Goal: Task Accomplishment & Management: Use online tool/utility

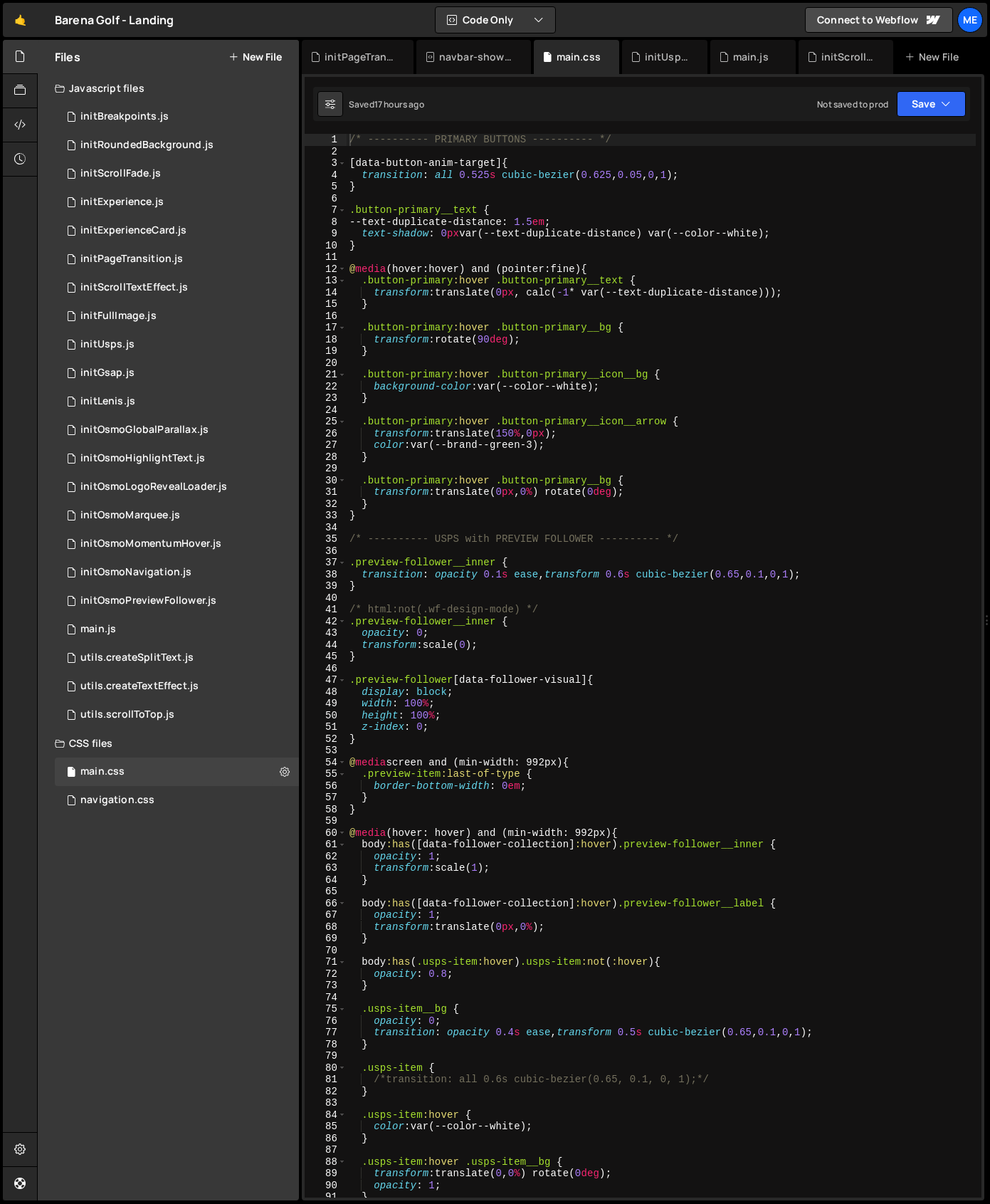
click at [263, 53] on button "New File" at bounding box center [255, 56] width 53 height 11
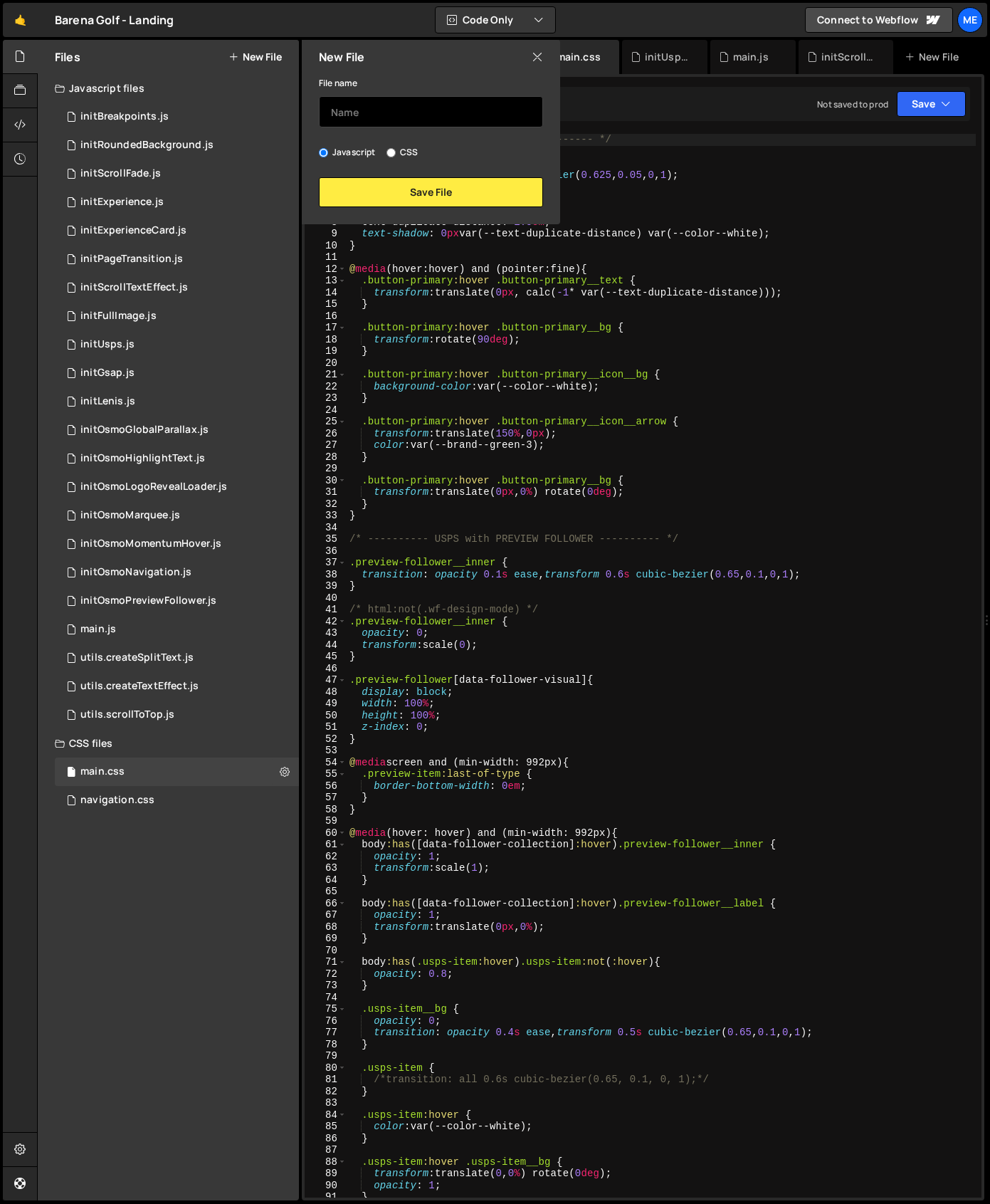
click at [429, 117] on input "text" at bounding box center [431, 111] width 224 height 31
type input "initOsmoReveal"
click at [438, 193] on button "Save File" at bounding box center [431, 192] width 224 height 30
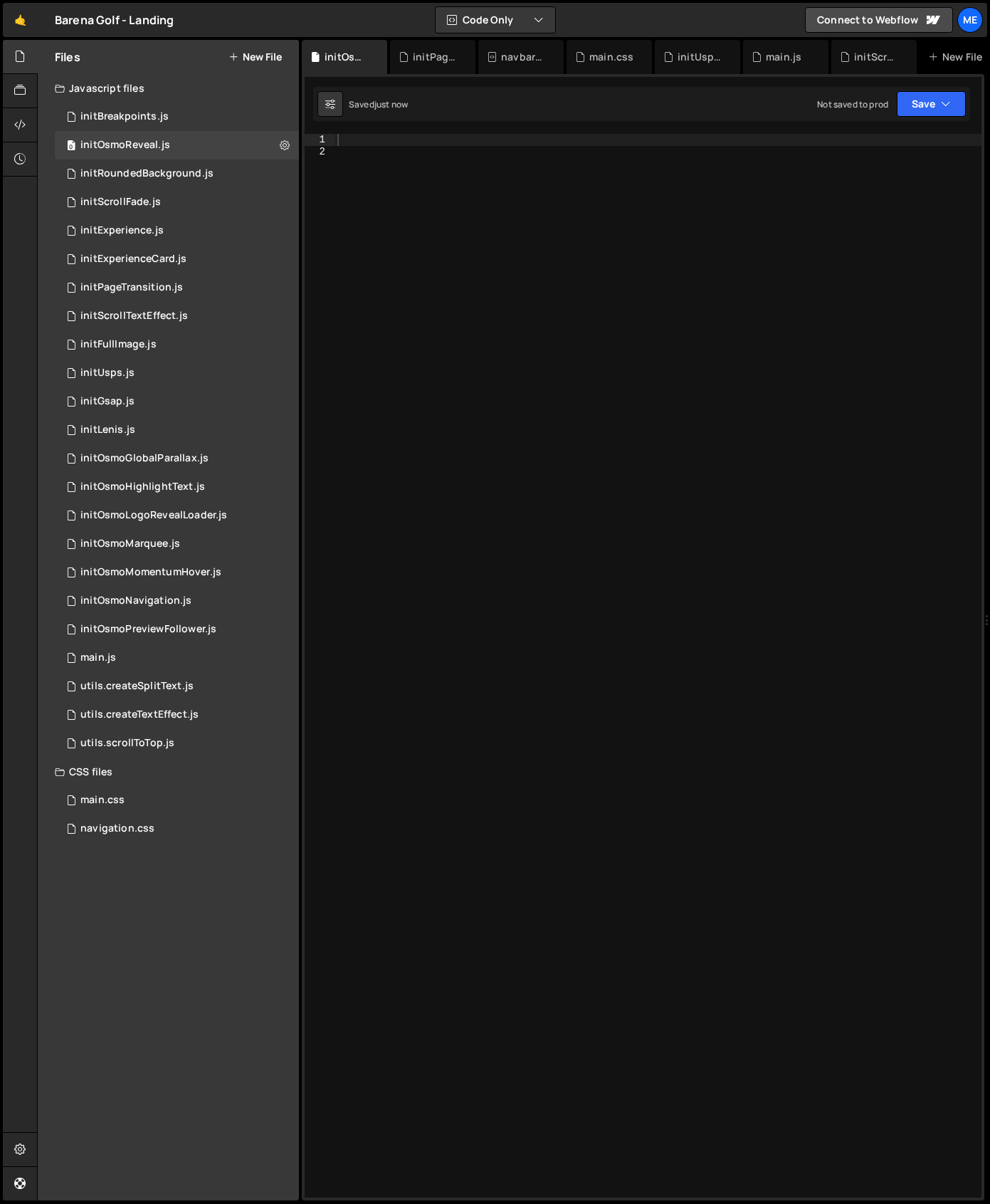
click at [483, 278] on div at bounding box center [658, 677] width 647 height 1087
paste textarea "}"
type textarea "}"
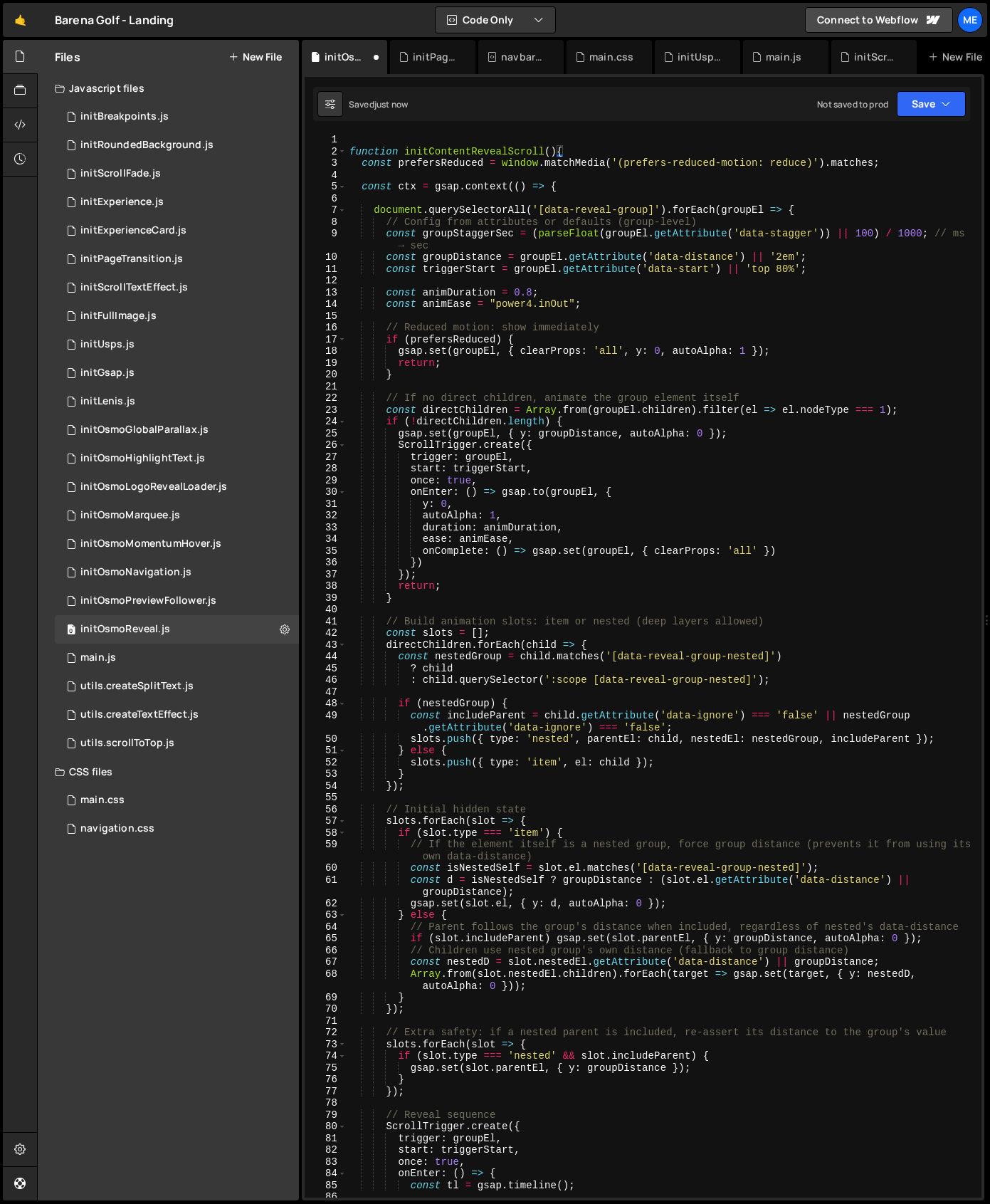
type textarea "function initContentRevealScroll(){"
drag, startPoint x: 472, startPoint y: 150, endPoint x: 428, endPoint y: 151, distance: 44.0
click at [429, 151] on div "function initContentRevealScroll ( ) { const prefersReduced = window . matchMed…" at bounding box center [661, 677] width 629 height 1087
click at [284, 630] on icon at bounding box center [284, 629] width 10 height 13
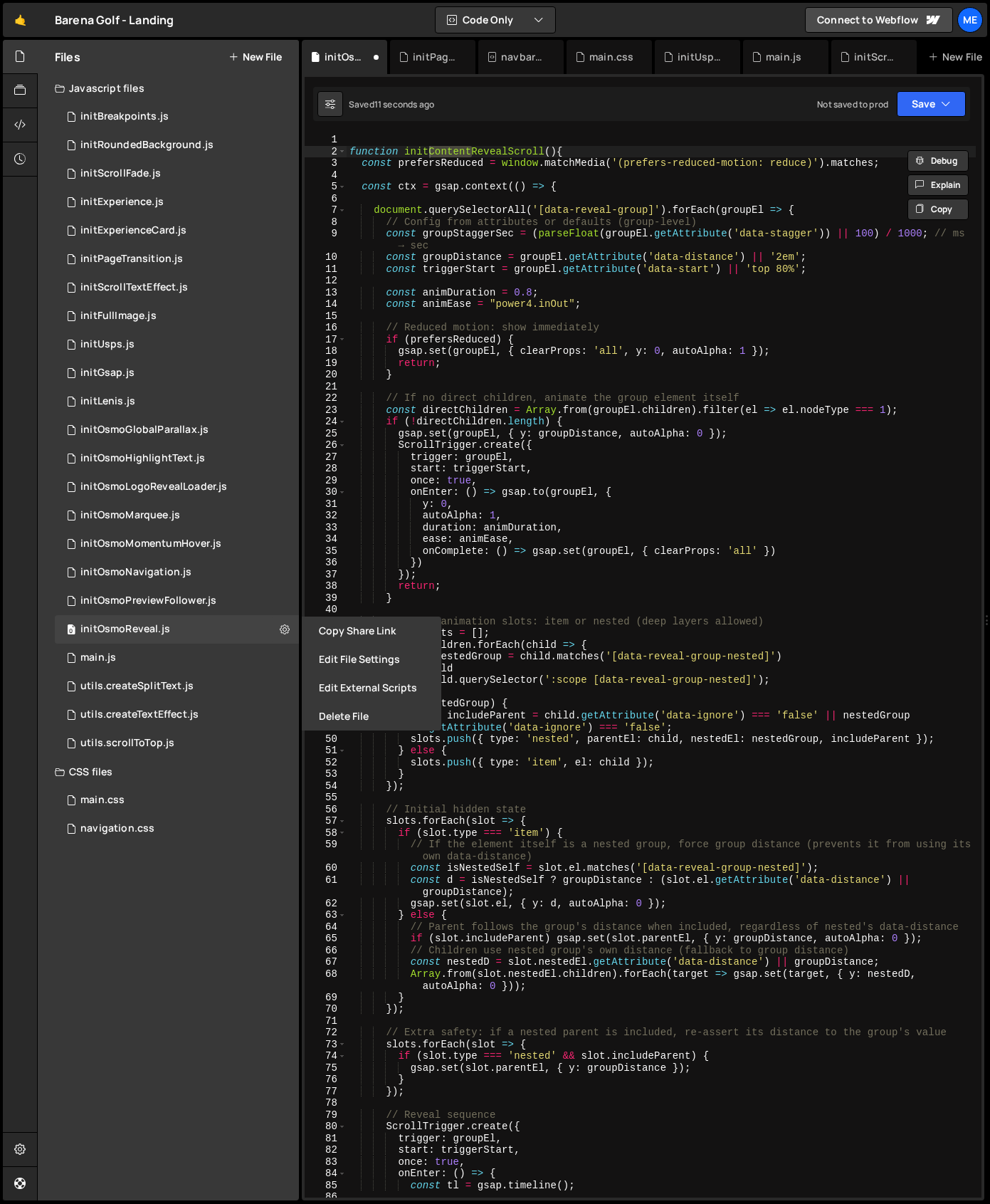
click at [351, 662] on button "Edit File Settings" at bounding box center [371, 659] width 140 height 28
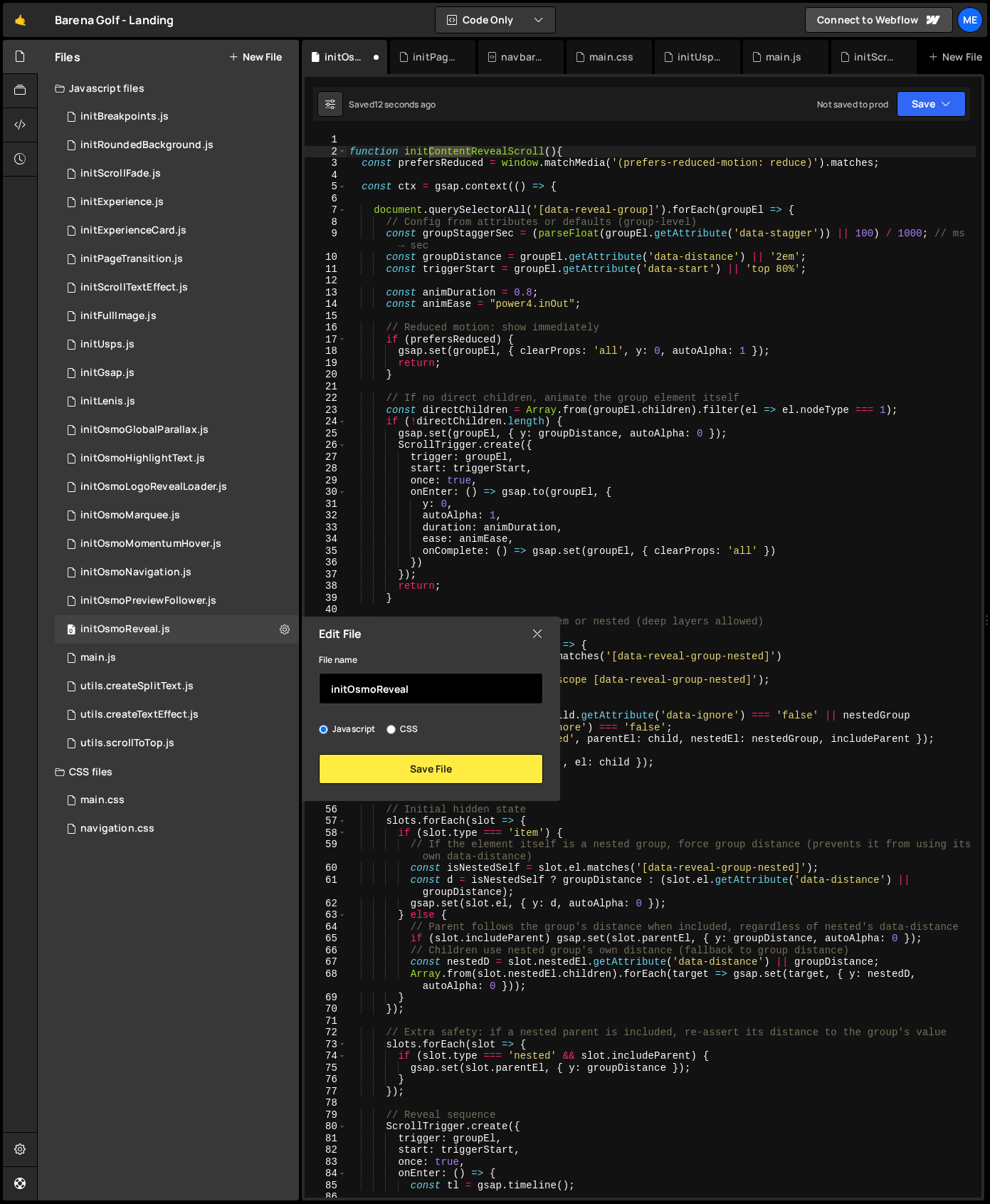
click at [378, 692] on input "initOsmoReveal" at bounding box center [431, 689] width 224 height 31
paste input "Content"
type input "initOsmoContentRevealScroll"
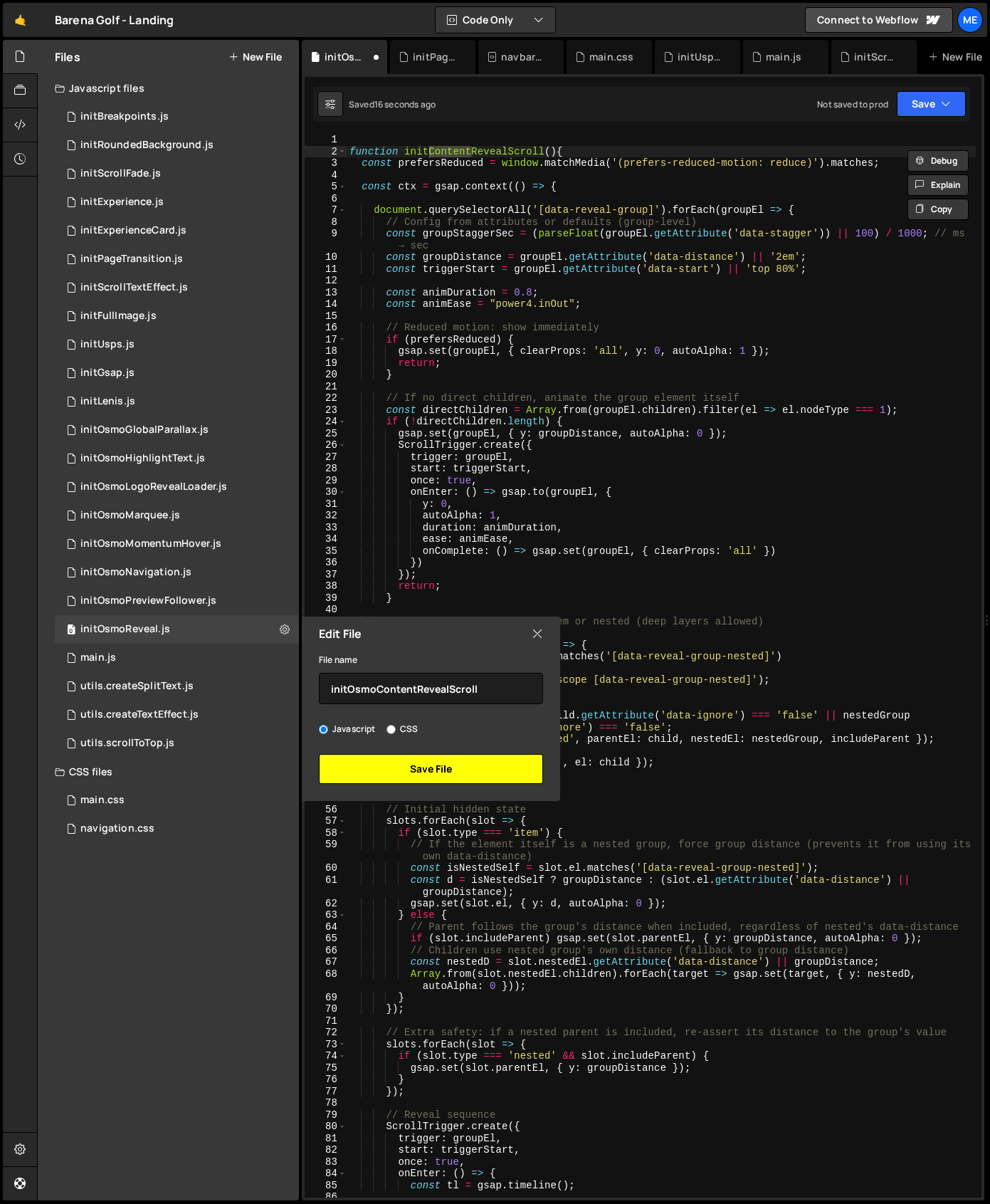
click at [450, 766] on button "Save File" at bounding box center [431, 769] width 224 height 30
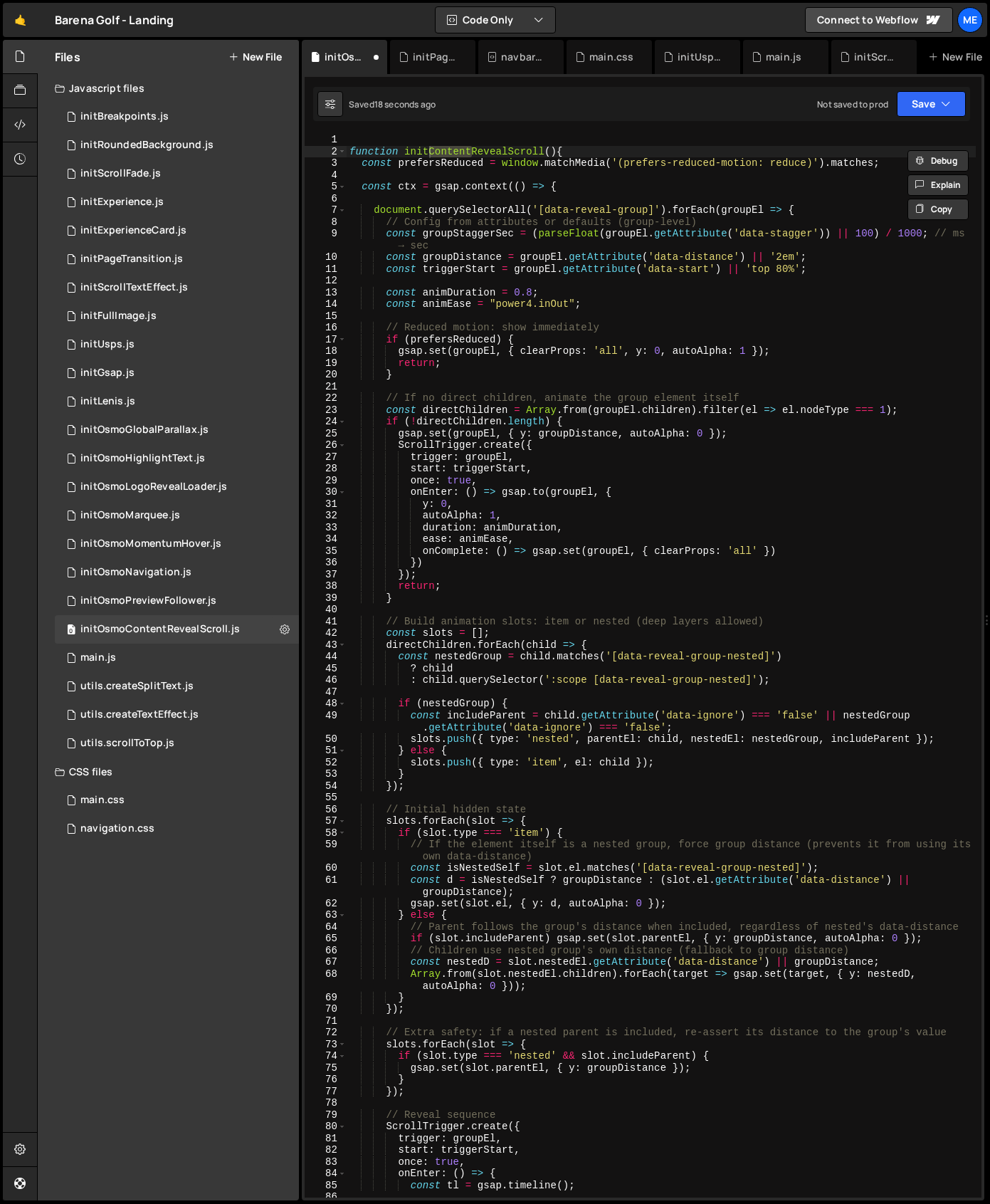
scroll to position [9, 0]
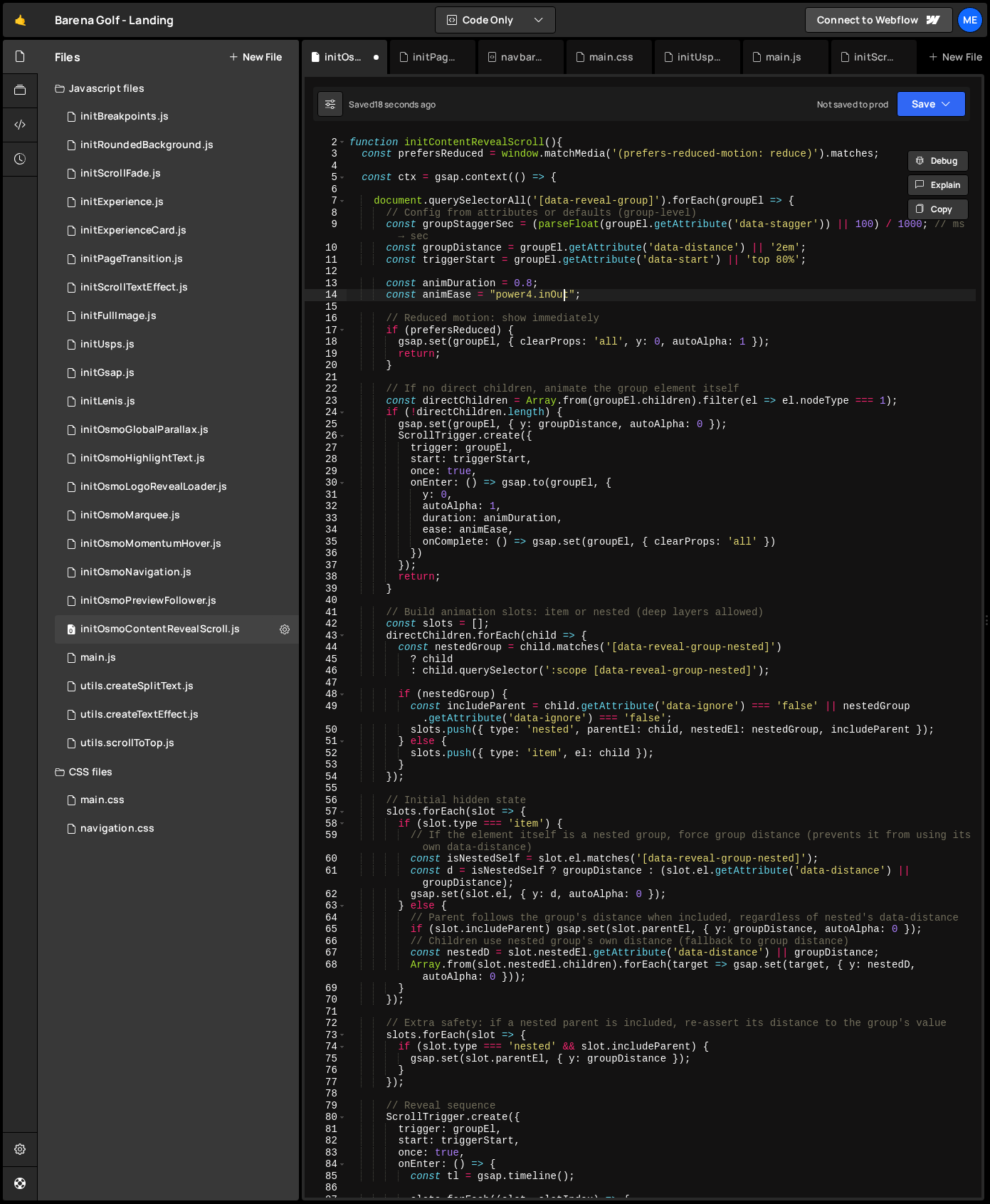
click at [561, 293] on div "function initContentRevealScroll ( ) { const prefersReduced = window . matchMed…" at bounding box center [661, 668] width 629 height 1087
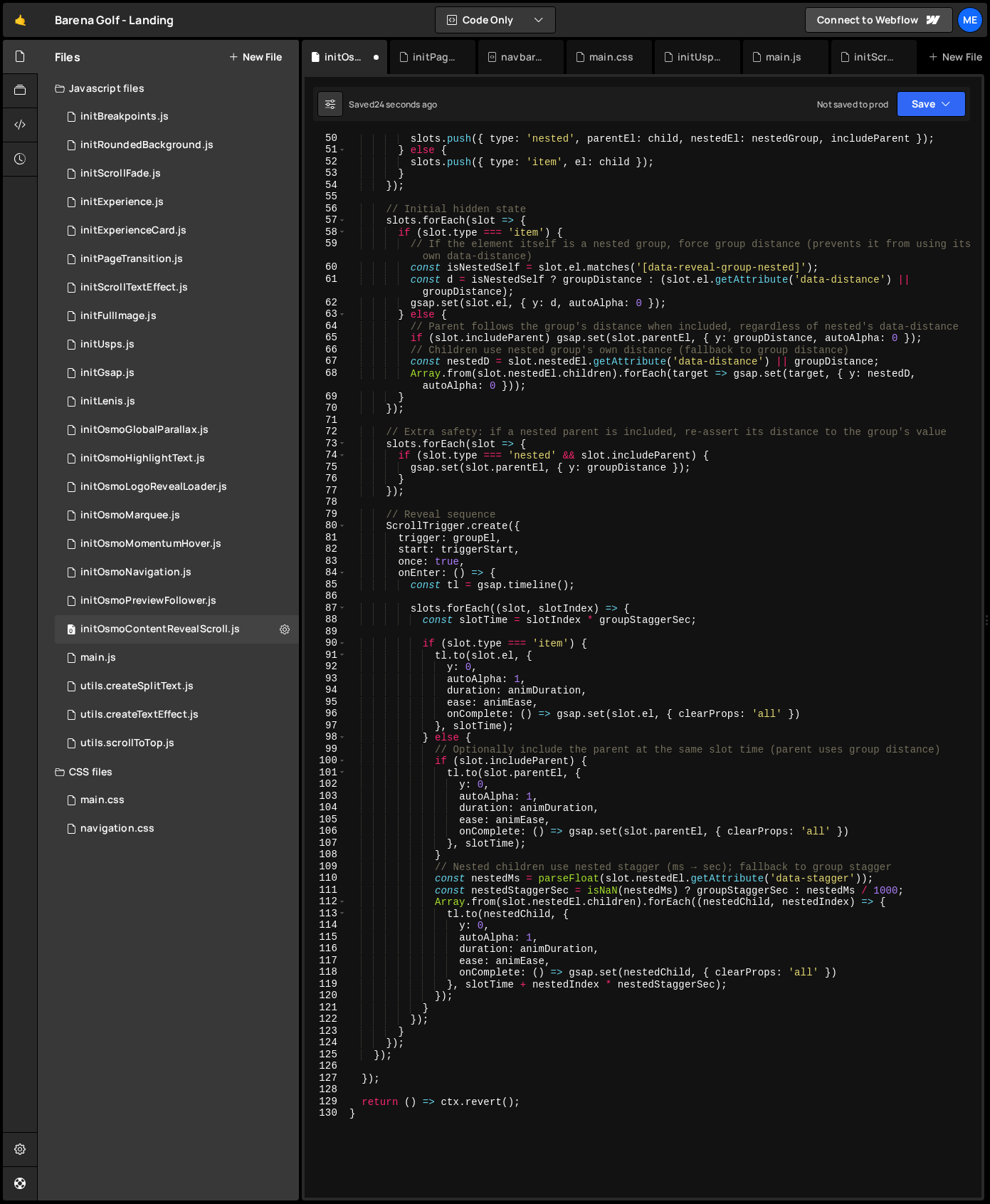
scroll to position [308, 0]
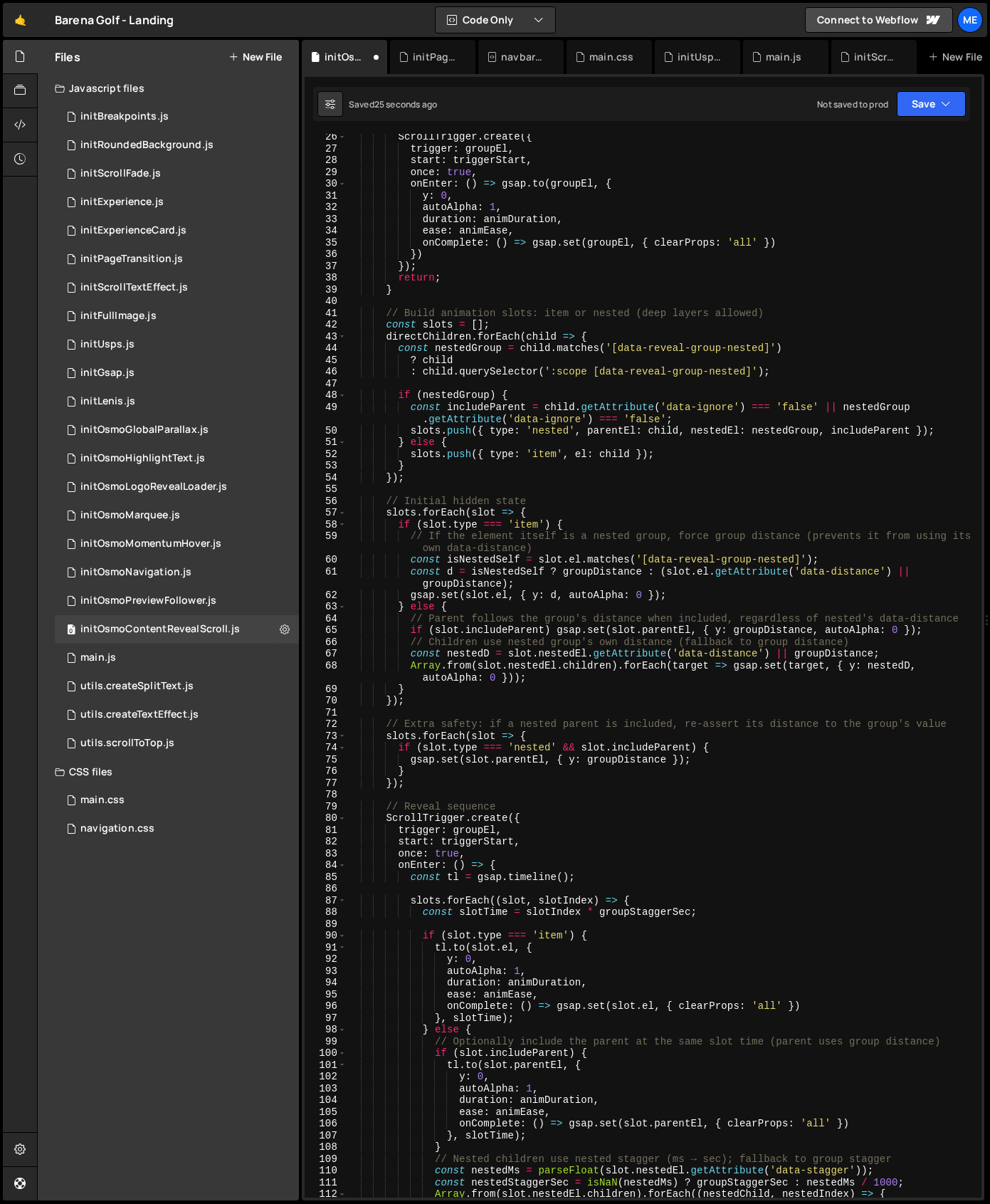
click at [873, 128] on div "XXXXXXXXXXXXXXXXXXXXXXXXXXXXXXXXXXXXXXXXXXXXXXXXXXXXXXXXXXXXXXXXXXXXXXXXXXXXXXX…" at bounding box center [642, 637] width 683 height 1126
click at [873, 106] on button "Save" at bounding box center [931, 104] width 69 height 26
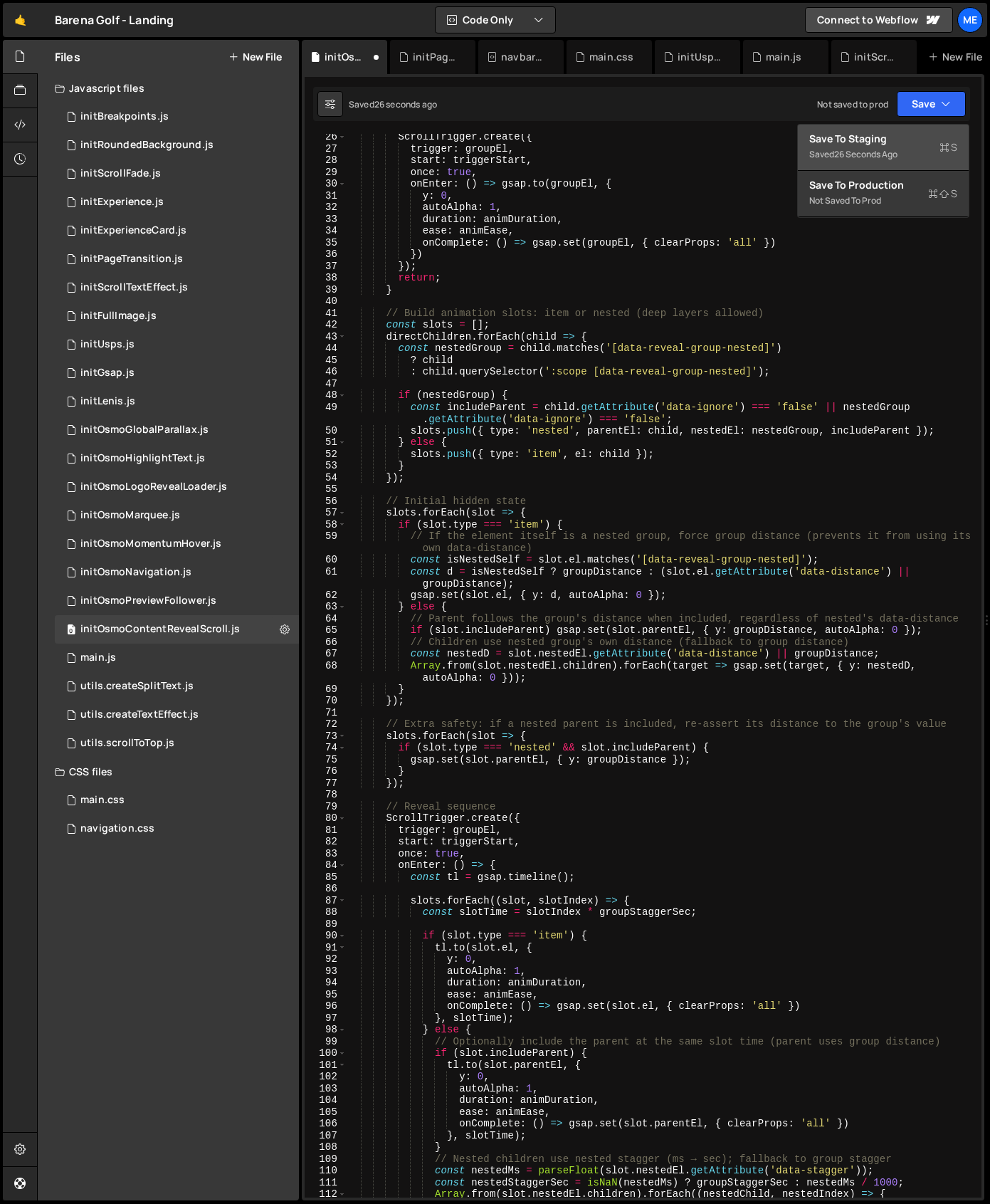
click at [873, 136] on div "Save to Staging S" at bounding box center [883, 138] width 148 height 14
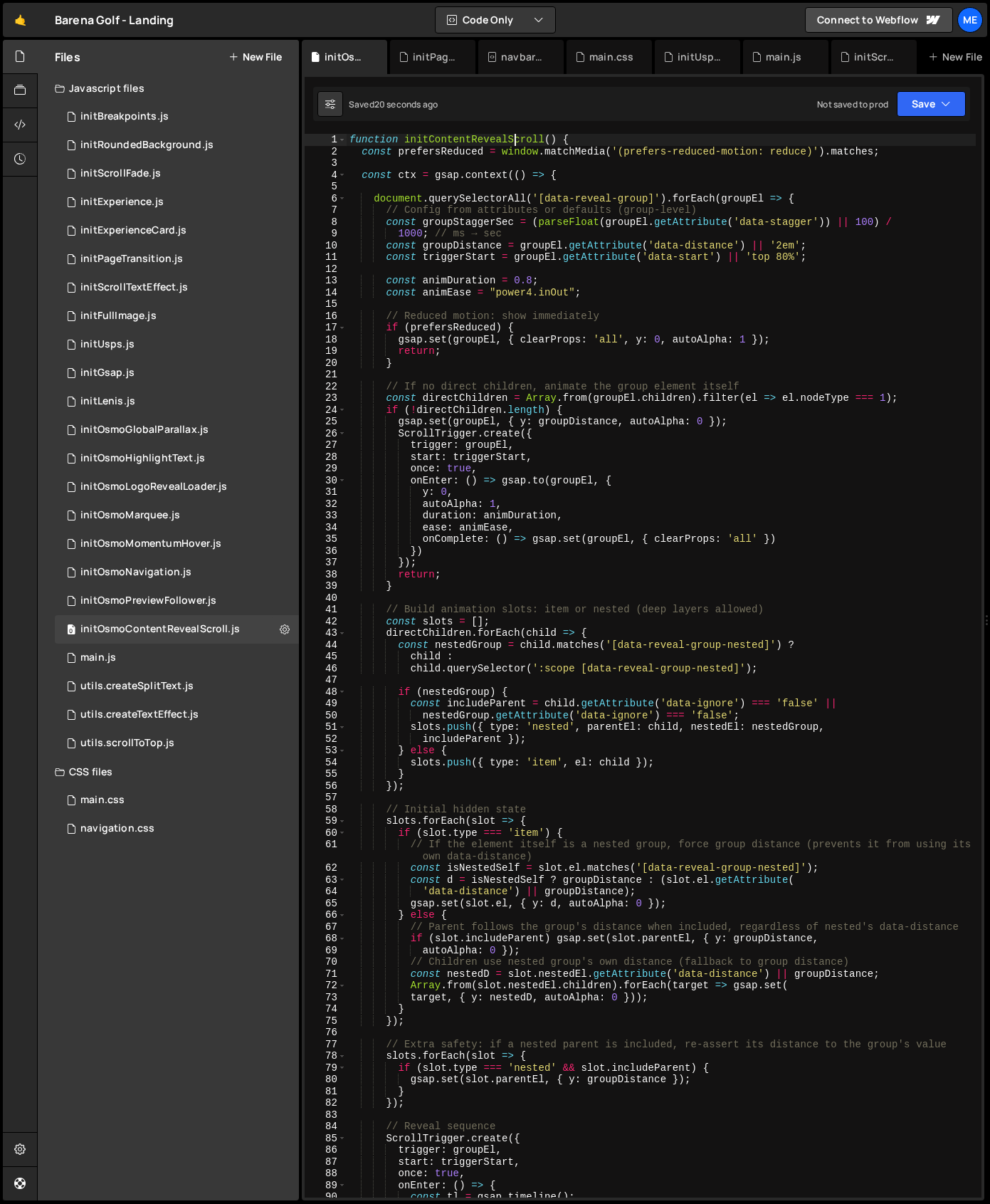
click at [512, 139] on div "function initContentRevealScroll ( ) { const prefersReduced = window . matchMed…" at bounding box center [661, 677] width 629 height 1087
click at [435, 146] on div "function initContentRevealScroll ( ) { const prefersReduced = window . matchMed…" at bounding box center [661, 666] width 629 height 1064
click at [431, 141] on div "function initContentRevealScroll ( ) { const prefersReduced = window . matchMed…" at bounding box center [661, 677] width 629 height 1087
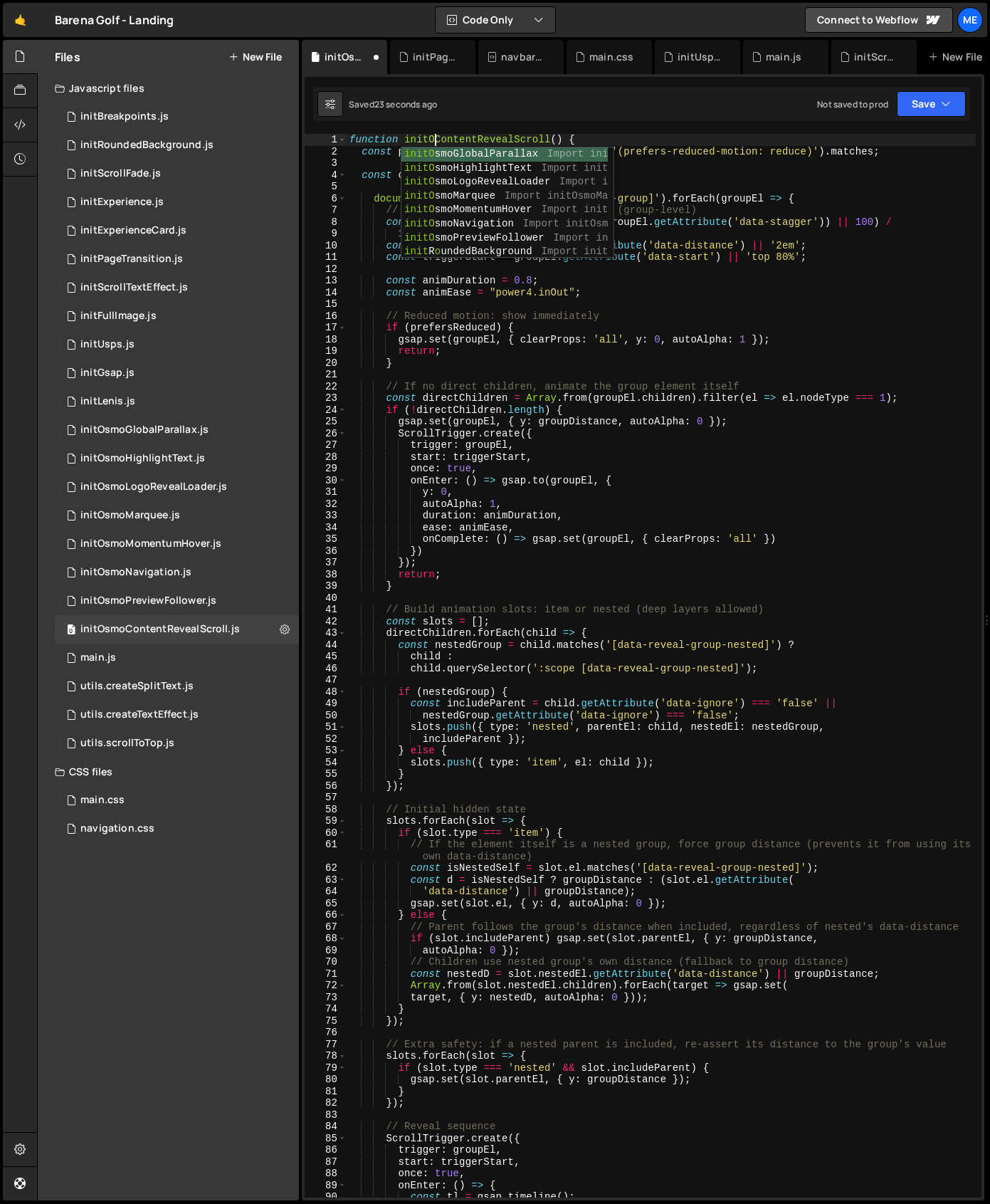
type textarea "function initOsmoContentRevealScroll() {"
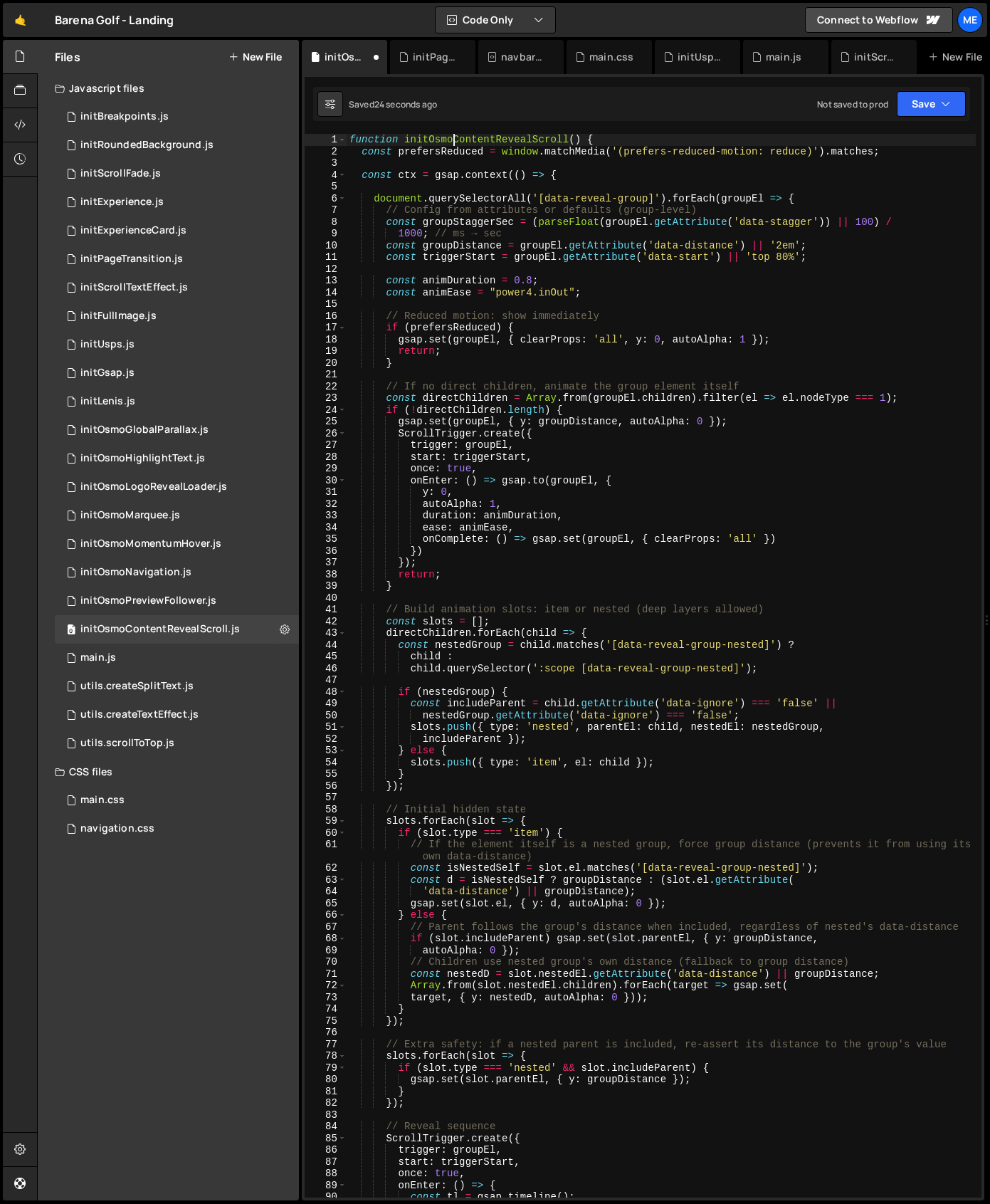
click at [478, 165] on div "function initOsmoContentRevealScroll ( ) { const prefersReduced = window . matc…" at bounding box center [661, 677] width 629 height 1087
click at [478, 165] on div "function initOsmoContentRevealScroll ( ) { const prefersReduced = window . matc…" at bounding box center [661, 677] width 629 height 1087
click at [480, 140] on div "function initOsmoContentRevealScroll ( ) { const prefersReduced = window . matc…" at bounding box center [661, 675] width 629 height 1087
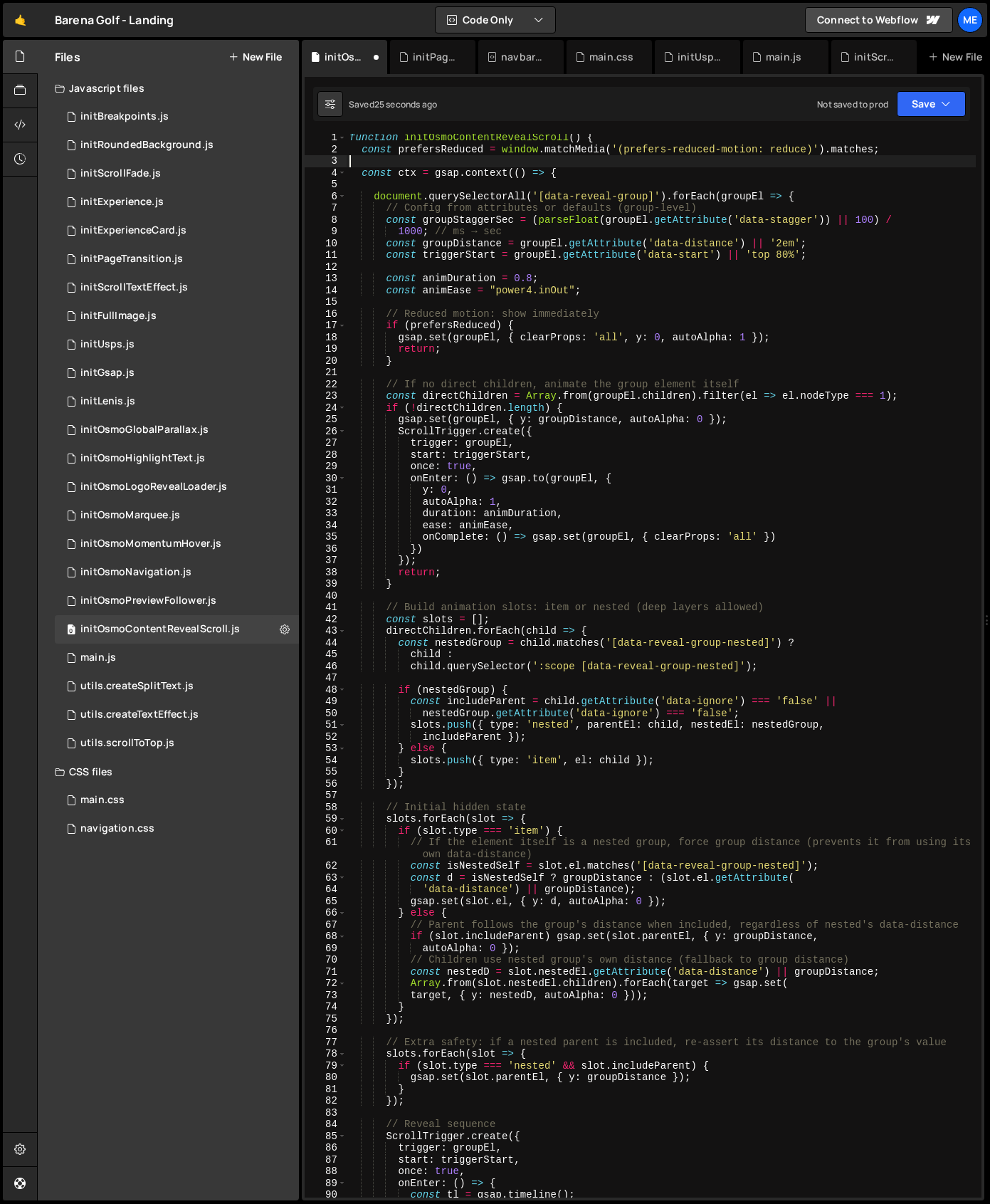
scroll to position [0, 0]
click at [480, 140] on div "function initOsmoContentRevealScroll ( ) { const prefersReduced = window . matc…" at bounding box center [661, 677] width 629 height 1087
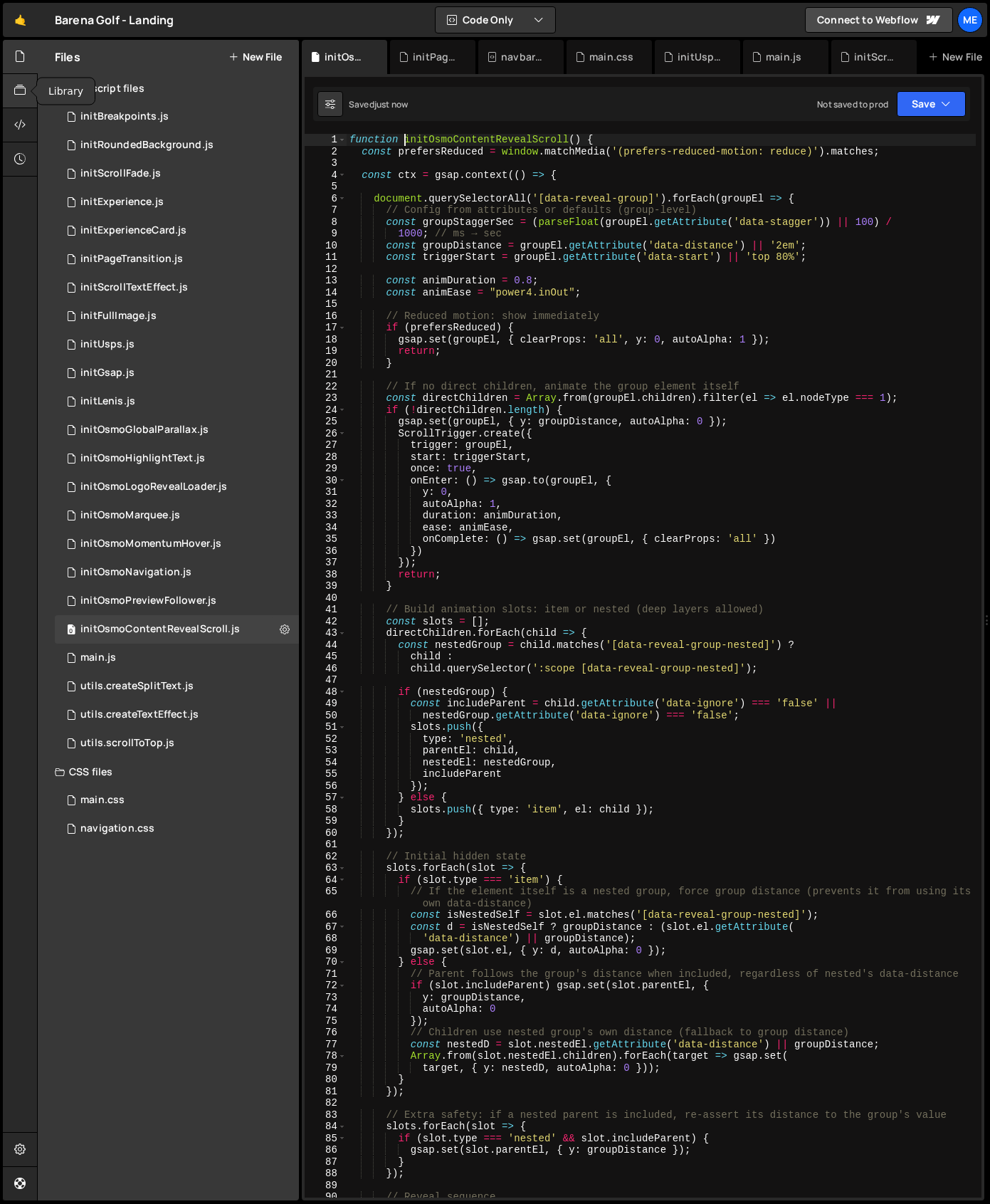
type textarea "function initOsmoContentRevealScroll() {"
click at [23, 97] on icon at bounding box center [19, 90] width 11 height 16
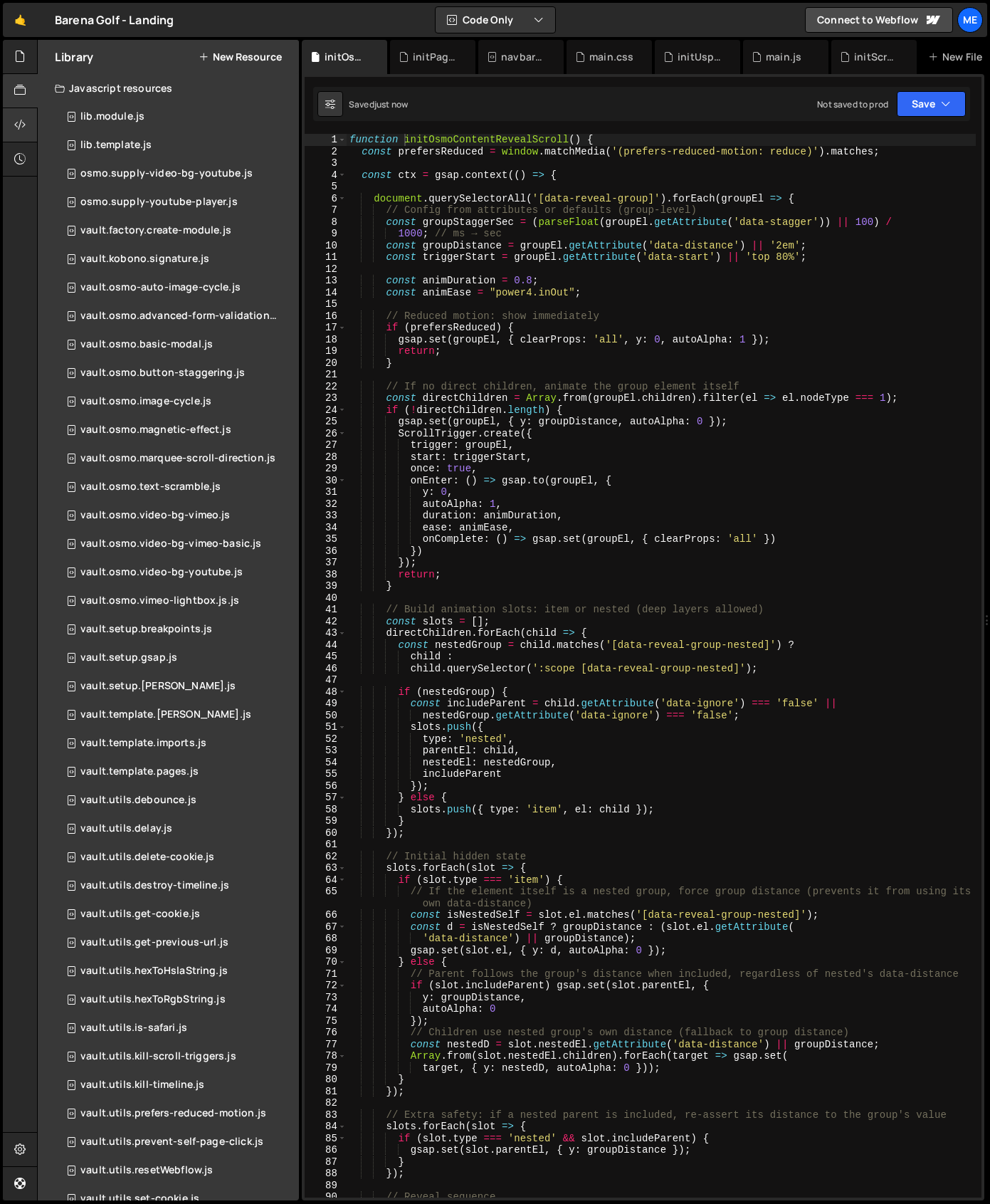
click at [27, 131] on div at bounding box center [20, 126] width 35 height 34
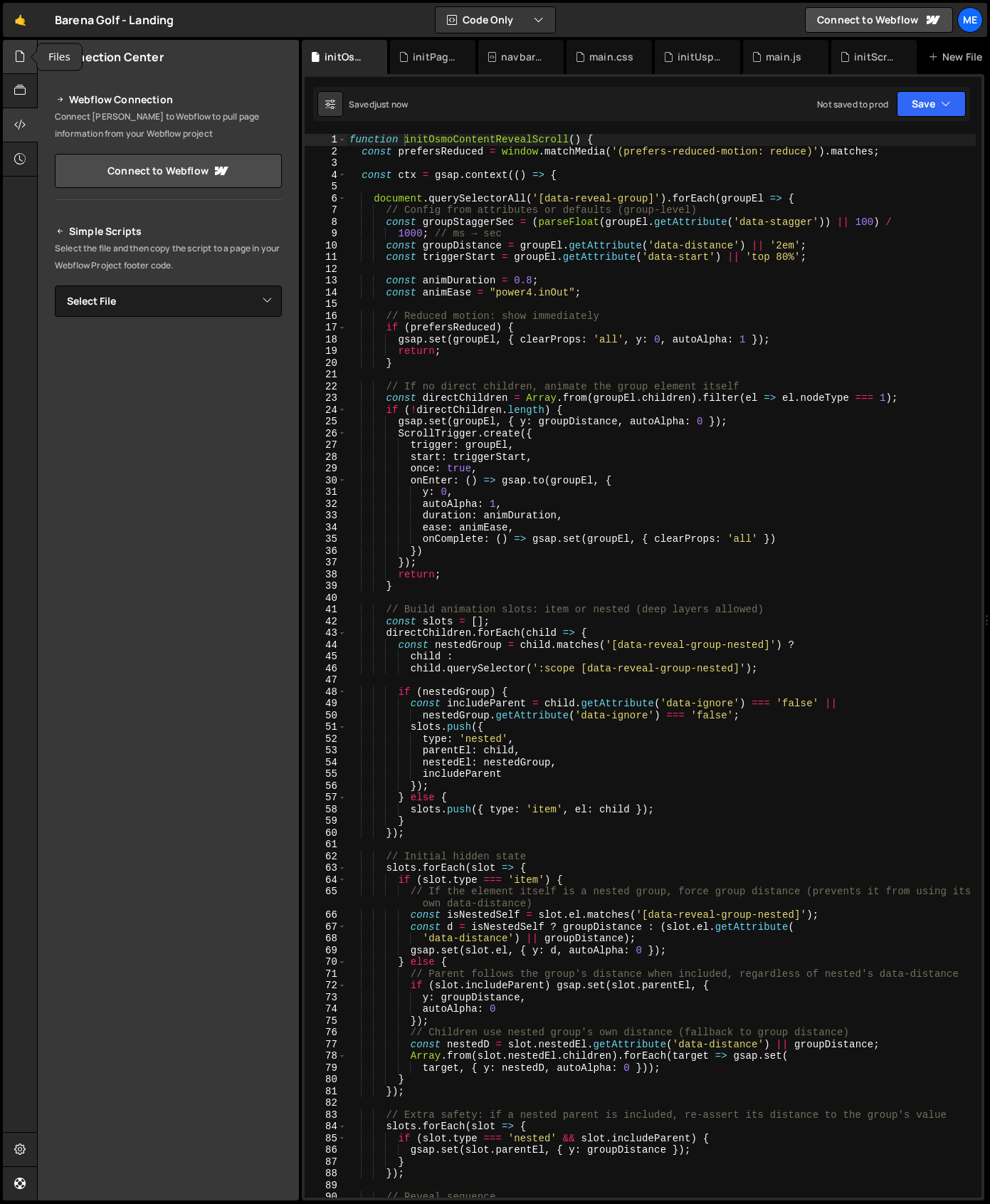
click at [25, 52] on icon at bounding box center [19, 56] width 11 height 16
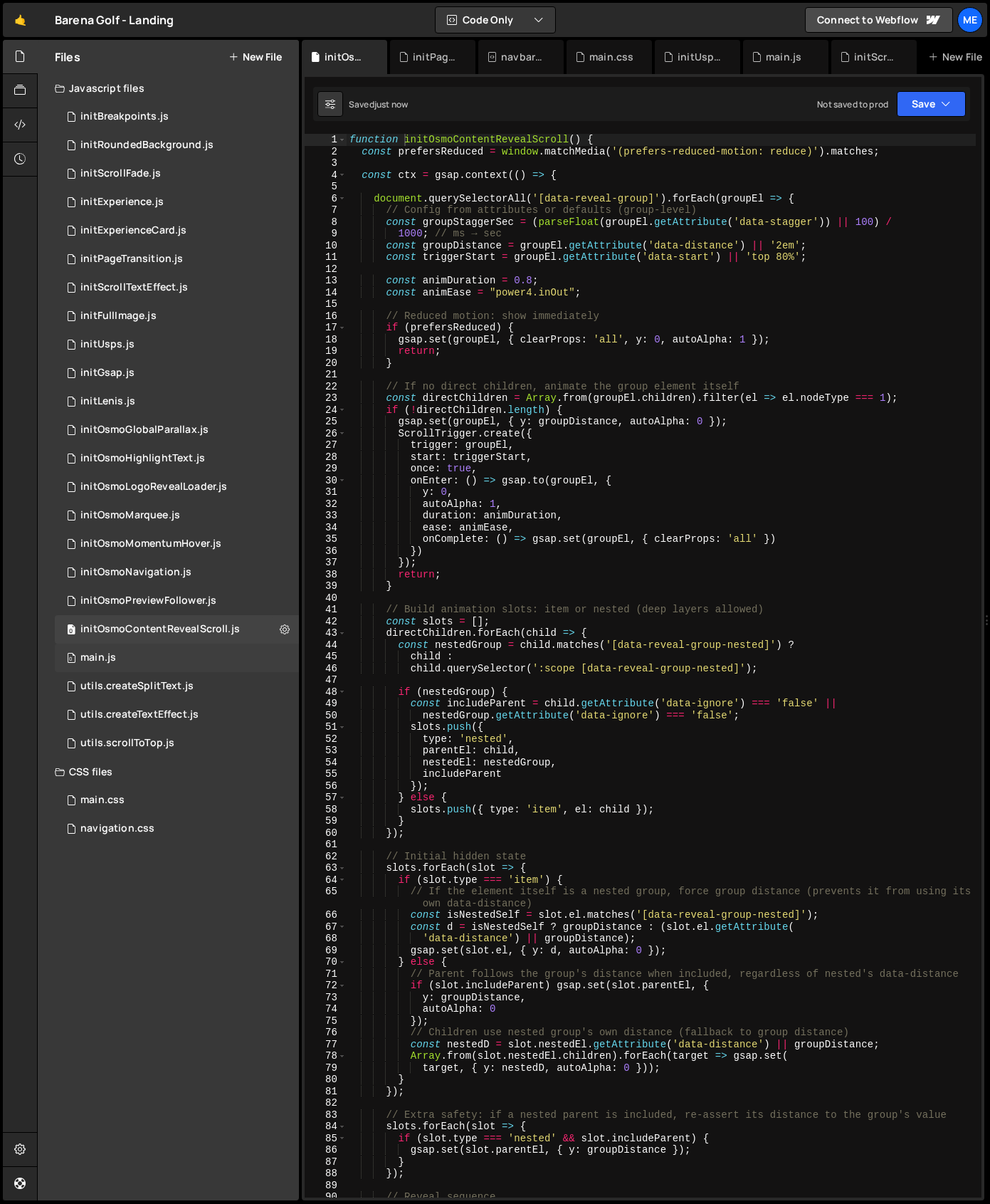
click at [99, 658] on div "main.js" at bounding box center [98, 657] width 36 height 13
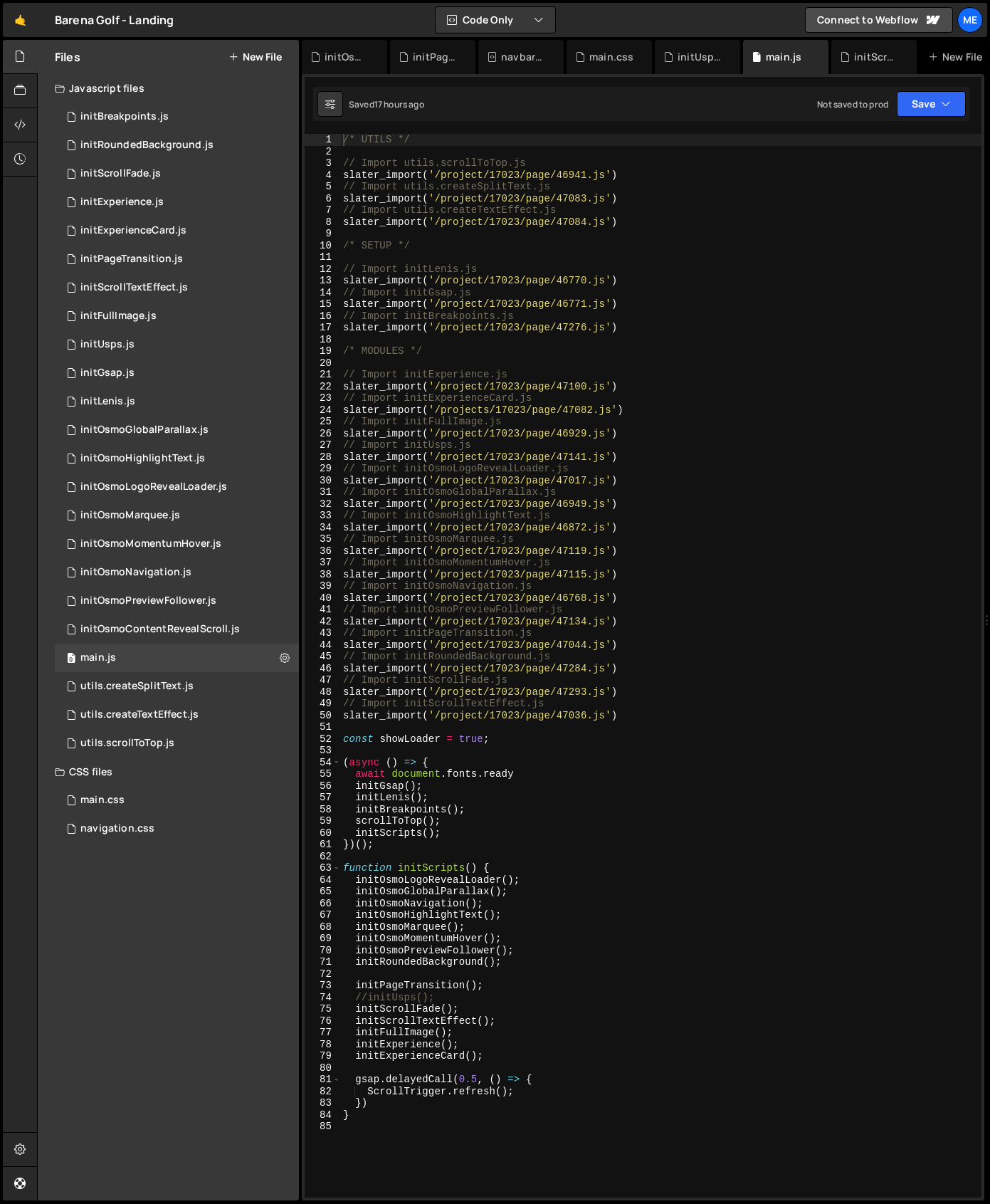
type textarea "slater_import('/project/17023/page/47134.js')"
click at [647, 619] on div "/* UTILS */ // Import utils.scrollToTop.js slater_import ( '/project/17023/page…" at bounding box center [661, 677] width 642 height 1087
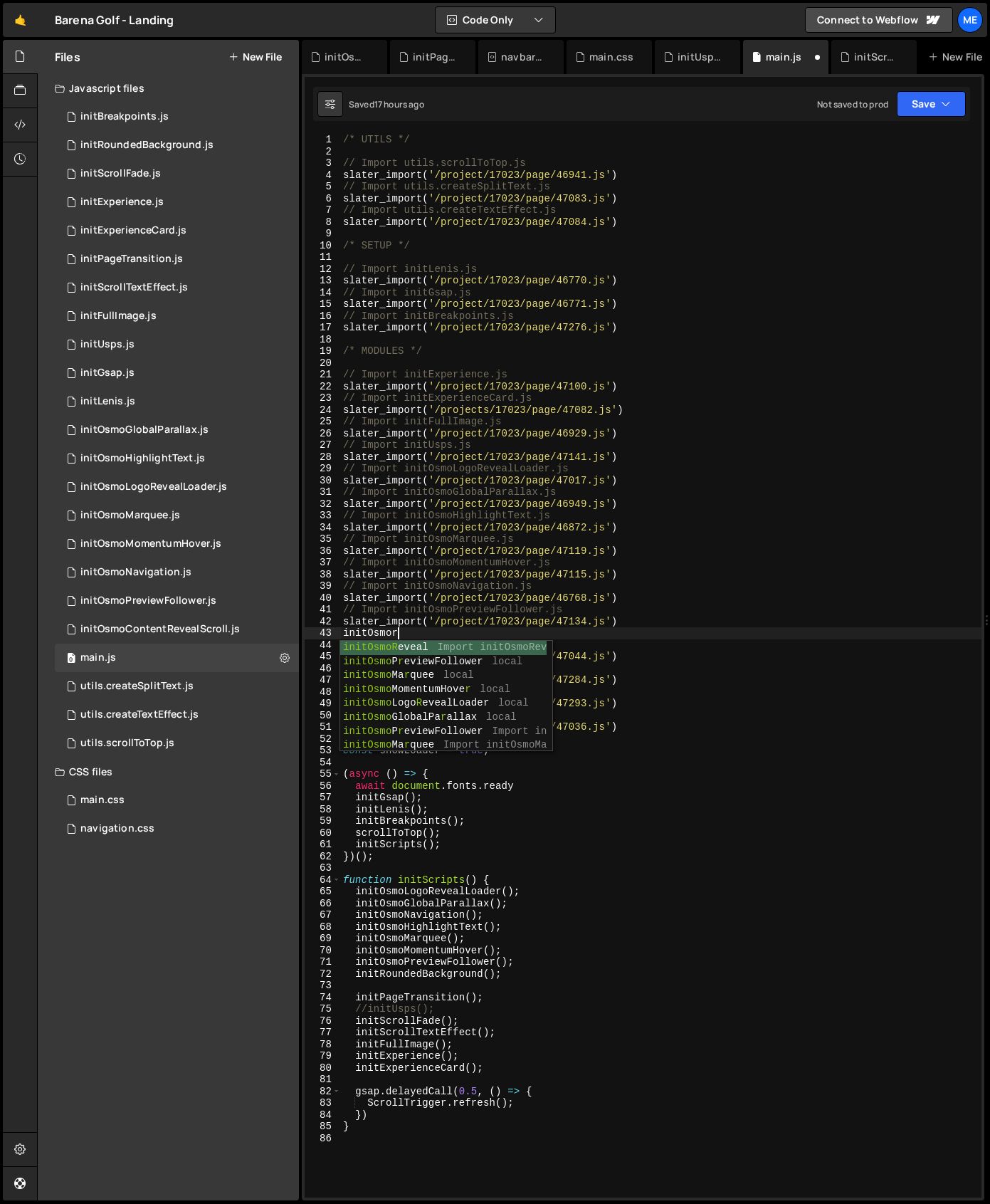
scroll to position [0, 3]
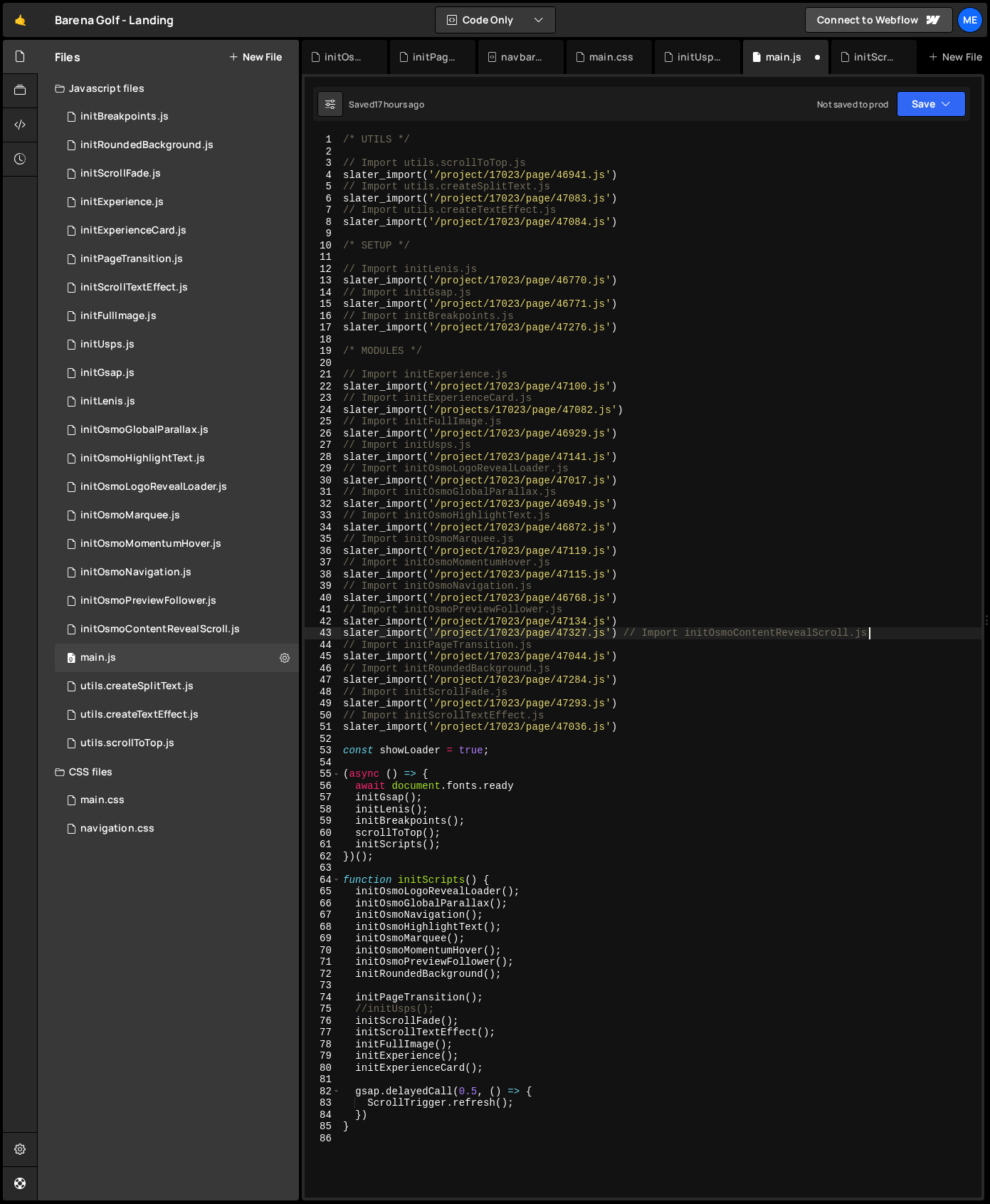
click at [625, 637] on div "/* UTILS */ // Import utils.scrollToTop.js slater_import ( '/project/17023/page…" at bounding box center [661, 677] width 642 height 1087
click at [627, 624] on div "/* UTILS */ // Import utils.scrollToTop.js slater_import ( '/project/17023/page…" at bounding box center [661, 677] width 642 height 1087
type textarea "slater_import('/project/17023/page/47134.js')"
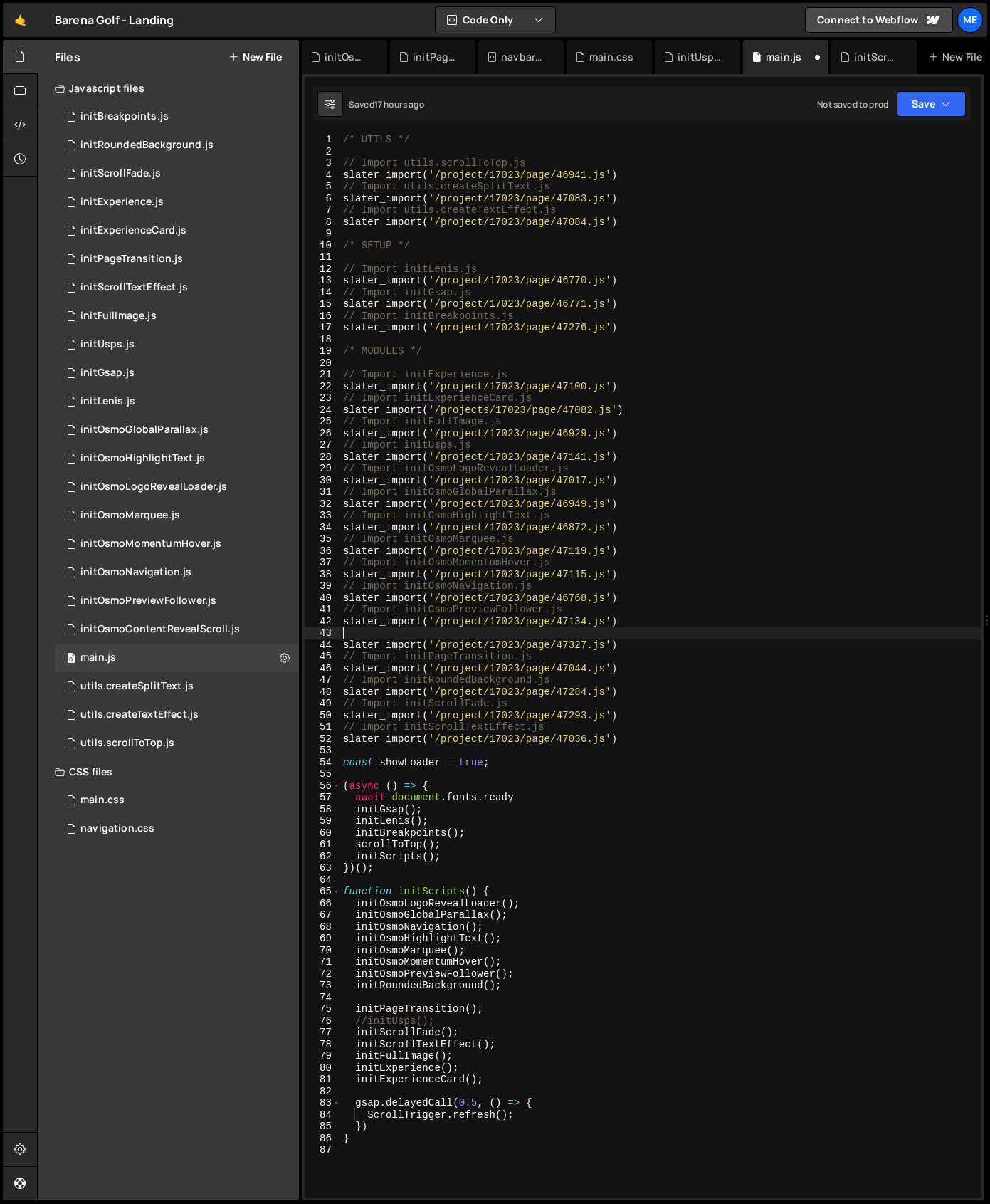
scroll to position [0, 0]
paste textarea "// Import initOsmoContentRevealScroll.js"
click at [511, 637] on div "/* UTILS */ // Import utils.scrollToTop.js slater_import ( '/project/17023/page…" at bounding box center [661, 677] width 642 height 1087
click at [537, 983] on div "/* UTILS */ // Import utils.scrollToTop.js slater_import ( '/project/17023/page…" at bounding box center [661, 677] width 642 height 1087
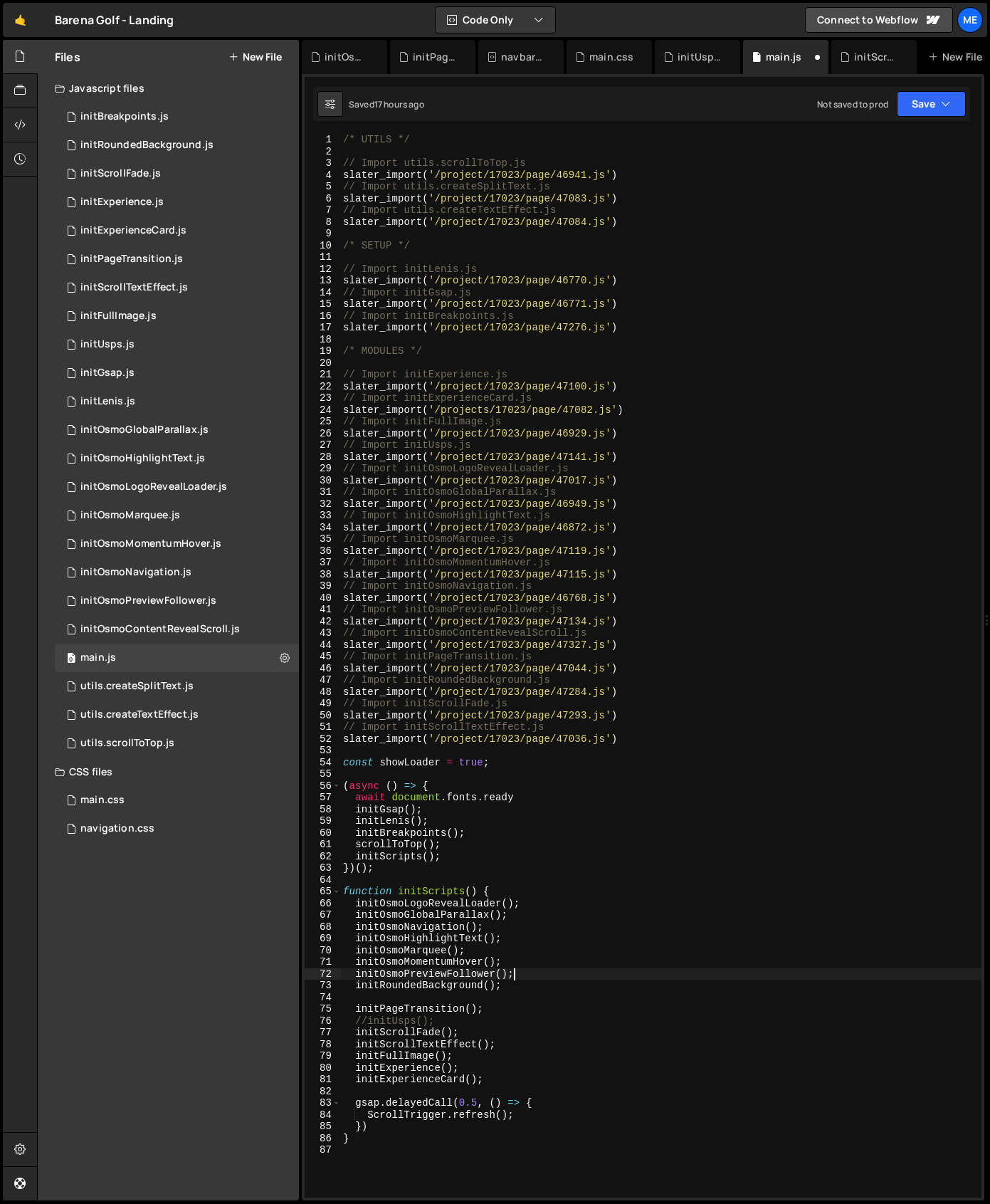
click at [546, 972] on div "/* UTILS */ // Import utils.scrollToTop.js slater_import ( '/project/17023/page…" at bounding box center [661, 677] width 642 height 1087
type textarea "initOsmoPreviewFollower();"
paste textarea "initOsmoContentRevealScroll"
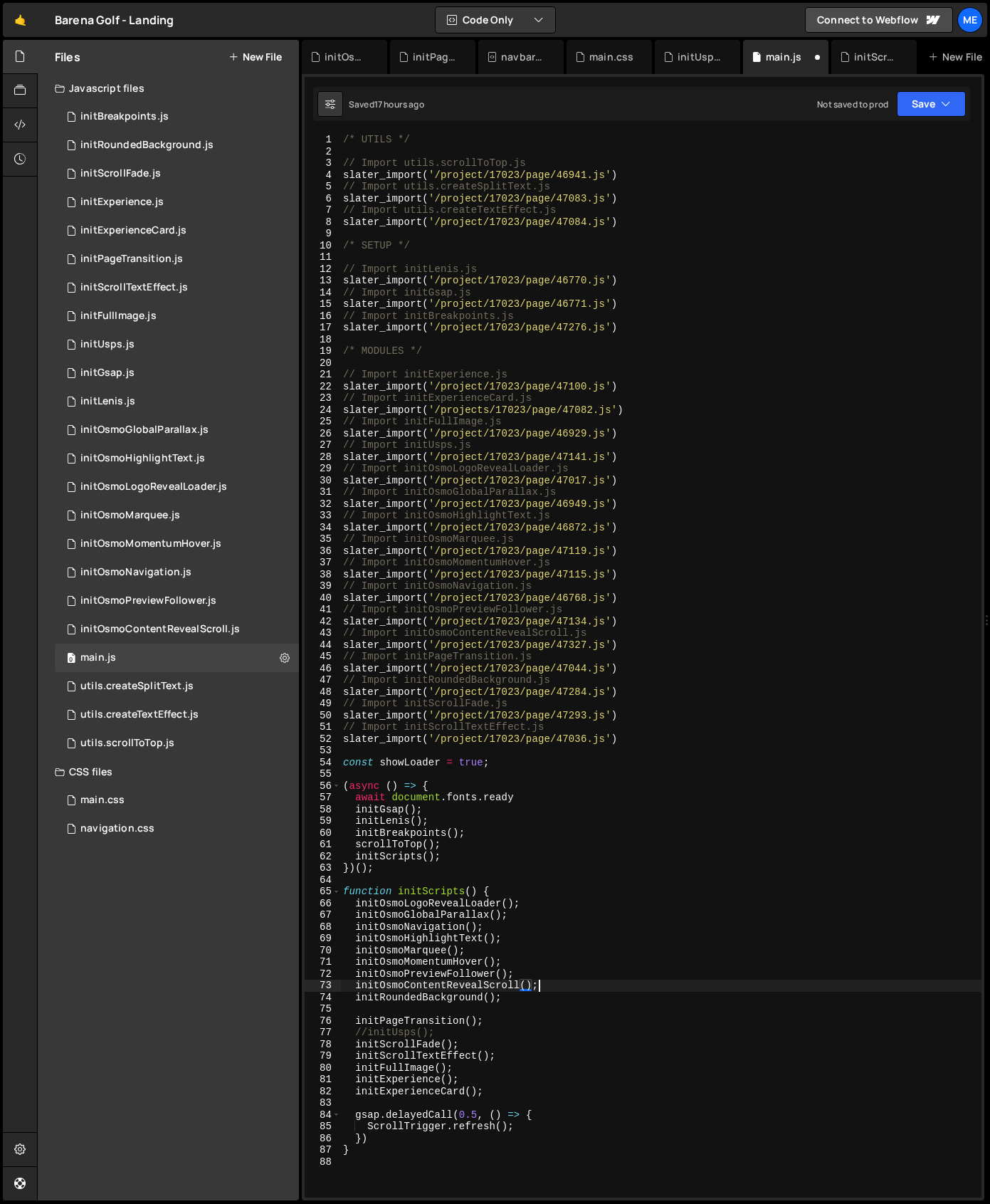
scroll to position [0, 13]
type textarea "initOsmoContentRevealScroll();"
click at [197, 627] on div "initOsmoContentRevealScroll.js" at bounding box center [160, 629] width 160 height 13
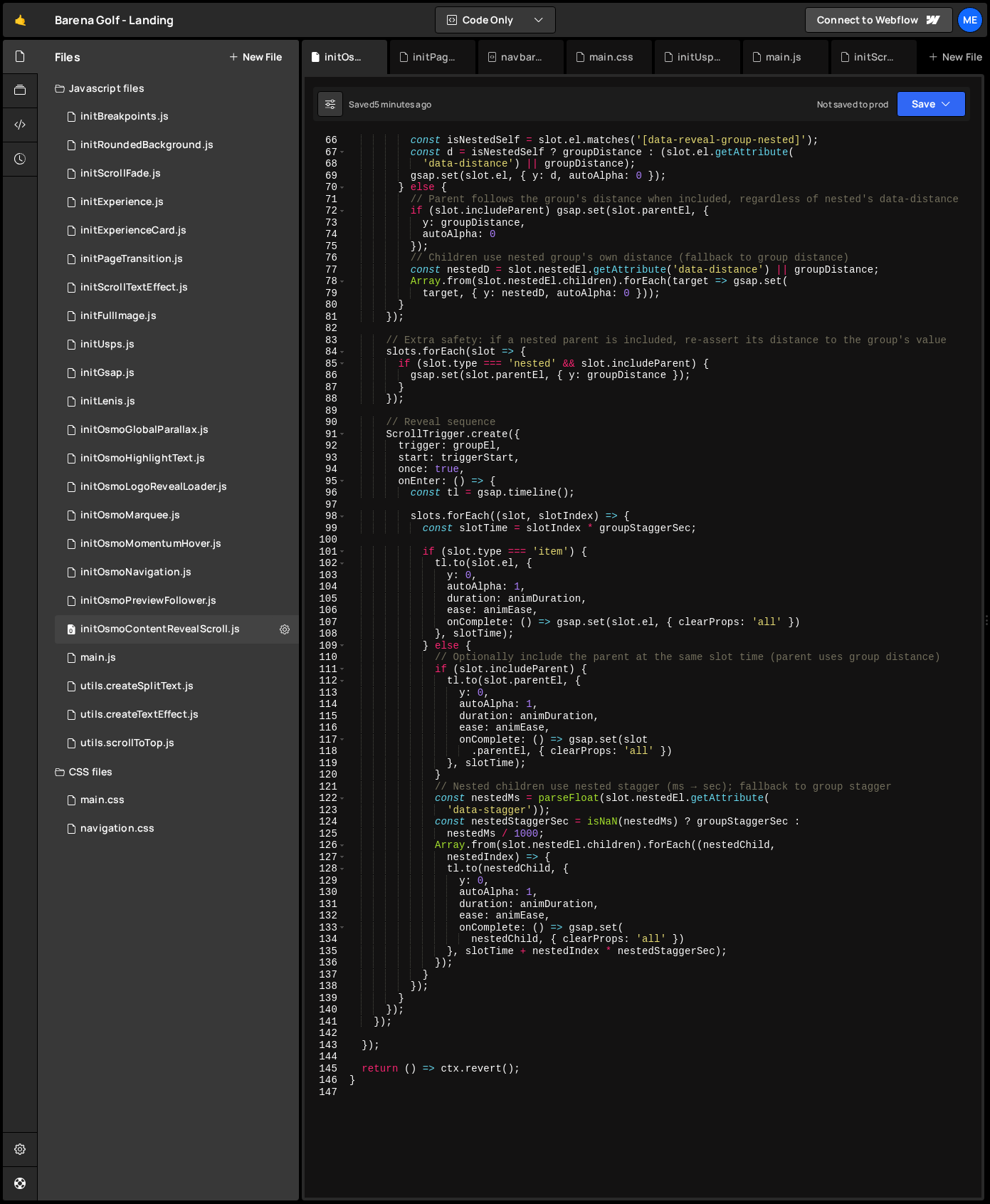
scroll to position [0, 0]
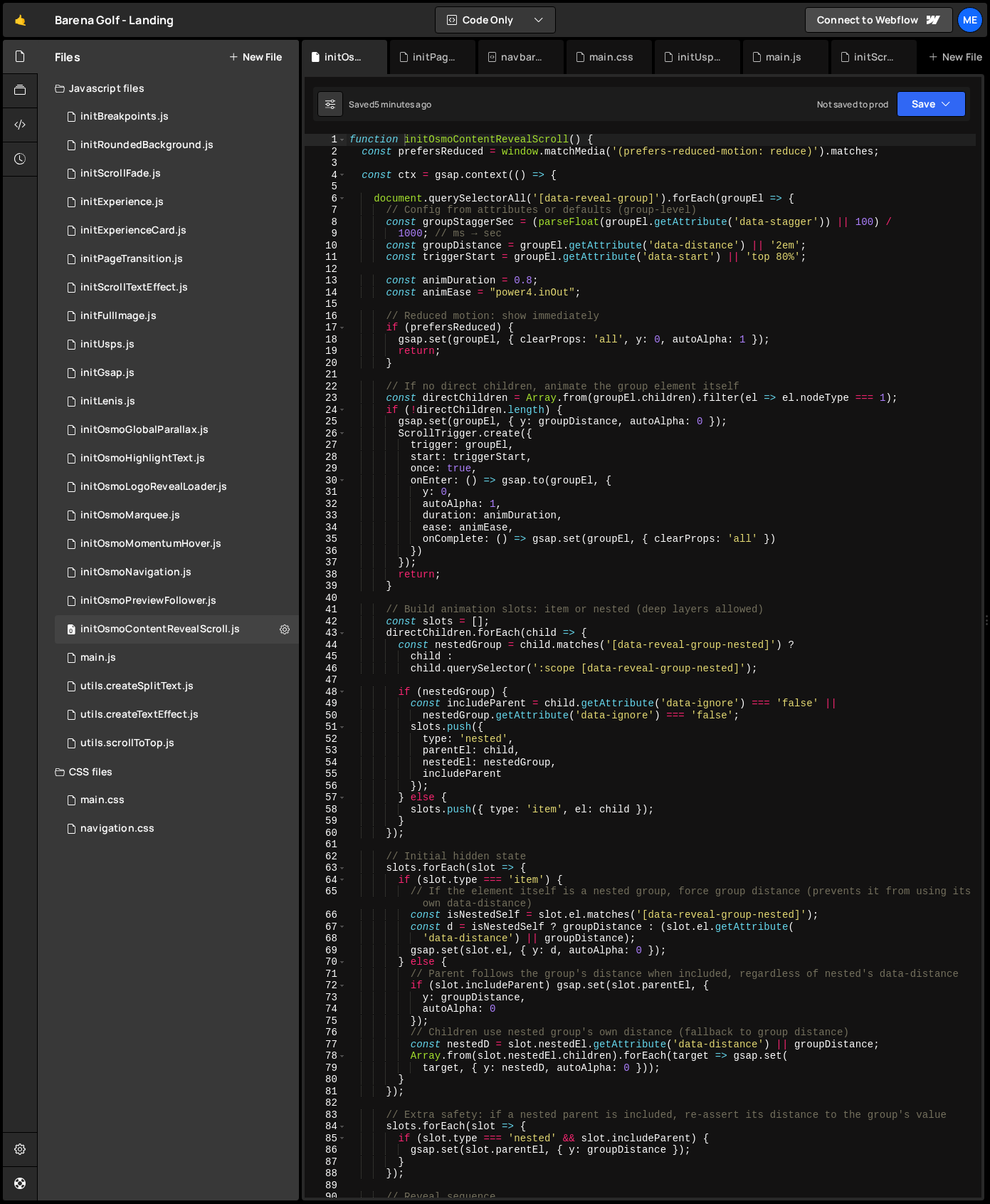
click at [571, 473] on div "function initOsmoContentRevealScroll ( ) { const prefersReduced = window . matc…" at bounding box center [661, 677] width 629 height 1087
type textarea "}"
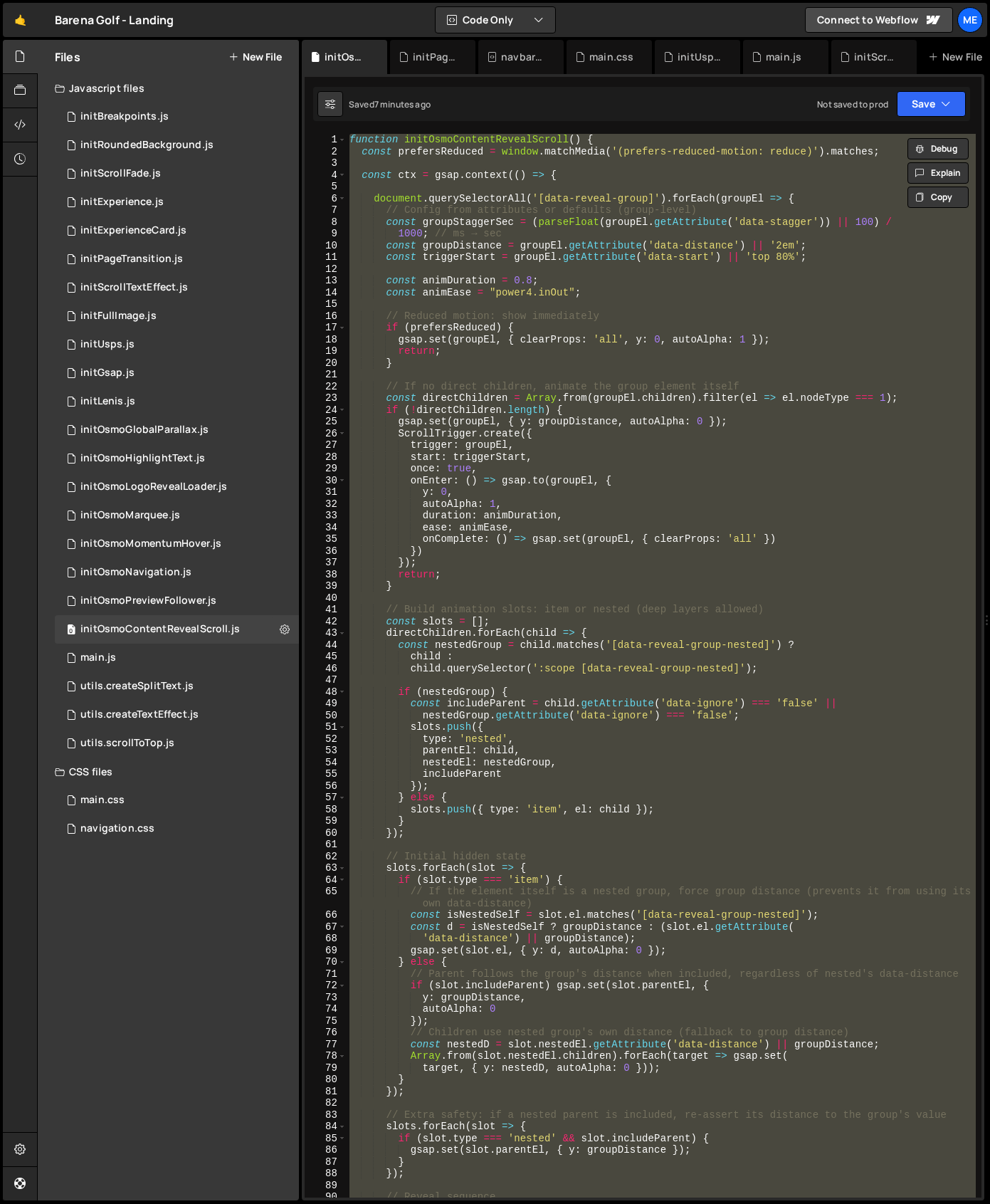
click at [635, 302] on div "function initOsmoContentRevealScroll ( ) { const prefersReduced = window . matc…" at bounding box center [661, 666] width 629 height 1064
paste textarea
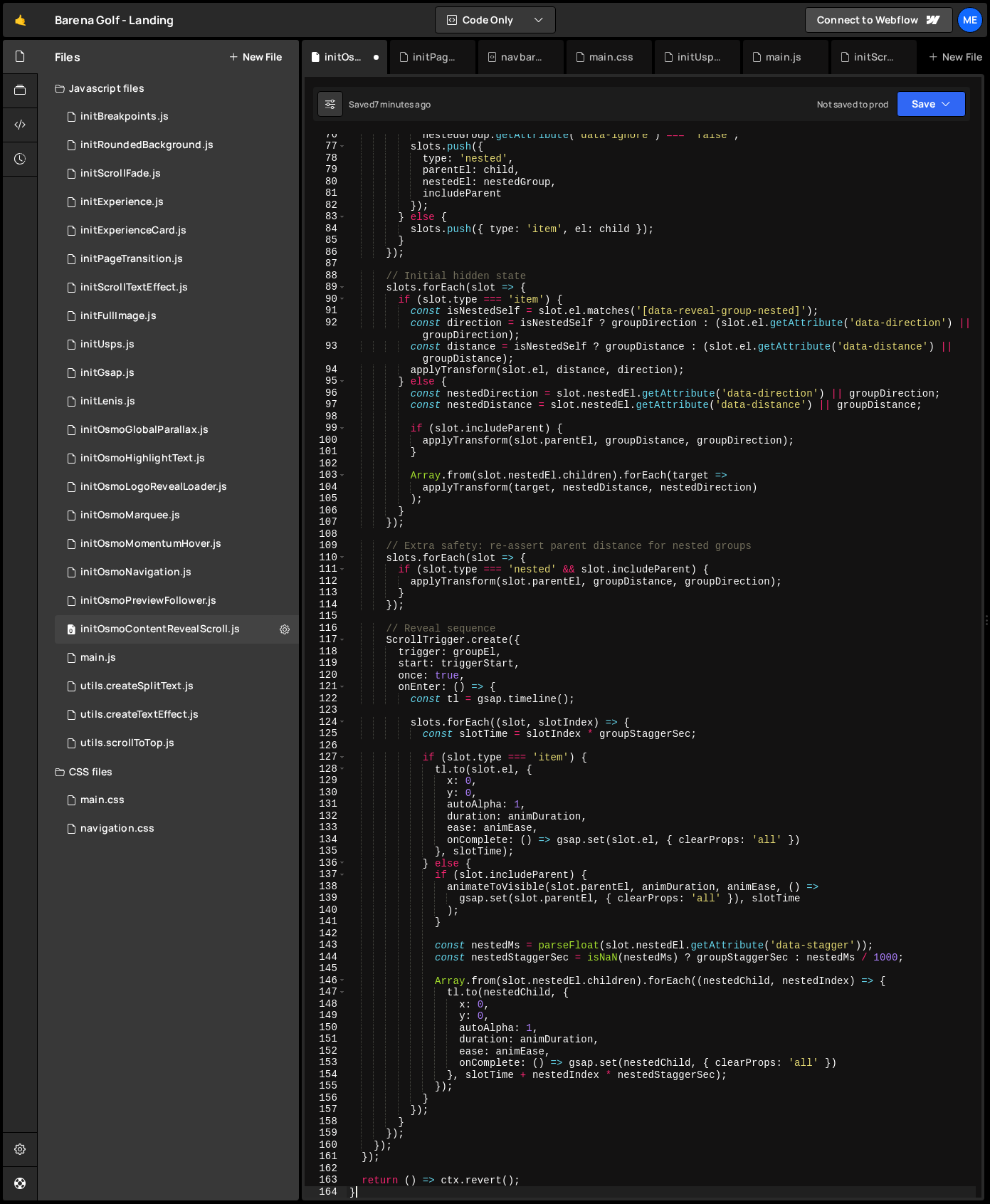
scroll to position [886, 0]
type textarea "}, slotTime + nestedIndex * nestedStaggerSec);"
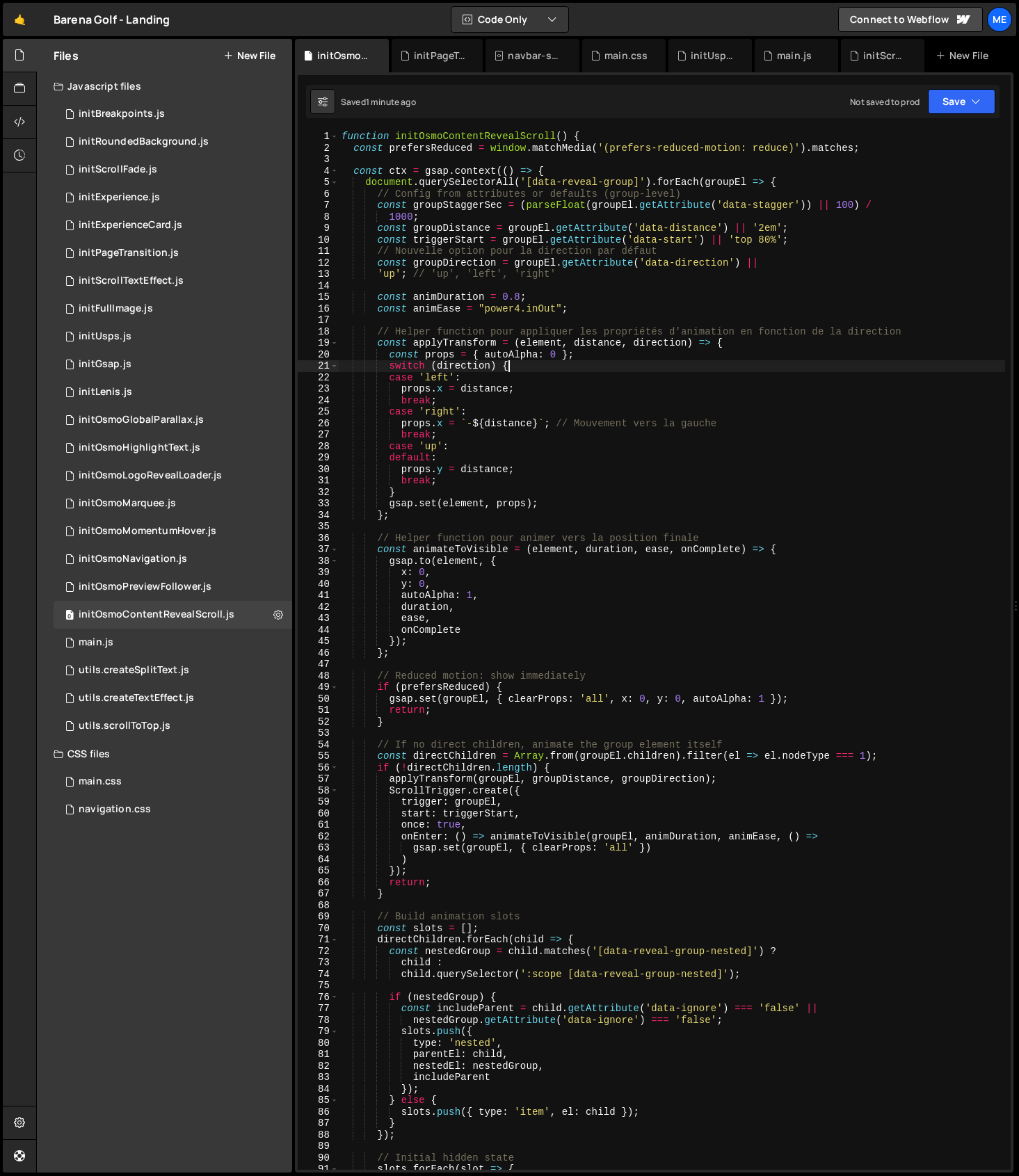
click at [656, 366] on div "function initOsmoContentRevealScroll ( ) { const prefersReduced = window . matc…" at bounding box center [672, 662] width 666 height 1062
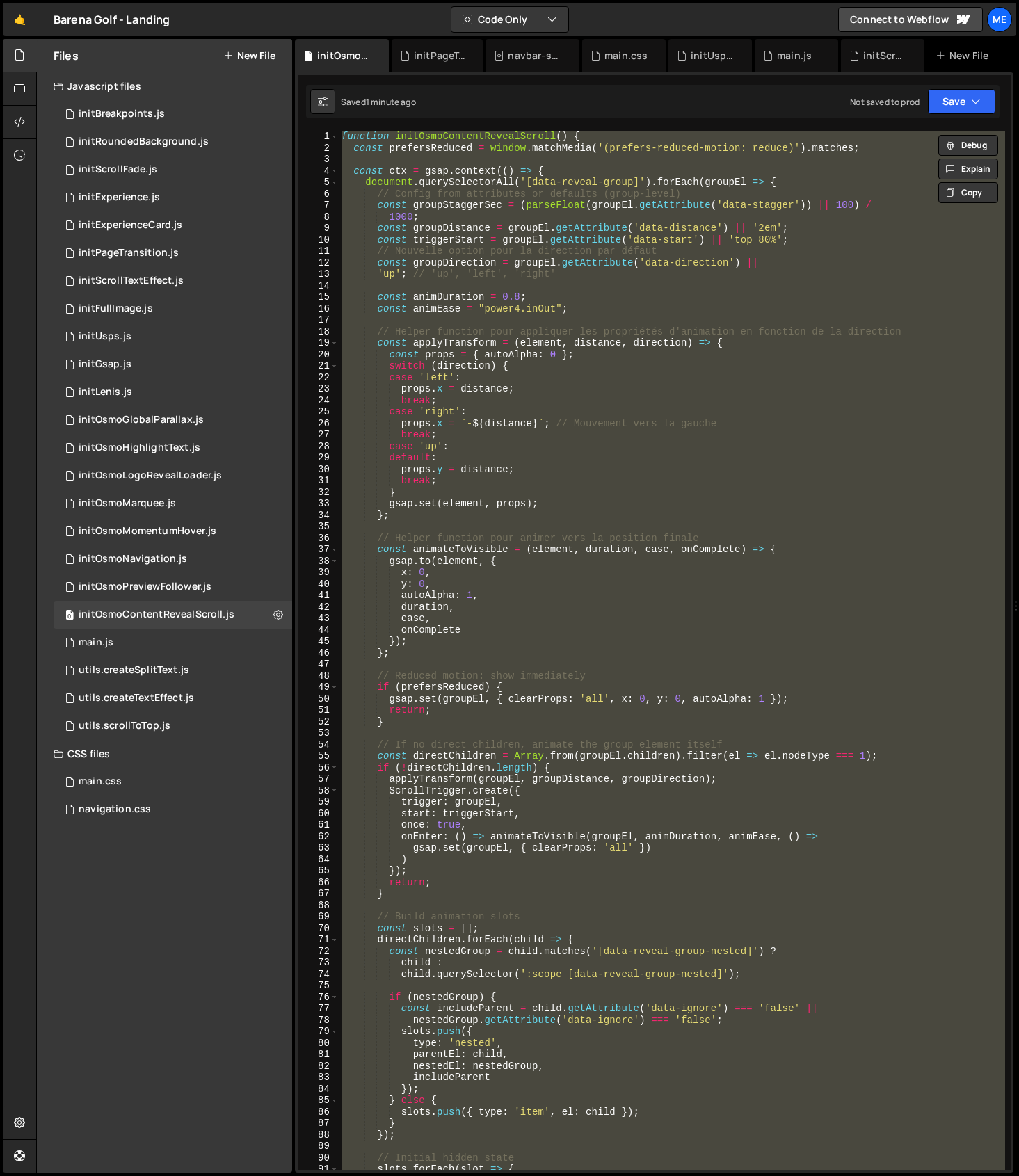
paste textarea
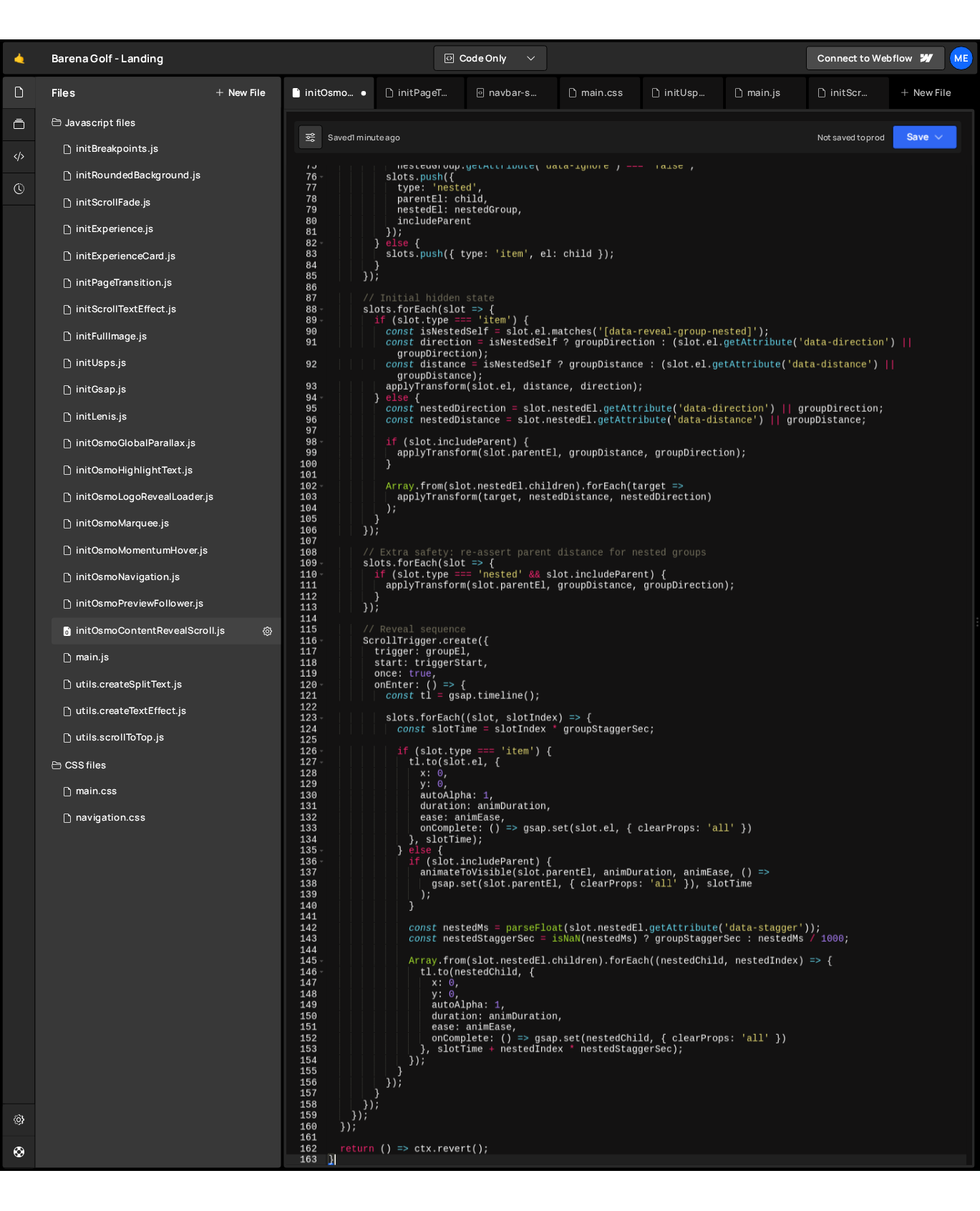
scroll to position [879, 0]
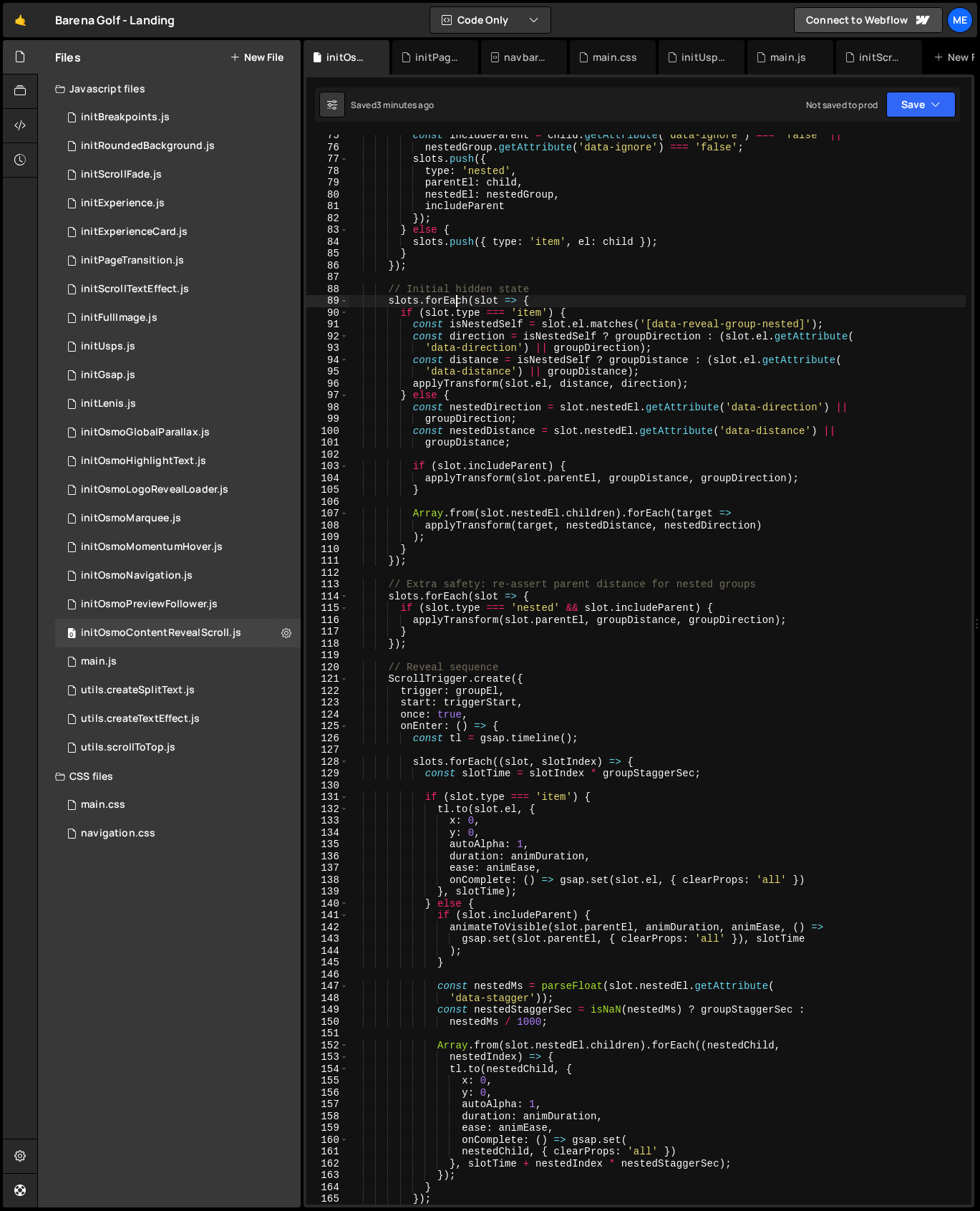
click at [456, 301] on div "const includeParent = child . getAttribute ( 'data-ignore' ) === 'false' || nes…" at bounding box center [657, 676] width 617 height 1094
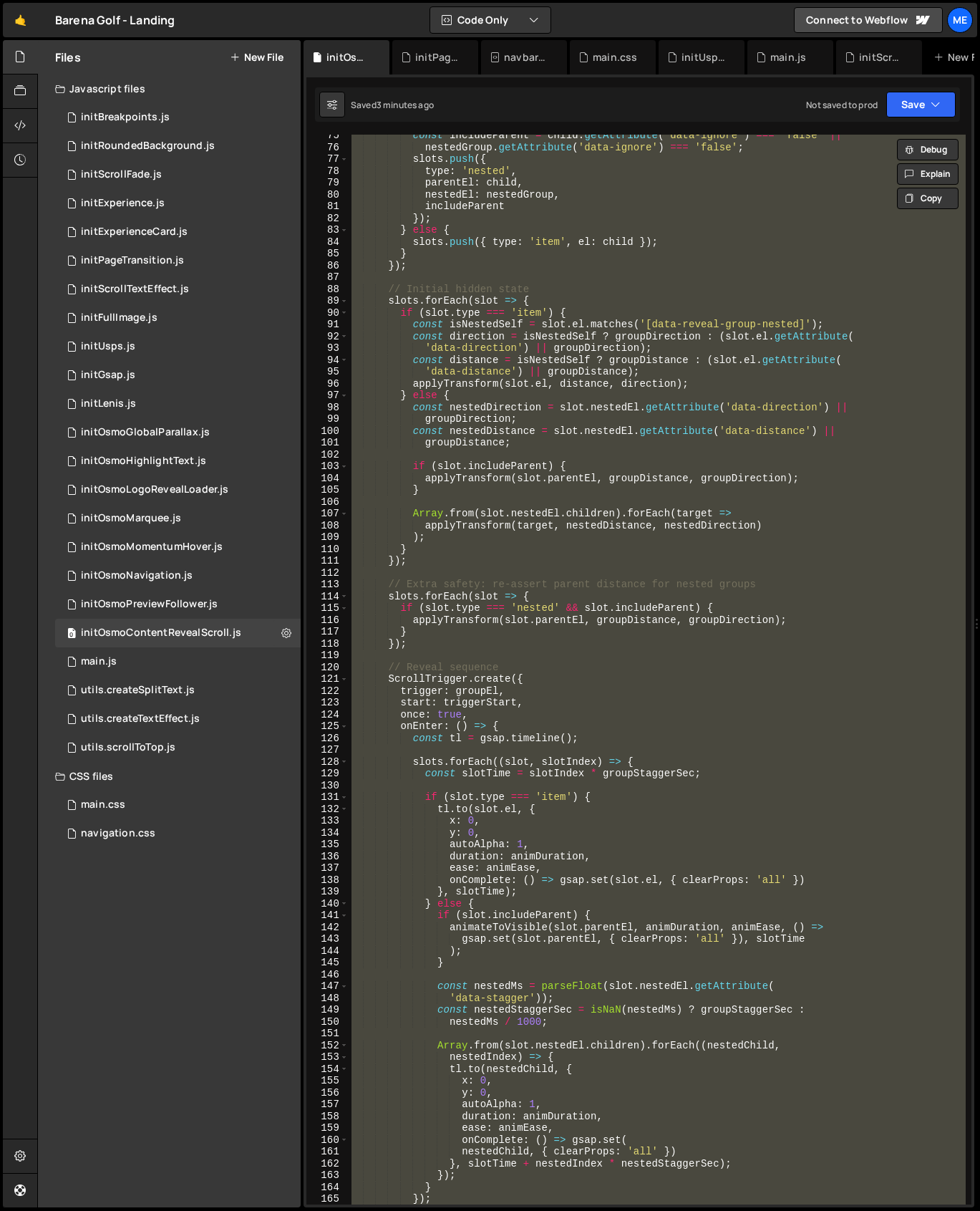
paste textarea
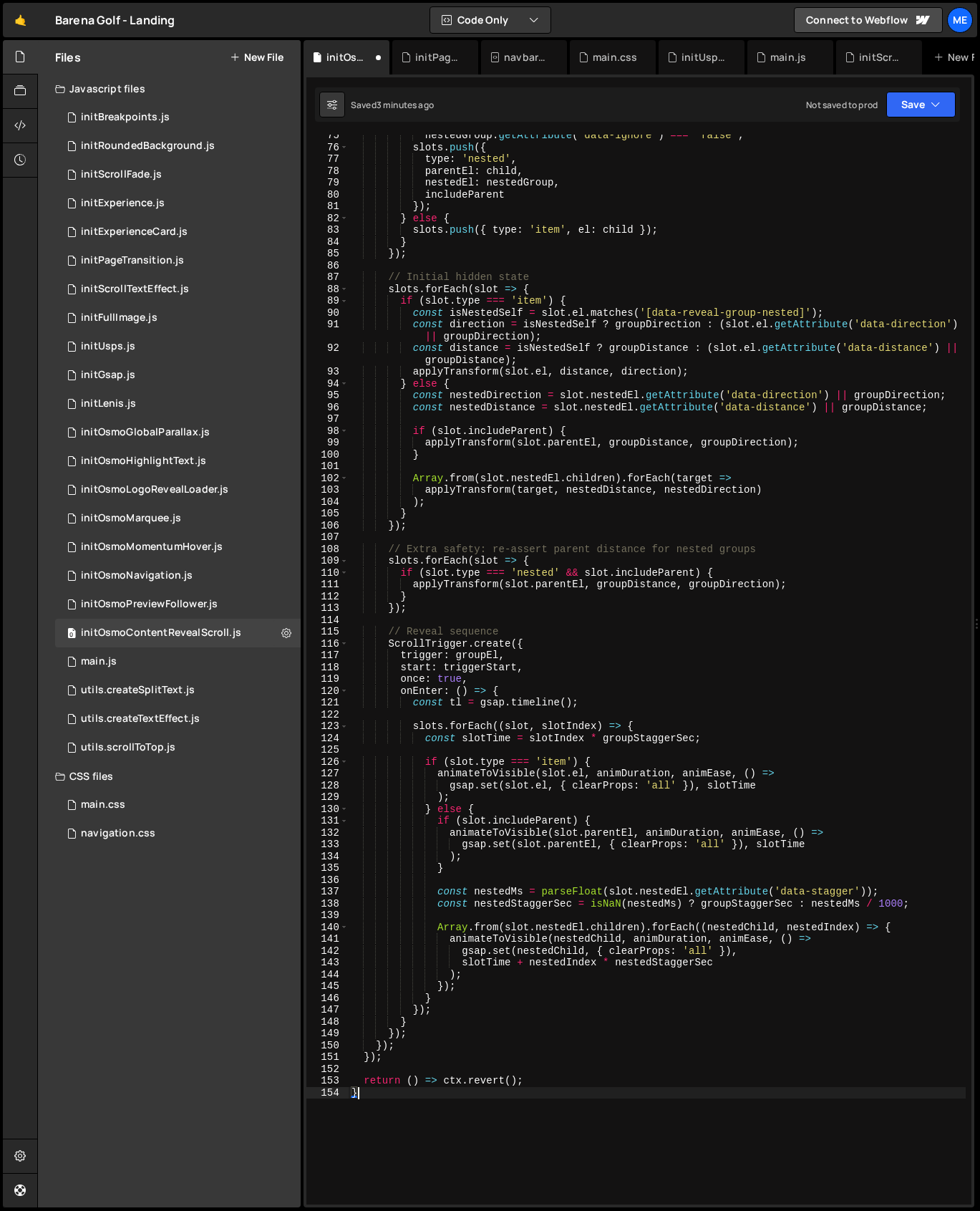
type textarea "}"
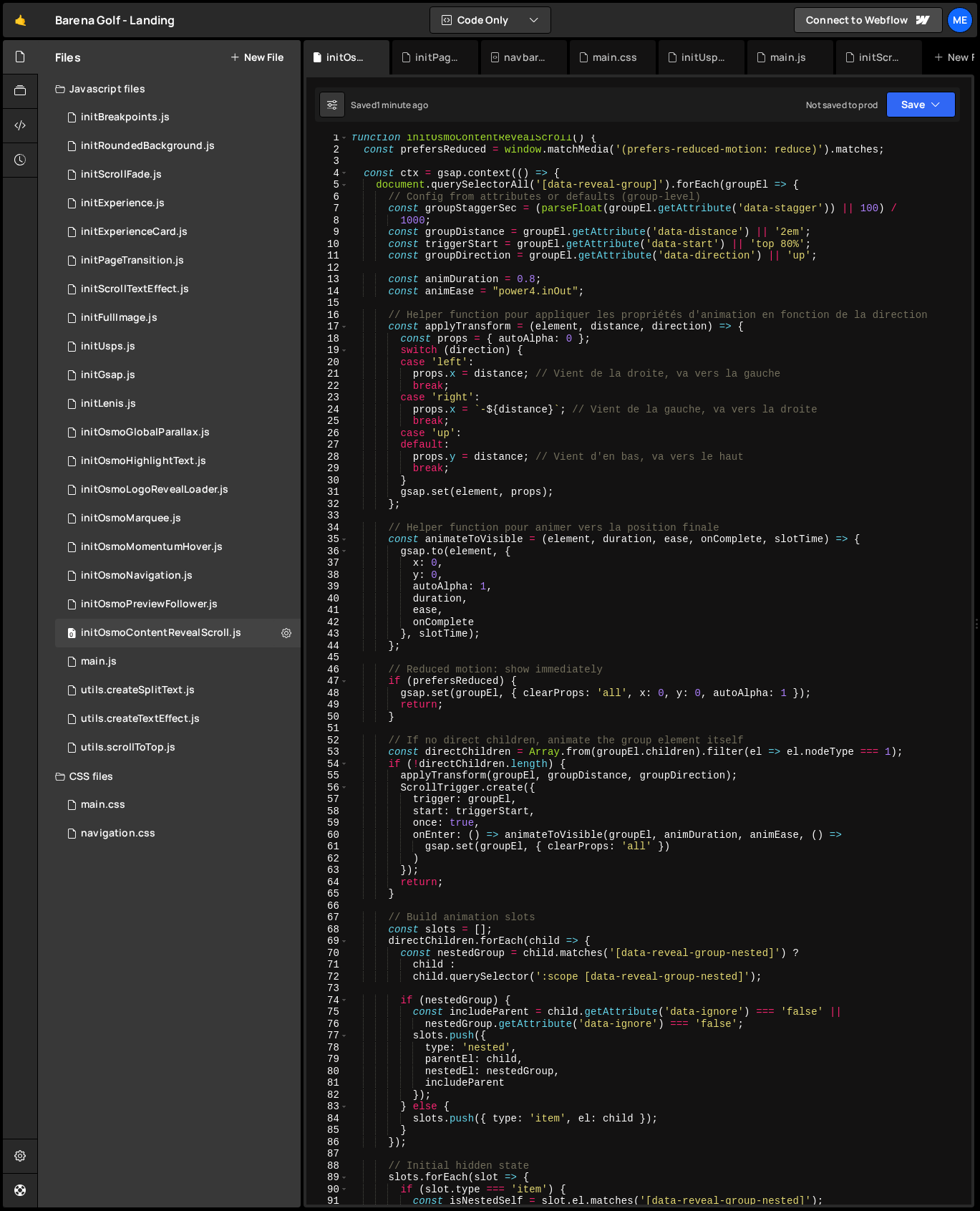
scroll to position [0, 0]
click at [93, 669] on div "0 main.js 0" at bounding box center [178, 662] width 246 height 28
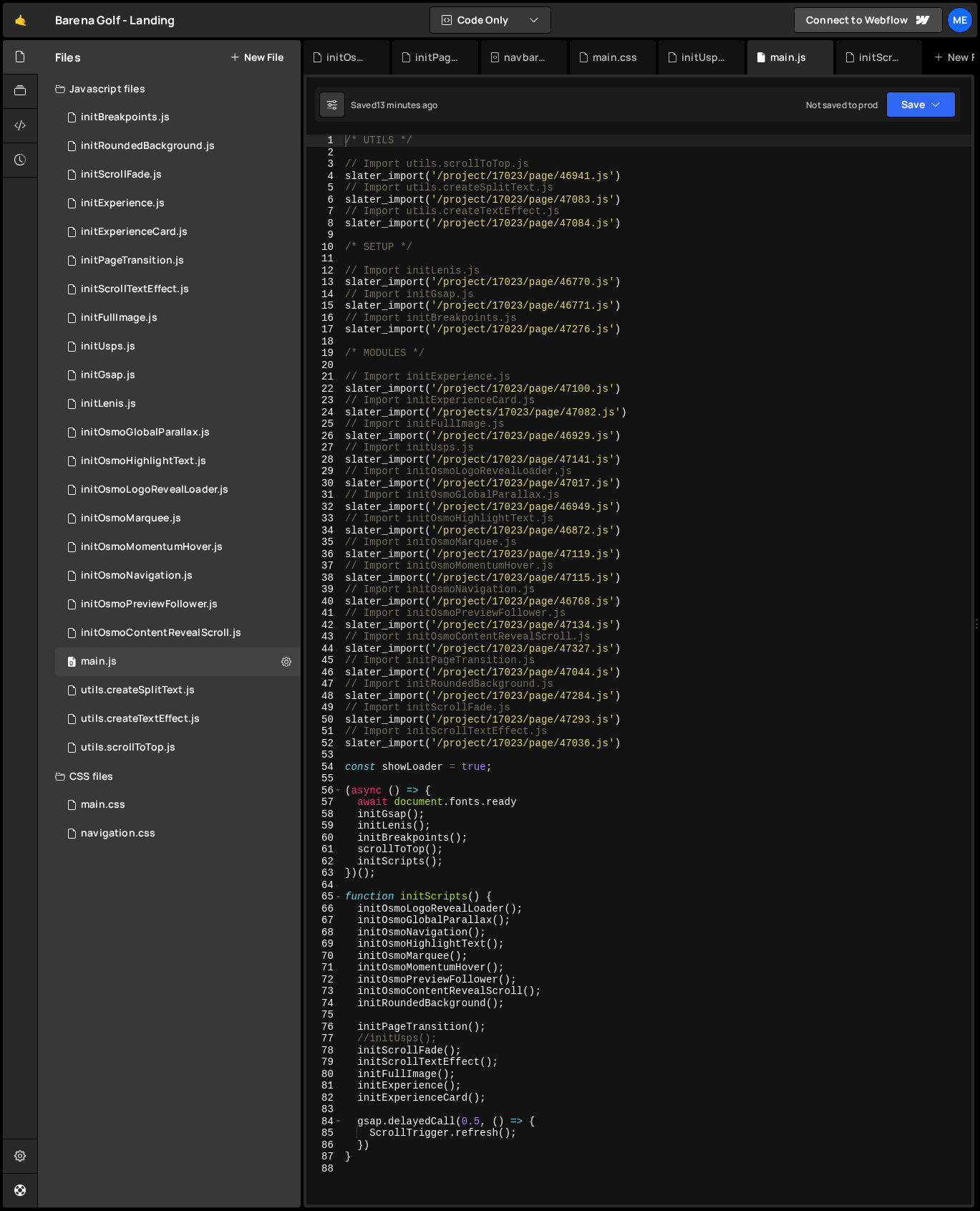
type textarea "initScrollFade();"
drag, startPoint x: 426, startPoint y: 1053, endPoint x: 343, endPoint y: 1052, distance: 83.0
click at [343, 1052] on div "/* UTILS */ // Import utils.scrollToTop.js slater_import ( '/project/17023/page…" at bounding box center [657, 681] width 630 height 1094
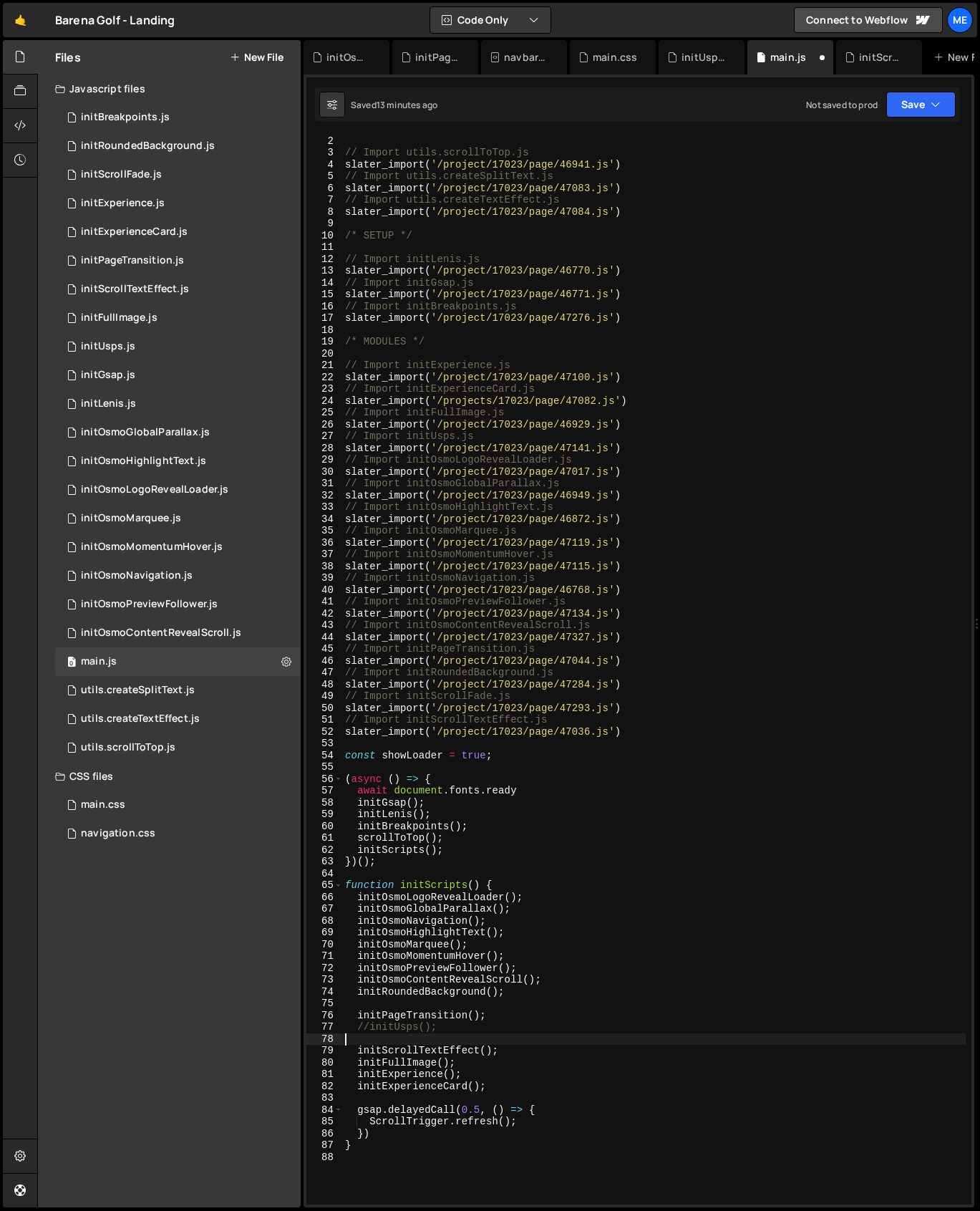
scroll to position [13, 0]
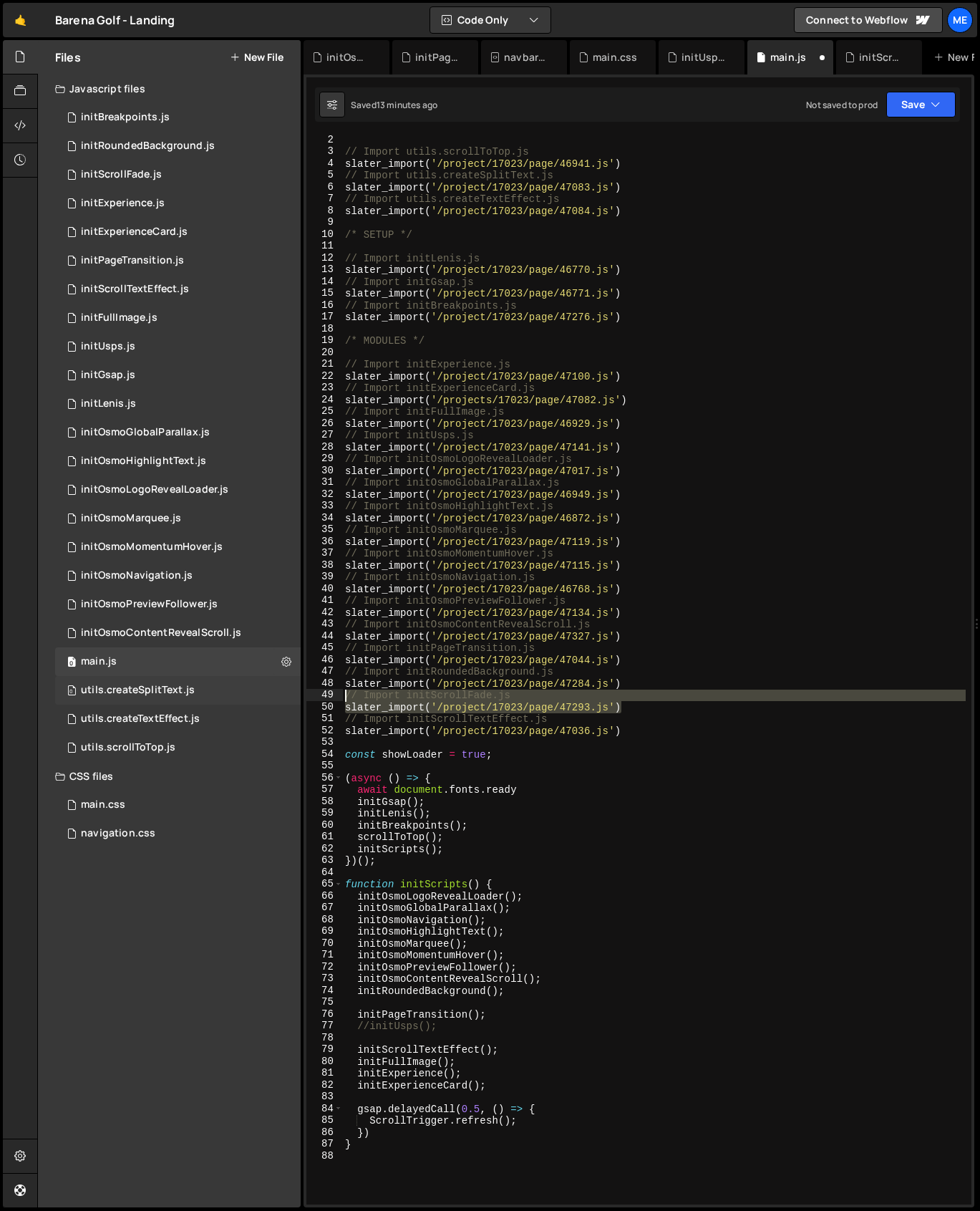
drag, startPoint x: 636, startPoint y: 701, endPoint x: 290, endPoint y: 699, distance: 346.0
click at [291, 698] on div "Files New File Javascript files 0 initBreakpoints.js 0 0 initRoundedBackground.…" at bounding box center [509, 624] width 943 height 1168
type textarea "// Import initScrollFade.js slater_import('/project/17023/page/47293.js')"
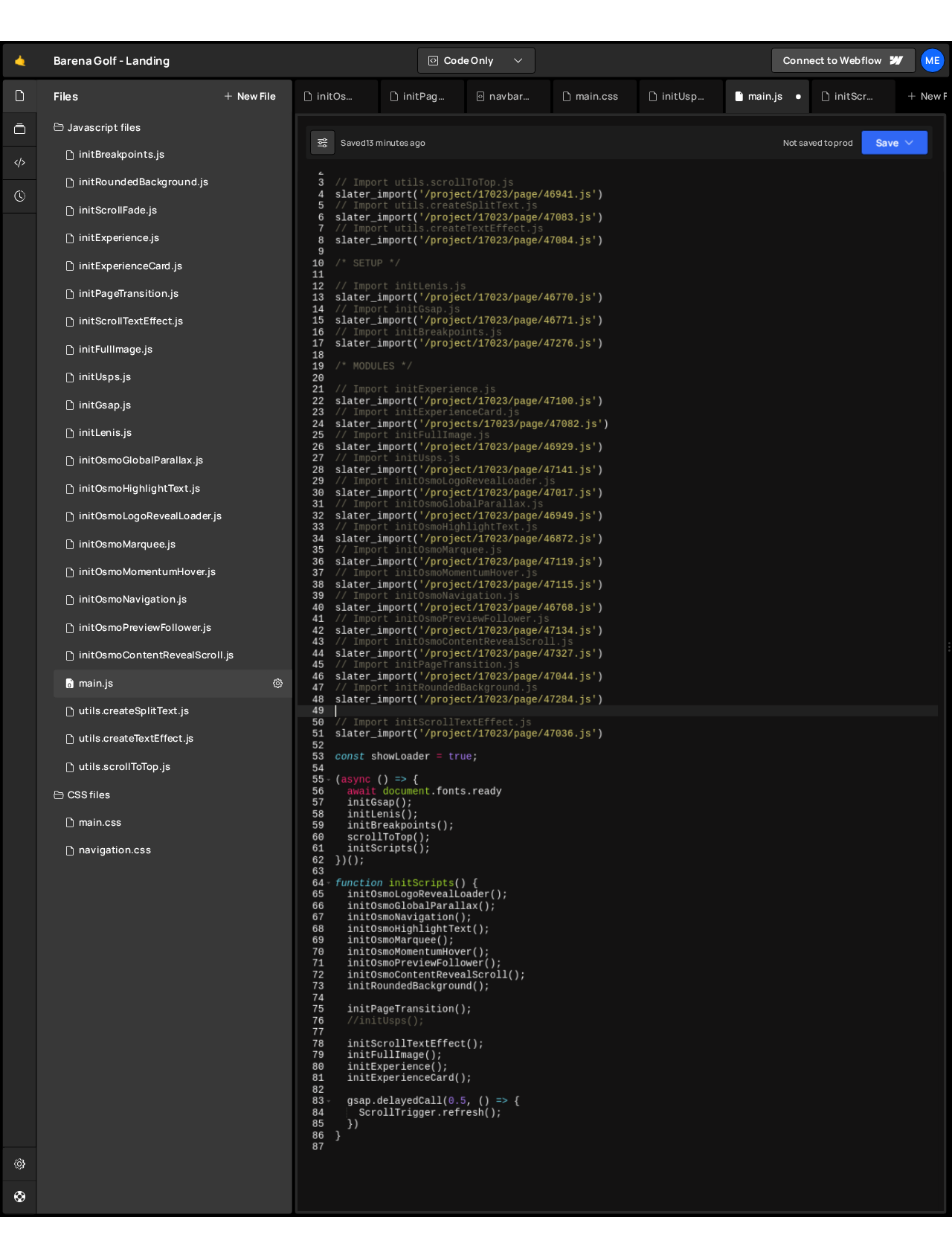
scroll to position [19, 0]
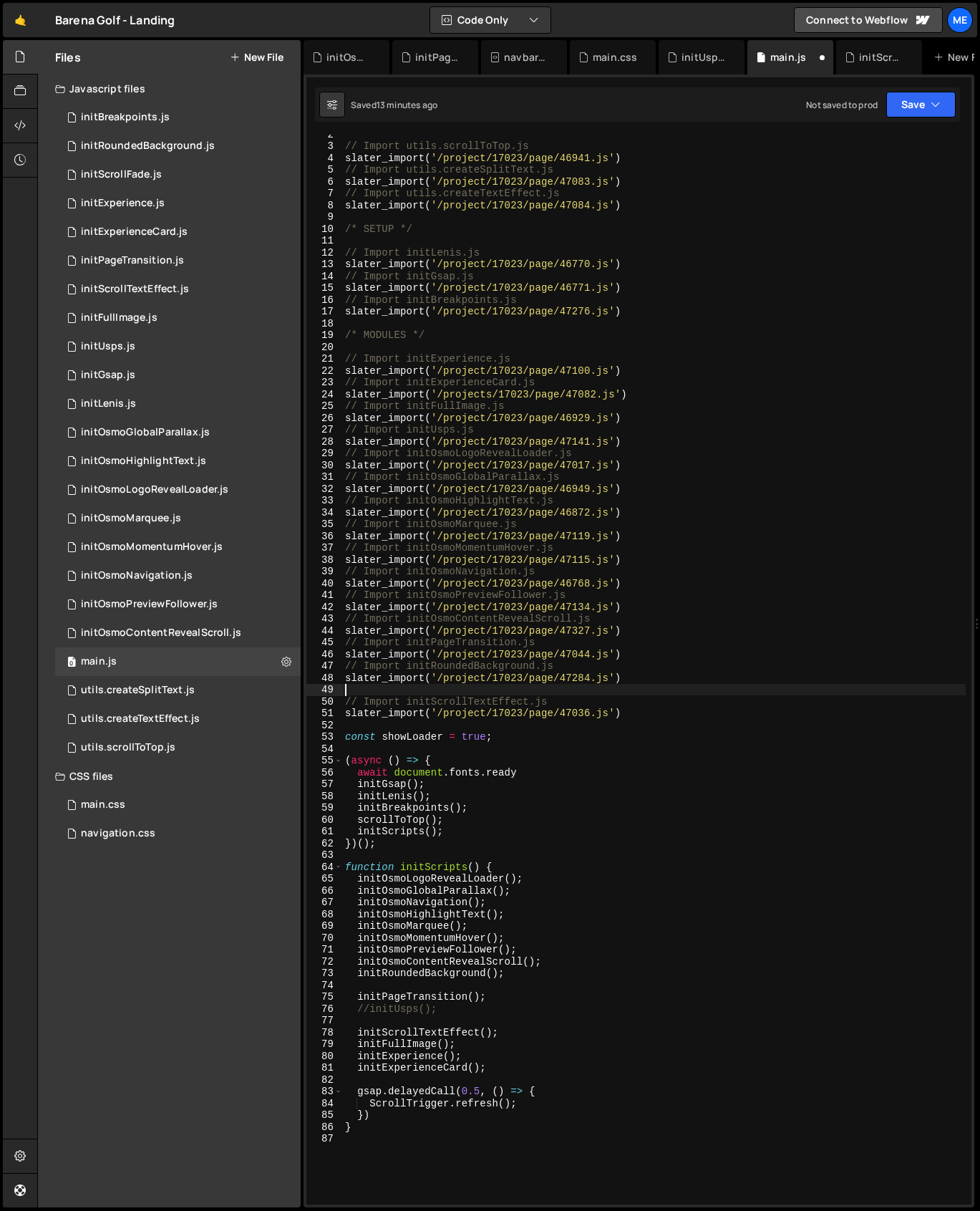
type textarea "slater_import('/project/17023/page/47284.js')"
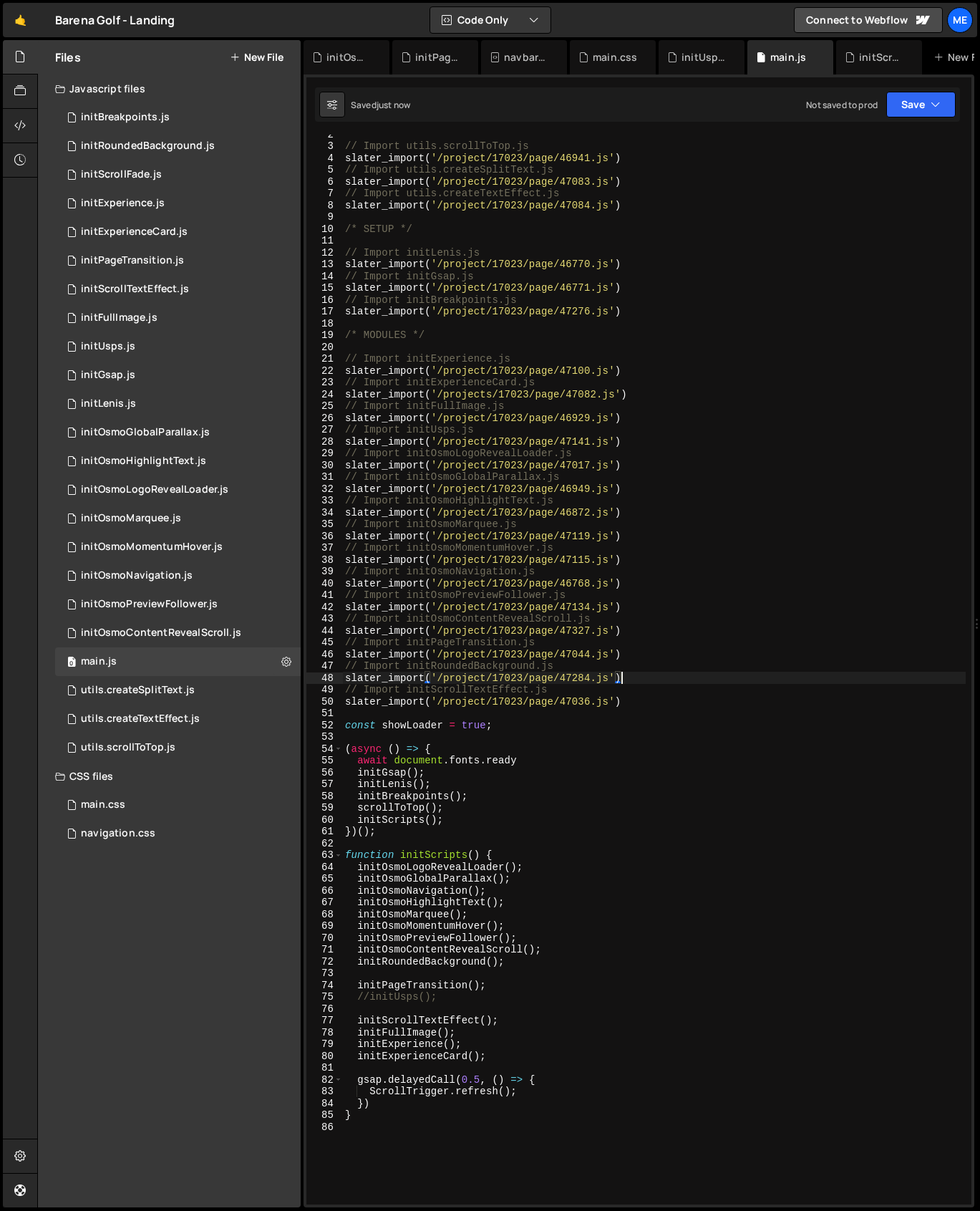
click at [426, 972] on div "// Import utils.scrollToTop.js slater_import ( '/project/17023/page/46941.js' )…" at bounding box center [654, 675] width 624 height 1094
type textarea "initRoundedBackground();"
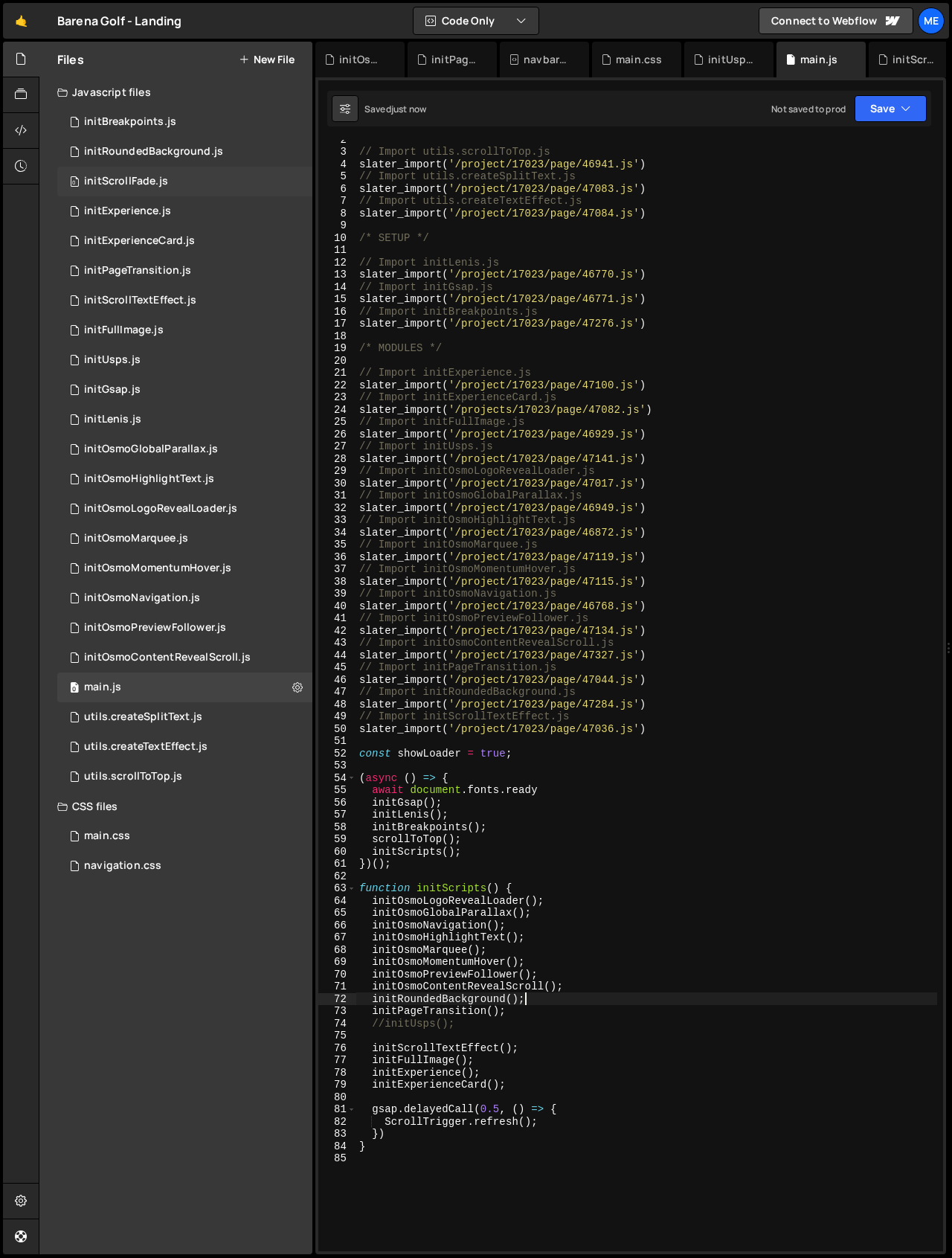
click at [115, 180] on div "initScrollFade.js" at bounding box center [126, 181] width 84 height 13
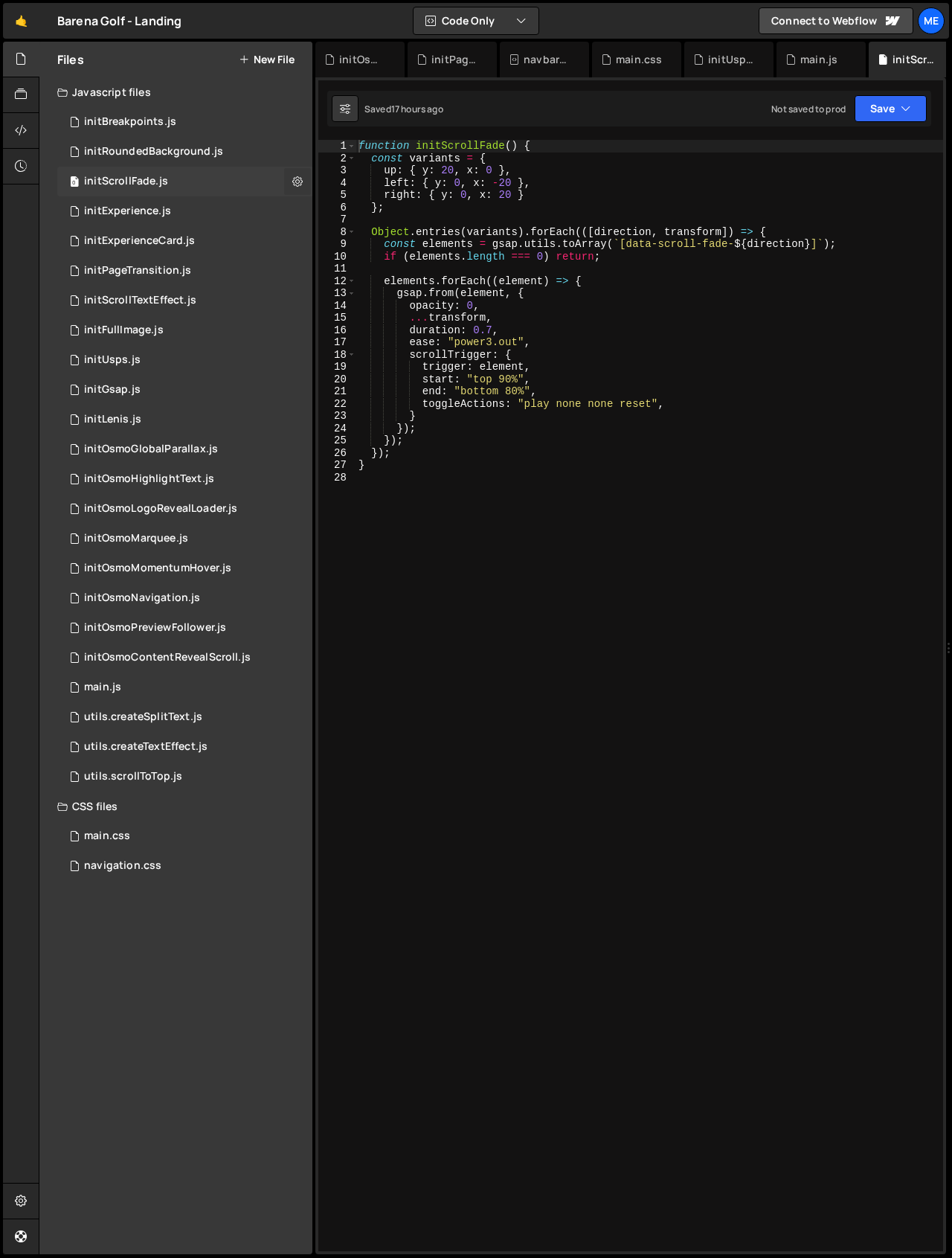
click at [286, 183] on button at bounding box center [297, 182] width 27 height 27
click at [369, 266] on button "Delete File" at bounding box center [388, 272] width 146 height 29
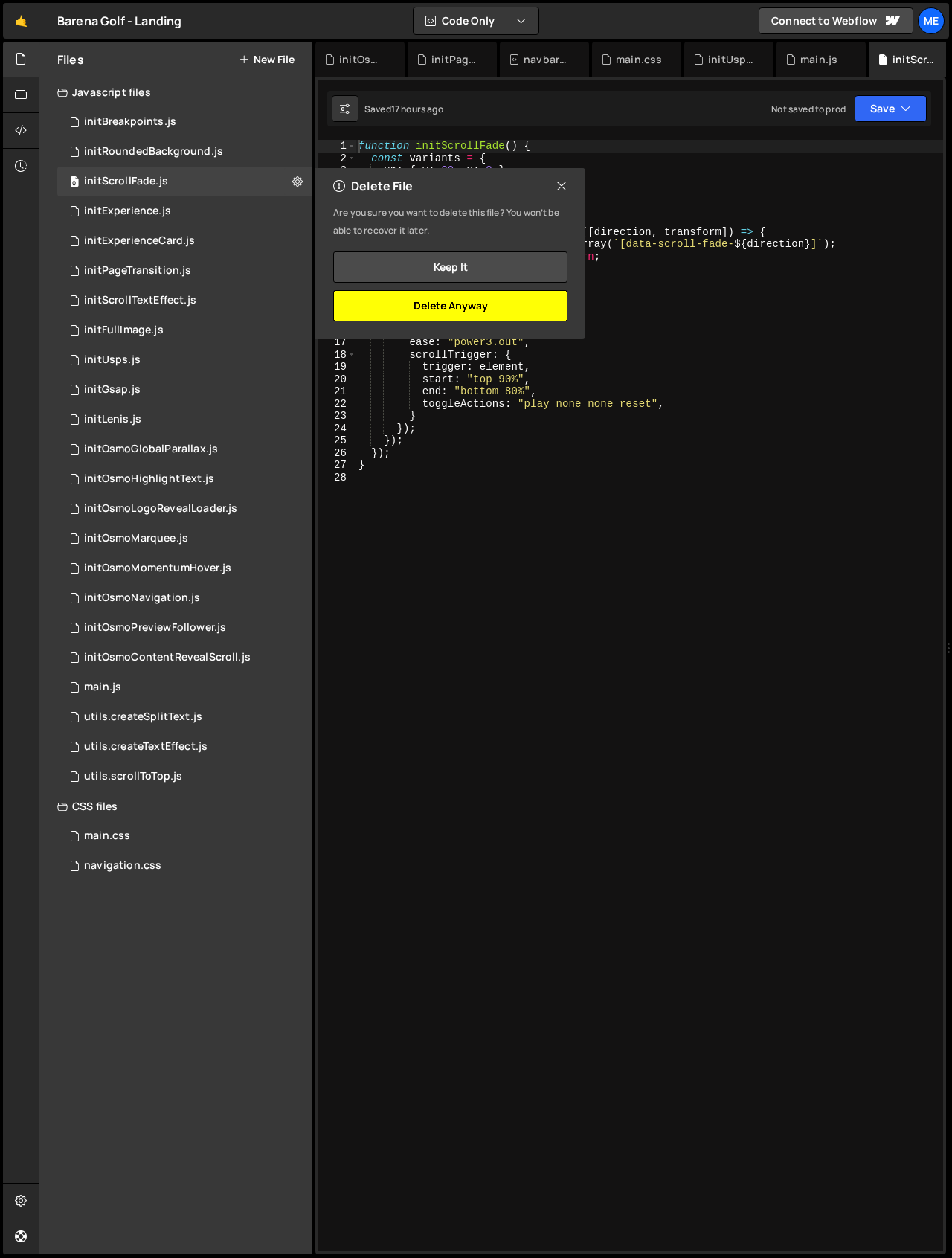
click at [441, 312] on button "Delete Anyway" at bounding box center [450, 306] width 234 height 31
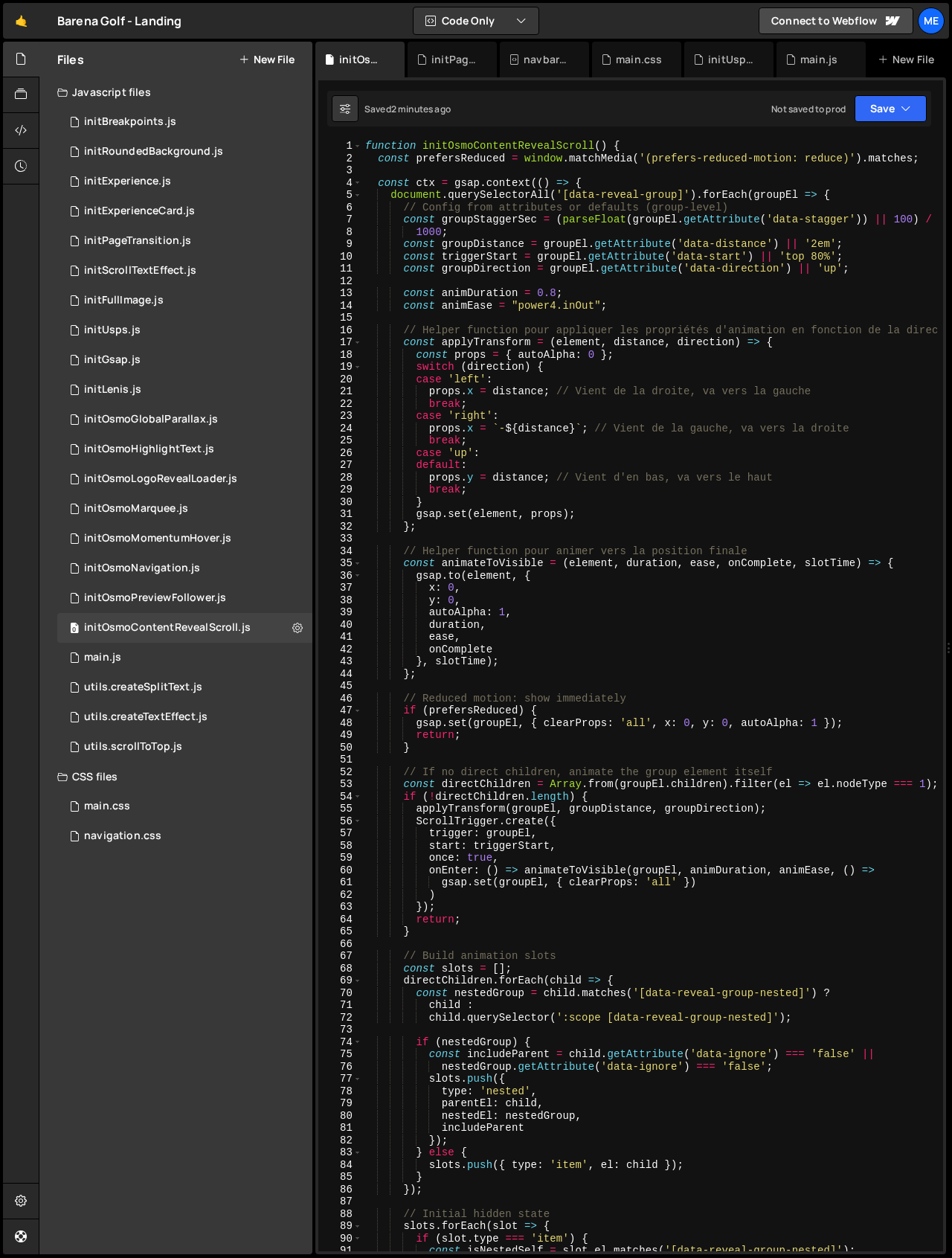
click at [597, 330] on div "function initOsmoContentRevealScroll ( ) { const prefersReduced = window . matc…" at bounding box center [683, 708] width 641 height 1136
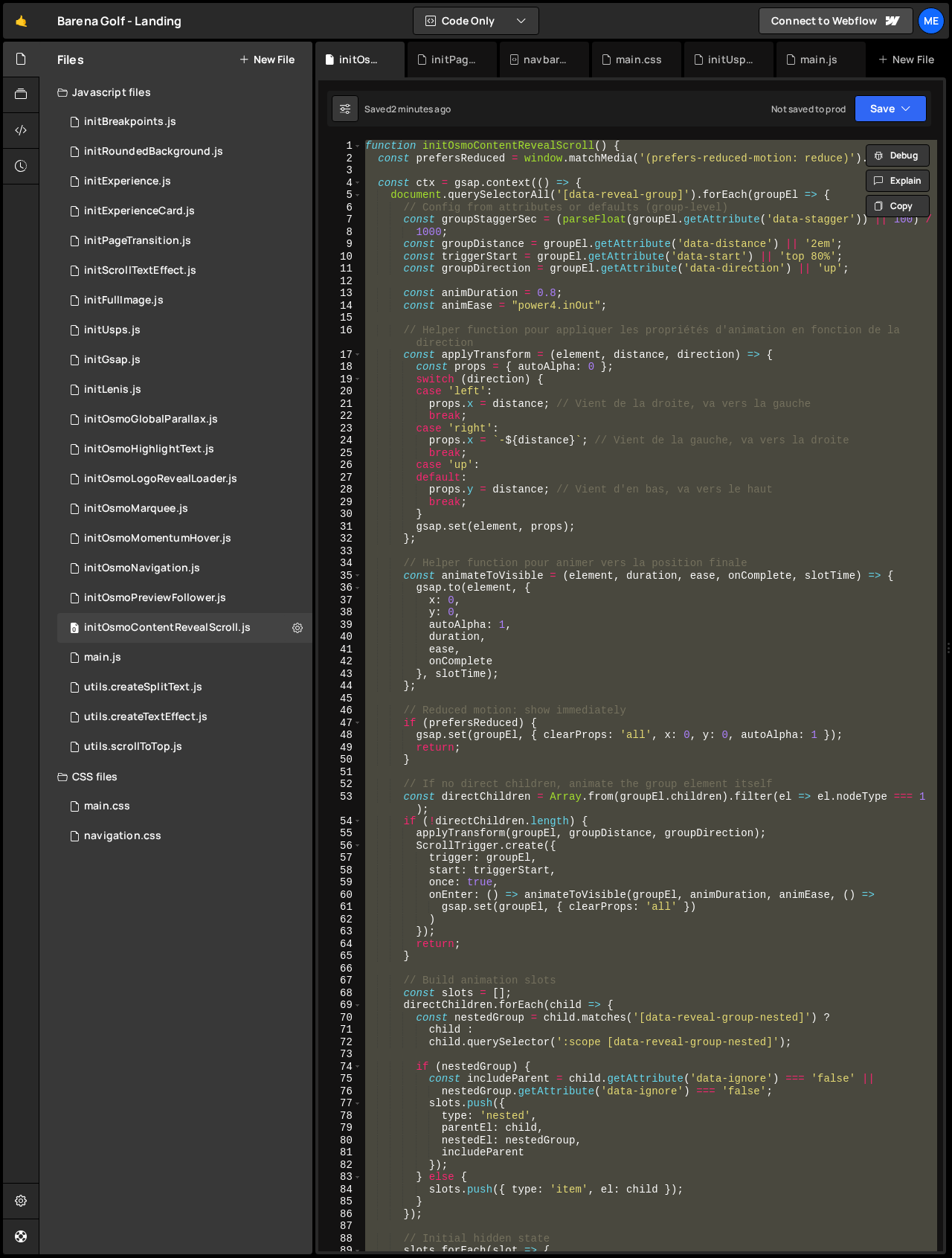
paste textarea
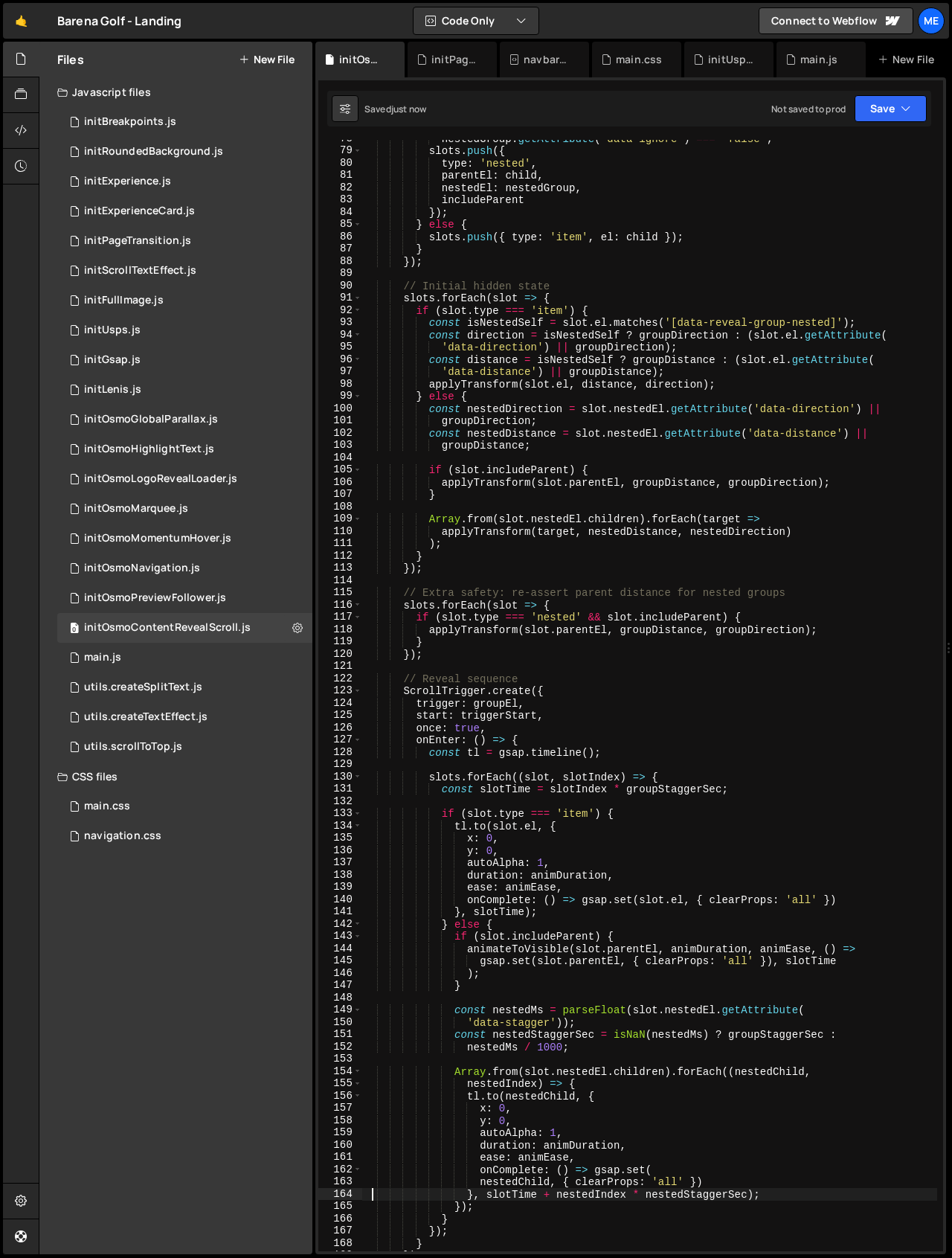
scroll to position [975, 0]
click at [869, 416] on div "nestedGroup . getAttribute ( 'data-ignore' ) === 'false' ; slots . push ({ type…" at bounding box center [649, 702] width 575 height 1136
type textarea "const nestedDirection = slot.nestedEl.getAttribute('data-direction') ||"
click at [113, 802] on div "main.css" at bounding box center [106, 806] width 46 height 13
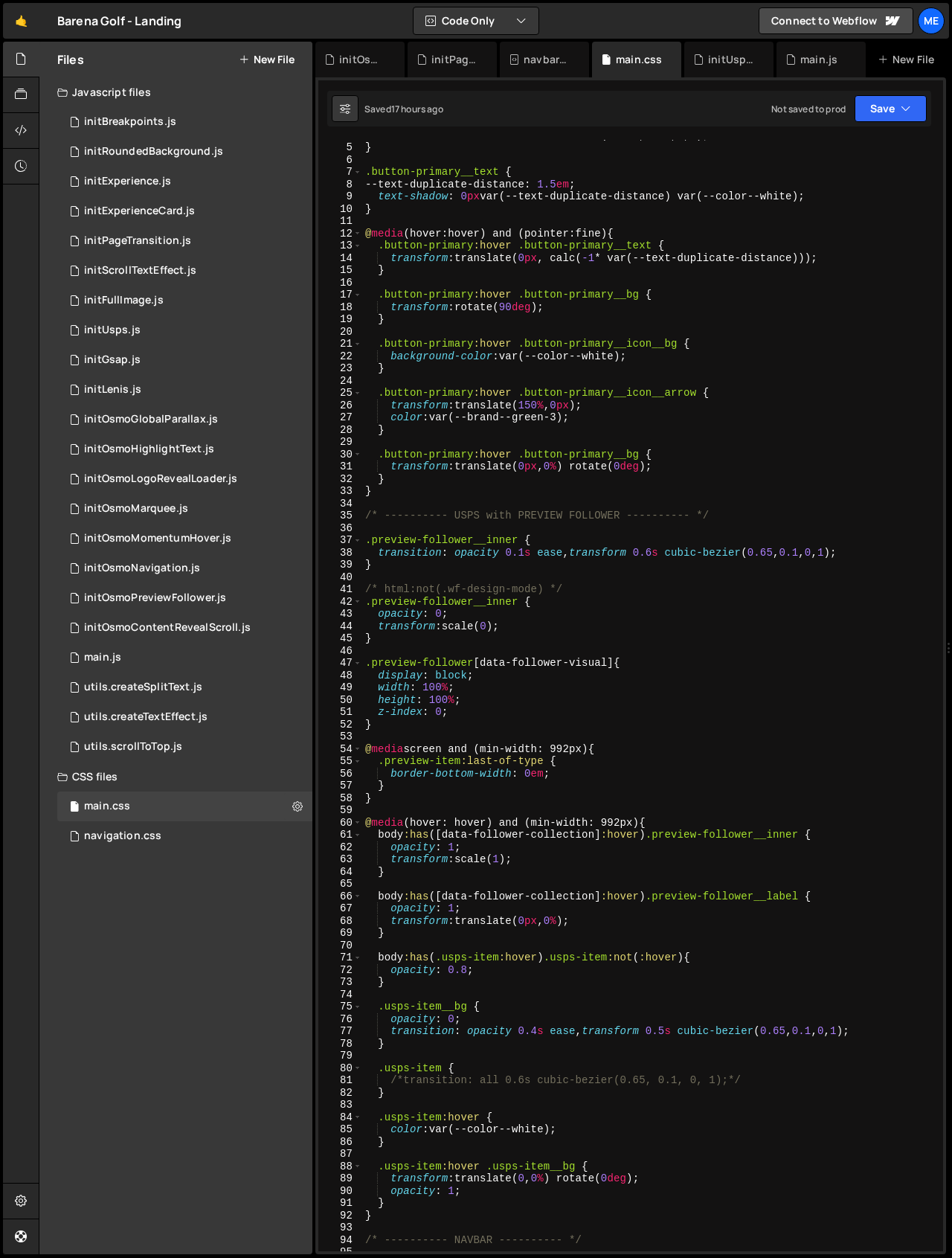
scroll to position [56, 0]
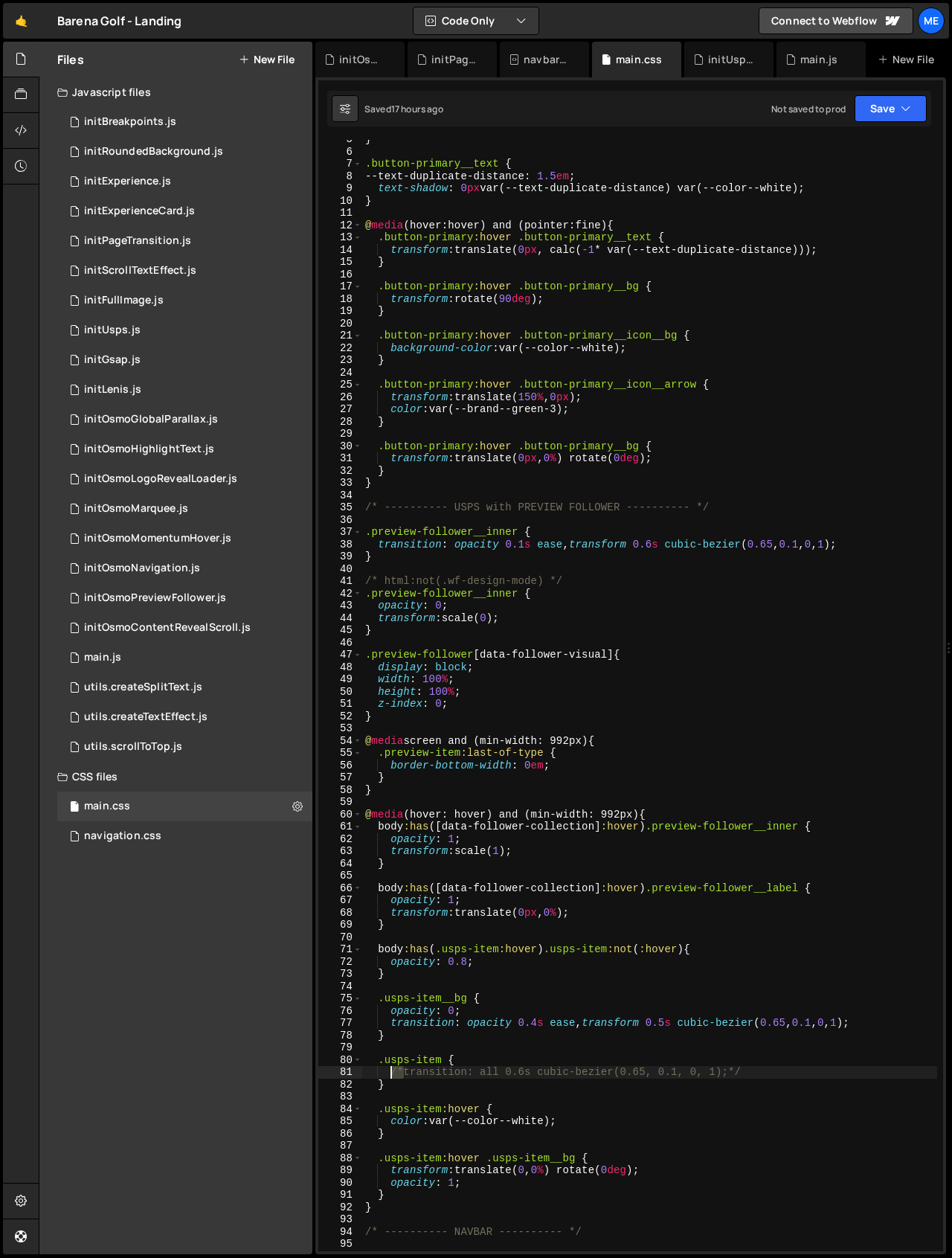
drag, startPoint x: 403, startPoint y: 1070, endPoint x: 390, endPoint y: 1070, distance: 13.0
click at [390, 1070] on div "} .button-primary__text { --text-duplicate-distance : 1.5 em ; text-shadow : 0 …" at bounding box center [649, 702] width 575 height 1136
drag, startPoint x: 716, startPoint y: 1073, endPoint x: 738, endPoint y: 1073, distance: 22.0
click at [738, 1073] on div "} .button-primary__text { --text-duplicate-distance : 1.5 em ; text-shadow : 0 …" at bounding box center [649, 702] width 575 height 1136
click at [466, 1074] on div "} .button-primary__text { --text-duplicate-distance : 1.5 em ; text-shadow : 0 …" at bounding box center [649, 702] width 575 height 1136
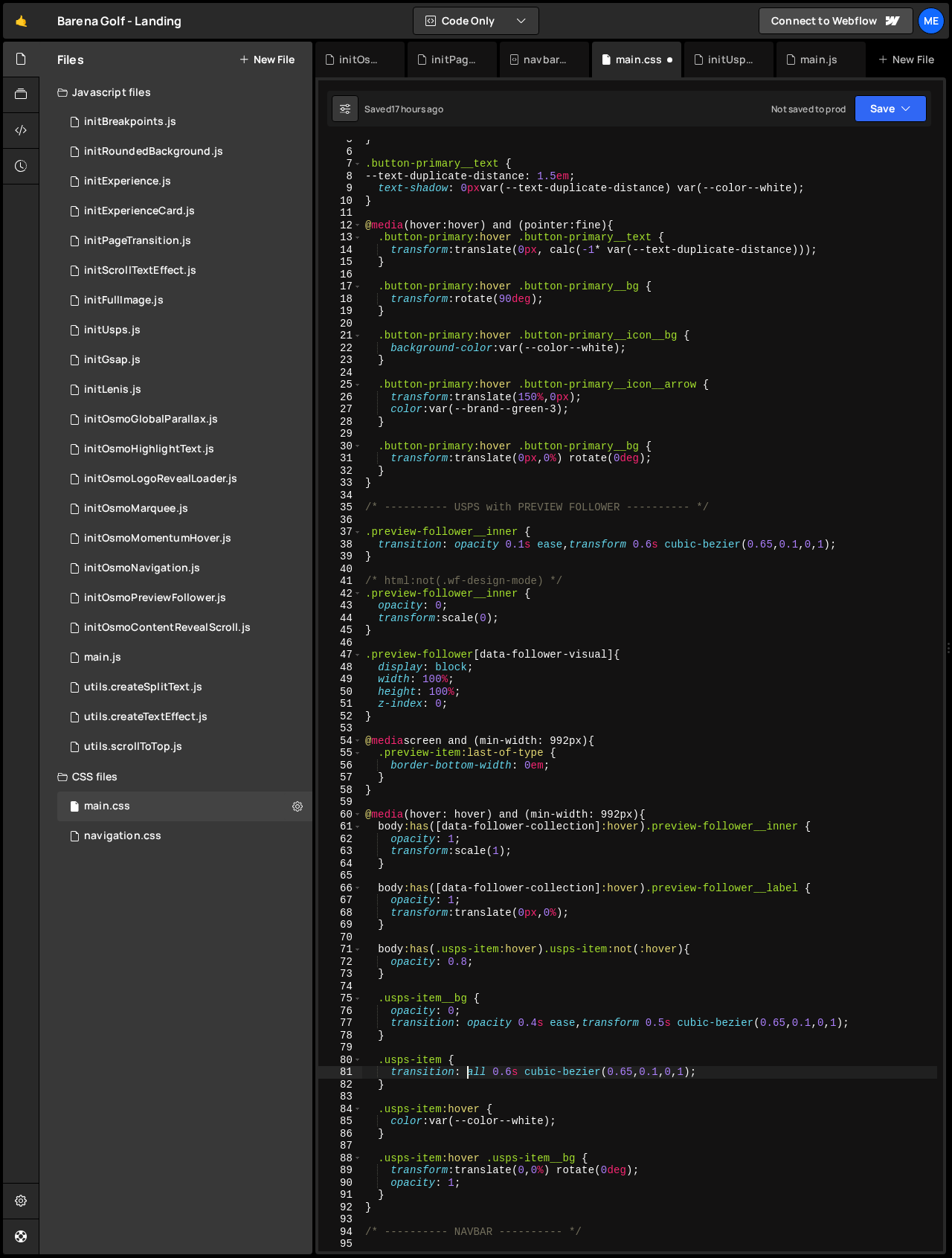
click at [478, 1072] on div "} .button-primary__text { --text-duplicate-distance : 1.5 em ; text-shadow : 0 …" at bounding box center [649, 702] width 575 height 1136
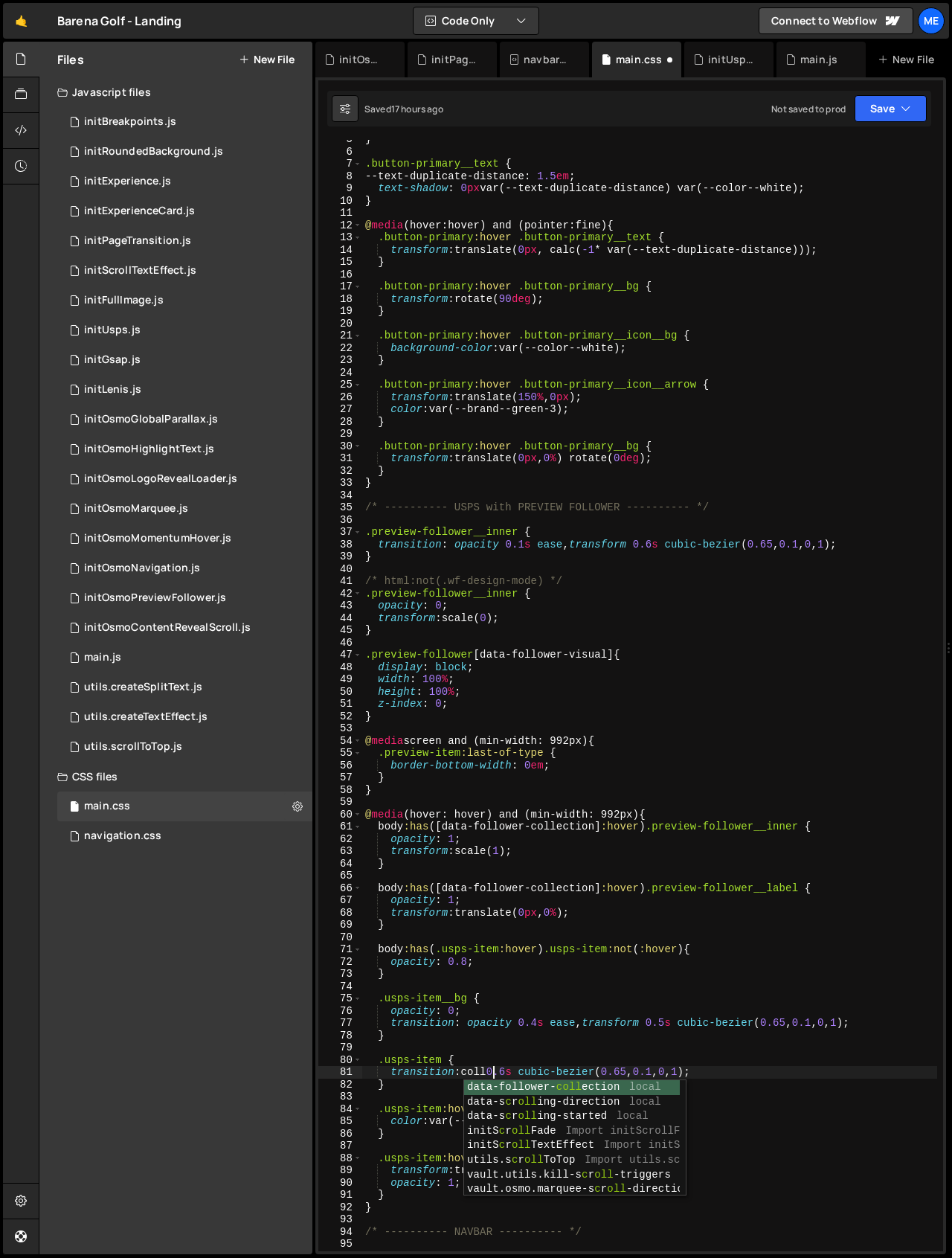
scroll to position [0, 9]
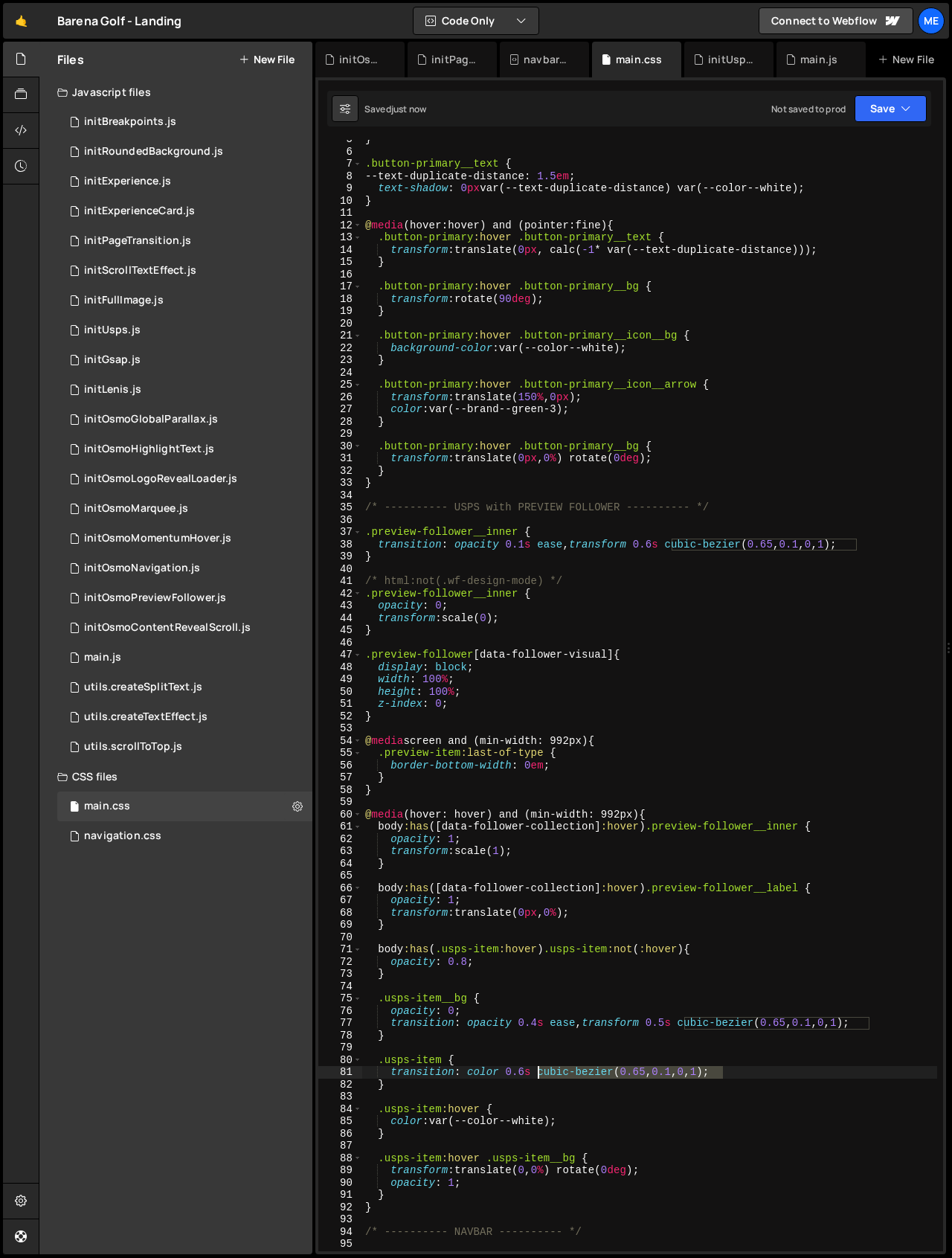
drag, startPoint x: 723, startPoint y: 1071, endPoint x: 537, endPoint y: 1076, distance: 186.1
click at [537, 1076] on div "} .button-primary__text { --text-duplicate-distance : 1.5 em ; text-shadow : 0 …" at bounding box center [649, 702] width 575 height 1136
click at [469, 1075] on div "} .button-primary__text { --text-duplicate-distance : 1.5 em ; text-shadow : 0 …" at bounding box center [649, 702] width 575 height 1136
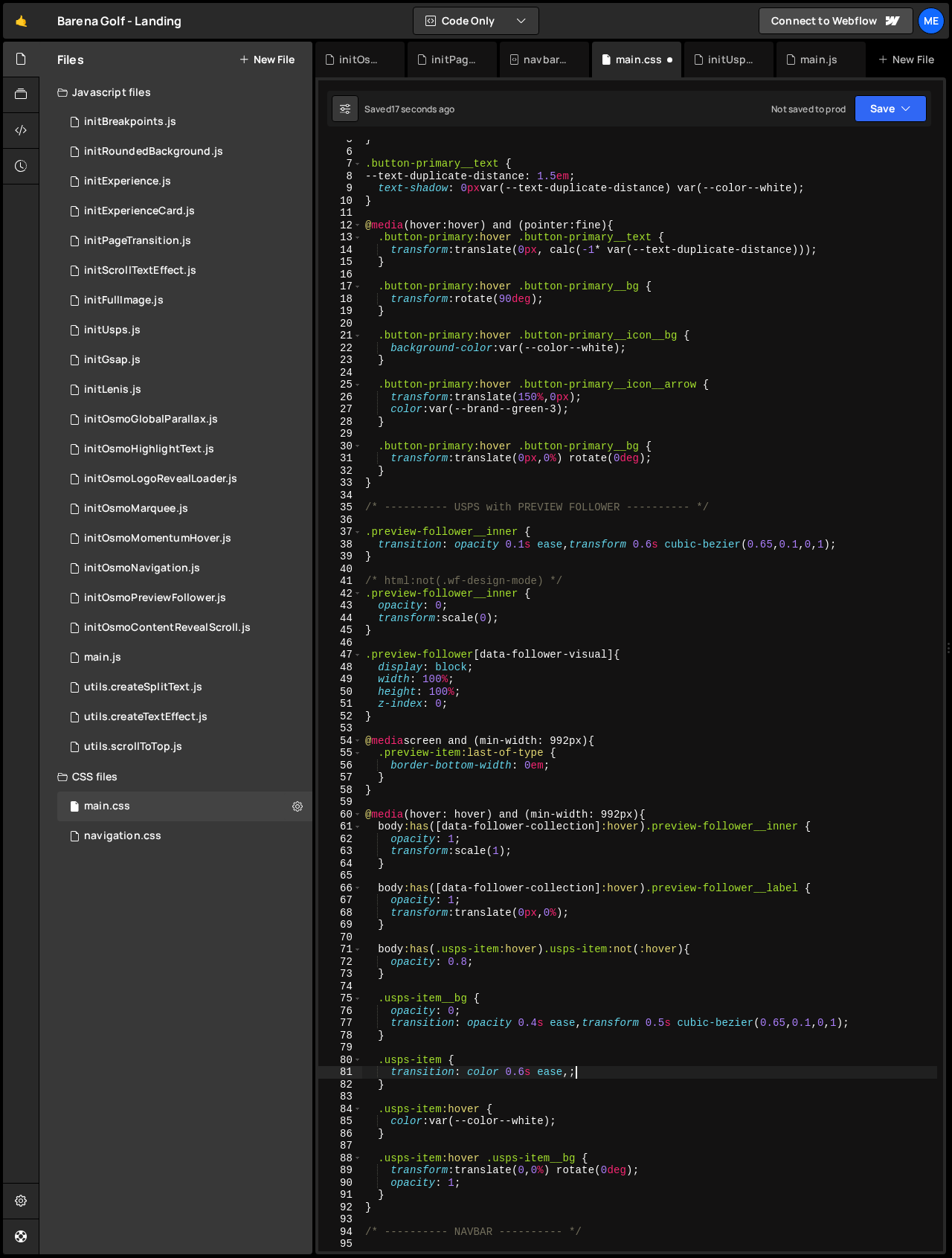
paste textarea "color 0.6s ease"
click at [606, 1070] on div "} .button-primary__text { --text-duplicate-distance : 1.5 em ; text-shadow : 0 …" at bounding box center [649, 702] width 575 height 1136
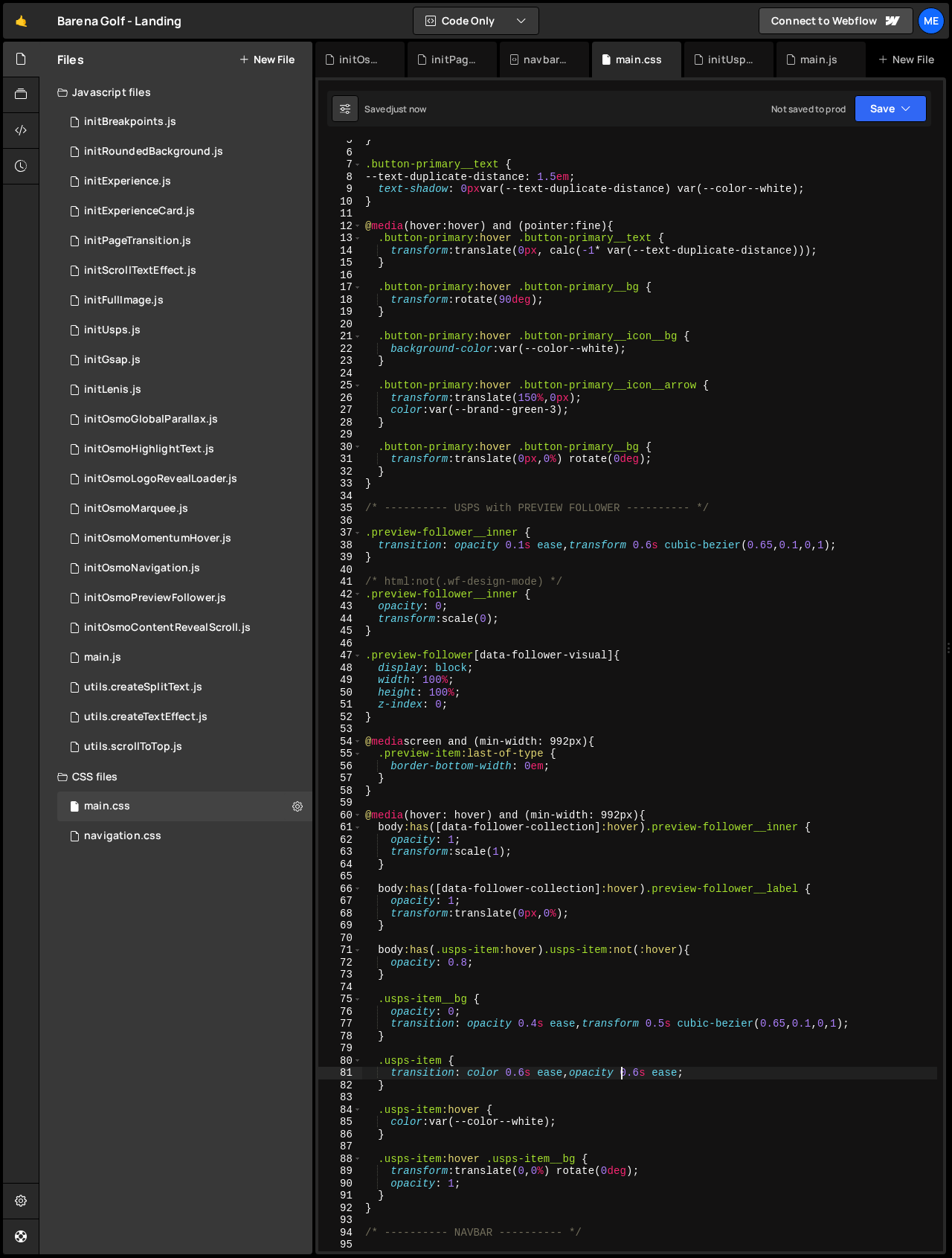
type textarea "transition: color 0.6s ease, opacity 0.6s ease;"
click at [25, 24] on link "🤙" at bounding box center [21, 21] width 36 height 36
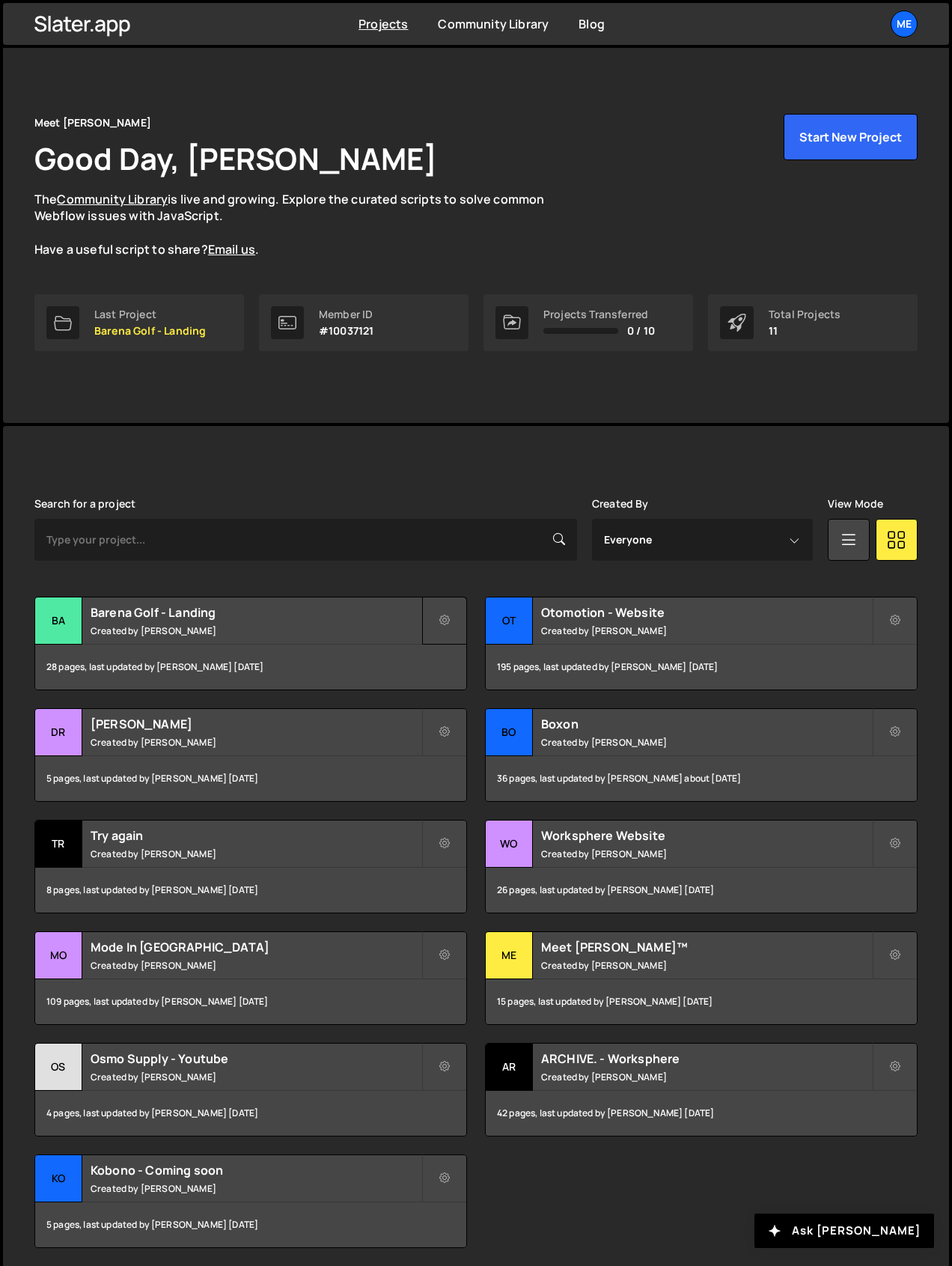
scroll to position [62, 0]
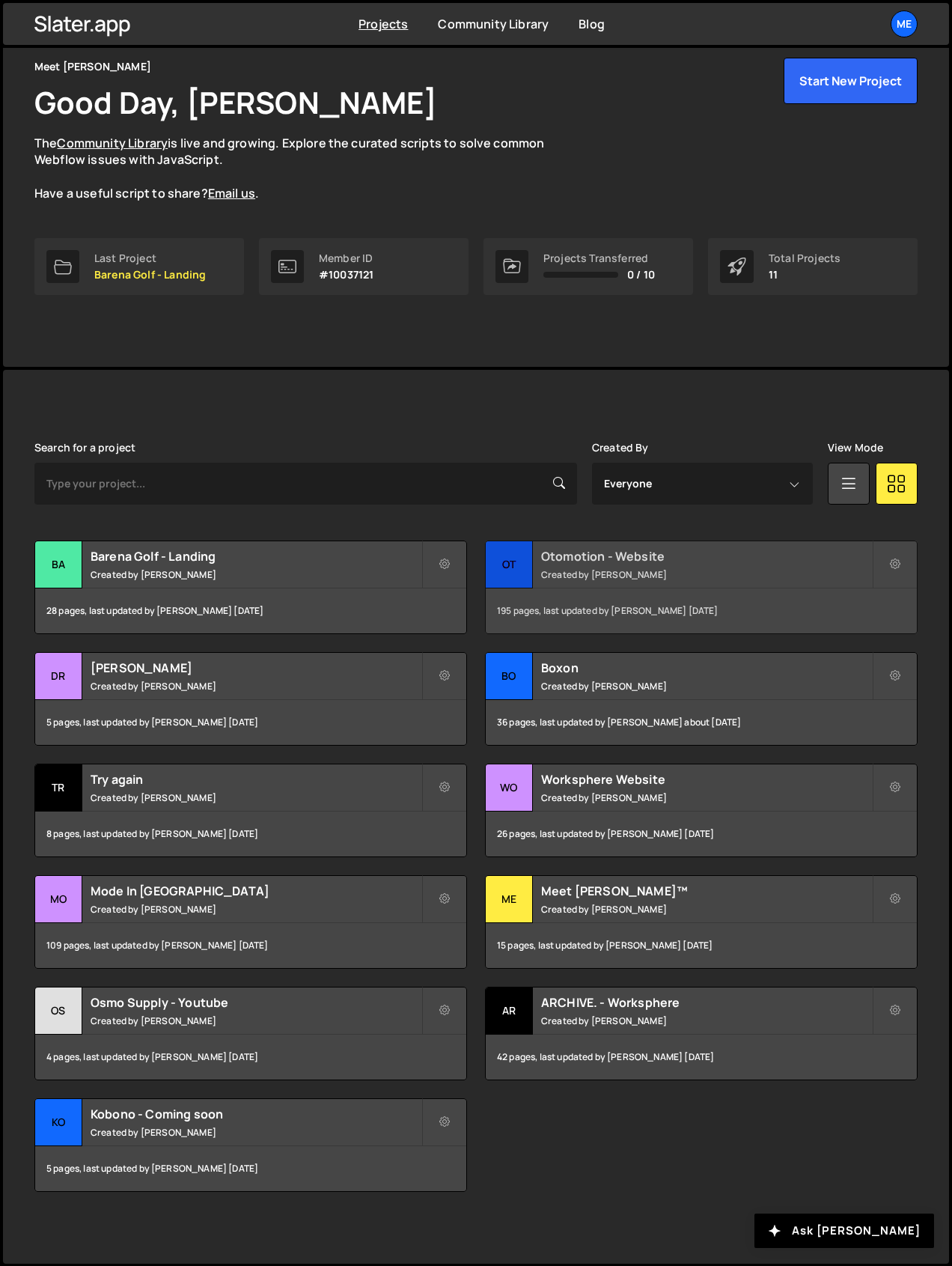
click at [622, 569] on small "Created by Pierre Lovenfosse" at bounding box center [707, 575] width 331 height 12
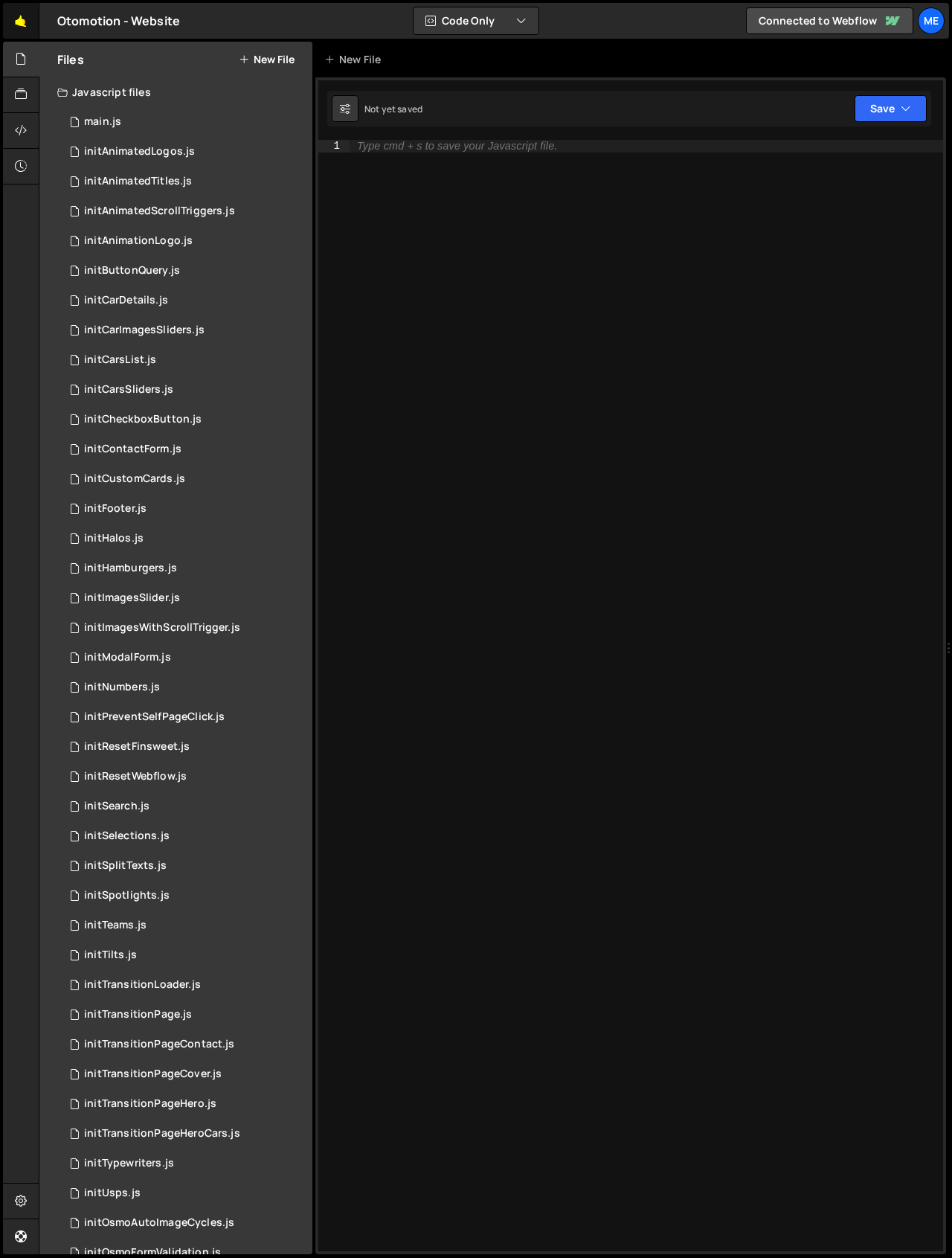
click at [14, 26] on link "🤙" at bounding box center [21, 21] width 36 height 36
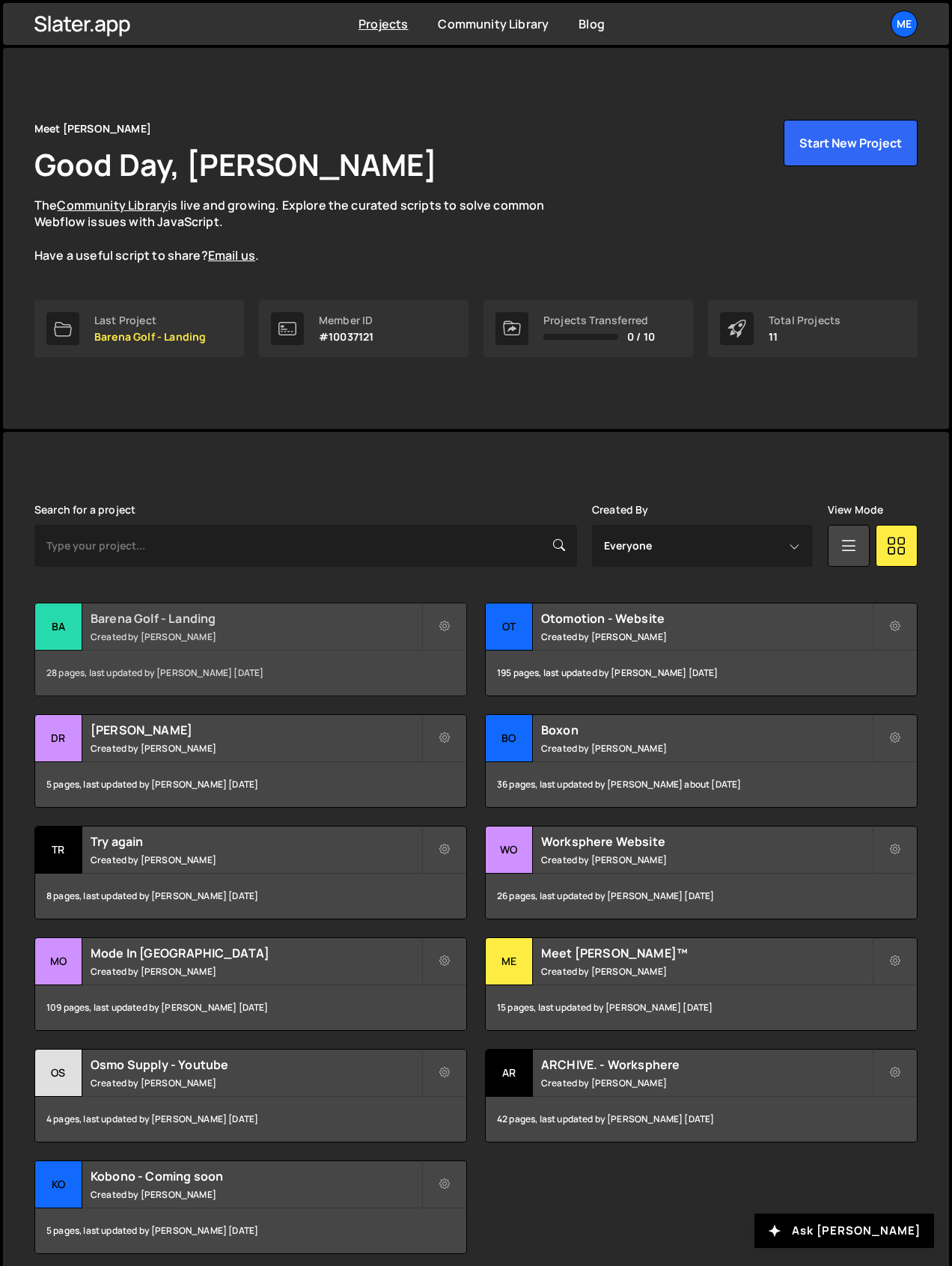
click at [266, 608] on div "Barena Golf - Landing Created by [PERSON_NAME]" at bounding box center [251, 626] width 431 height 46
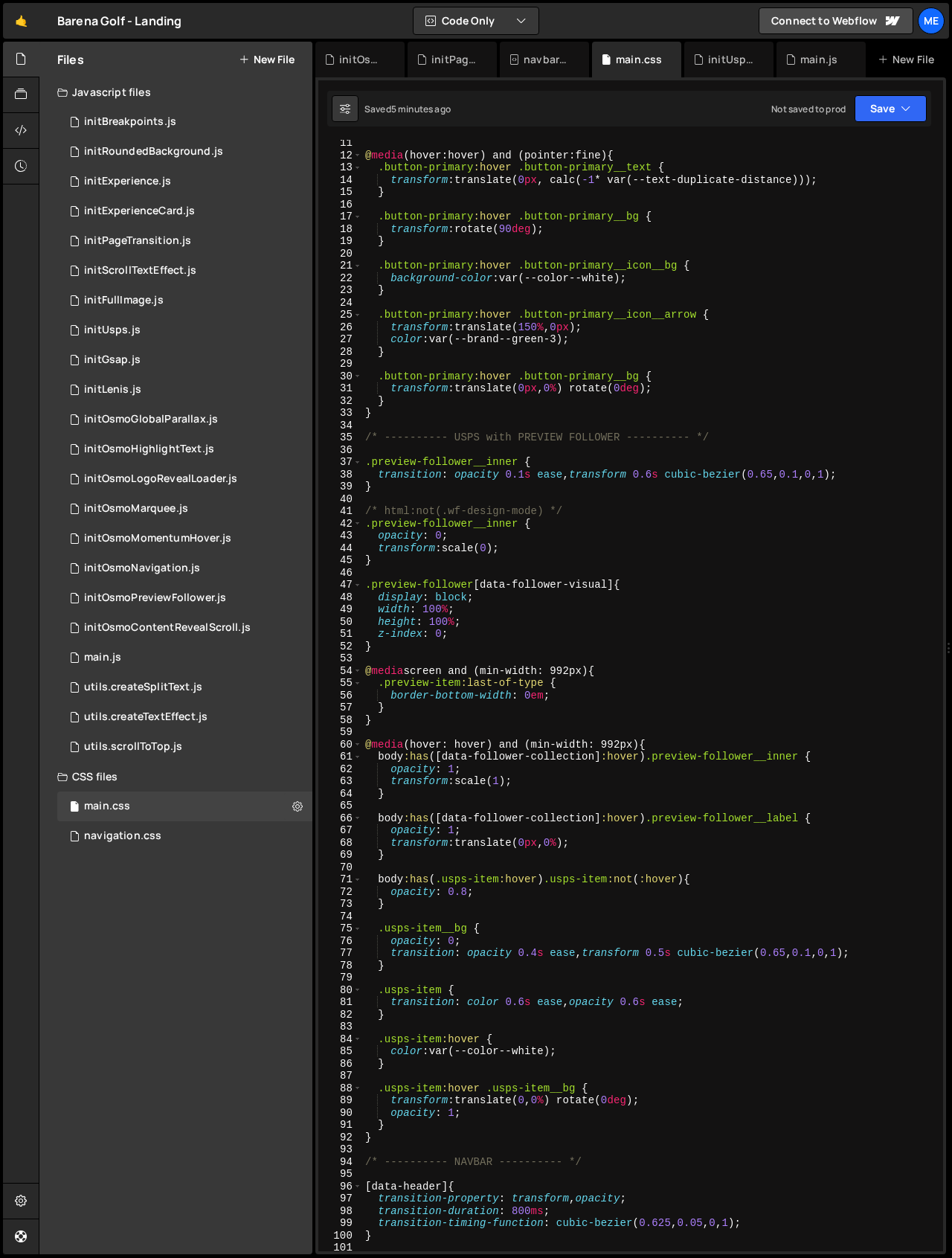
scroll to position [137, 0]
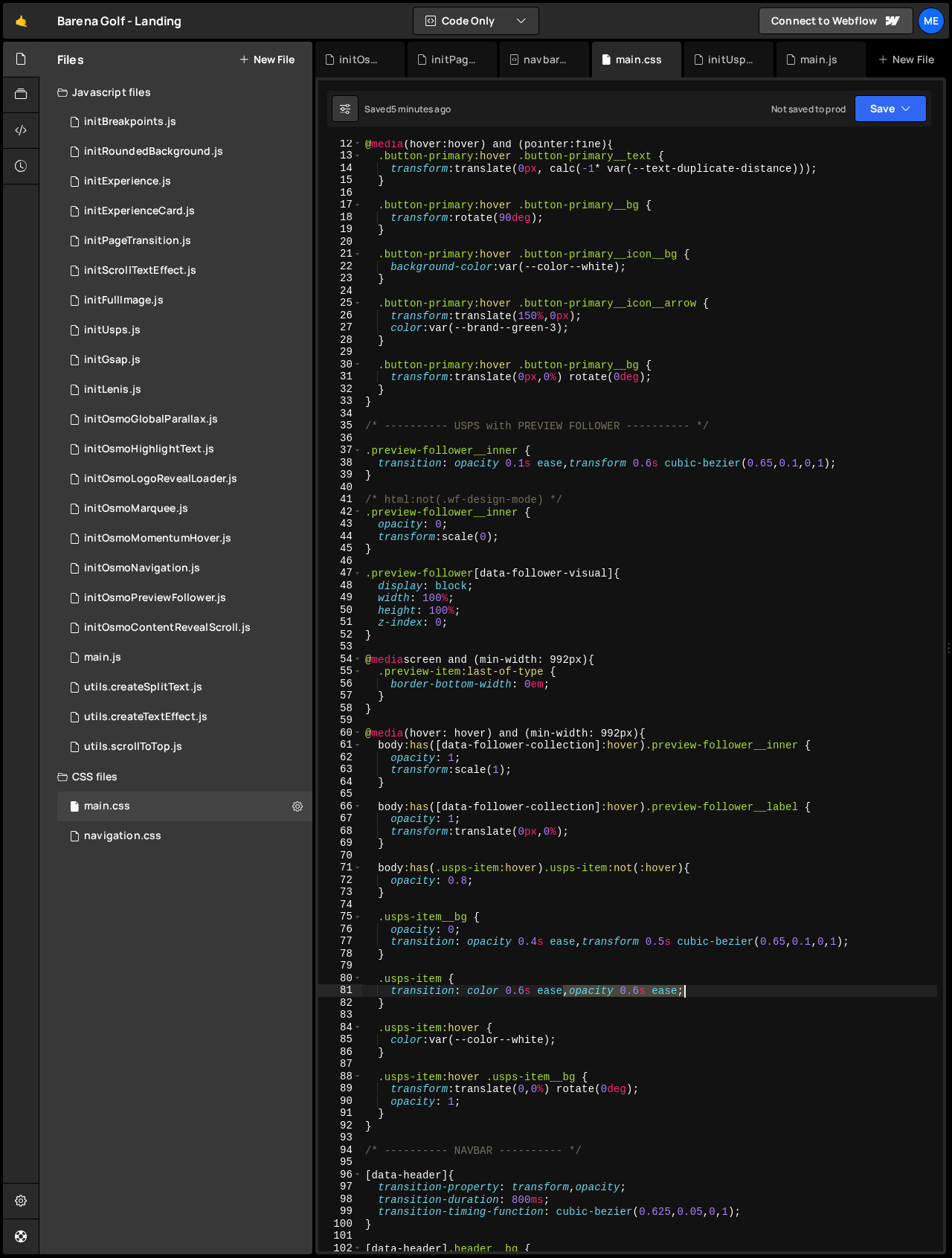
drag, startPoint x: 565, startPoint y: 993, endPoint x: 687, endPoint y: 994, distance: 122.0
click at [686, 994] on div "@ media (hover:hover) and (pointer:fine) { .button-primary :hover .button-prima…" at bounding box center [649, 705] width 575 height 1136
type textarea "transition: color 0.6s ease;"
click at [364, 54] on div "initOsmoContentRevealScroll.js" at bounding box center [362, 59] width 47 height 15
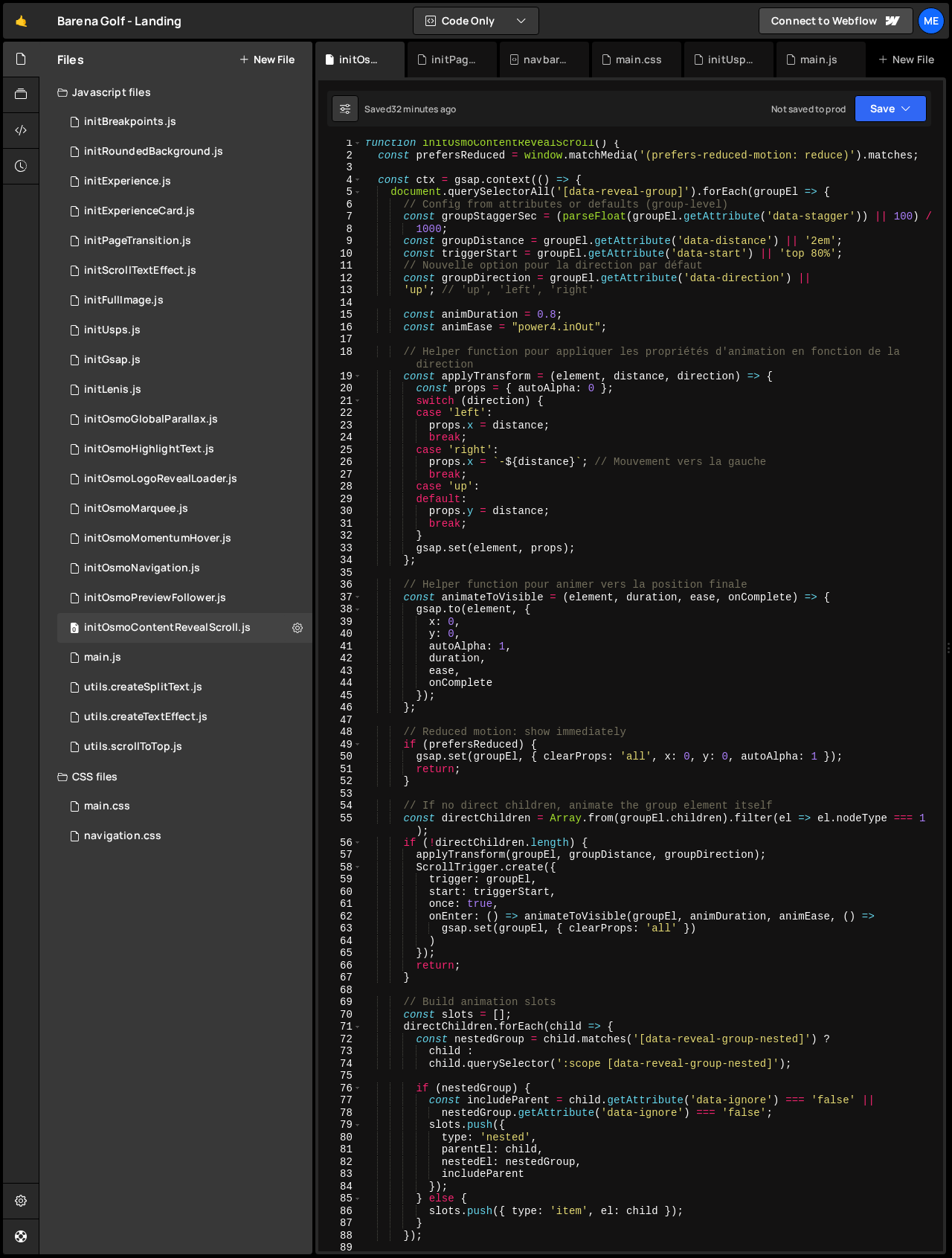
scroll to position [0, 0]
click at [139, 719] on div "utils.createTextEffect.js" at bounding box center [145, 716] width 123 height 13
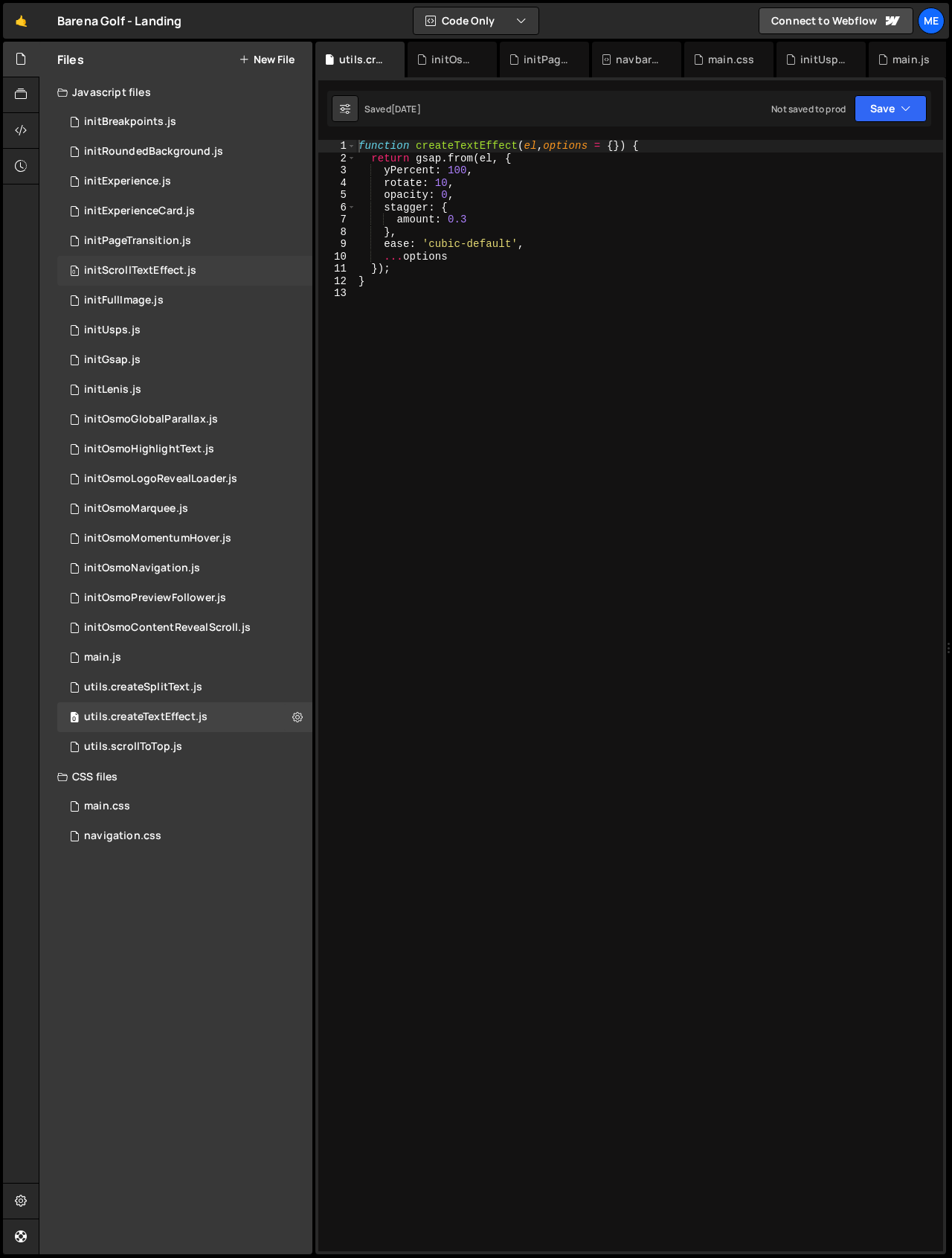
click at [154, 264] on div "initScrollTextEffect.js" at bounding box center [140, 270] width 113 height 13
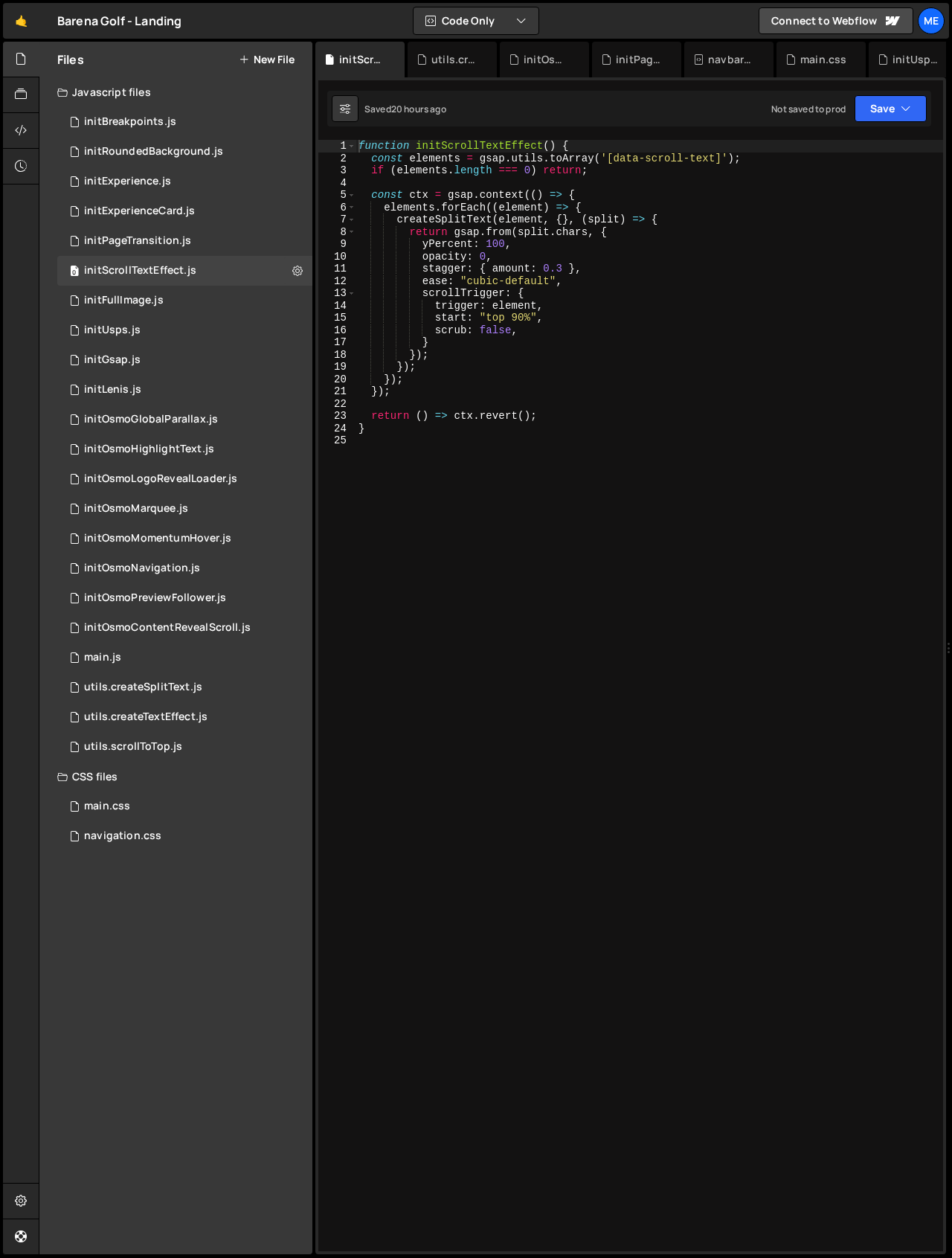
click at [563, 269] on div "function initScrollTextEffect ( ) { const elements = gsap . utils . toArray ( '…" at bounding box center [649, 705] width 587 height 1130
click at [635, 210] on div "function initScrollTextEffect ( ) { const elements = gsap . utils . toArray ( '…" at bounding box center [649, 705] width 587 height 1130
type textarea "elements.forEach((element) => {"
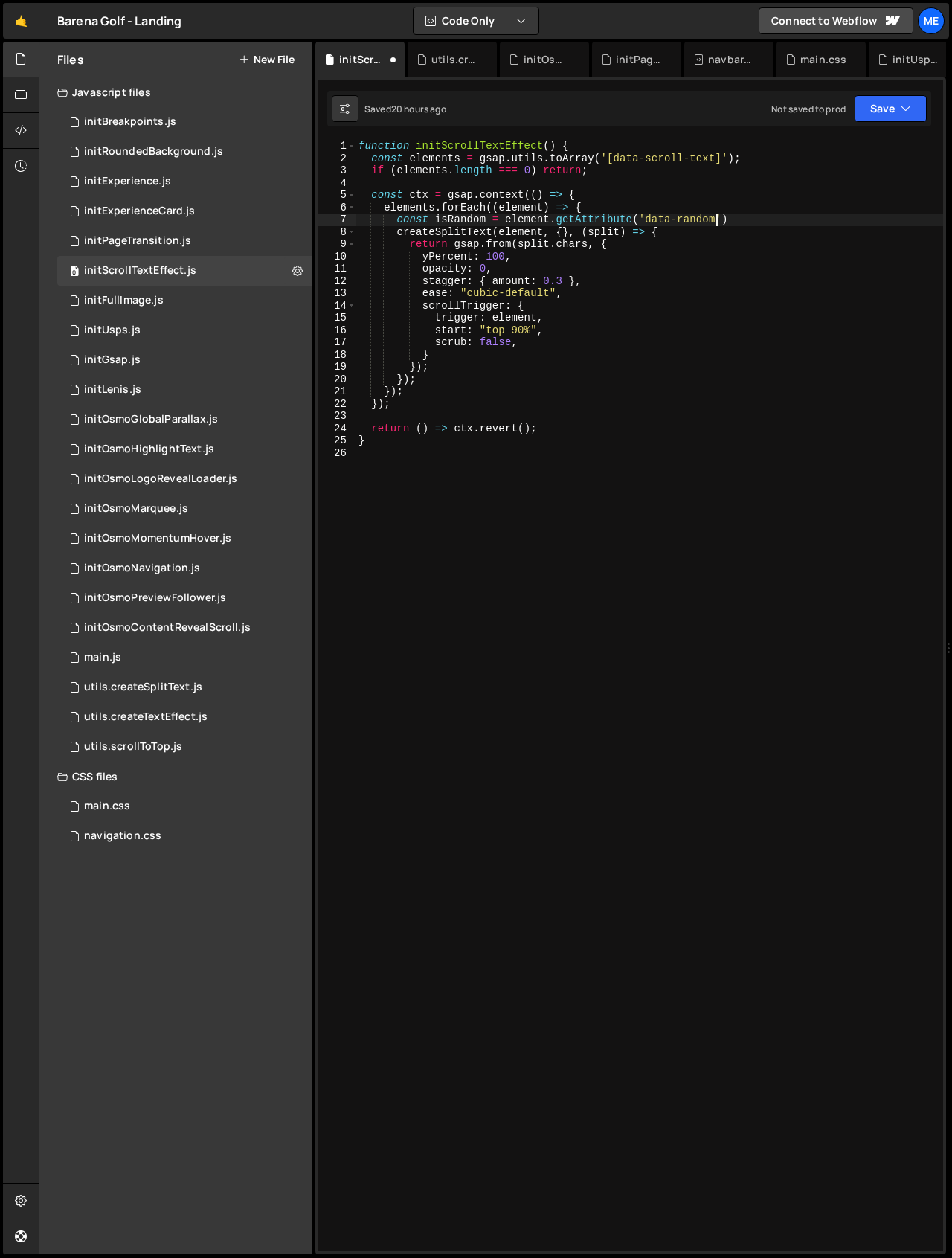
scroll to position [0, 25]
click at [580, 217] on div "function initScrollTextEffect ( ) { const elements = gsap . utils . toArray ( '…" at bounding box center [649, 705] width 587 height 1130
click at [747, 216] on div "function initScrollTextEffect ( ) { const elements = gsap . utils . toArray ( '…" at bounding box center [649, 705] width 587 height 1130
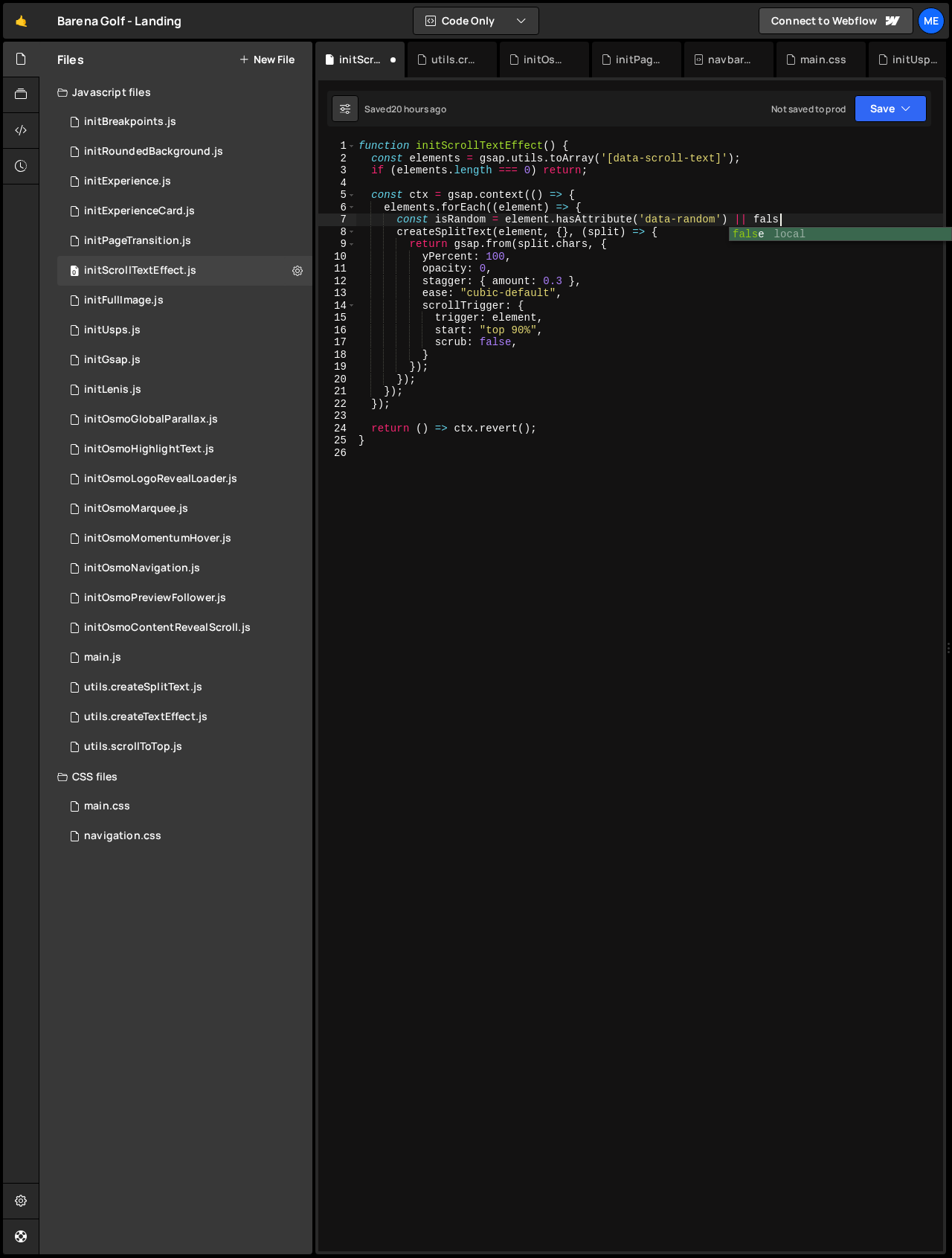
scroll to position [0, 29]
click at [483, 217] on div "function initScrollTextEffect ( ) { const elements = gsap . utils . toArray ( '…" at bounding box center [649, 705] width 587 height 1130
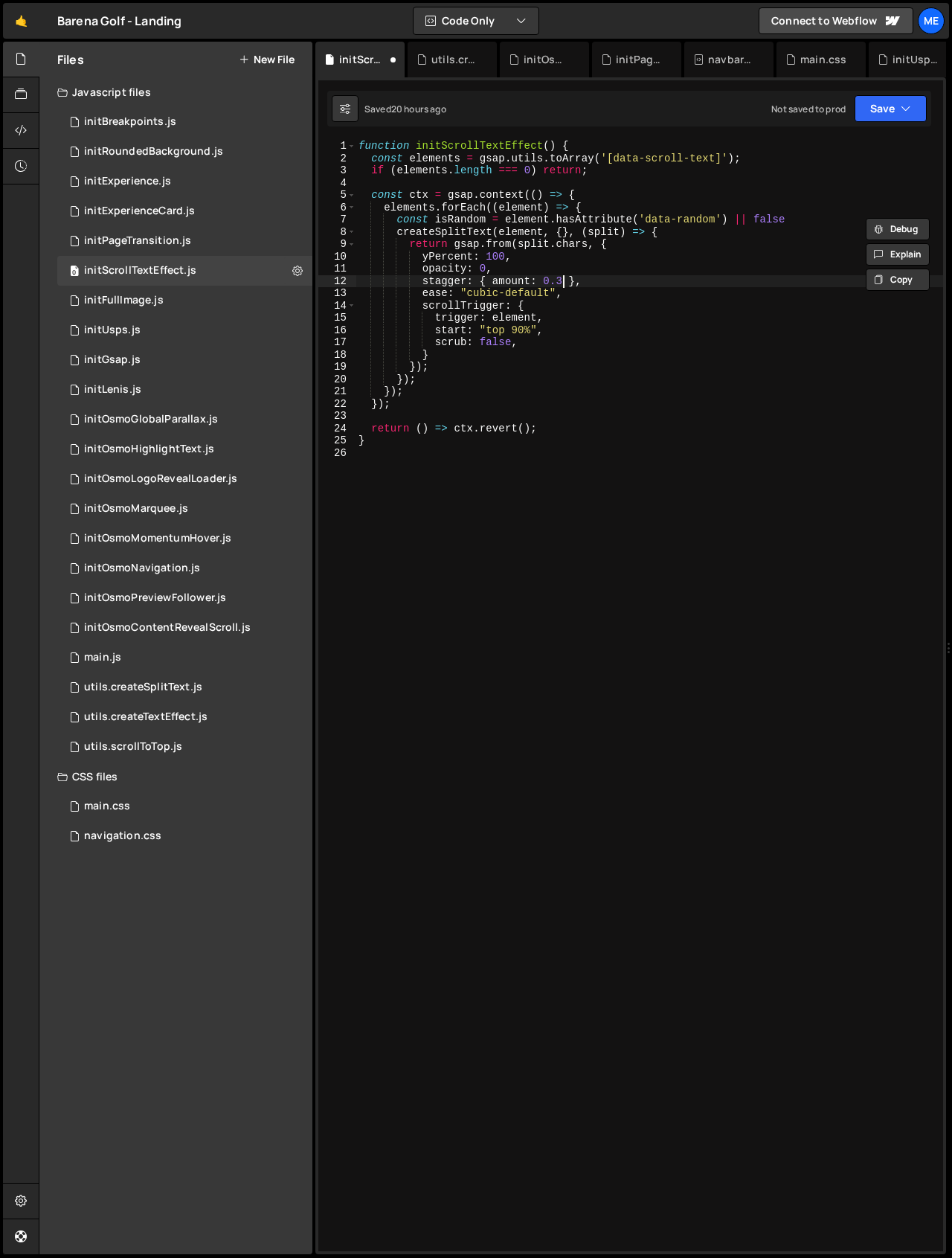
click at [563, 280] on div "function initScrollTextEffect ( ) { const elements = gsap . utils . toArray ( '…" at bounding box center [649, 705] width 587 height 1130
paste textarea "isRandom"
click at [550, 223] on div "function initScrollTextEffect ( ) { const elements = gsap . utils . toArray ( '…" at bounding box center [649, 705] width 587 height 1130
type textarea "const isRandom = element.hasAttribute('data-random') || false"
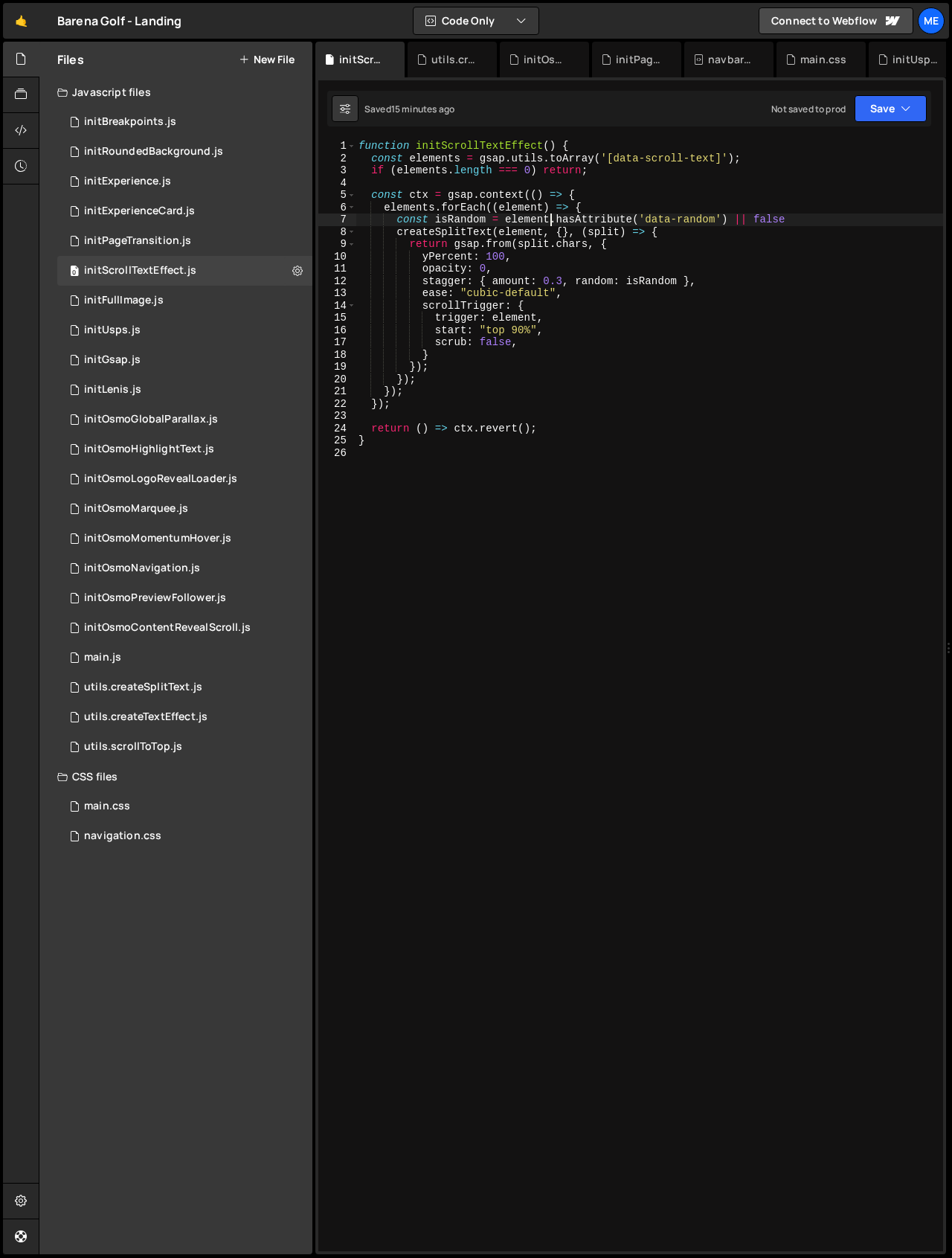
click at [550, 223] on div "function initScrollTextEffect ( ) { const elements = gsap . utils . toArray ( '…" at bounding box center [649, 705] width 587 height 1130
click at [834, 223] on div "function initScrollTextEffect ( ) { const elements = gsap . utils . toArray ( '…" at bounding box center [649, 705] width 587 height 1130
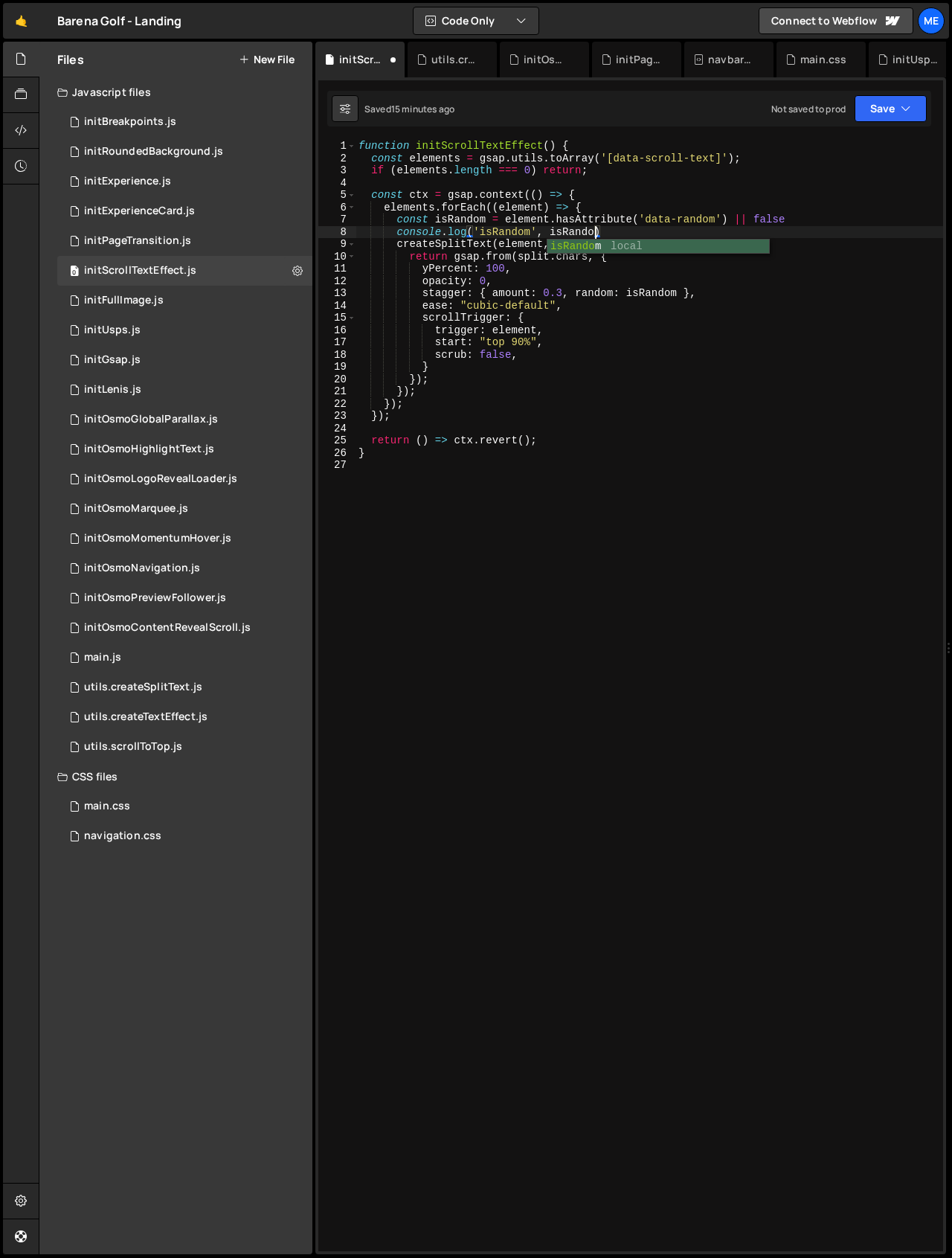
scroll to position [0, 16]
type textarea "console.log('isRandom', isRandom)"
click at [161, 240] on div "initPageTransition.js" at bounding box center [137, 241] width 107 height 13
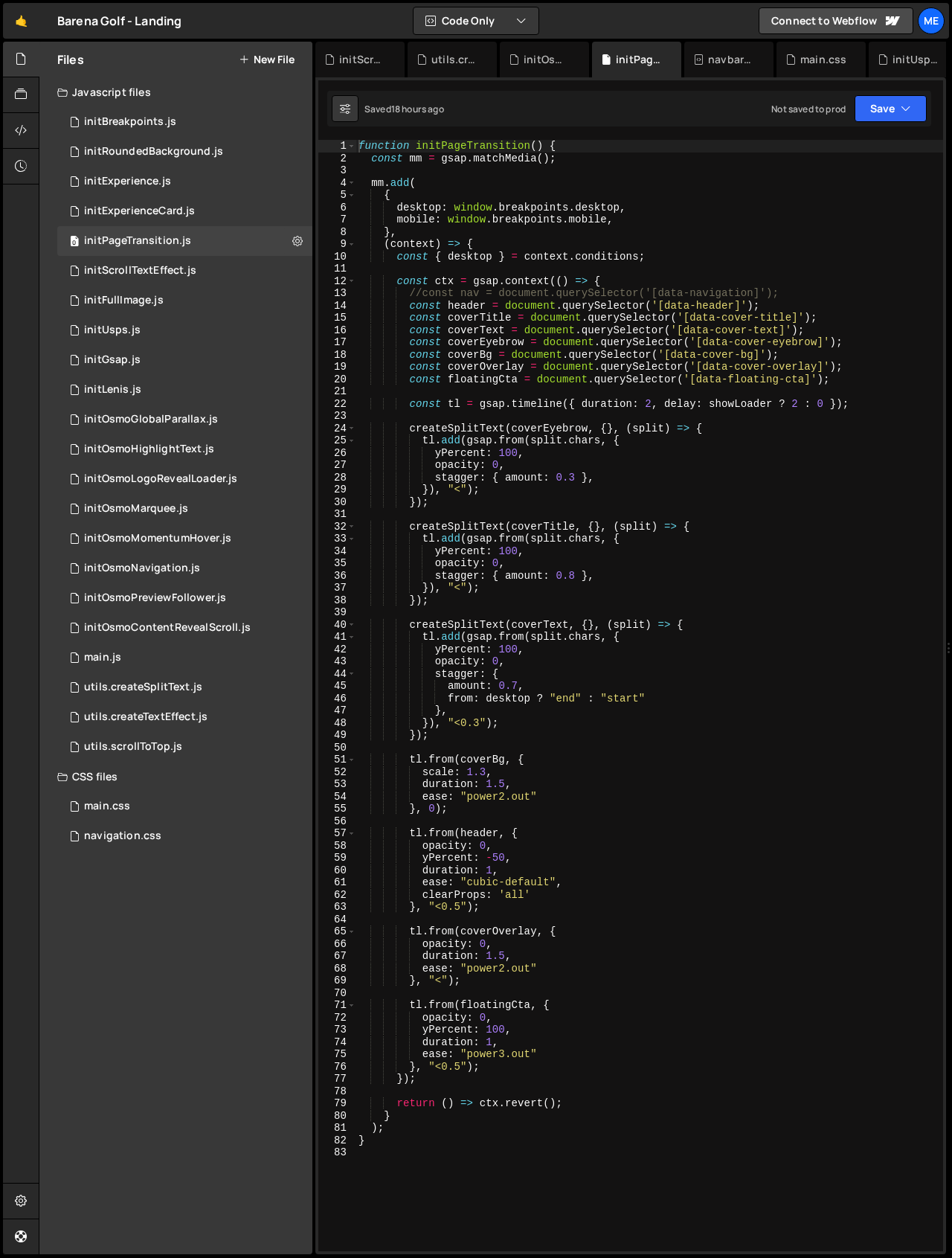
scroll to position [0, 0]
type textarea "createSplitText(coverText, {}, (split) => {"
click at [441, 619] on div "function initPageTransition ( ) { const mm = gsap . matchMedia ( ) ; mm . add (…" at bounding box center [646, 704] width 582 height 1130
click at [151, 690] on div "utils.createSplitText.js" at bounding box center [143, 687] width 118 height 13
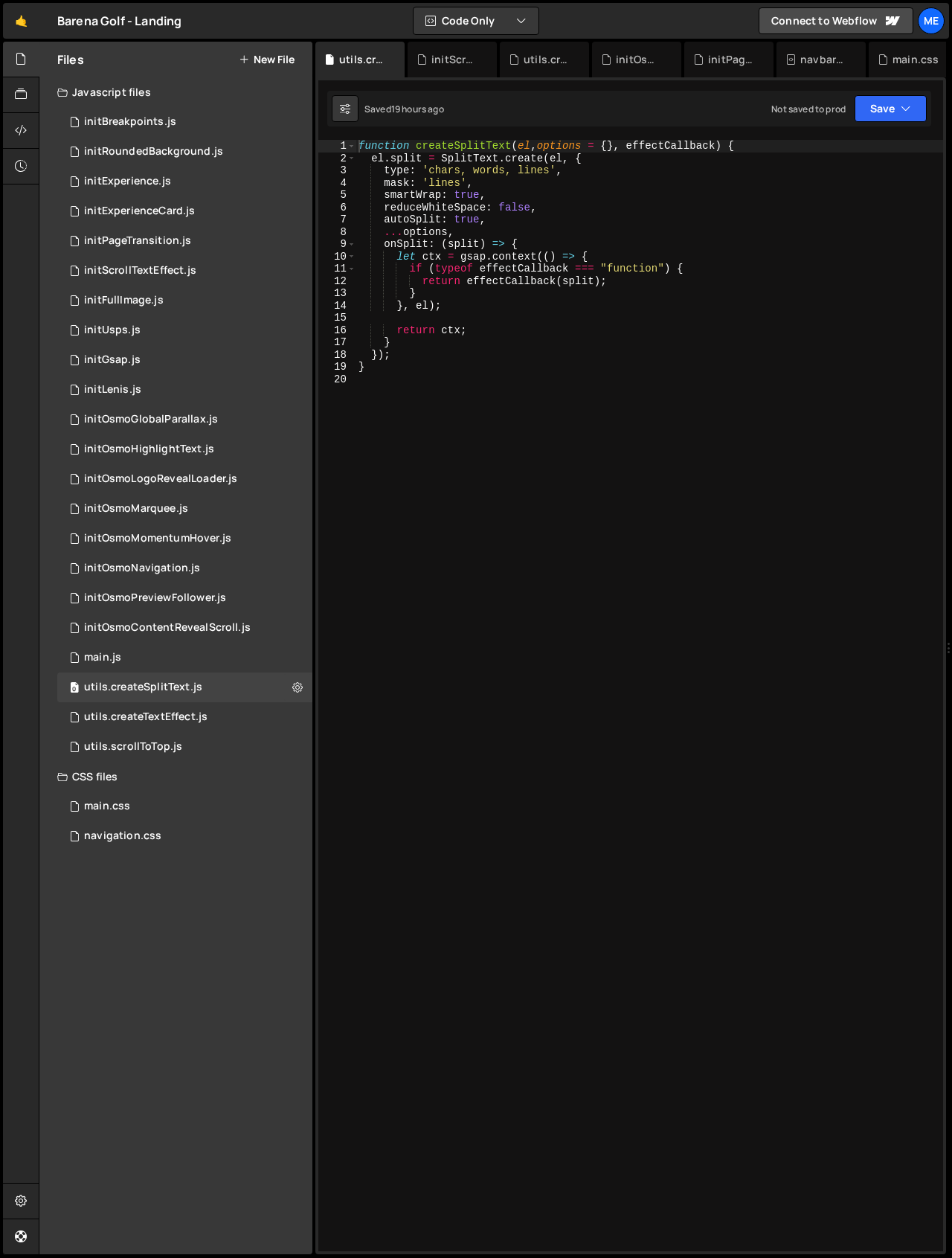
click at [528, 204] on div "function createSplitText ( el , options = { } , effectCallback ) { el . split =…" at bounding box center [649, 705] width 587 height 1130
click at [399, 189] on div "function createSplitText ( el , options = { } , effectCallback ) { el . split =…" at bounding box center [649, 705] width 587 height 1130
click at [496, 191] on div "function createSplitText ( el , options = { } , effectCallback ) { el . split =…" at bounding box center [649, 705] width 587 height 1130
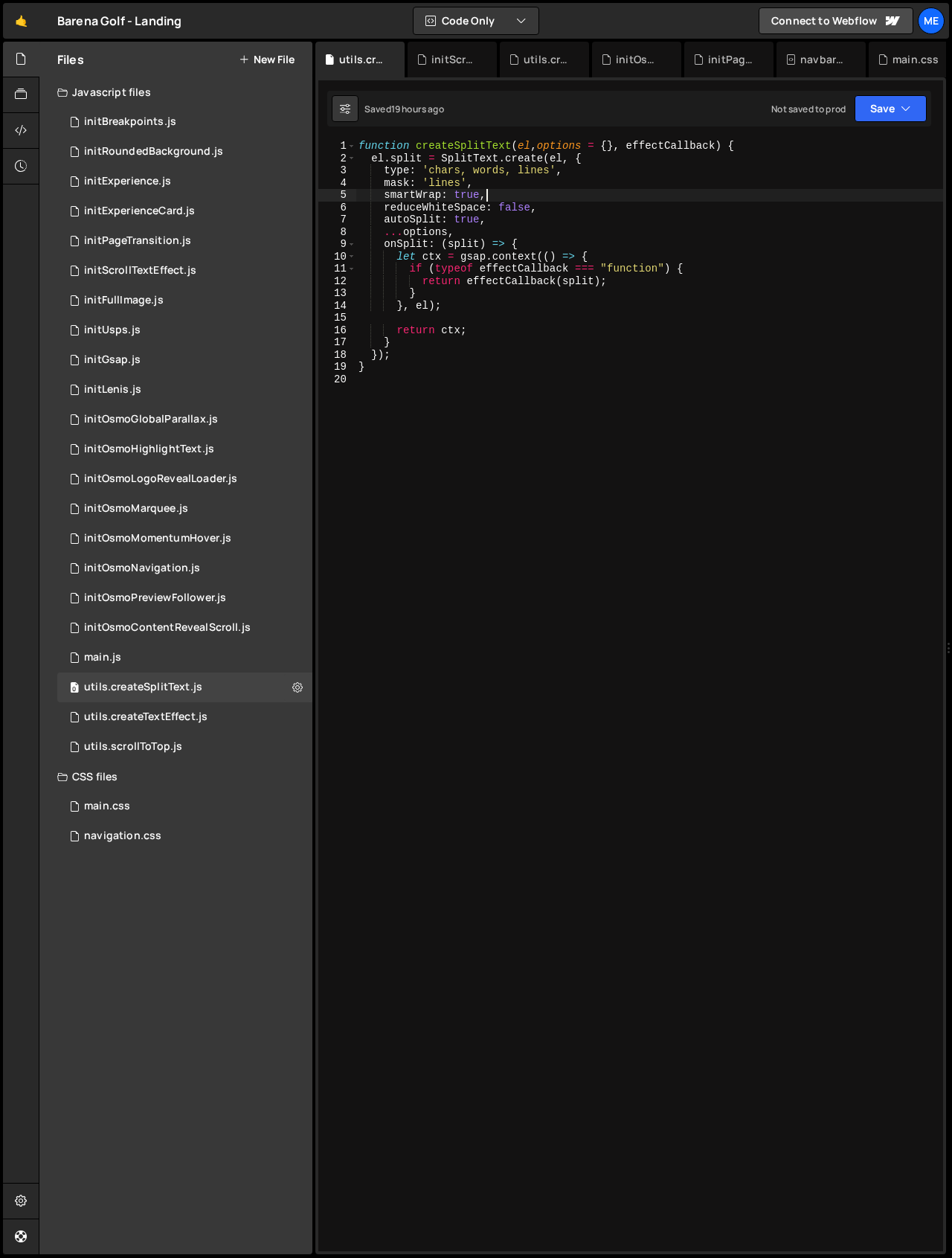
click at [472, 195] on div "function createSplitText ( el , options = { } , effectCallback ) { el . split =…" at bounding box center [649, 705] width 587 height 1130
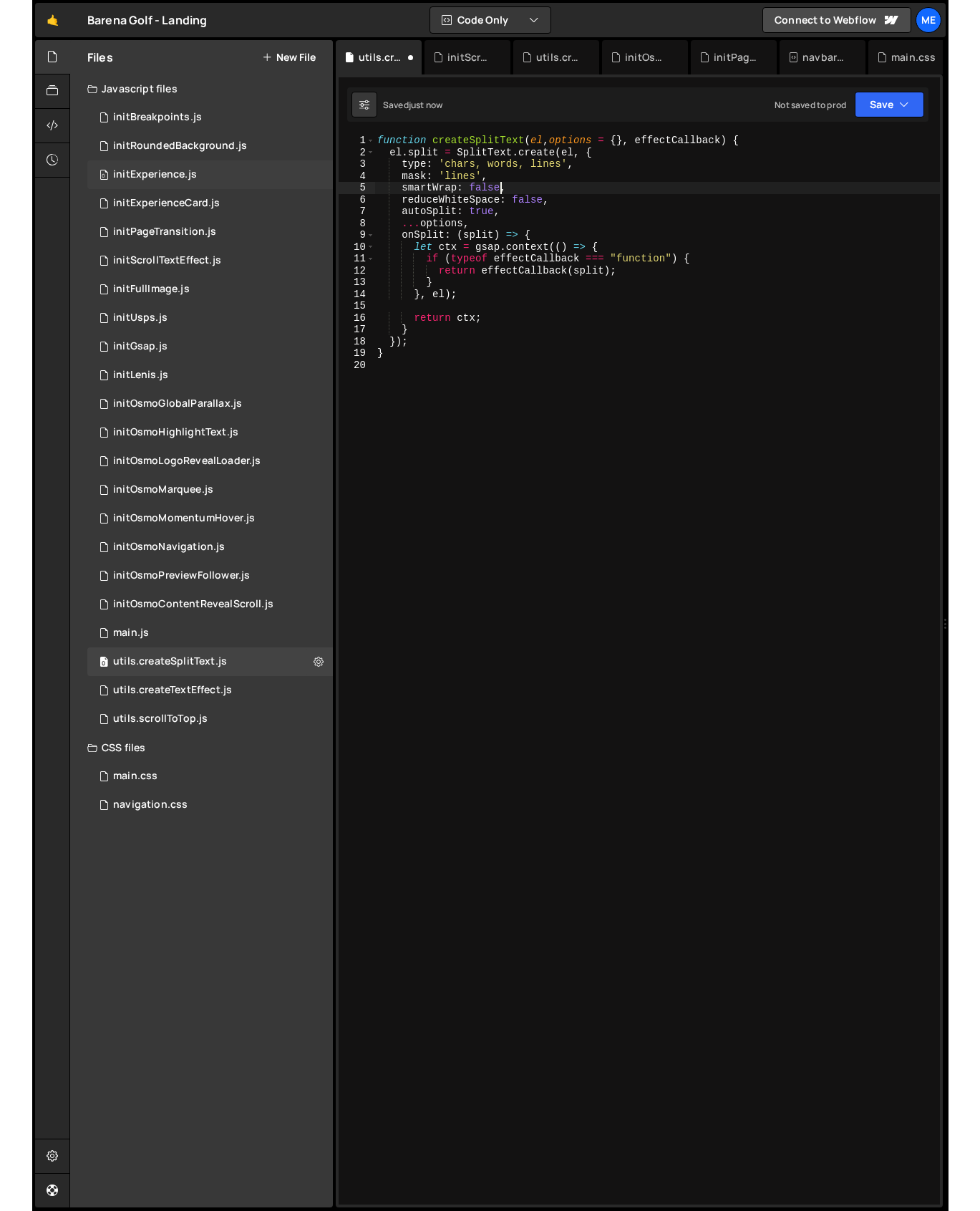
scroll to position [0, 8]
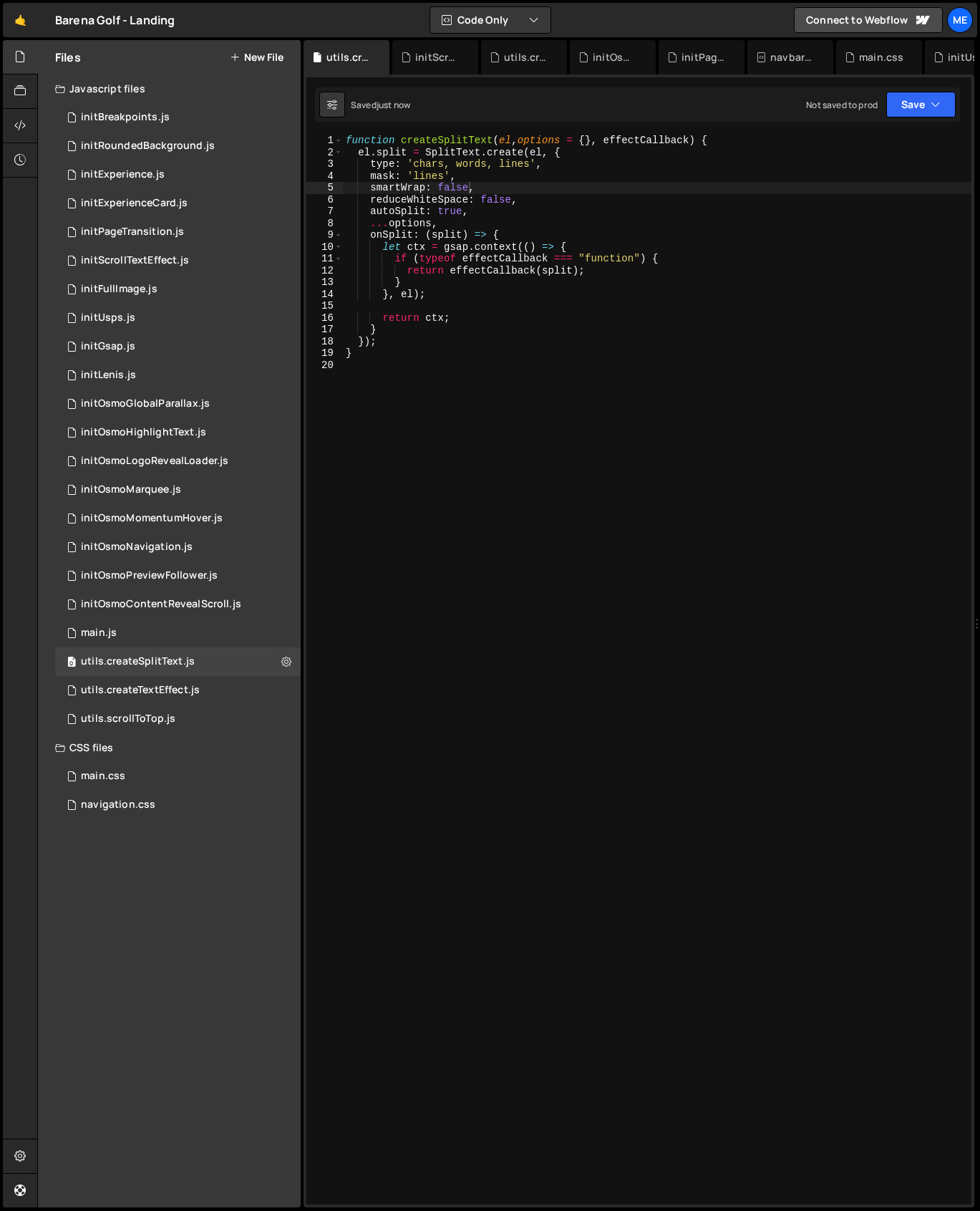
click at [451, 181] on div "function createSplitText ( el , options = { } , effectCallback ) { el . split =…" at bounding box center [657, 681] width 629 height 1094
click at [514, 164] on div "function createSplitText ( el , options = { } , effectCallback ) { el . split =…" at bounding box center [657, 681] width 629 height 1094
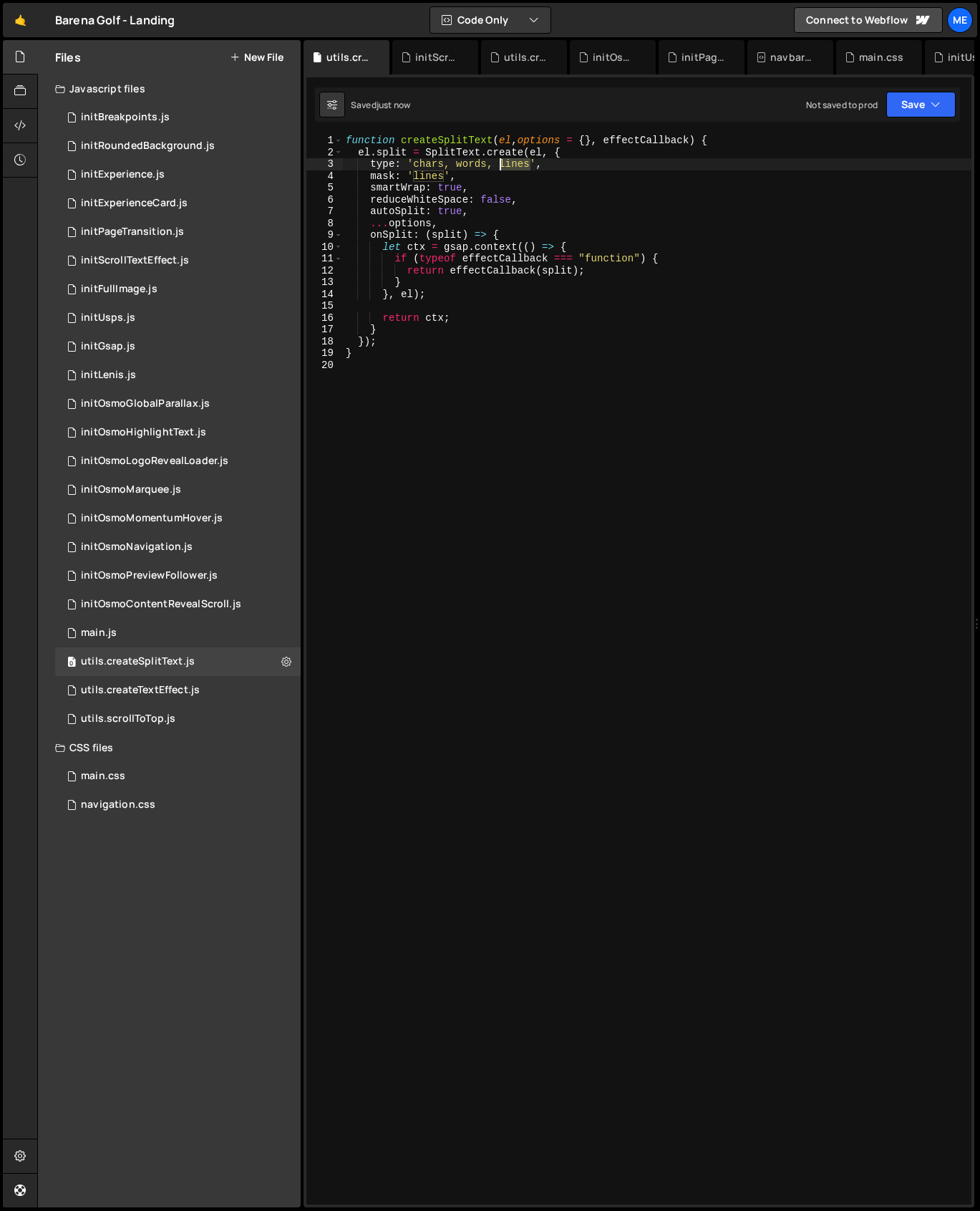
click at [514, 164] on div "function createSplitText ( el , options = { } , effectCallback ) { el . split =…" at bounding box center [657, 681] width 629 height 1094
click at [474, 164] on div "function createSplitText ( el , options = { } , effectCallback ) { el . split =…" at bounding box center [657, 681] width 629 height 1094
click at [466, 165] on div "function createSplitText ( el , options = { } , effectCallback ) { el . split =…" at bounding box center [657, 681] width 629 height 1094
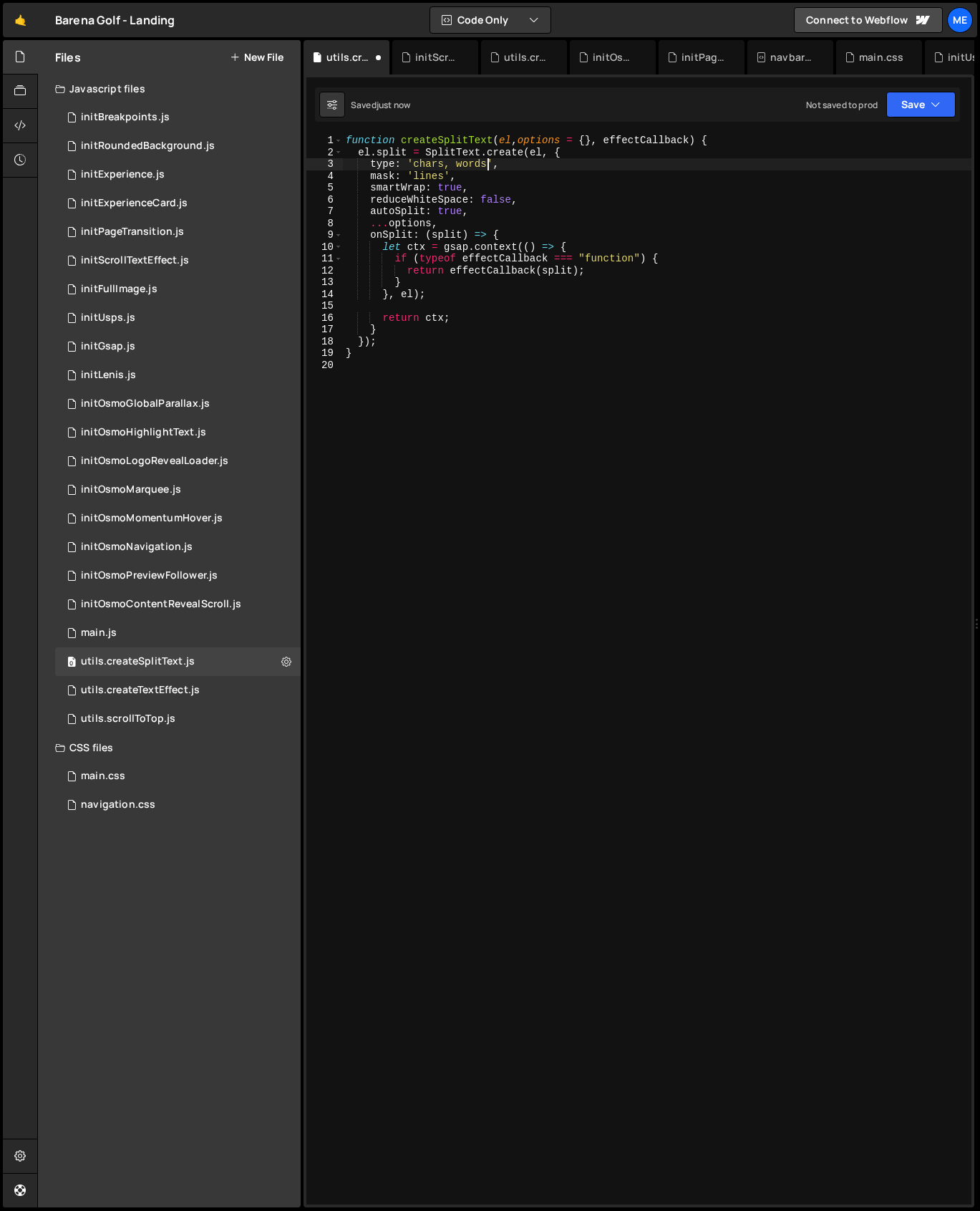
click at [484, 164] on div "function createSplitText ( el , options = { } , effectCallback ) { el . split =…" at bounding box center [657, 681] width 629 height 1094
click at [431, 177] on div "function createSplitText ( el , options = { } , effectCallback ) { el . split =…" at bounding box center [657, 681] width 629 height 1094
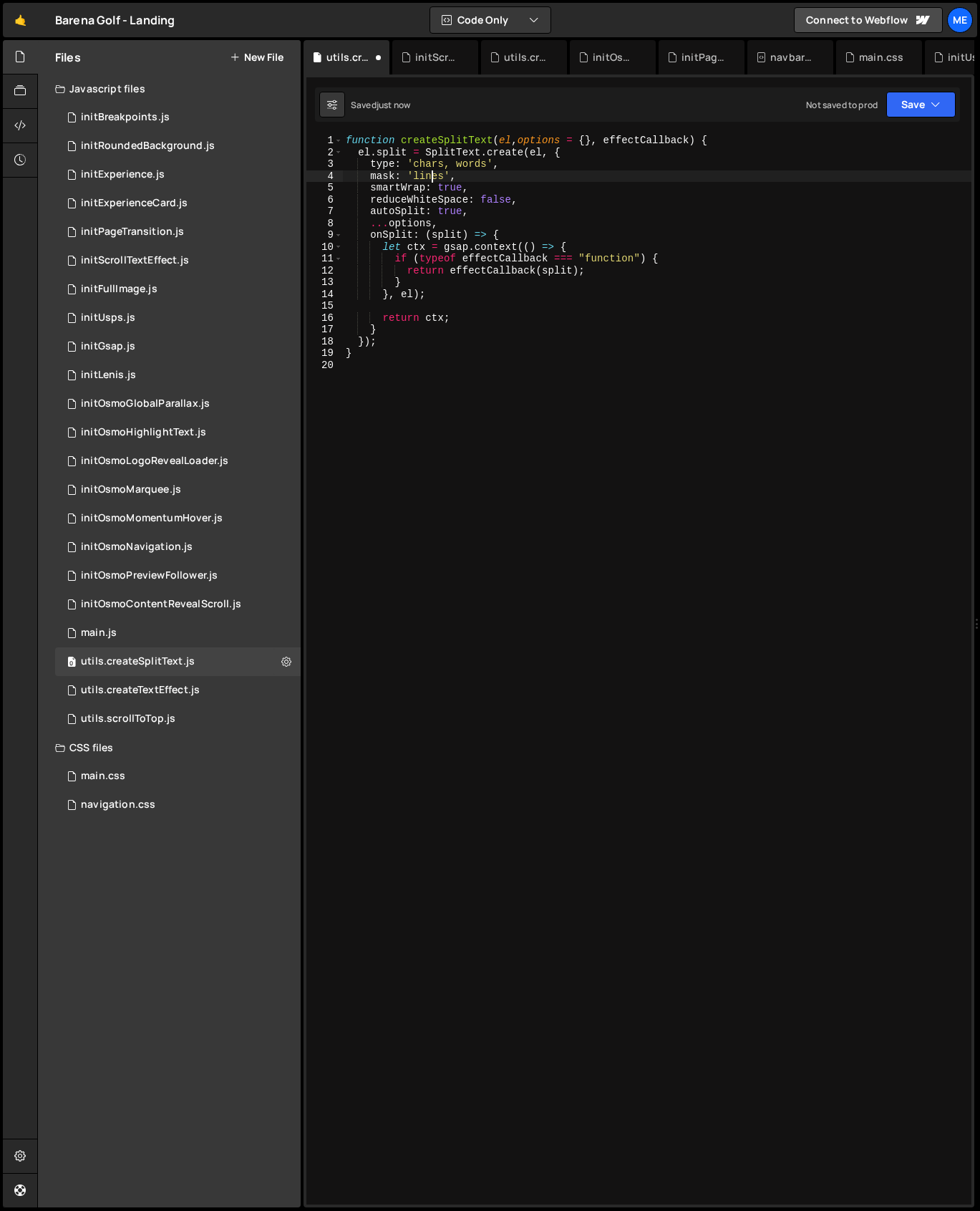
paste textarea "word"
type textarea "mask: 'words',"
click at [167, 604] on div "initOsmoContentRevealScroll.js" at bounding box center [161, 604] width 161 height 13
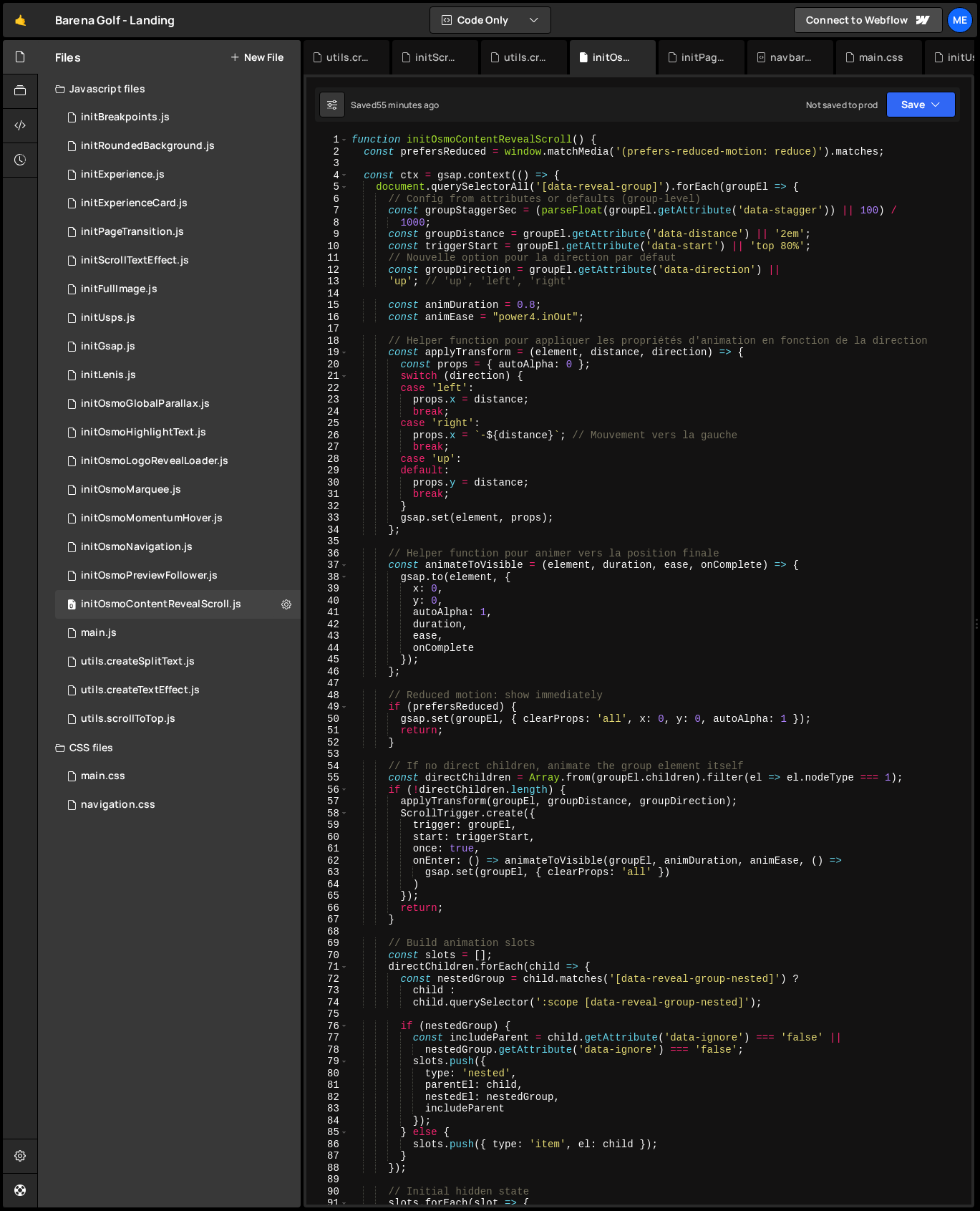
scroll to position [0, 0]
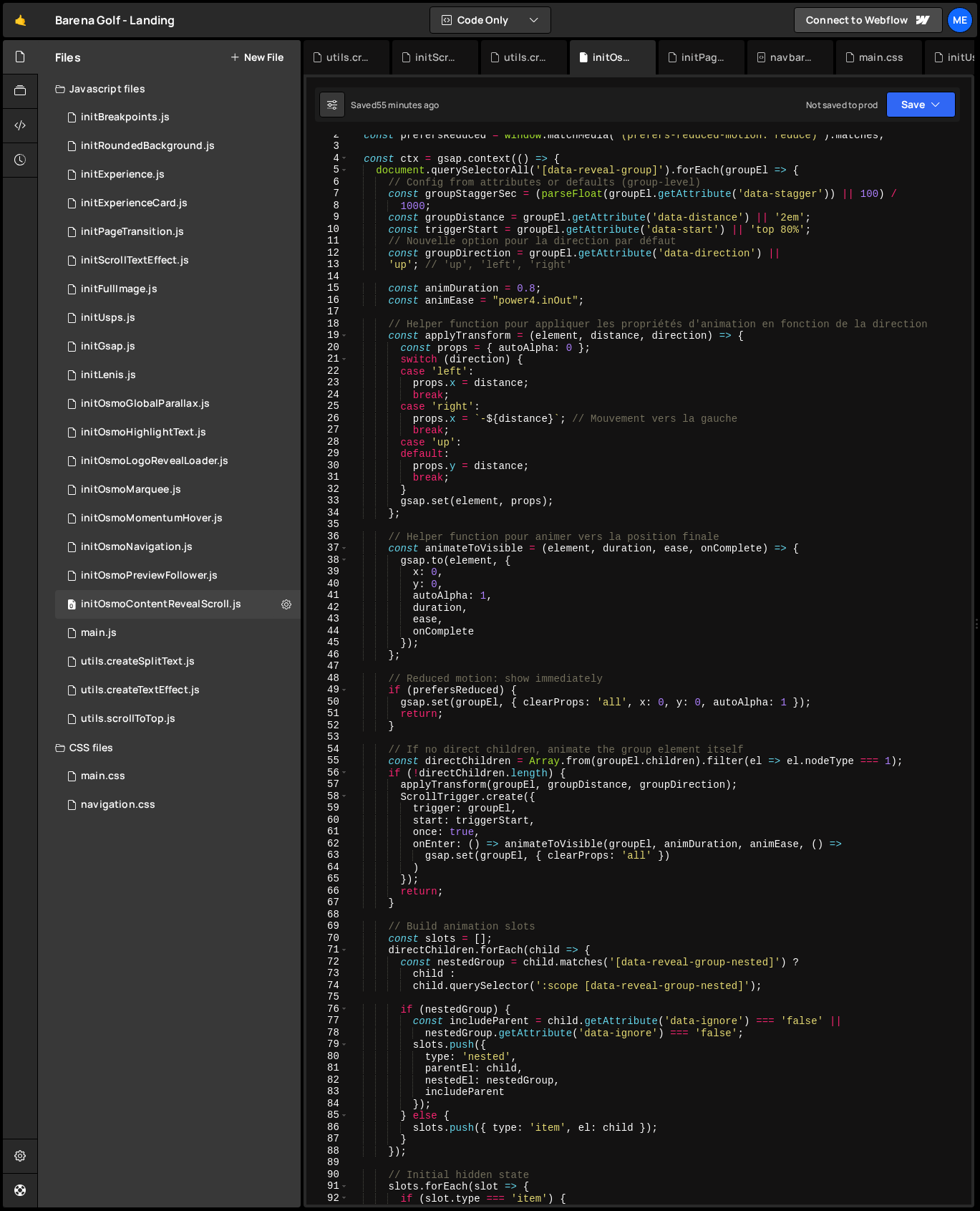
type textarea "const animEase = "power4.inOut";"
click at [500, 301] on div "const prefersReduced = window . matchMedia ( '(prefers-reduced-motion: reduce)'…" at bounding box center [657, 676] width 617 height 1094
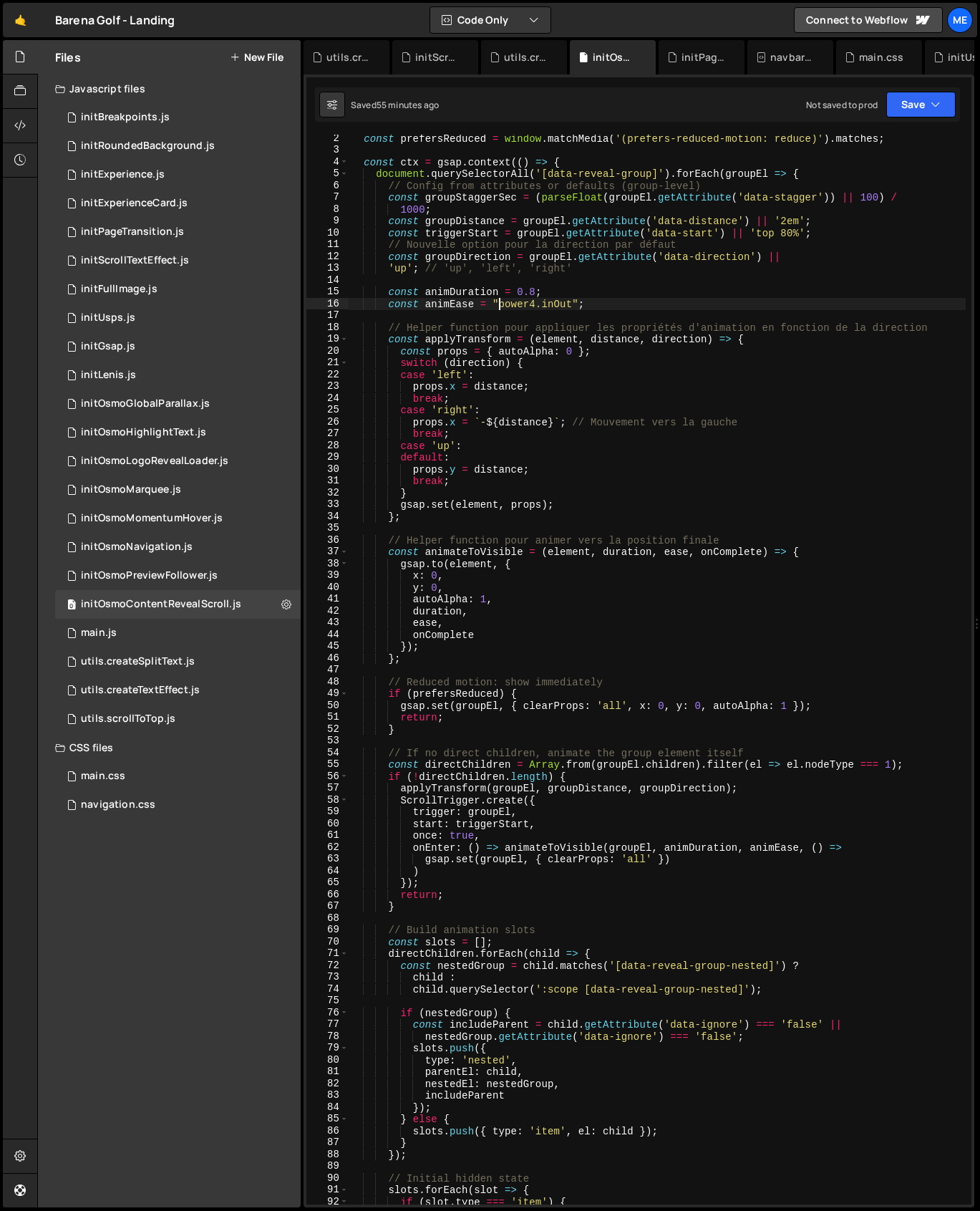
click at [462, 299] on div "const prefersReduced = window . matchMedia ( '(prefers-reduced-motion: reduce)'…" at bounding box center [657, 679] width 617 height 1094
click at [462, 299] on div "const prefersReduced = window . matchMedia ( '(prefers-reduced-motion: reduce)'…" at bounding box center [657, 680] width 617 height 1094
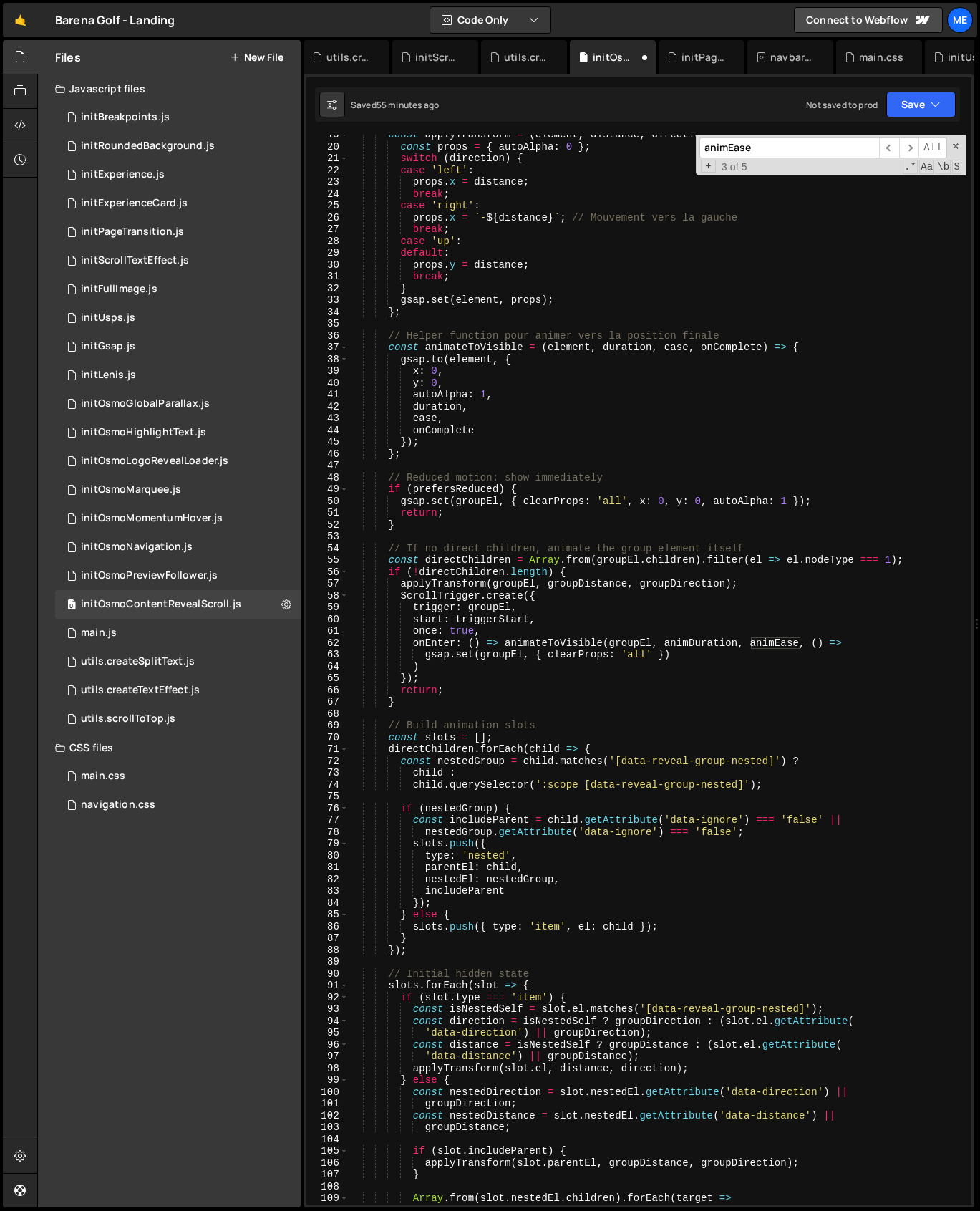
scroll to position [0, 0]
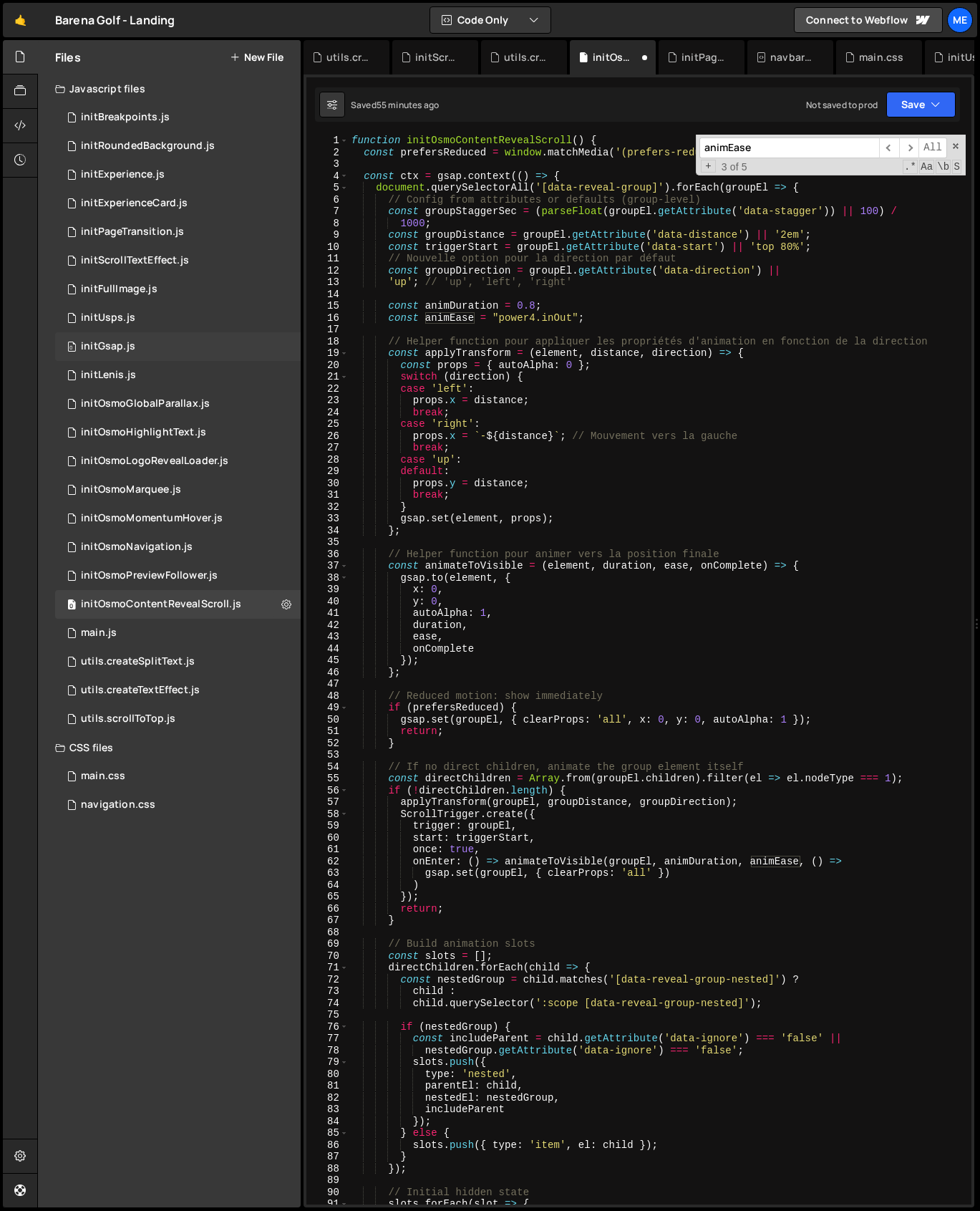
type input "animEase"
click at [137, 341] on div "0 initGsap.js 0" at bounding box center [178, 347] width 246 height 28
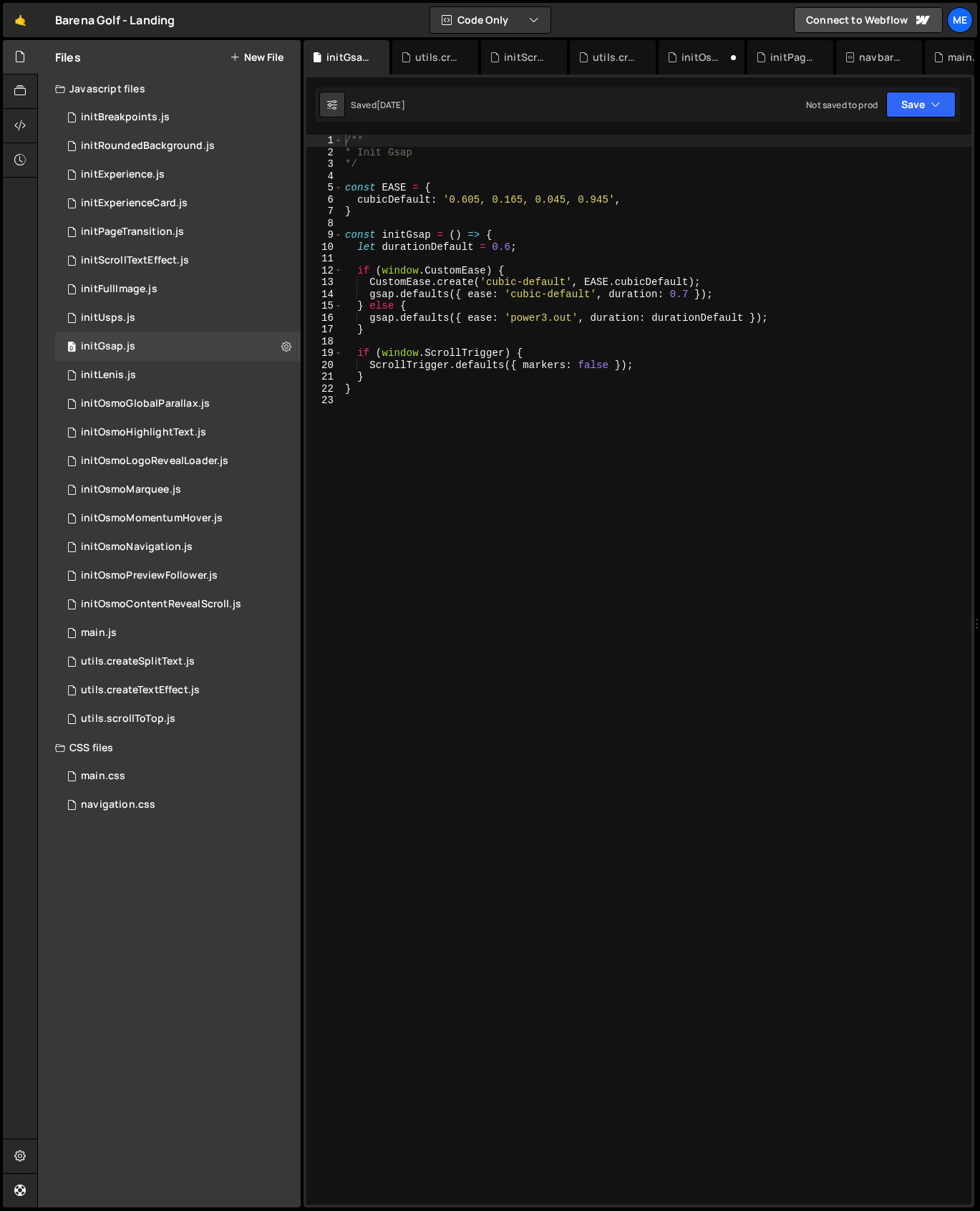
type textarea "const EASE = {"
click at [396, 184] on div "/** * Init Gsap */ const EASE = { cubicDefault : '0.605, 0.165, 0.045, 0.945' ,…" at bounding box center [657, 681] width 630 height 1094
click at [700, 59] on div "initOsmoContentRevealScroll.js" at bounding box center [704, 57] width 46 height 14
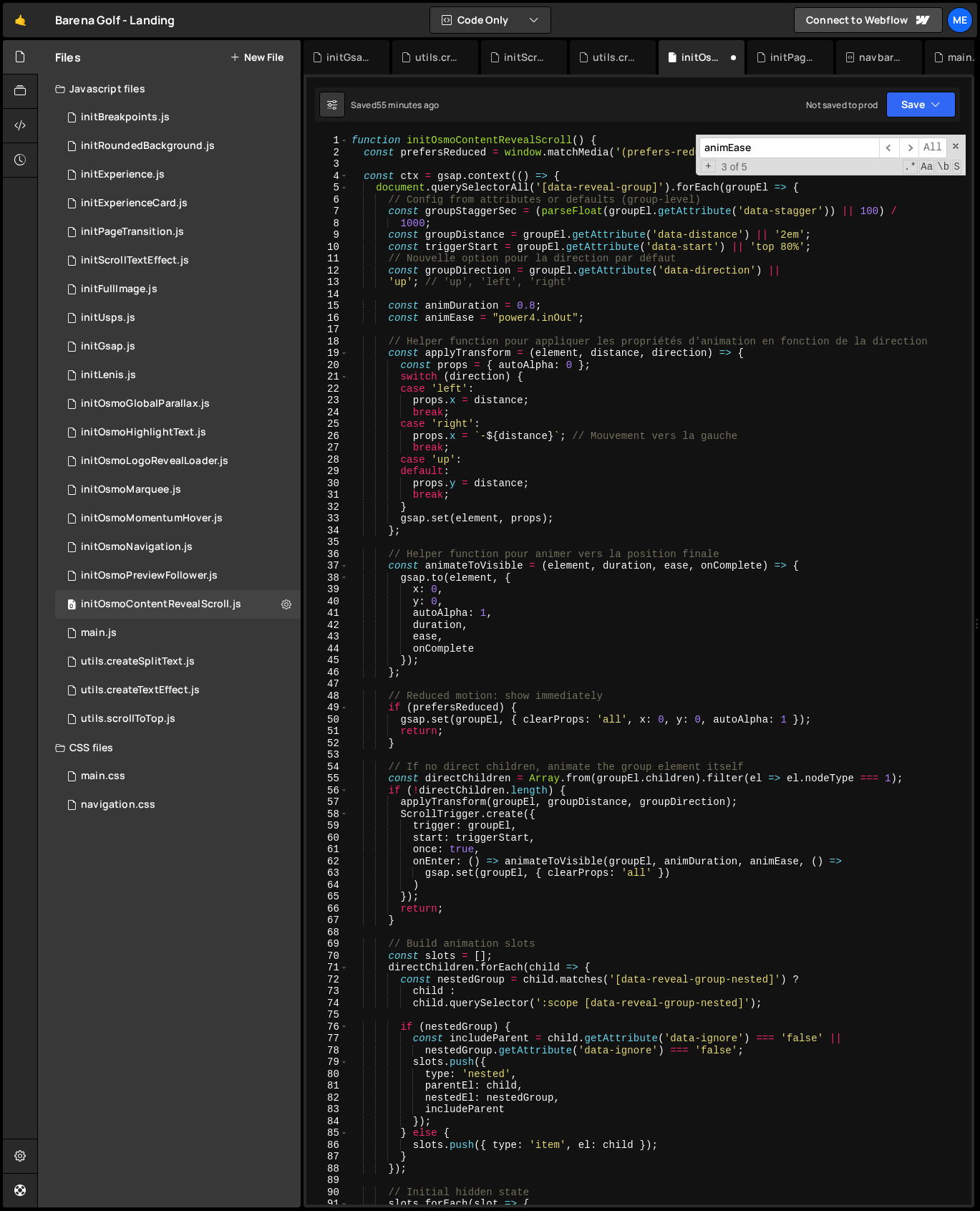
click at [493, 315] on div "function initOsmoContentRevealScroll ( ) { const prefersReduced = window . matc…" at bounding box center [657, 681] width 617 height 1094
paste textarea "EASE"
type textarea "const animEase = EASE.cubicDefault; //"power4.inOut";"
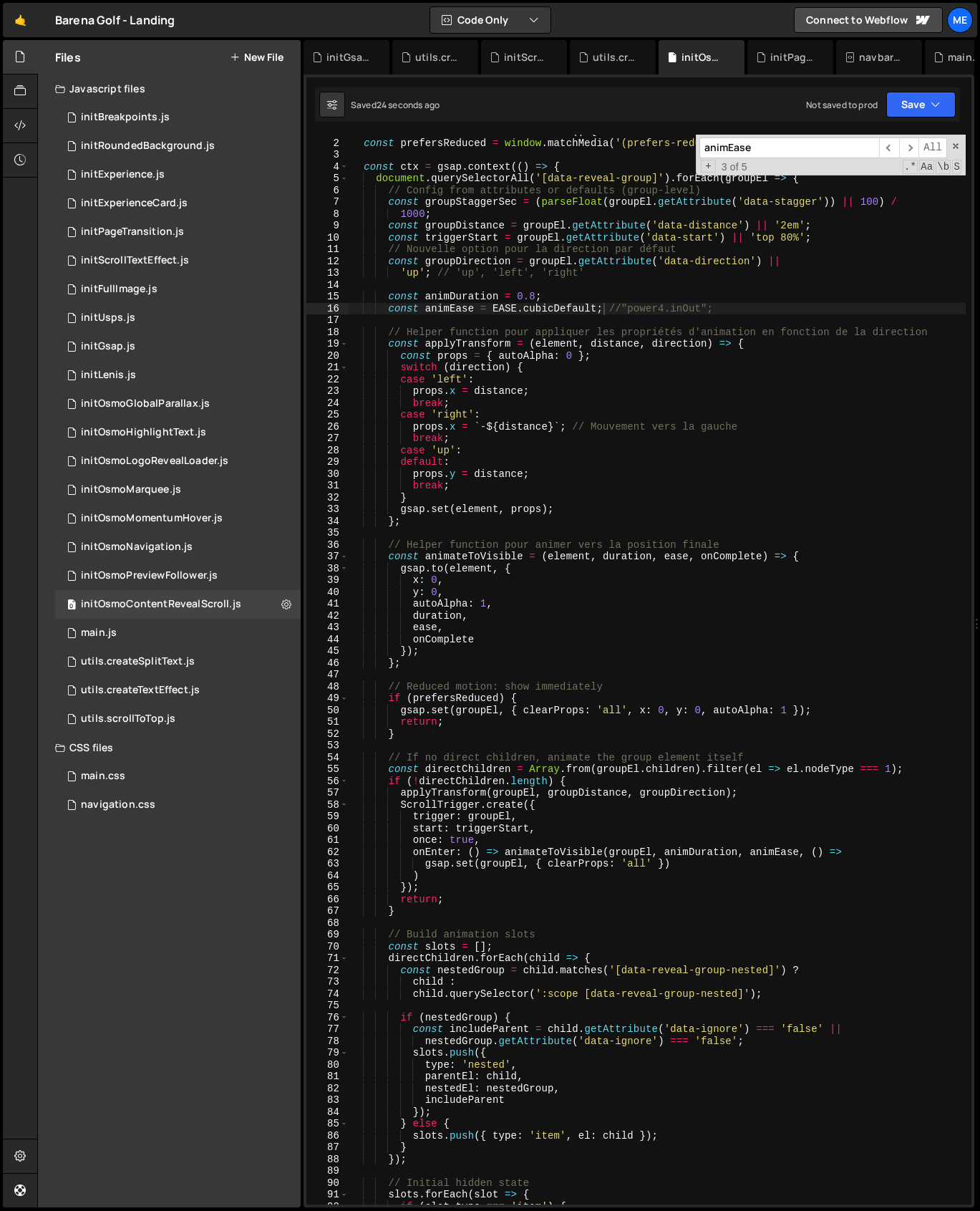
scroll to position [17, 0]
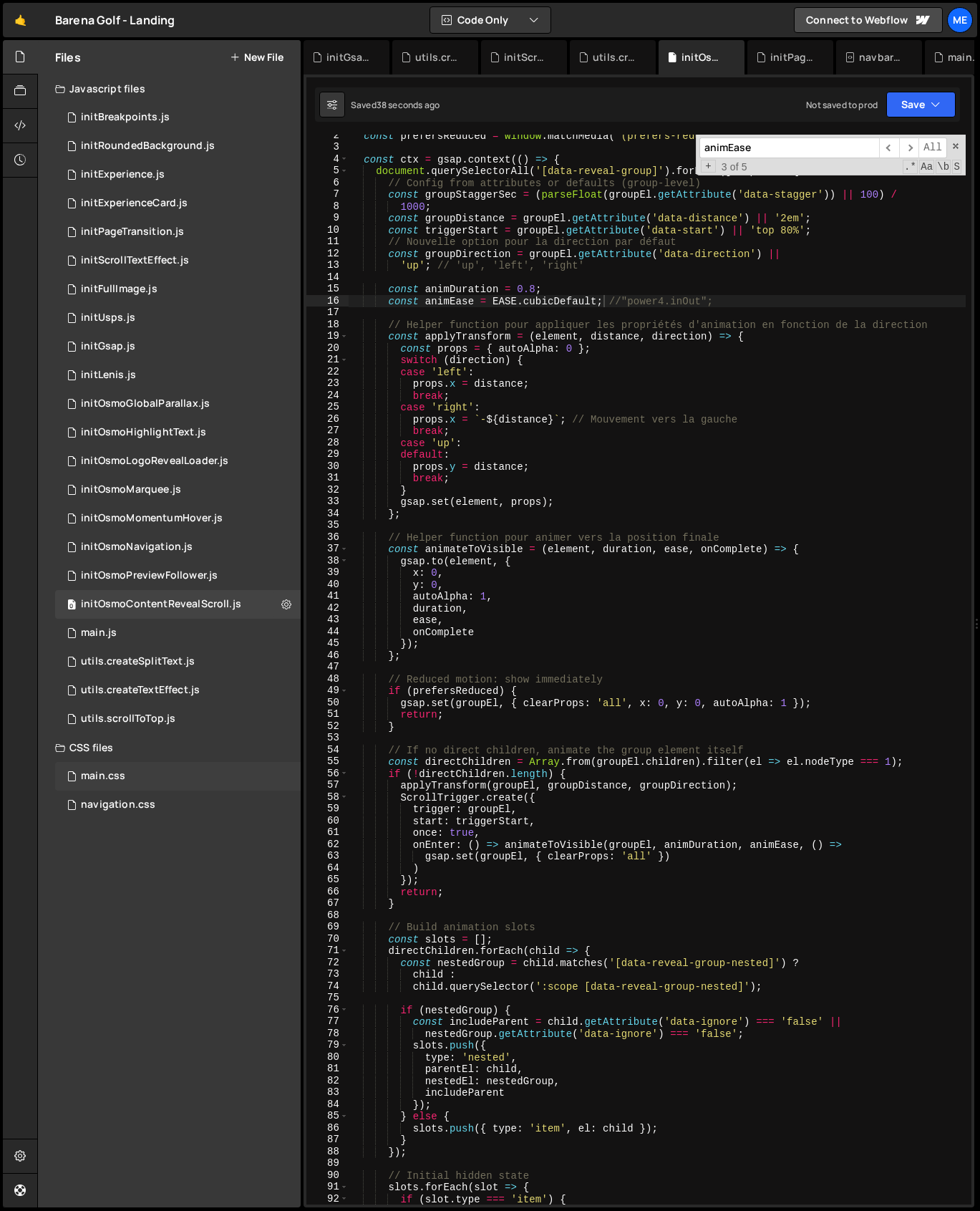
click at [145, 769] on div "main.css 0" at bounding box center [178, 776] width 246 height 28
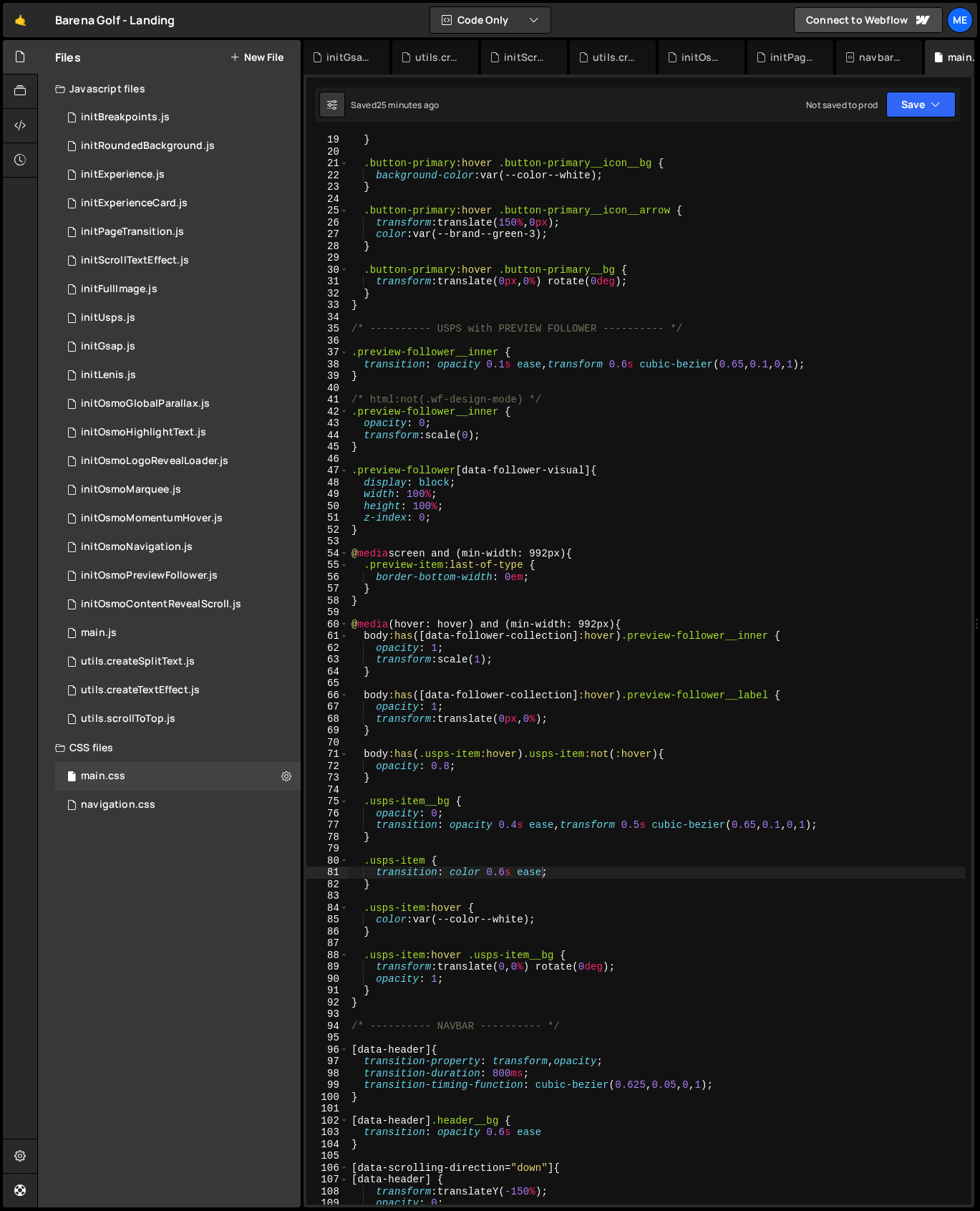
scroll to position [214, 0]
click at [592, 753] on div "} .button-primary :hover .button-primary__icon__bg { background-color : var(--c…" at bounding box center [657, 681] width 617 height 1094
click at [665, 752] on div "} .button-primary :hover .button-primary__icon__bg { background-color : var(--c…" at bounding box center [657, 681] width 617 height 1094
paste textarea "usps-item__inner"
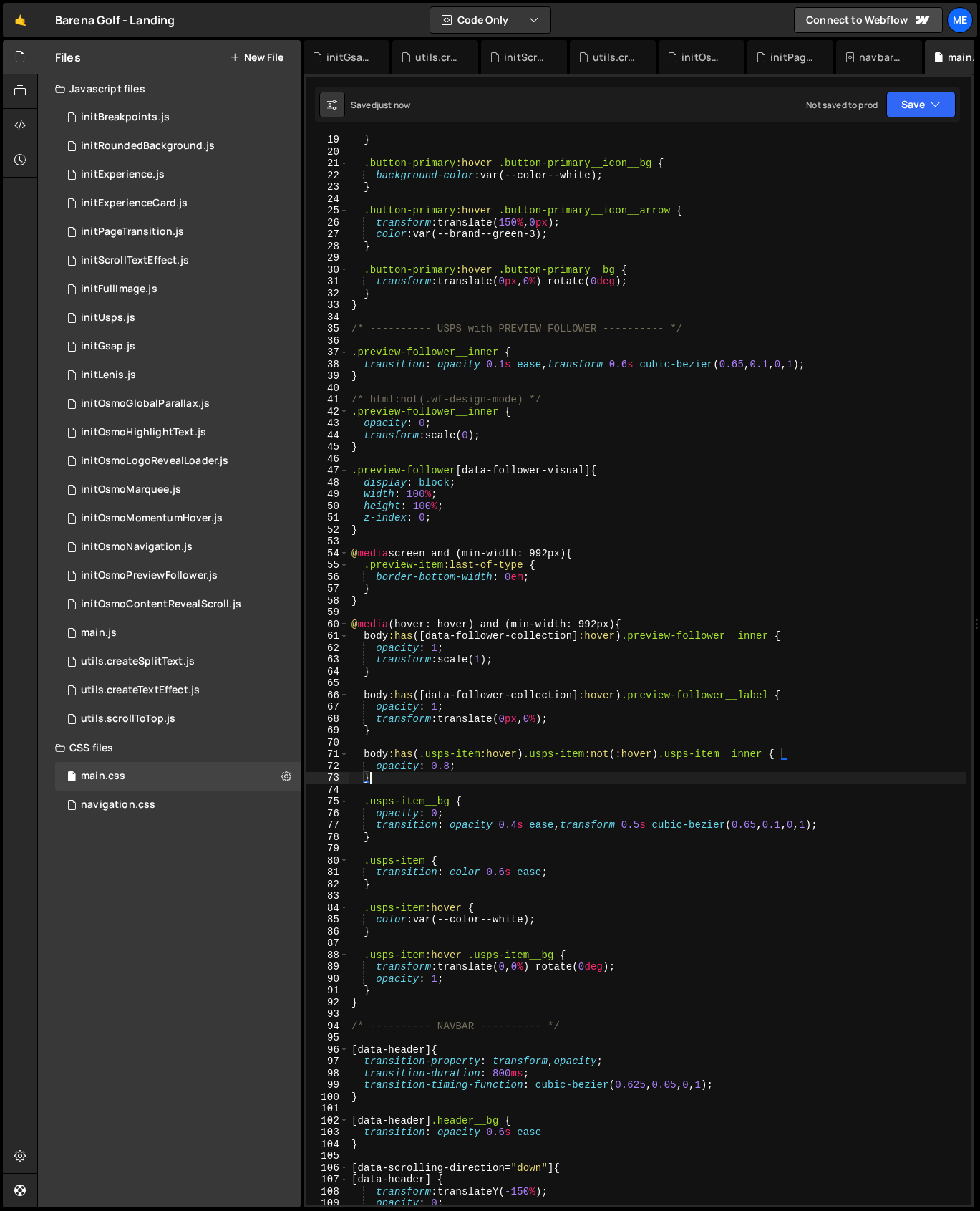
click at [465, 781] on div "} .button-primary :hover .button-primary__icon__bg { background-color : var(--c…" at bounding box center [657, 681] width 617 height 1094
type textarea "}"
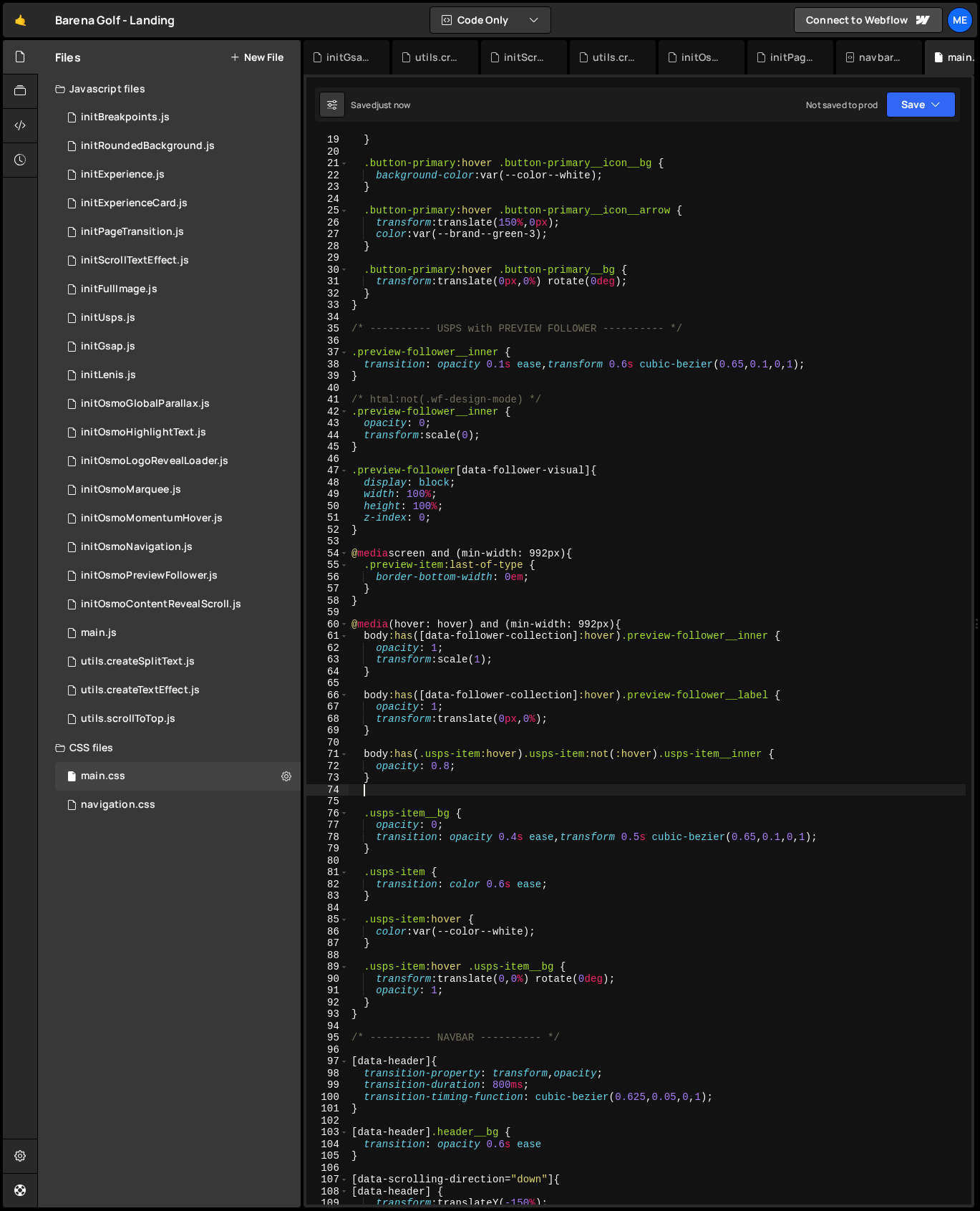
paste textarea "usps-item__inner"
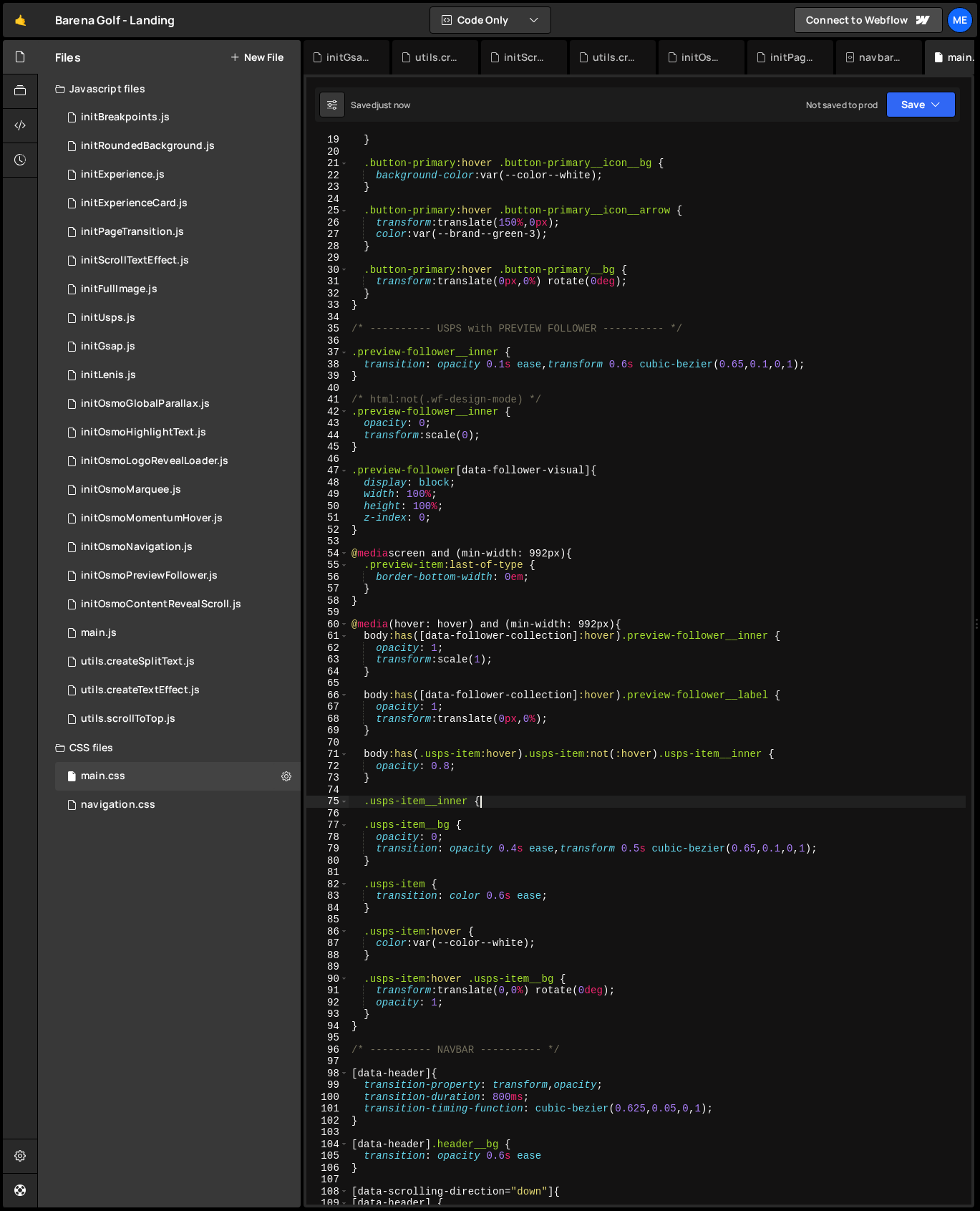
scroll to position [0, 9]
type textarea ".usps-item__inner {}"
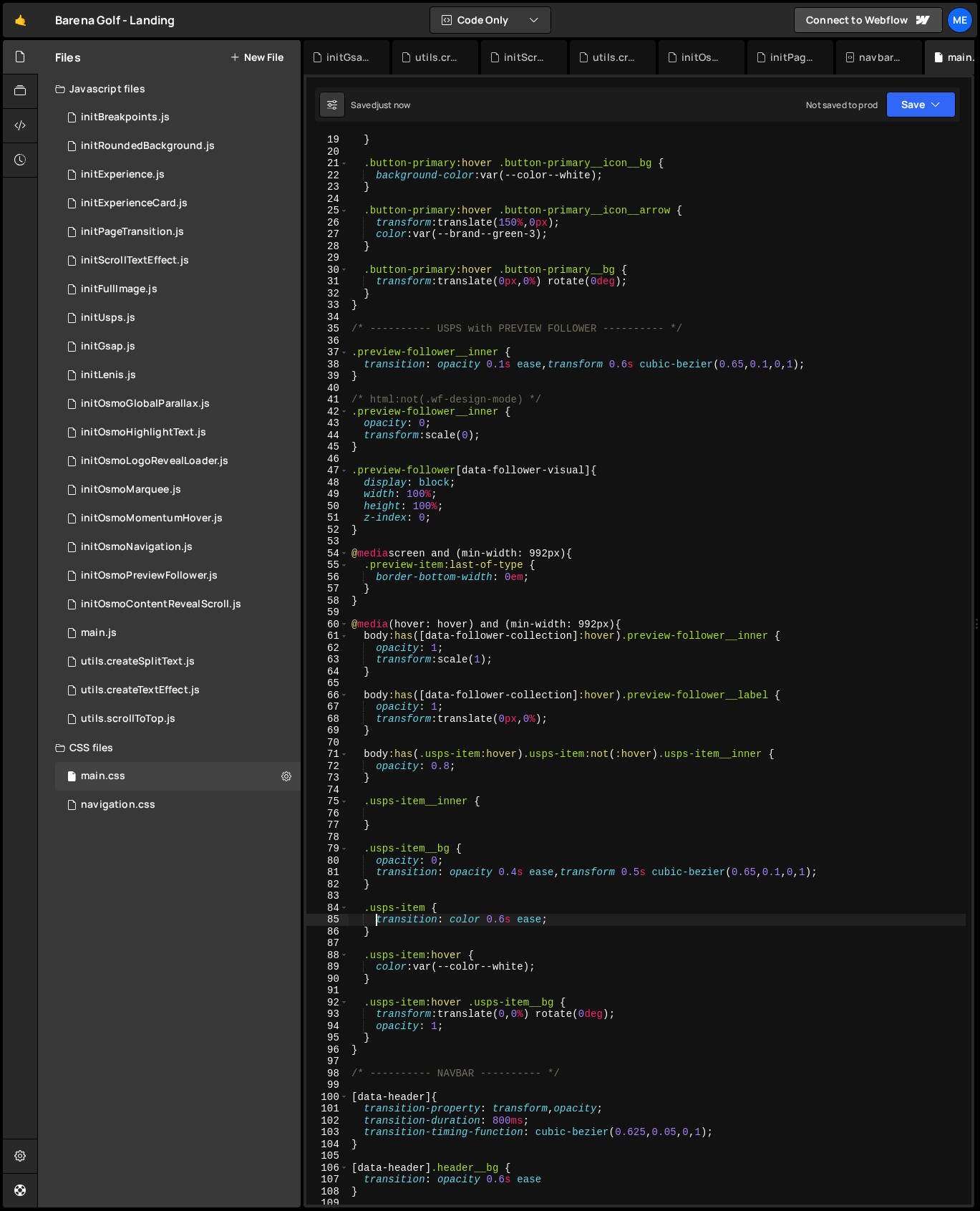
drag, startPoint x: 374, startPoint y: 923, endPoint x: 388, endPoint y: 919, distance: 14.6
click at [374, 923] on div "} .button-primary :hover .button-primary__icon__bg { background-color : var(--c…" at bounding box center [657, 681] width 617 height 1094
type textarea "transition: color 0.6s ease;"
click at [383, 814] on div "} .button-primary :hover .button-primary__icon__bg { background-color : var(--c…" at bounding box center [657, 681] width 617 height 1094
paste textarea "transition: color 0.6s ease;"
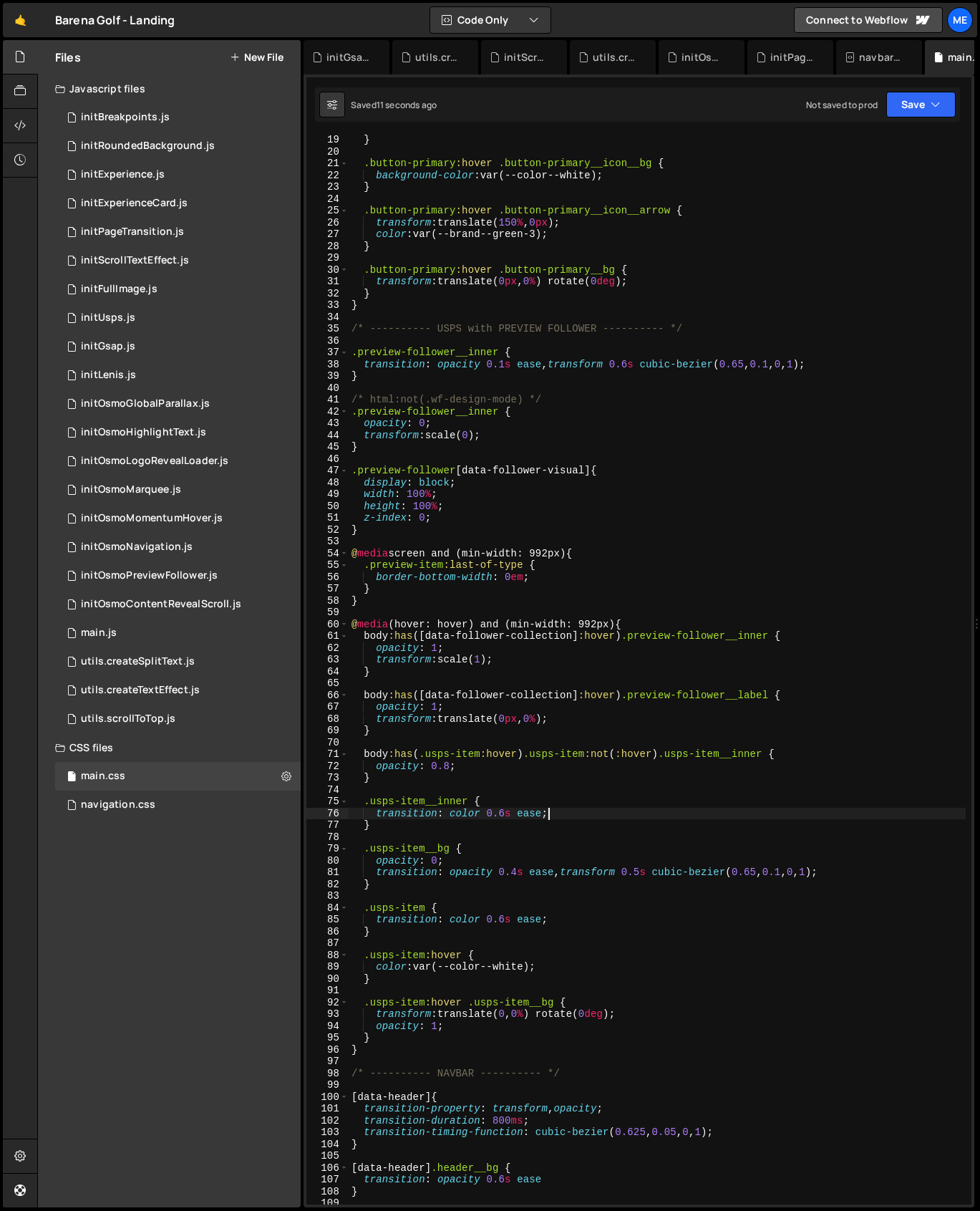
click at [455, 814] on div "} .button-primary :hover .button-primary__icon__bg { background-color : var(--c…" at bounding box center [657, 681] width 617 height 1094
click at [527, 815] on div "} .button-primary :hover .button-primary__icon__bg { background-color : var(--c…" at bounding box center [657, 681] width 617 height 1094
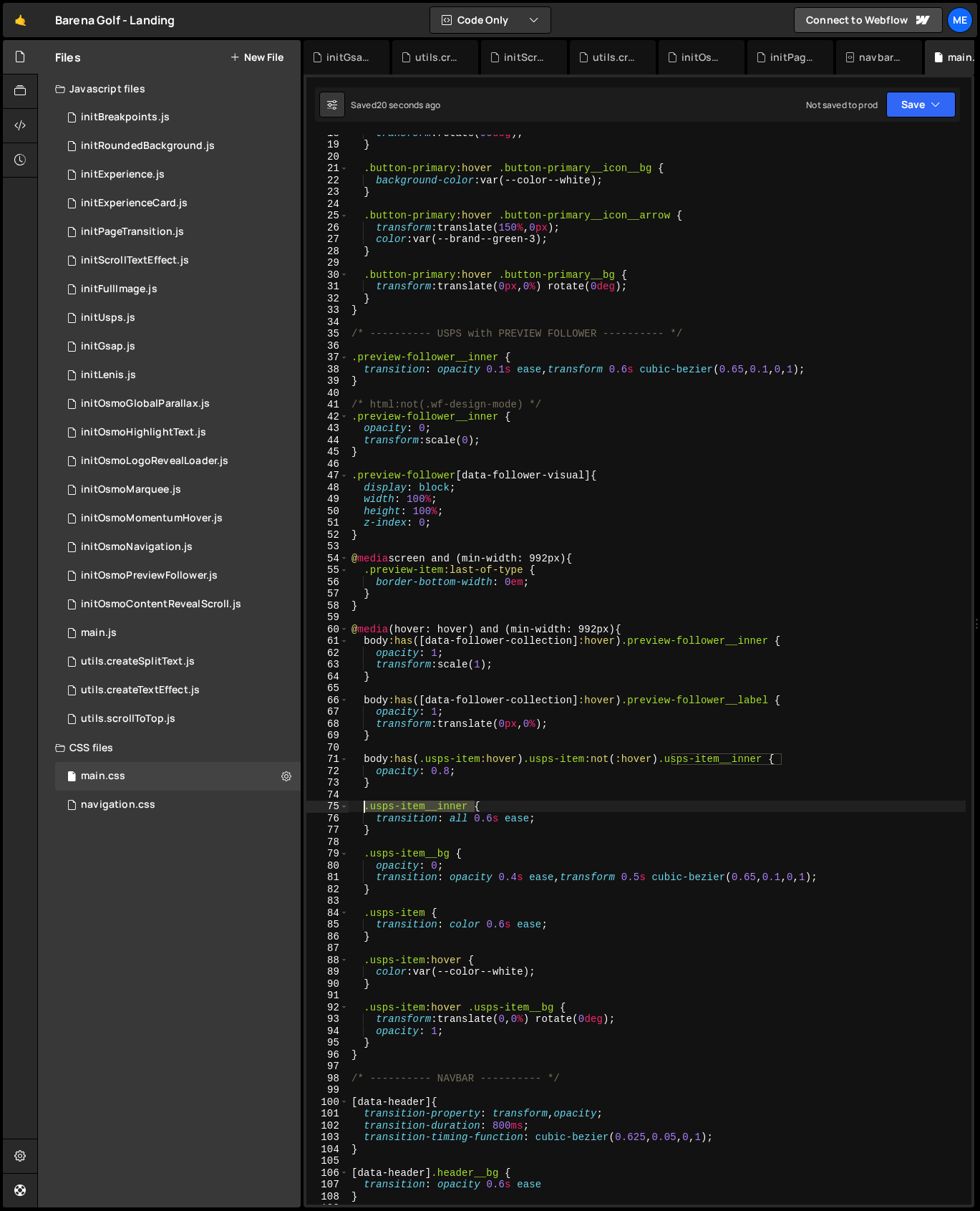
drag, startPoint x: 472, startPoint y: 805, endPoint x: 386, endPoint y: 856, distance: 100.0
click at [362, 805] on div "transform : rotate( 90 deg ) ; } .button-primary :hover .button-primary__icon__…" at bounding box center [657, 674] width 617 height 1094
click at [464, 961] on div "transform : rotate( 90 deg ) ; } .button-primary :hover .button-primary__icon__…" at bounding box center [657, 675] width 617 height 1094
paste textarea ".usps-item__inner"
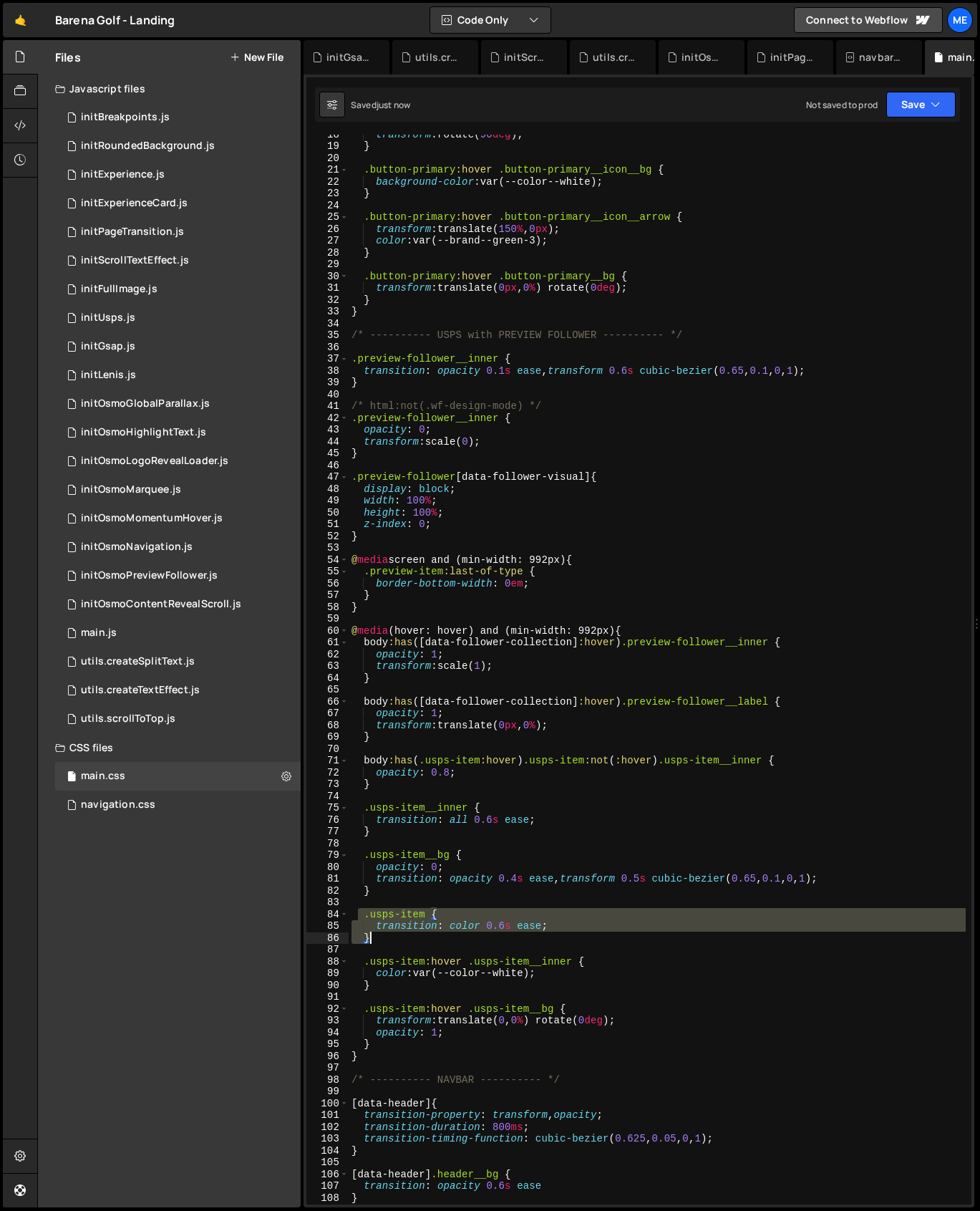
drag, startPoint x: 356, startPoint y: 914, endPoint x: 442, endPoint y: 935, distance: 88.5
click at [442, 935] on div "transform : rotate( 90 deg ) ; } .button-primary :hover .button-primary__icon__…" at bounding box center [657, 675] width 617 height 1094
type textarea "transition: color 0.6s ease; }"
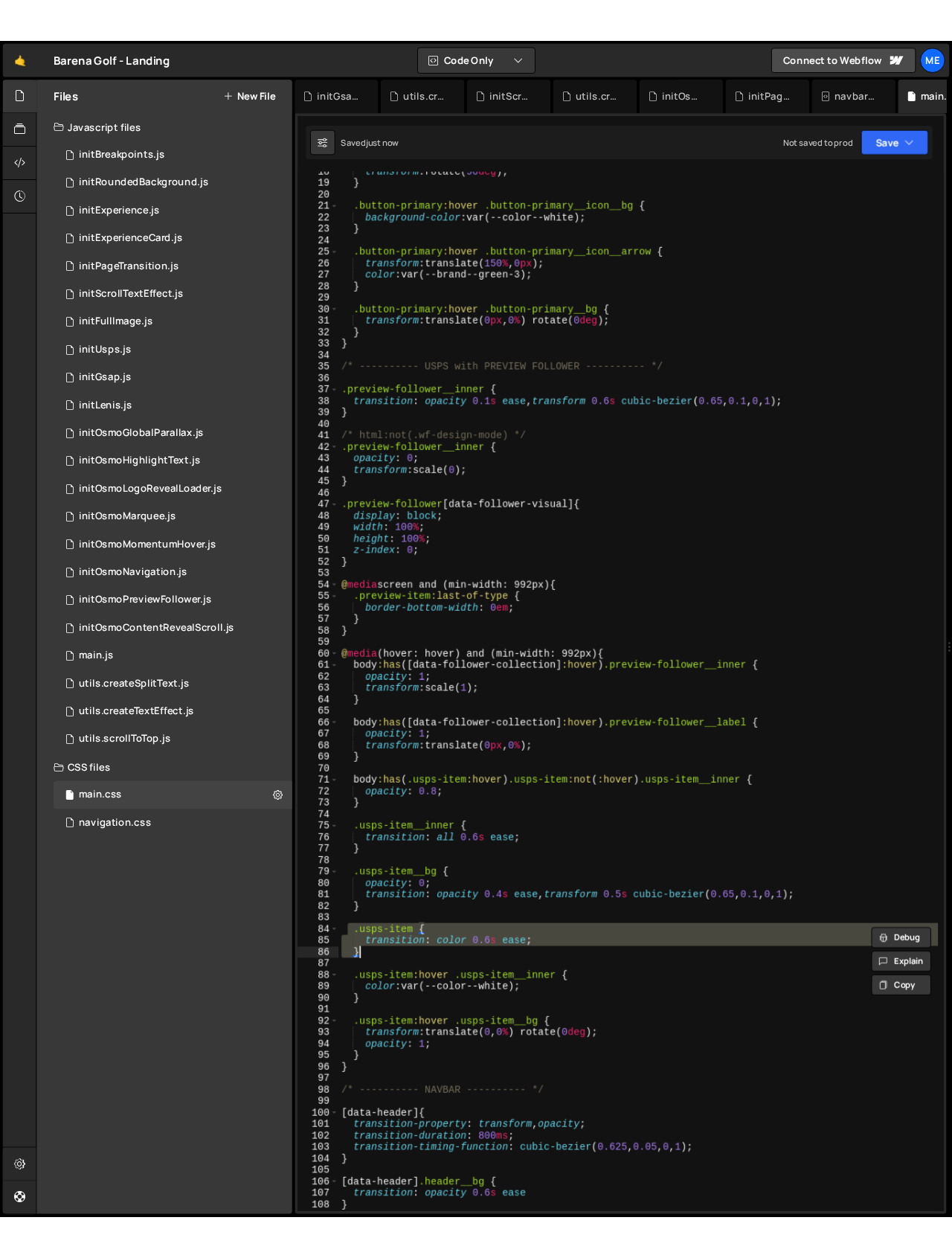
scroll to position [0, 0]
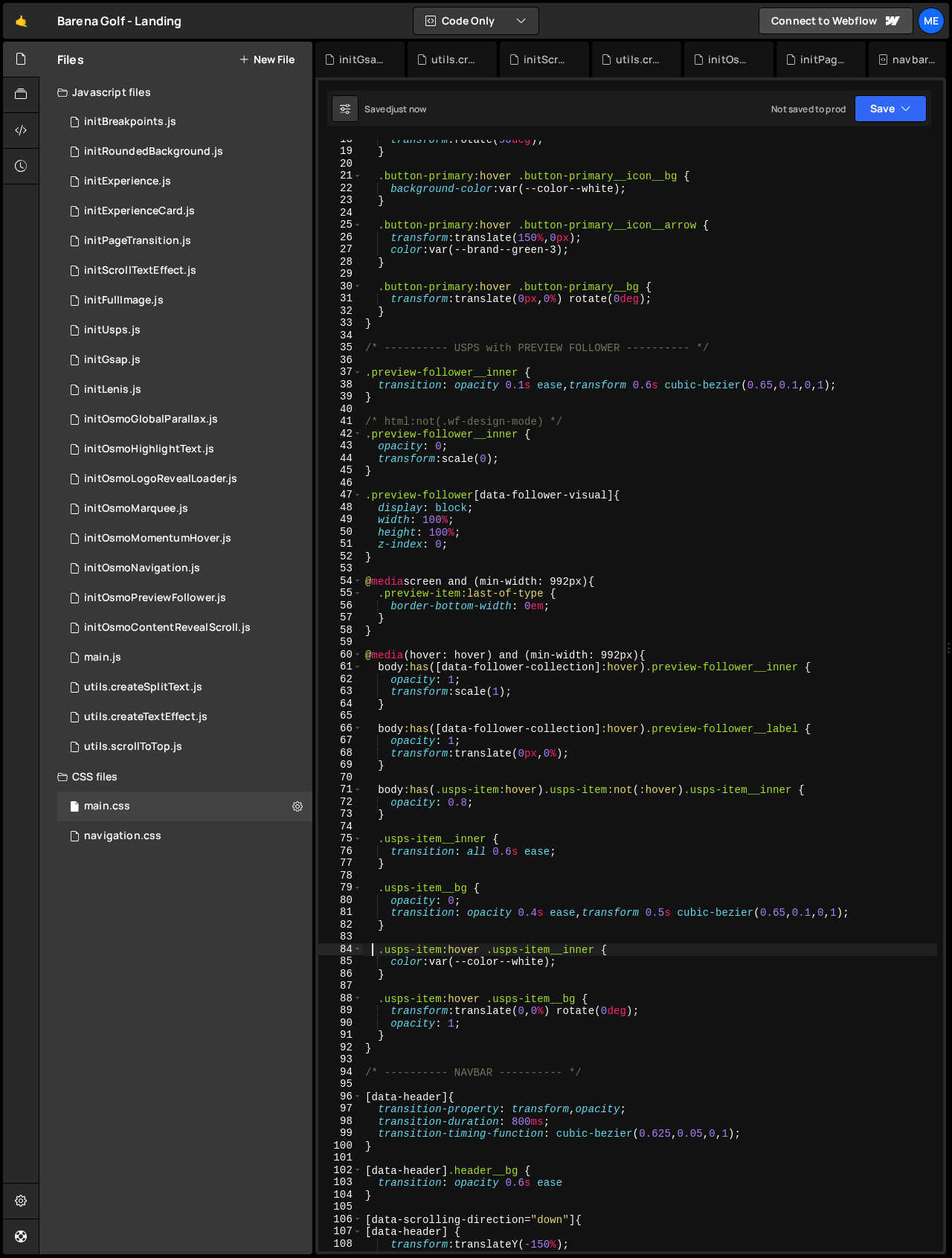
click at [541, 853] on div "transform : rotate( 90 deg ) ; } .button-primary :hover .button-primary__icon__…" at bounding box center [649, 702] width 575 height 1136
click at [541, 853] on div "transform : rotate( 90 deg ) ; } .button-primary :hover .button-primary__icon__…" at bounding box center [649, 701] width 575 height 1136
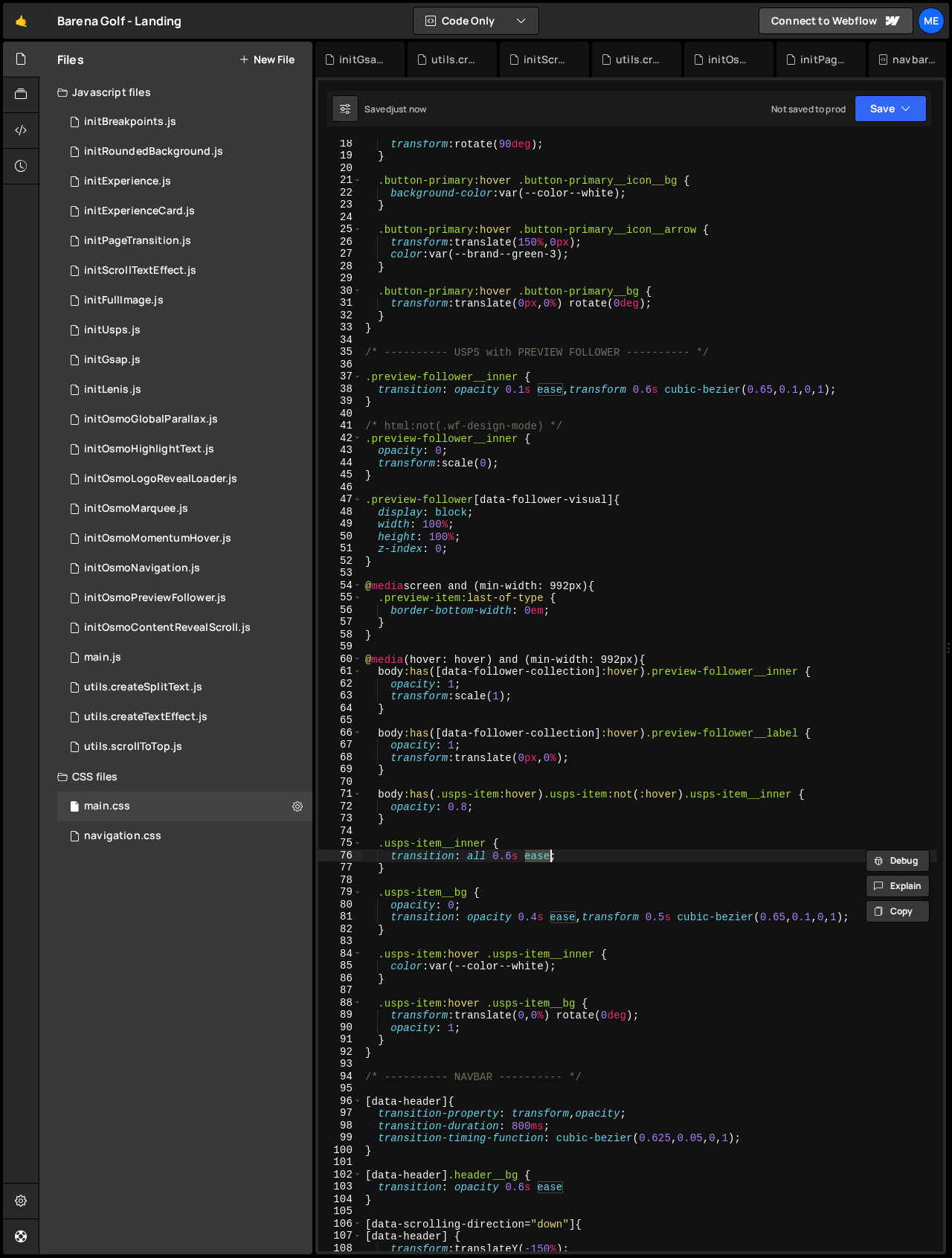
scroll to position [211, 0]
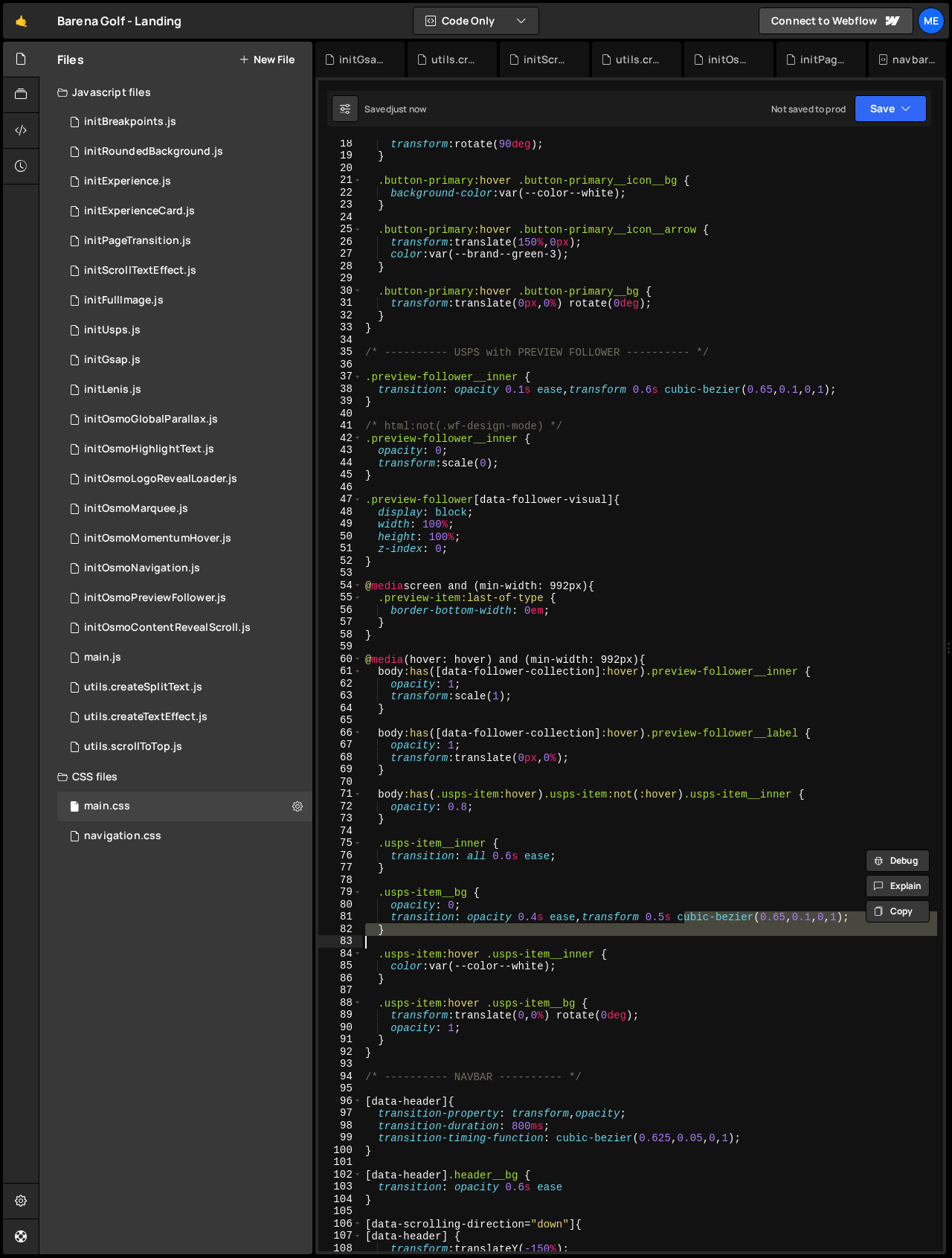
drag, startPoint x: 687, startPoint y: 920, endPoint x: 884, endPoint y: 940, distance: 198.0
click at [883, 942] on div "transform : rotate( 90 deg ) ; } .button-primary :hover .button-primary__icon__…" at bounding box center [649, 705] width 575 height 1136
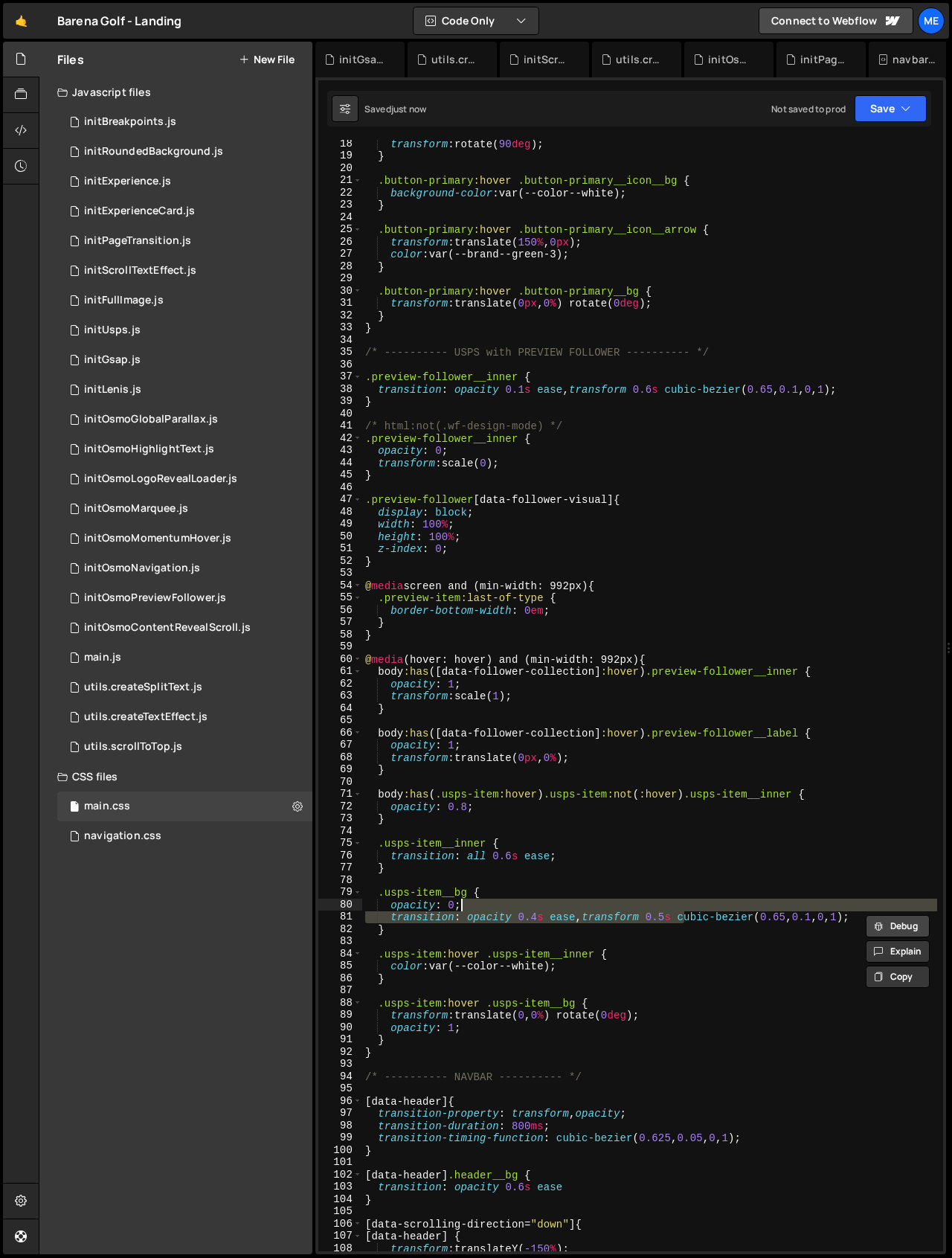
drag, startPoint x: 874, startPoint y: 899, endPoint x: 872, endPoint y: 915, distance: 16.1
click at [874, 900] on div "transform : rotate( 90 deg ) ; } .button-primary :hover .button-primary__icon__…" at bounding box center [649, 705] width 575 height 1136
click at [685, 920] on div "transform : rotate( 90 deg ) ; } .button-primary :hover .button-primary__icon__…" at bounding box center [649, 695] width 575 height 1111
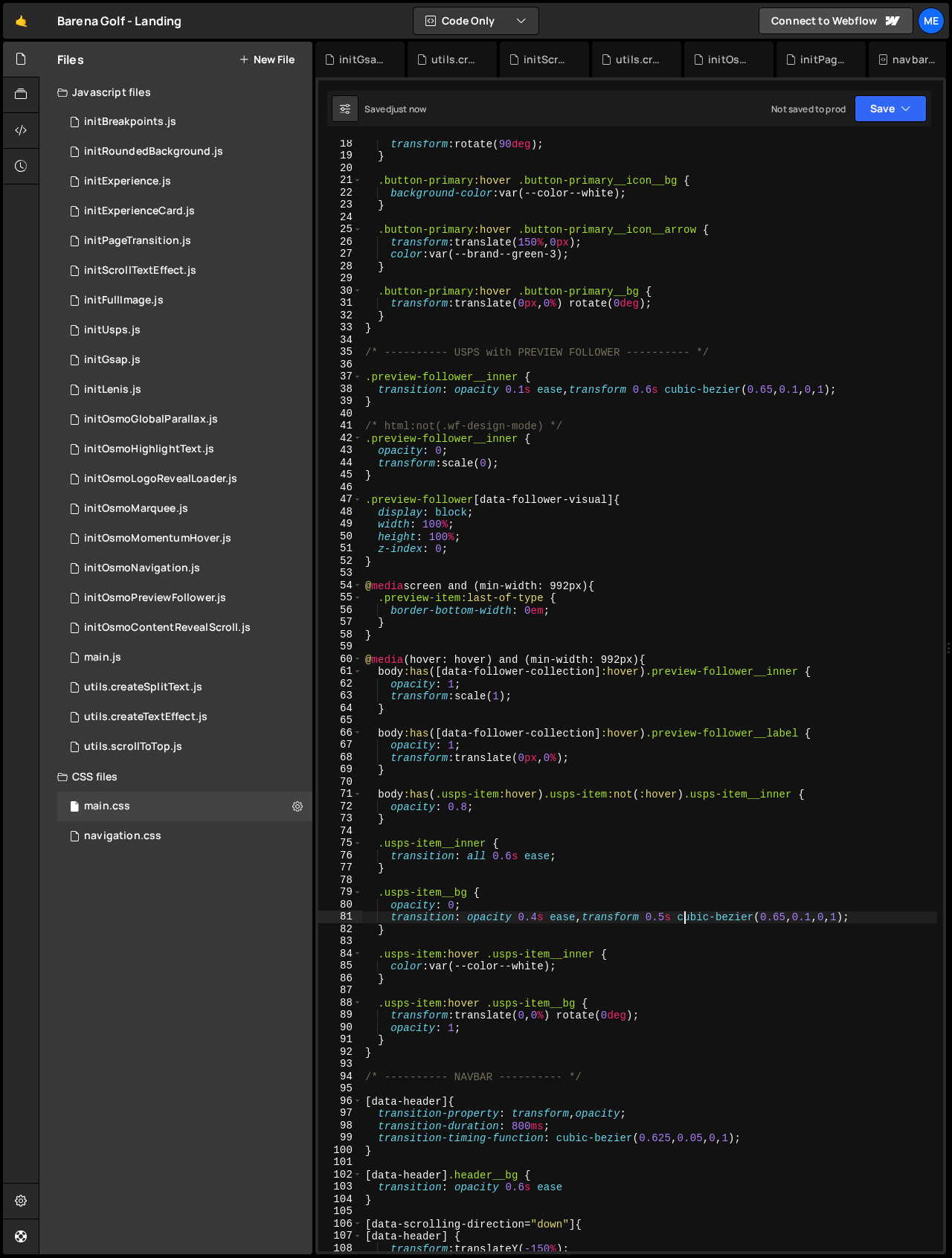
drag, startPoint x: 871, startPoint y: 920, endPoint x: 857, endPoint y: 932, distance: 18.4
click at [871, 920] on div "transform : rotate( 90 deg ) ; } .button-primary :hover .button-primary__icon__…" at bounding box center [649, 705] width 575 height 1136
click at [540, 858] on div "transform : rotate( 90 deg ) ; } .button-primary :hover .button-primary__icon__…" at bounding box center [649, 705] width 575 height 1136
paste textarea "cubic-bezier(0.65, 0.1, 0, 1)"
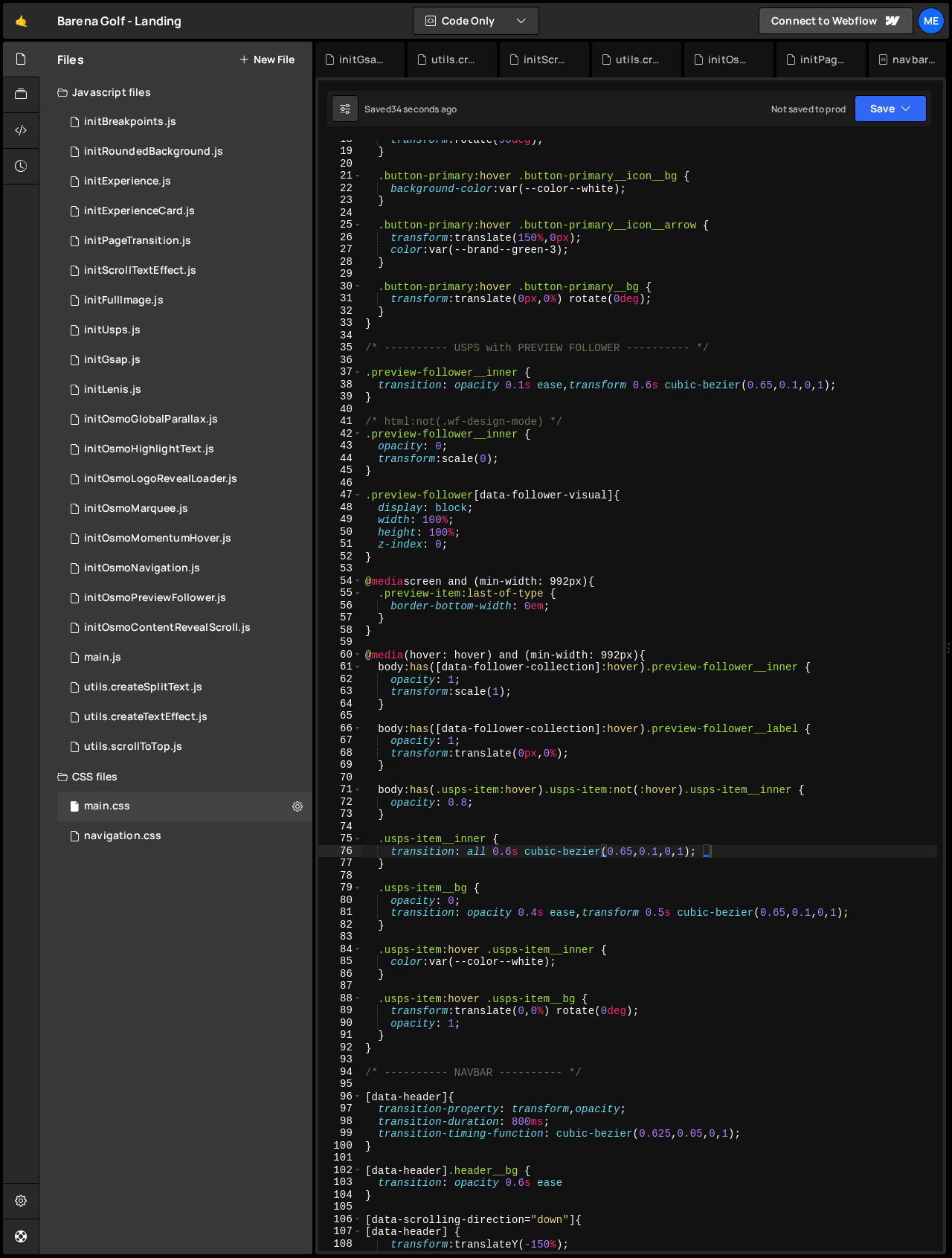
scroll to position [216, 0]
click at [475, 903] on div "transform : rotate( 90 deg ) ; } .button-primary :hover .button-primary__icon__…" at bounding box center [649, 702] width 575 height 1136
click at [766, 810] on div "transform : rotate( 90 deg ) ; } .button-primary :hover .button-primary__icon__…" at bounding box center [649, 702] width 575 height 1136
click at [408, 622] on div "transform : rotate( 90 deg ) ; } .button-primary :hover .button-primary__icon__…" at bounding box center [649, 699] width 575 height 1136
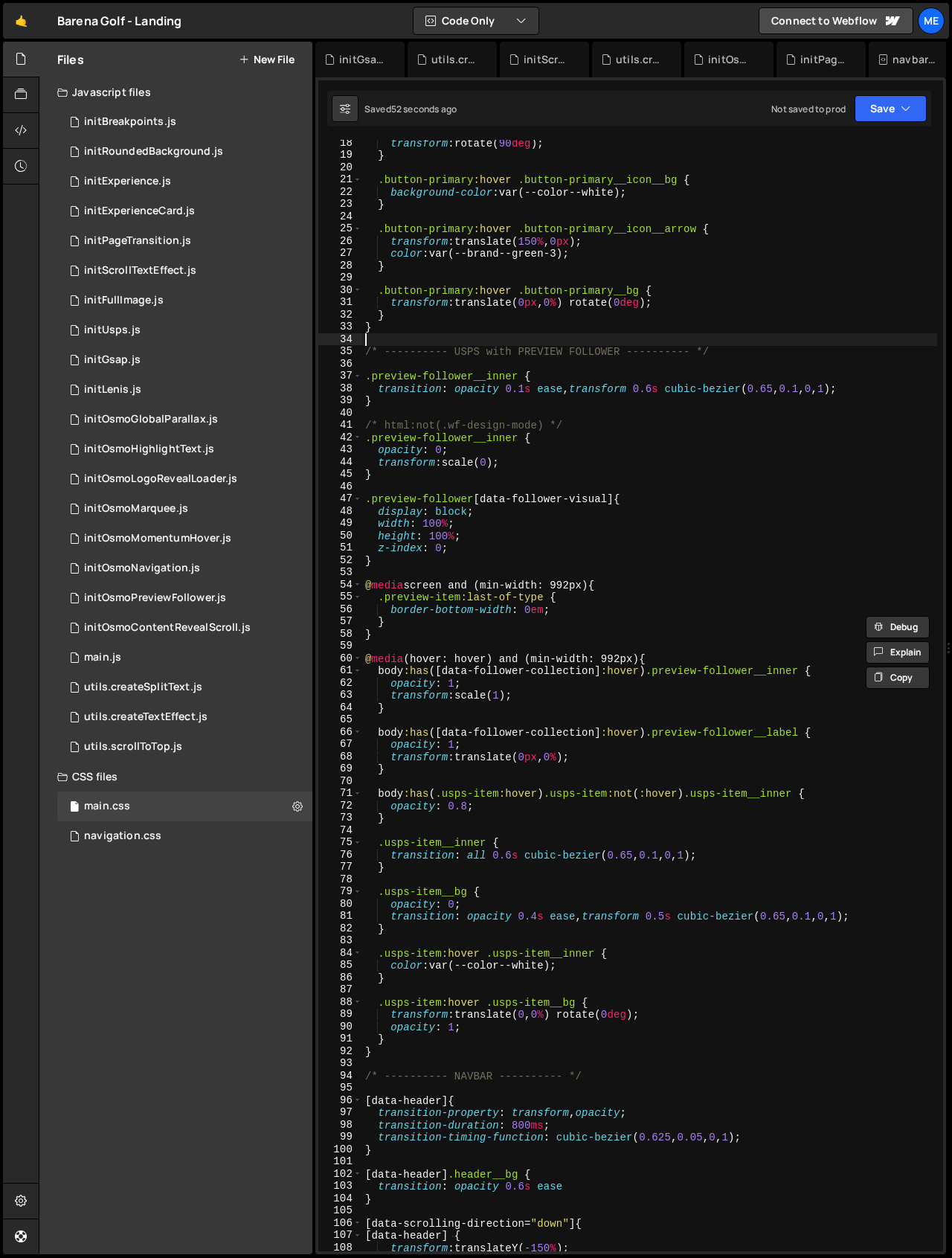
click at [513, 346] on div "transform : rotate( 90 deg ) ; } .button-primary :hover .button-primary__icon__…" at bounding box center [649, 705] width 575 height 1136
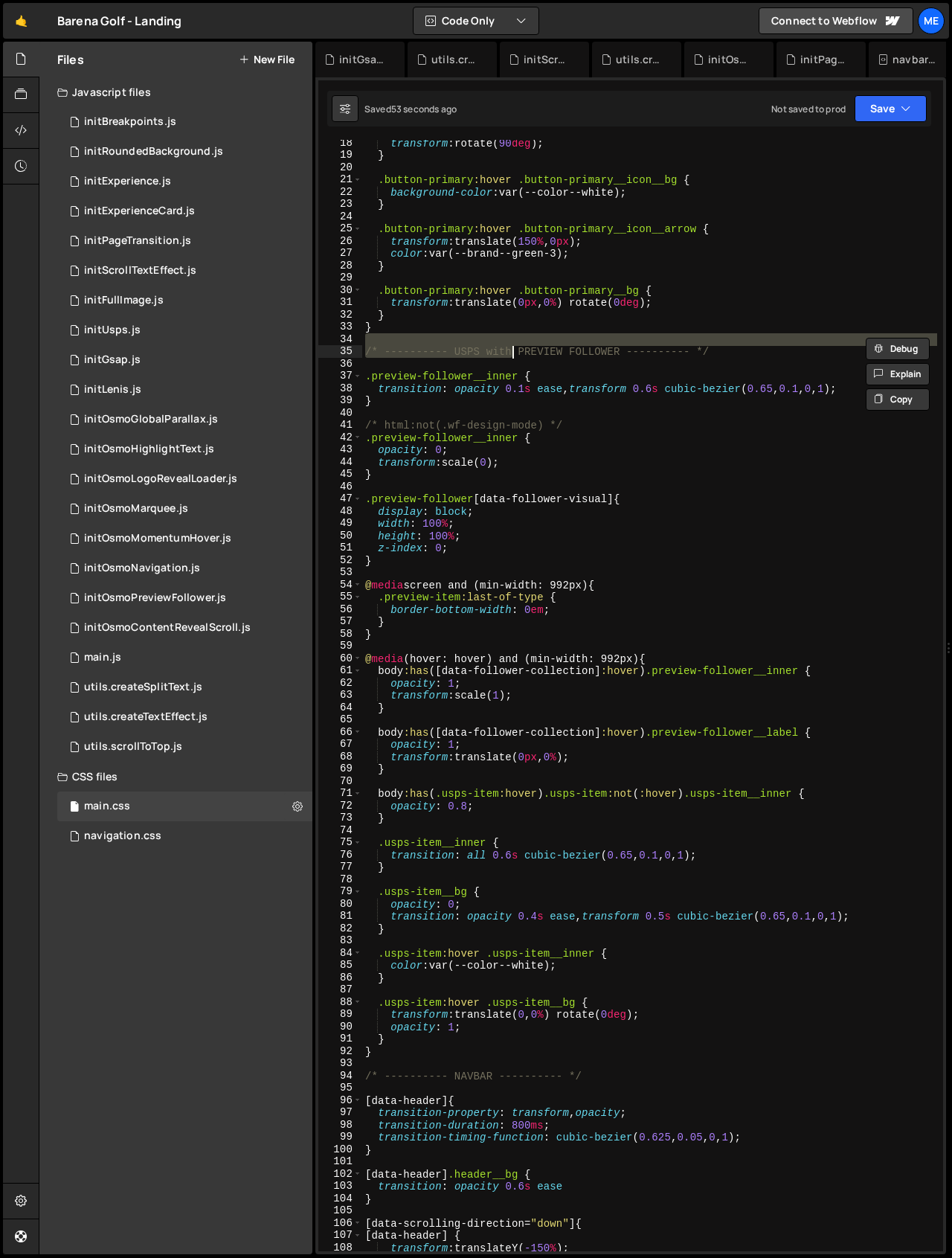
click at [515, 349] on div "transform : rotate( 90 deg ) ; } .button-primary :hover .button-primary__icon__…" at bounding box center [649, 705] width 575 height 1136
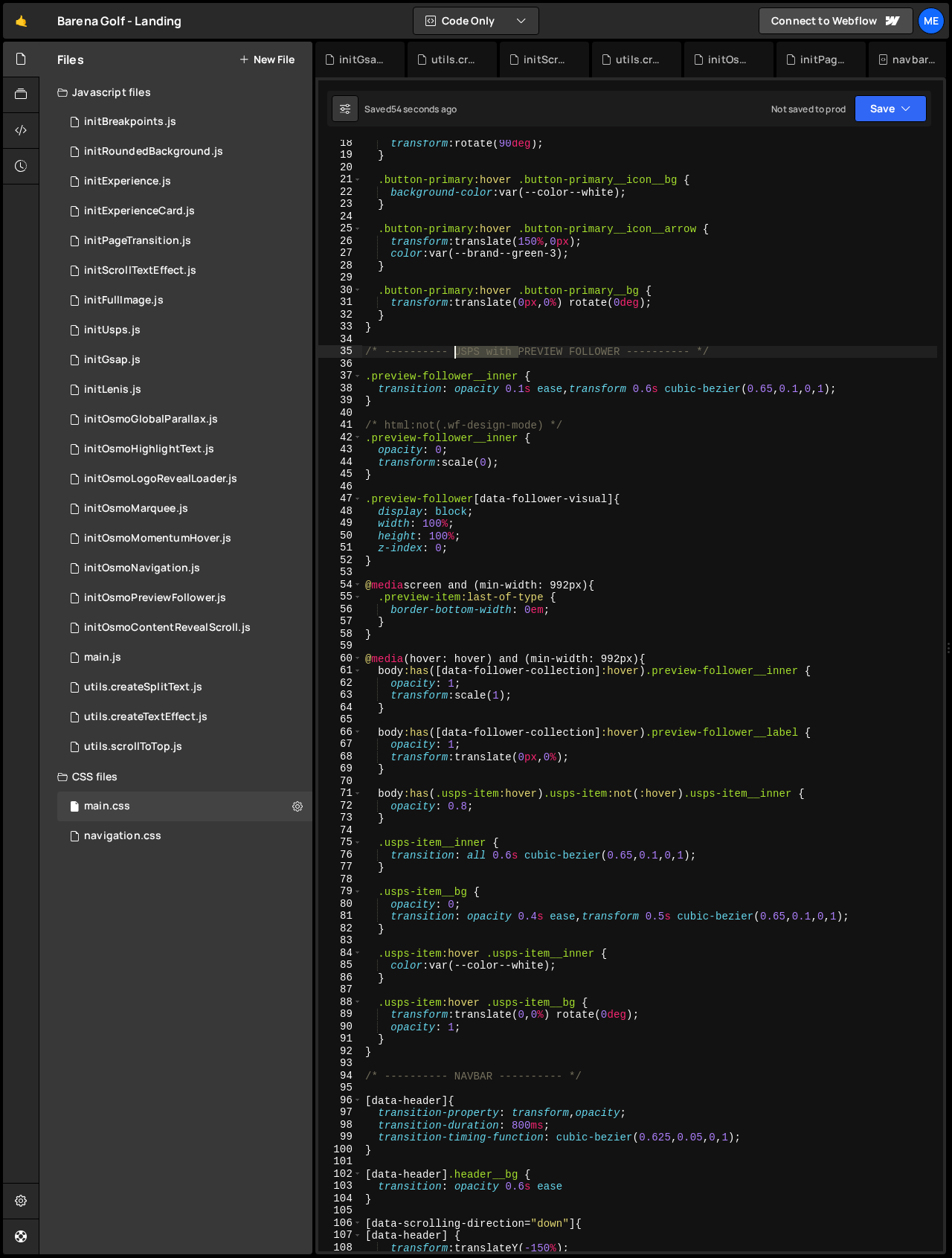
click at [457, 352] on div "transform : rotate( 90 deg ) ; } .button-primary :hover .button-primary__icon__…" at bounding box center [649, 705] width 575 height 1136
drag, startPoint x: 365, startPoint y: 351, endPoint x: 720, endPoint y: 355, distance: 355.0
click at [720, 355] on div "transform : rotate( 90 deg ) ; } .button-primary :hover .button-primary__icon__…" at bounding box center [649, 702] width 575 height 1136
drag, startPoint x: 485, startPoint y: 639, endPoint x: 529, endPoint y: 631, distance: 44.7
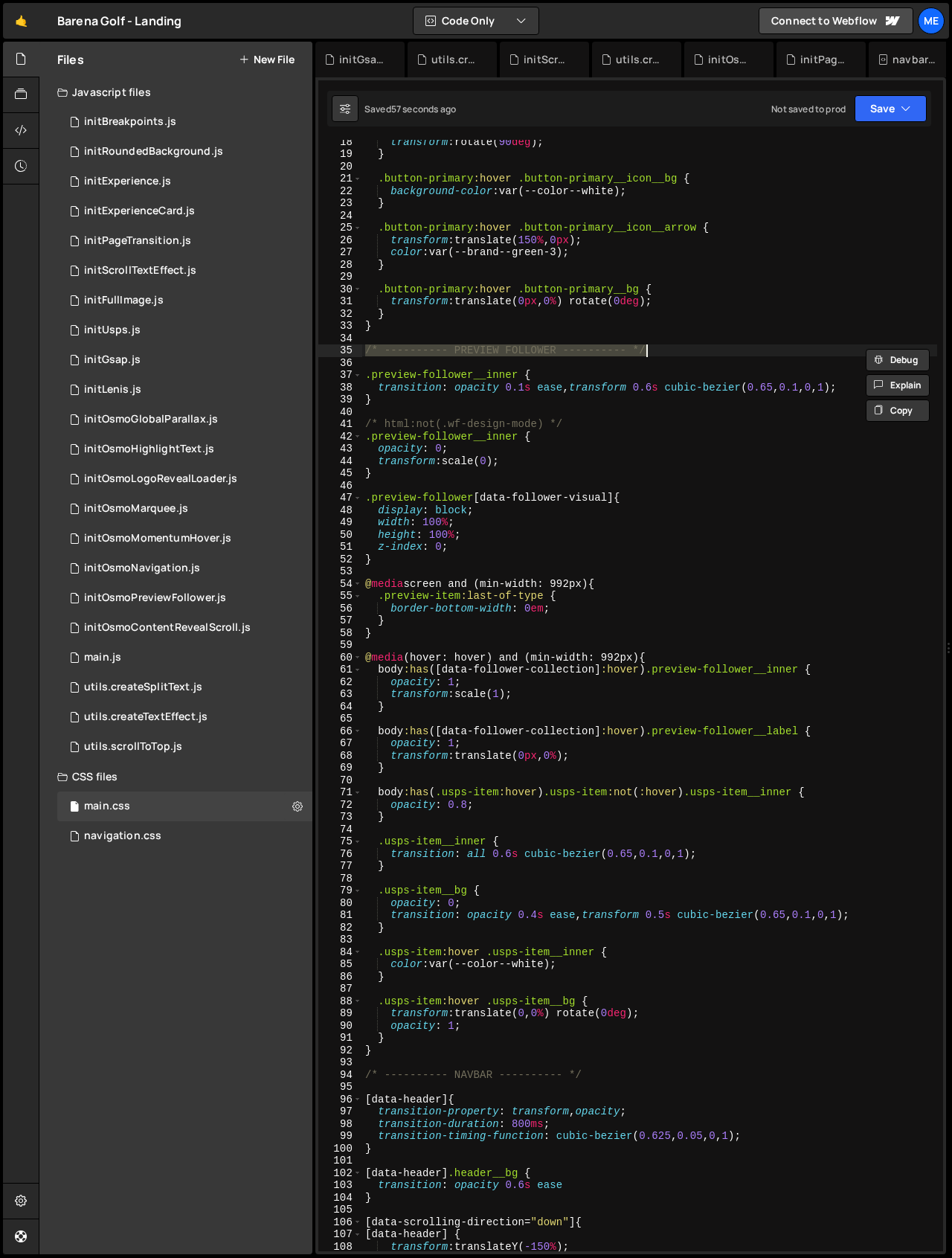
click at [486, 638] on div "transform : rotate( 90 deg ) ; } .button-primary :hover .button-primary__icon__…" at bounding box center [649, 703] width 575 height 1136
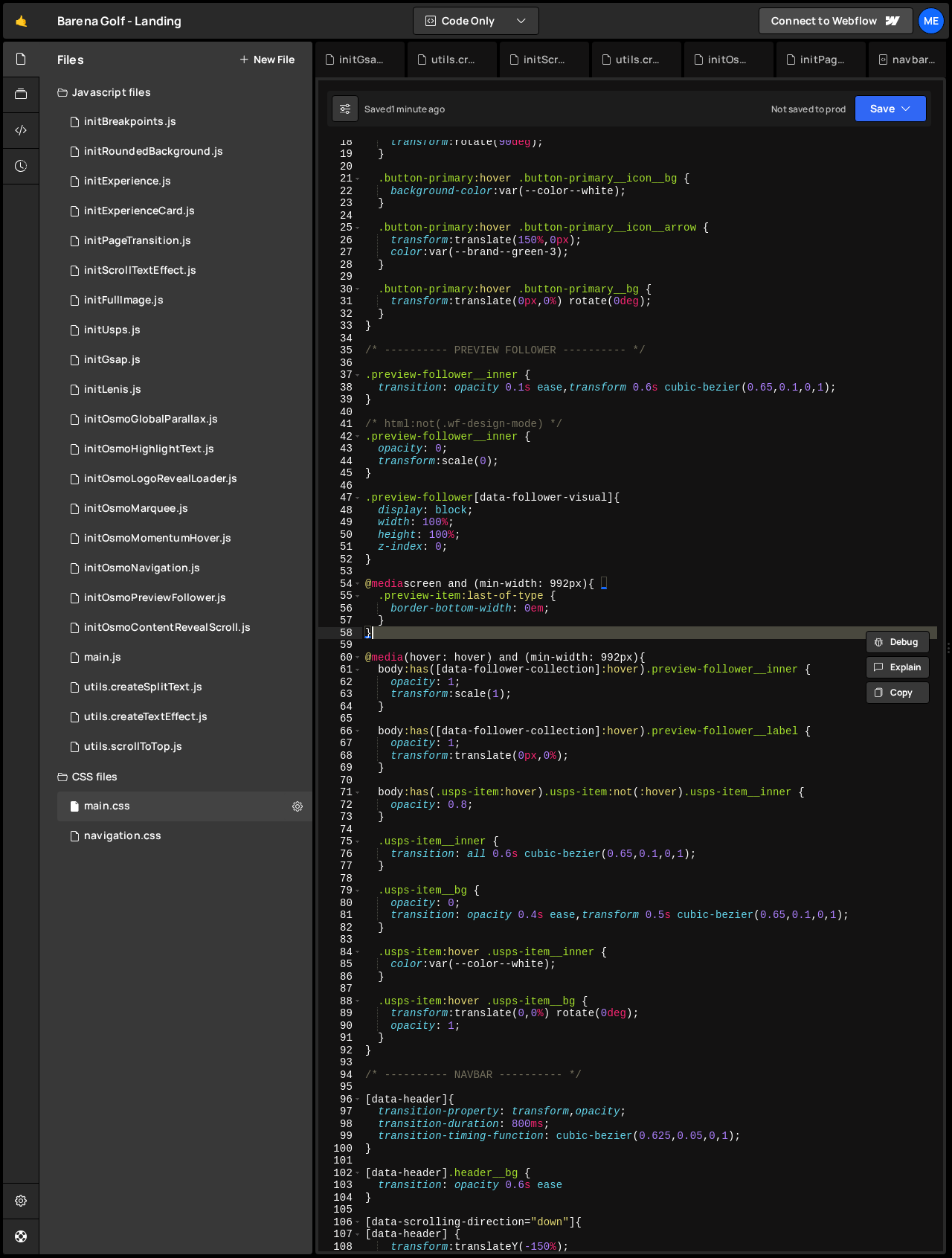
click at [414, 770] on div "transform : rotate( 90 deg ) ; } .button-primary :hover .button-primary__icon__…" at bounding box center [649, 703] width 575 height 1136
type textarea "}"
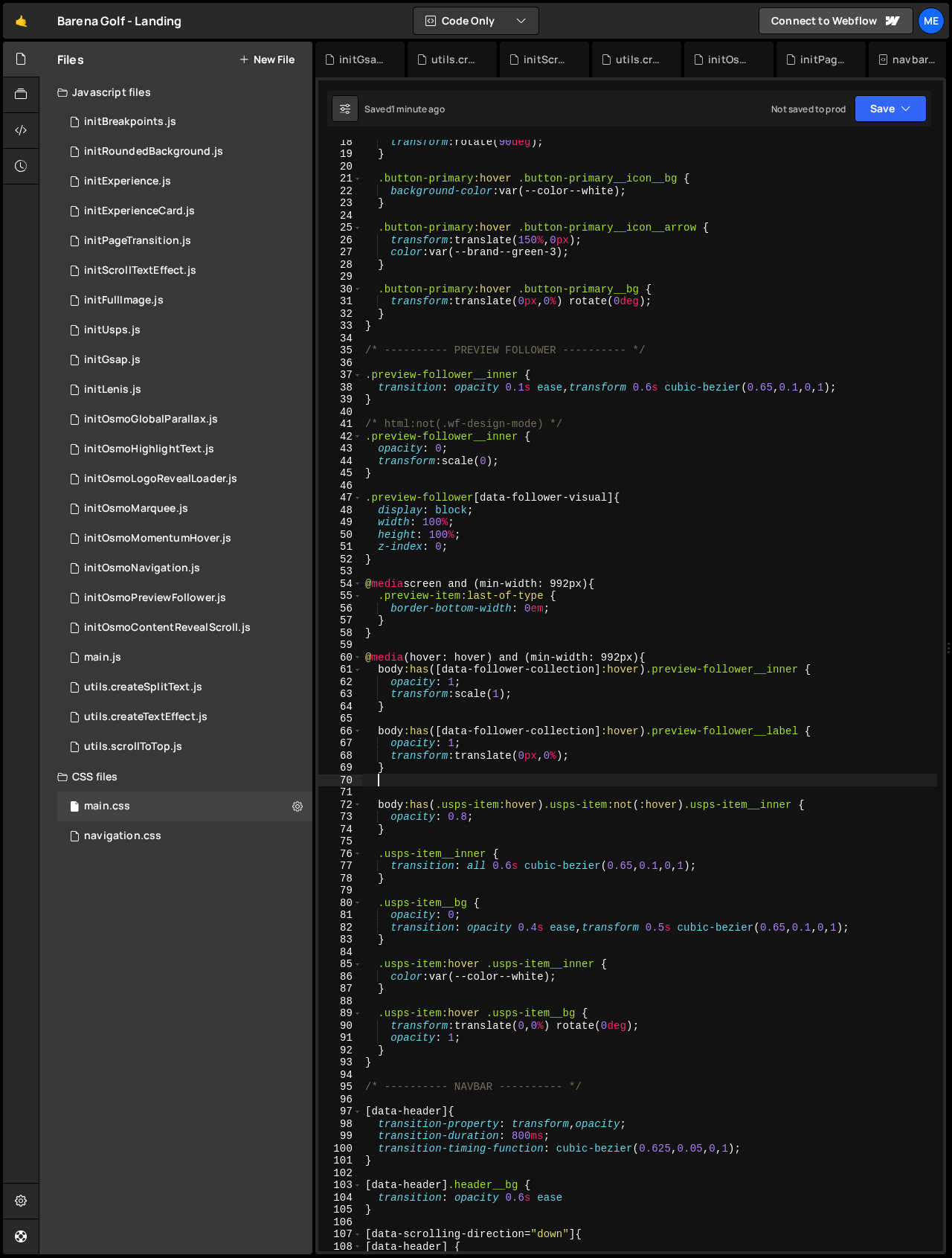
type textarea "}"
paste textarea "/* ---------- PREVIEW FOLLOWER ---------- */"
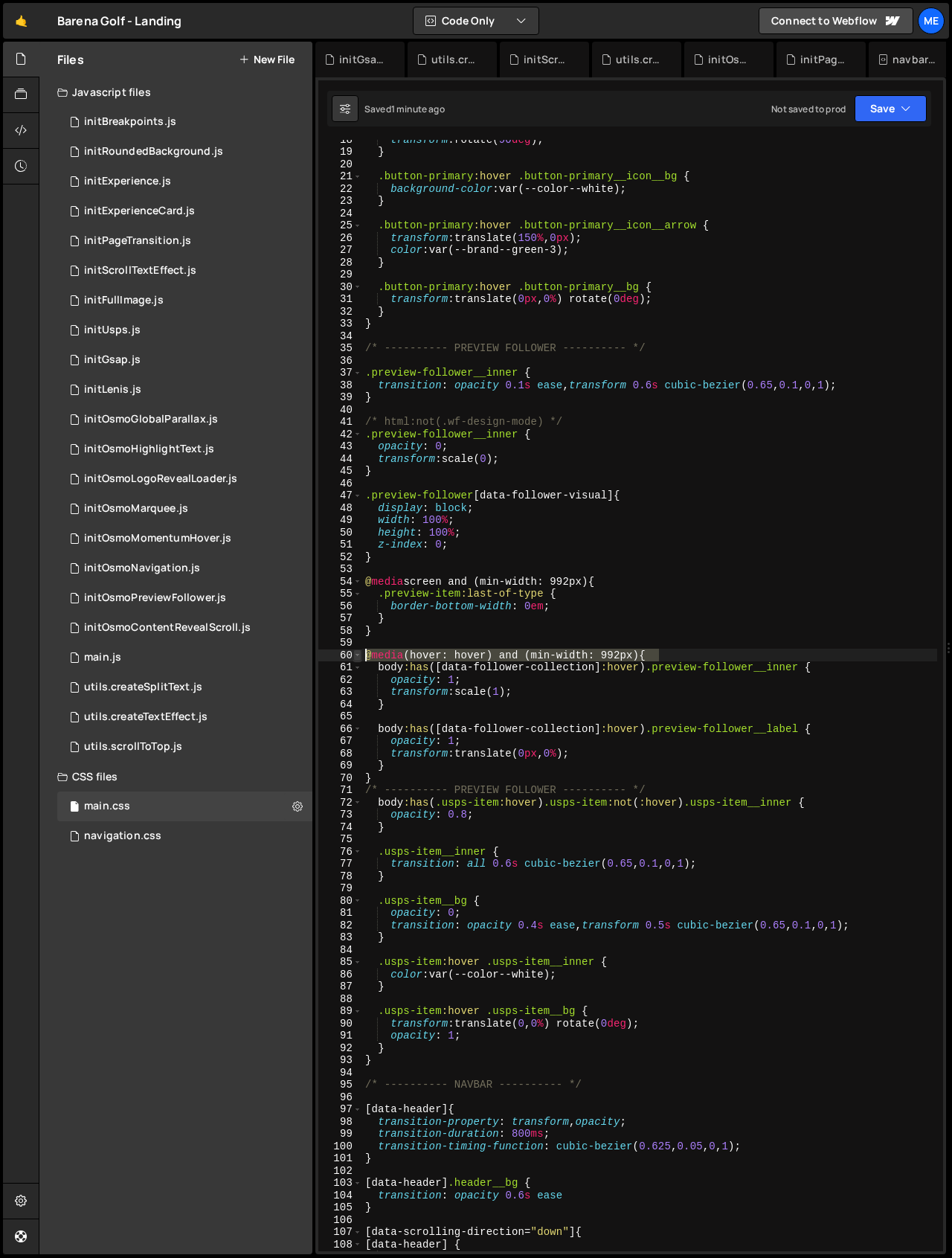
drag, startPoint x: 663, startPoint y: 657, endPoint x: 360, endPoint y: 655, distance: 303.0
click at [362, 655] on div "/* ---------- PREVIEW FOLLOWER ---------- */ 18 19 20 21 22 23 24 25 26 27 28 2…" at bounding box center [630, 695] width 625 height 1111
click at [701, 790] on div "transform : rotate( 90 deg ) ; } .button-primary :hover .button-primary__icon__…" at bounding box center [649, 702] width 575 height 1136
type textarea "/* ---------- PREVIEW FOLLOWER ---------- */"
paste textarea "@media (hover: hover) and (min-width: 992px) {"
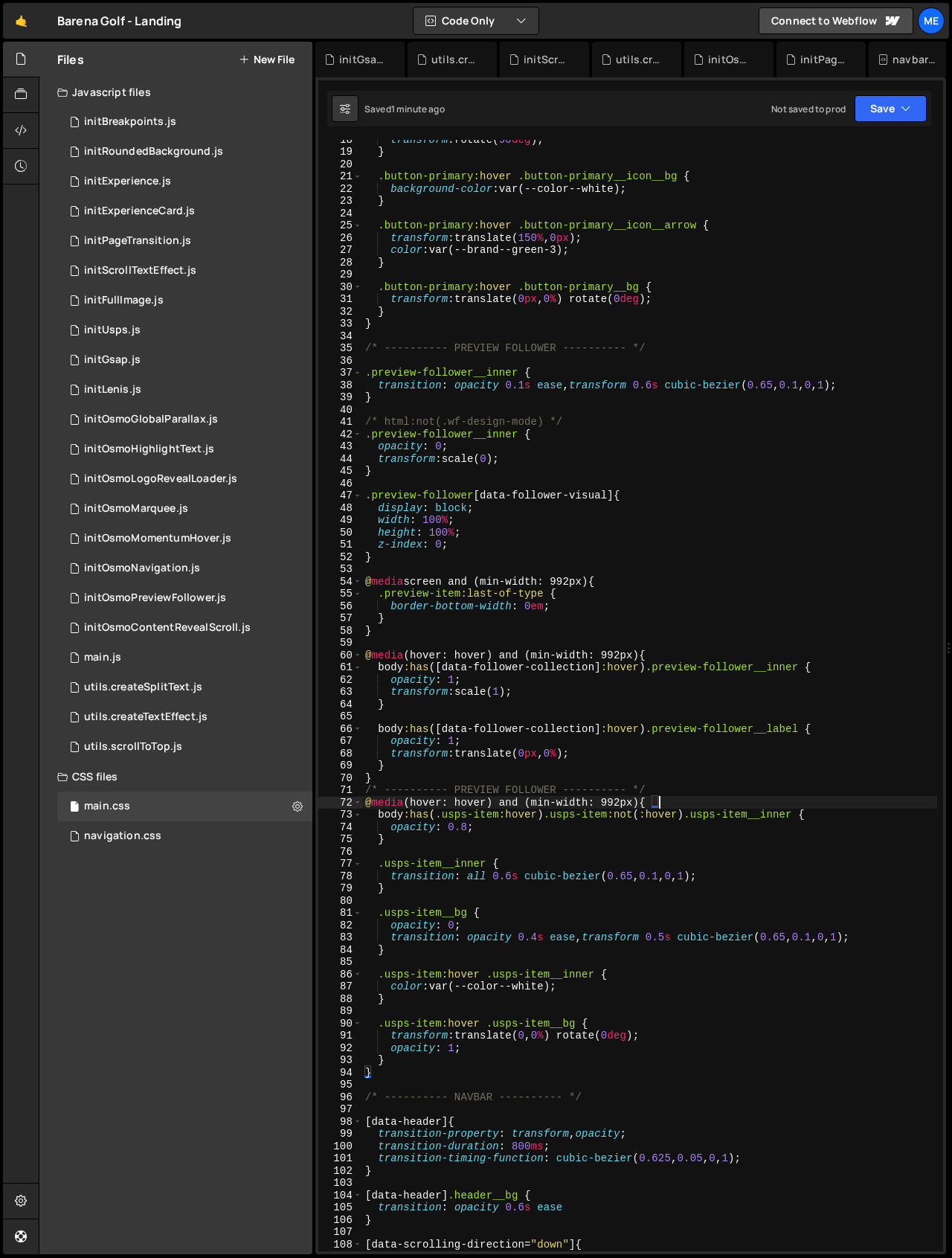
type textarea "/* ---------- PREVIEW FOLLOWER ---------- */"
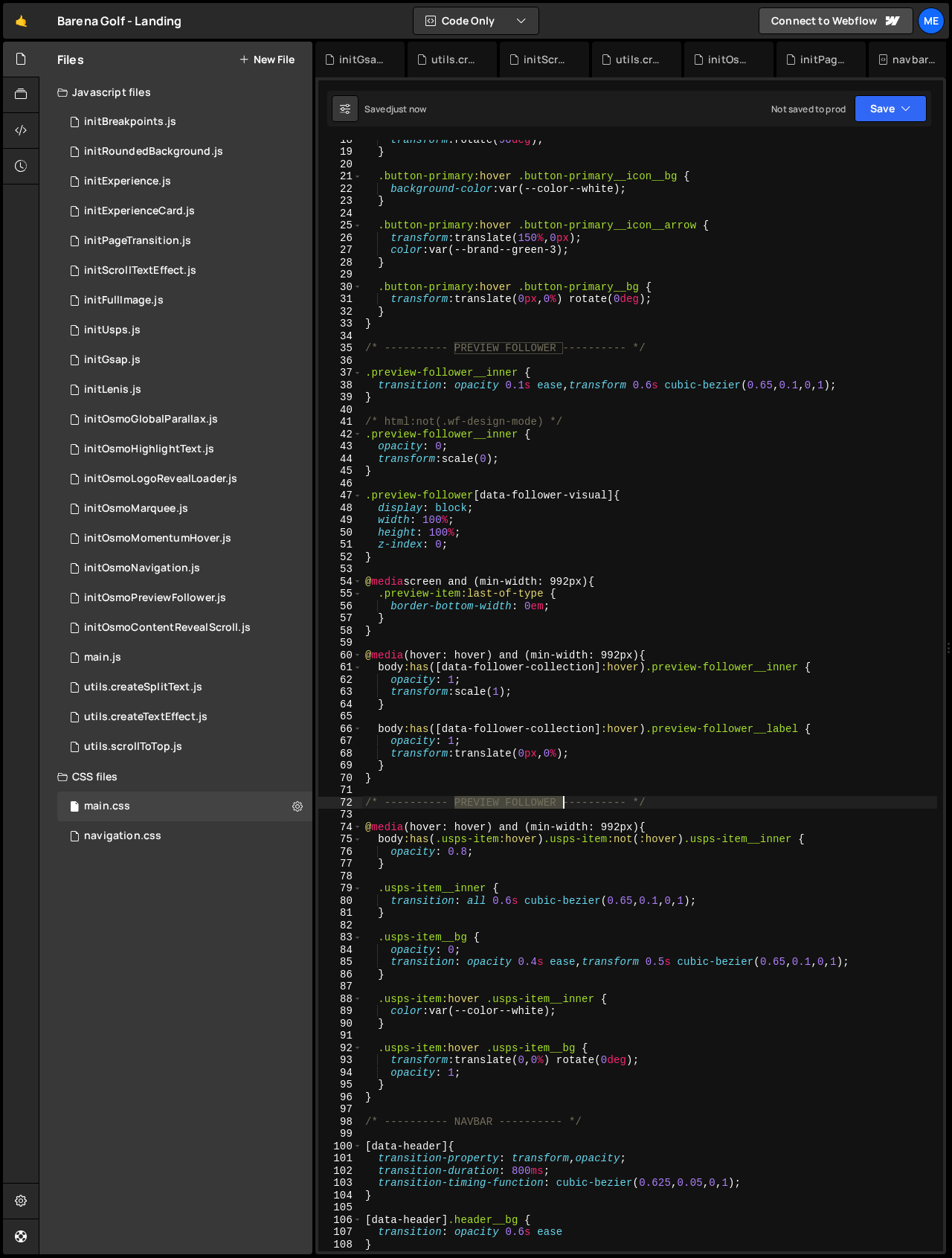
drag, startPoint x: 456, startPoint y: 804, endPoint x: 561, endPoint y: 806, distance: 105.0
click at [561, 806] on div "transform : rotate( 90 deg ) ; } .button-primary :hover .button-primary__icon__…" at bounding box center [649, 702] width 575 height 1136
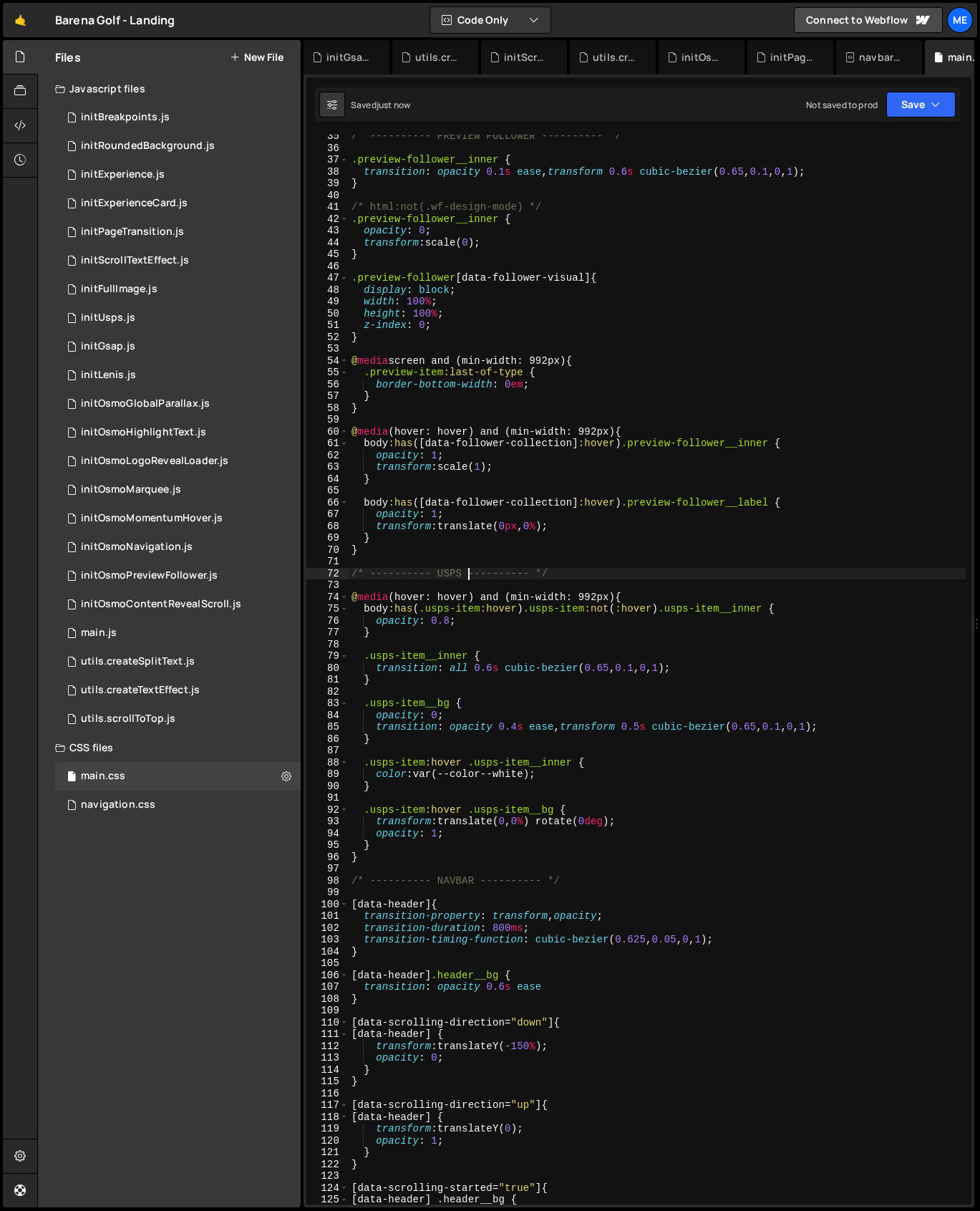
scroll to position [408, 0]
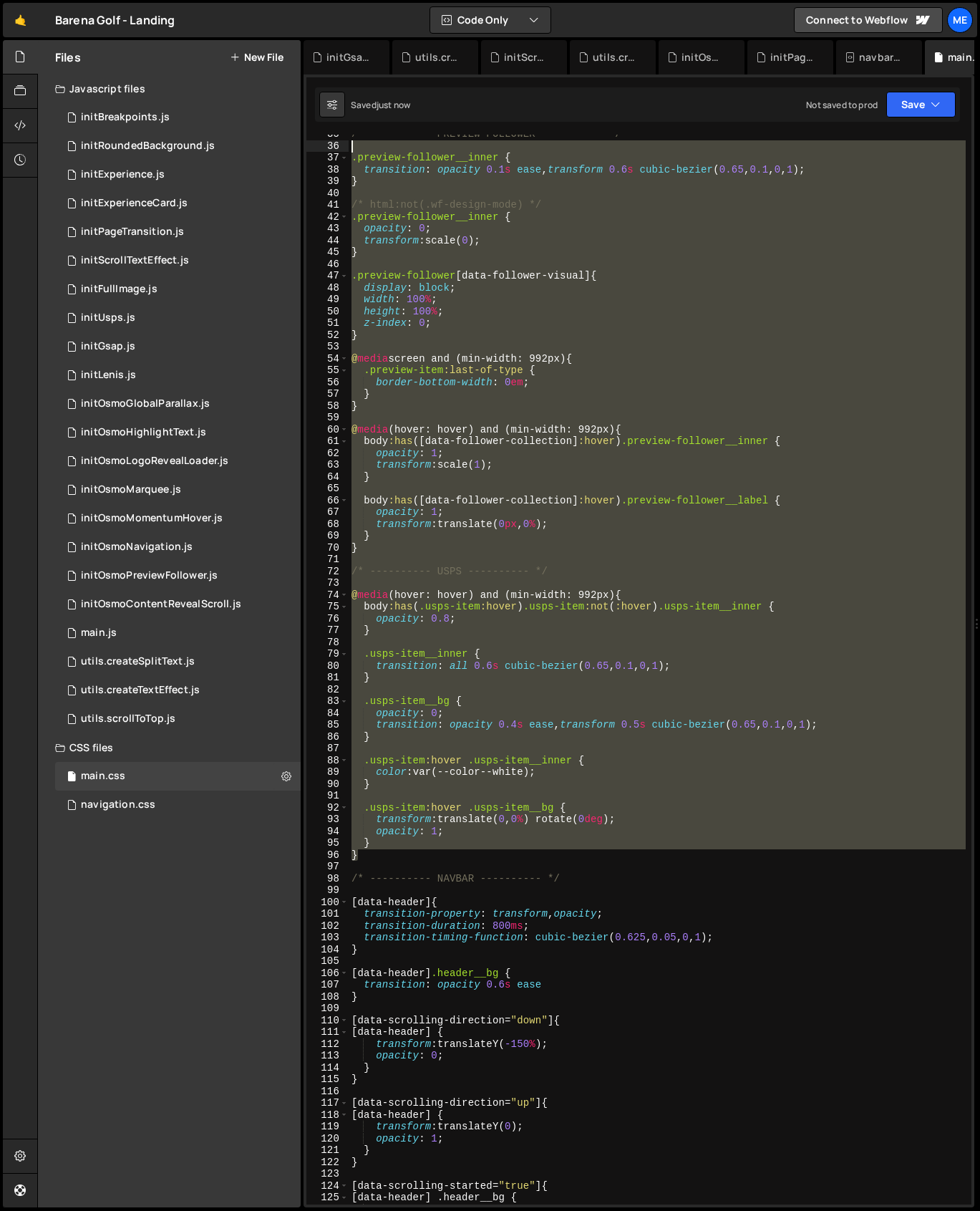
drag, startPoint x: 366, startPoint y: 857, endPoint x: 343, endPoint y: 246, distance: 611.4
click at [309, 141] on div "/* ---------- USPS ---------- */ 35 36 37 38 39 40 41 42 43 44 45 46 47 48 49 5…" at bounding box center [639, 669] width 665 height 1070
type textarea ".preview-follower__inner {"
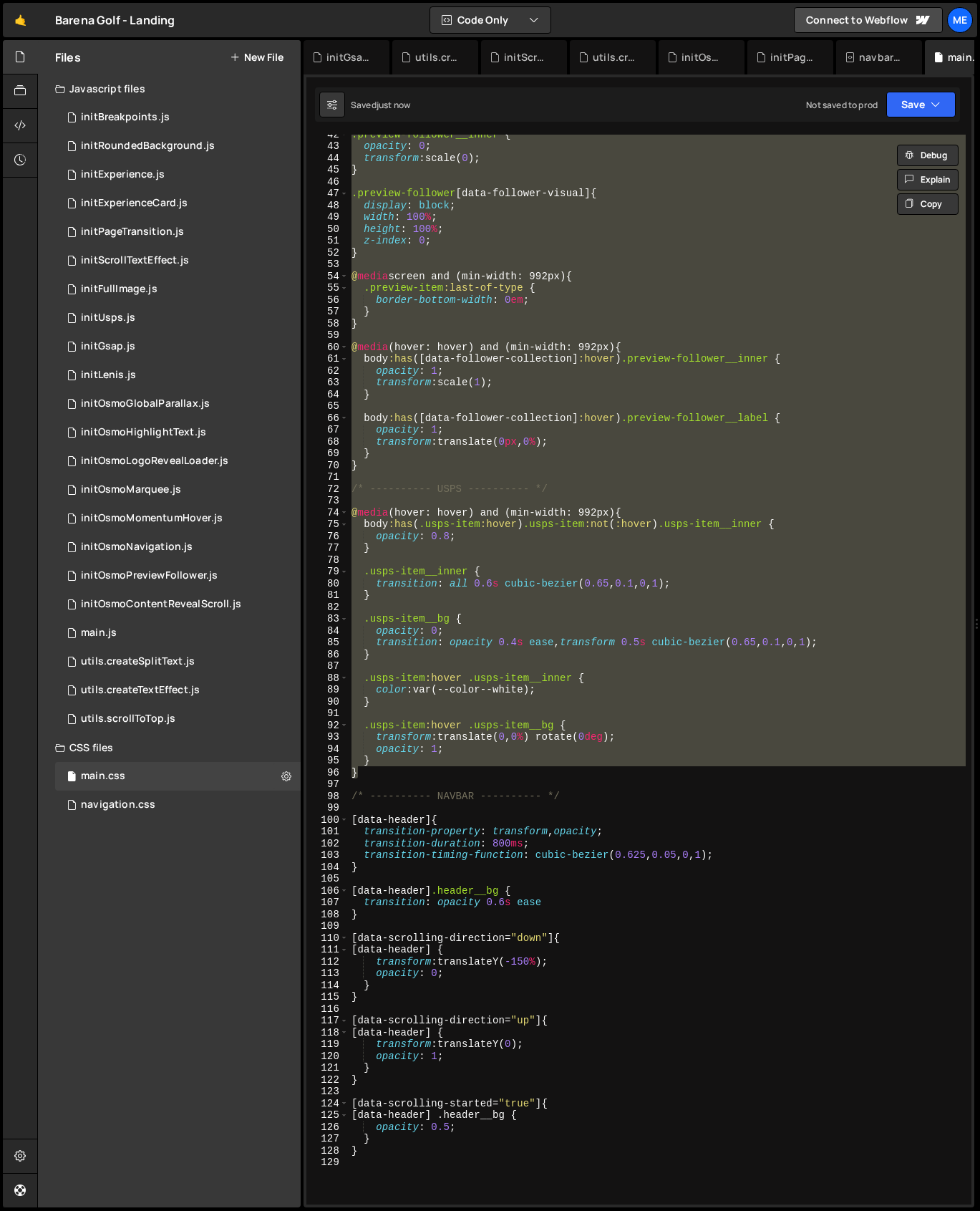
scroll to position [784, 0]
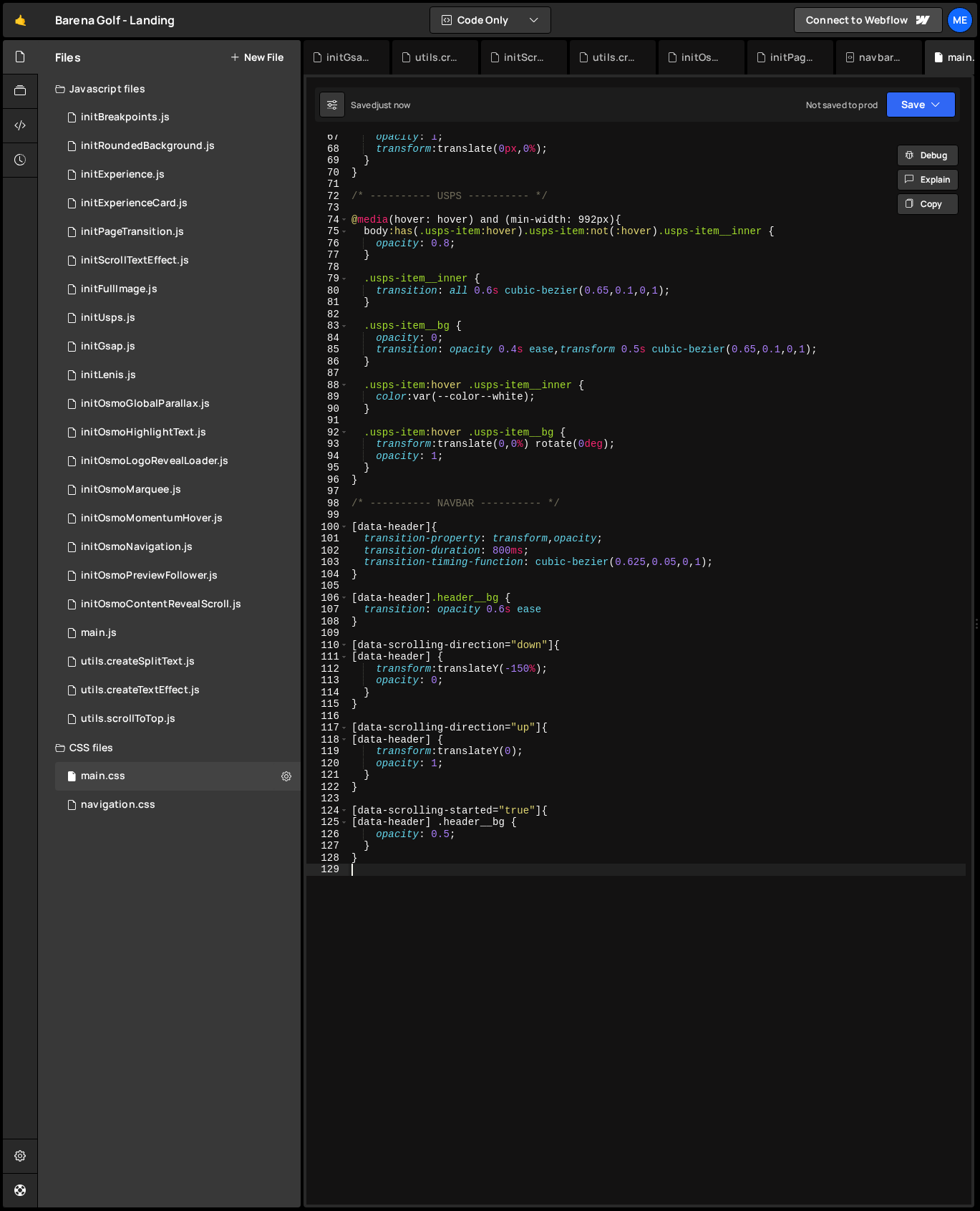
drag, startPoint x: 648, startPoint y: 895, endPoint x: 562, endPoint y: 921, distance: 89.8
click at [648, 895] on div "opacity : 1 ; transform : translate( 0 px , 0 % ) ; } } /* ---------- USPS ----…" at bounding box center [657, 678] width 617 height 1094
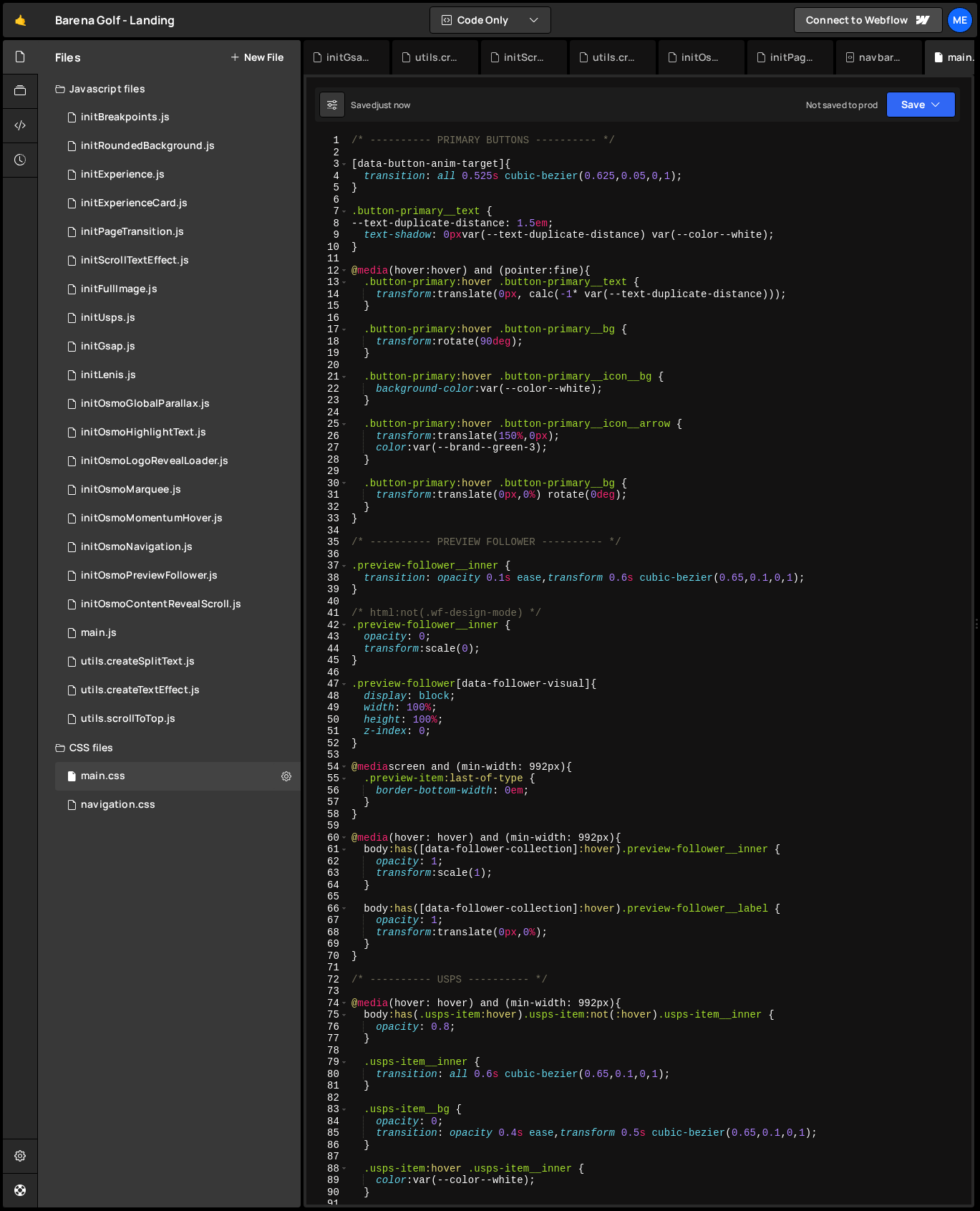
scroll to position [0, 0]
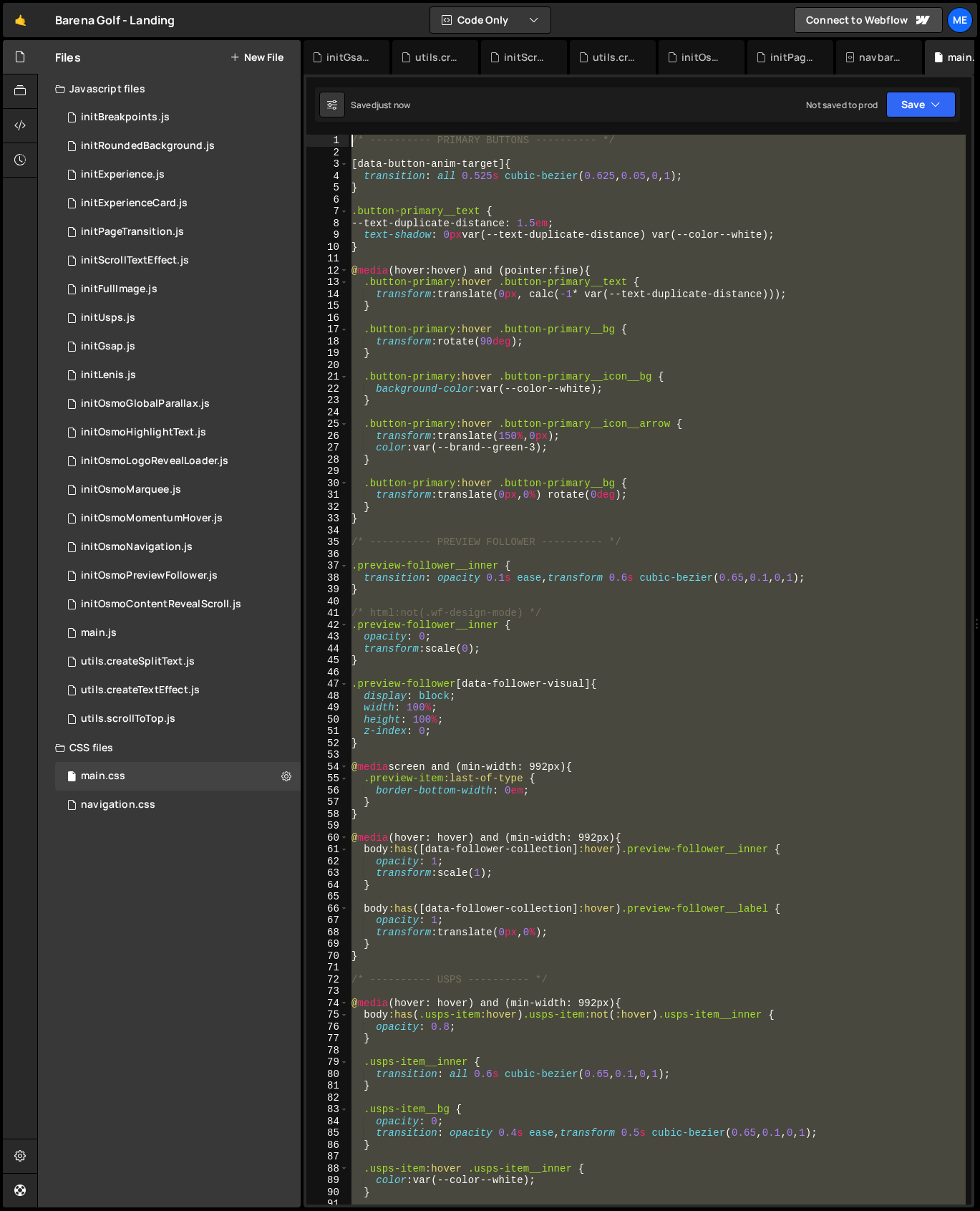
click at [353, 140] on div "/* ---------- PRIMARY BUTTONS ---------- */ [ data-button-anim-target ] { trans…" at bounding box center [657, 681] width 617 height 1094
type textarea "/* ---------- PRIMARY BUTTONS ---------- */"
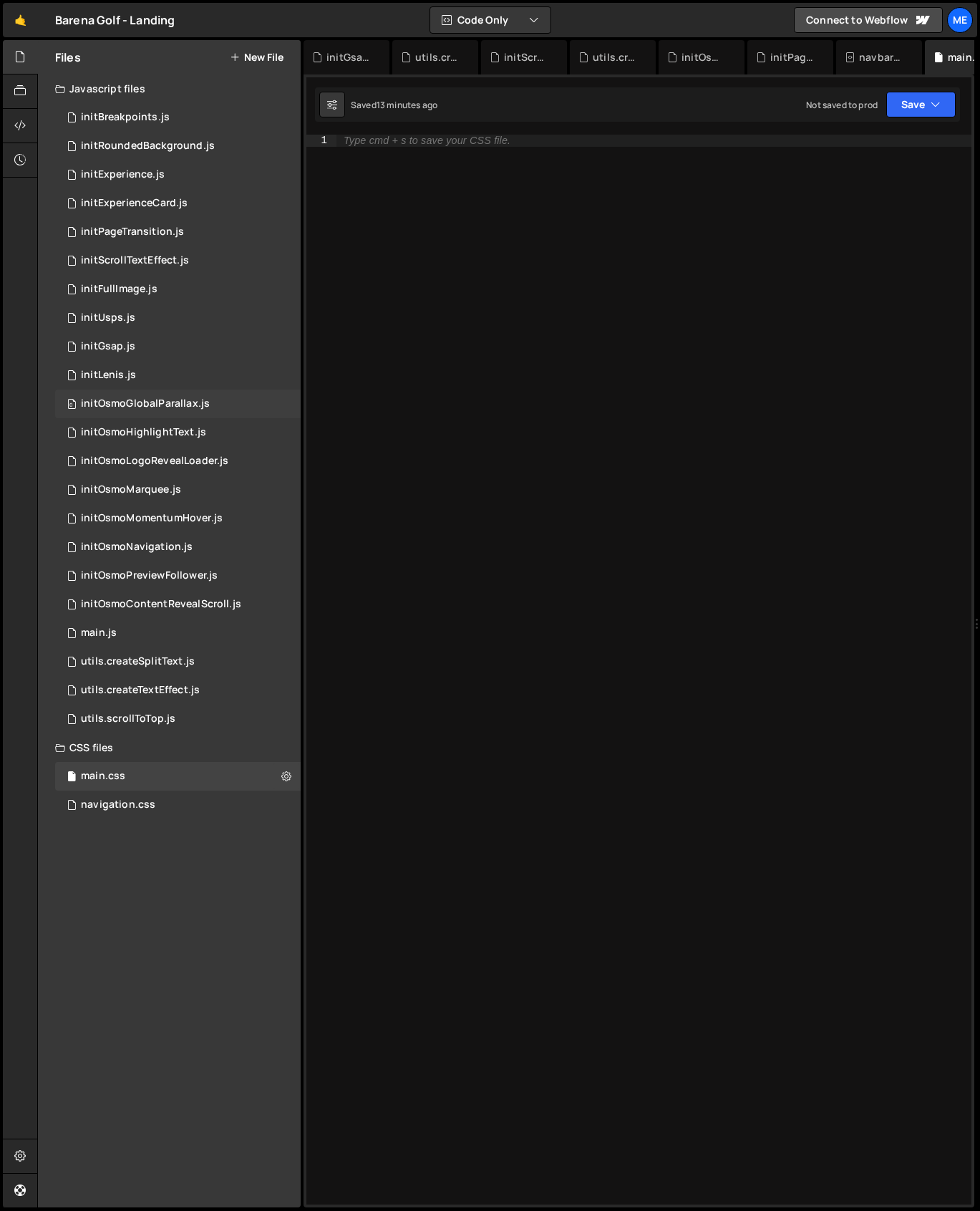
click at [156, 406] on div "initOsmoGlobalParallax.js" at bounding box center [145, 403] width 129 height 13
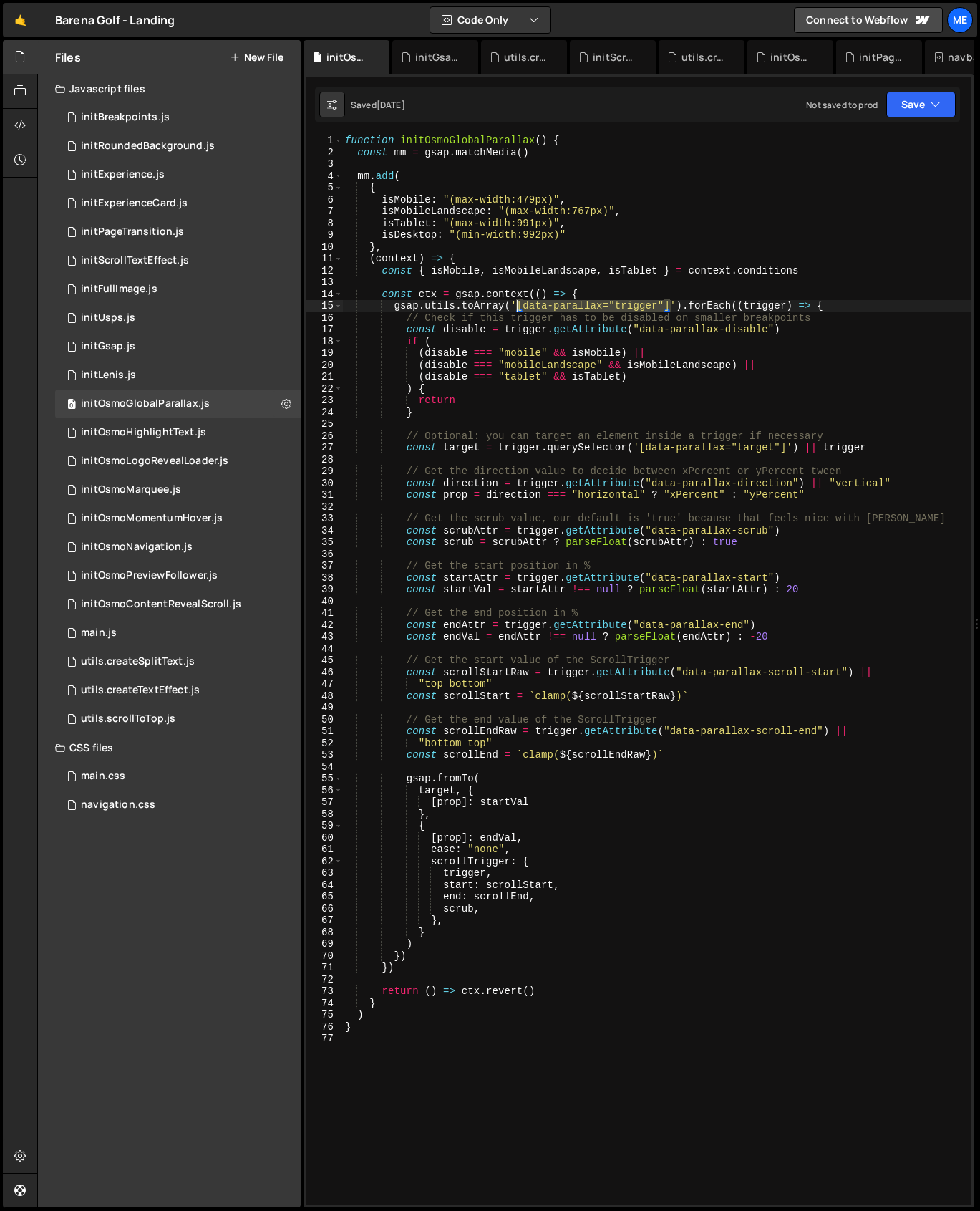
drag, startPoint x: 670, startPoint y: 304, endPoint x: 536, endPoint y: 341, distance: 139.0
click at [519, 304] on div "function initOsmoGlobalParallax ( ) { const mm = gsap . matchMedia ( ) mm . add…" at bounding box center [657, 681] width 630 height 1094
click at [533, 316] on div "function initOsmoGlobalParallax ( ) { const mm = gsap . matchMedia ( ) mm . add…" at bounding box center [657, 681] width 630 height 1094
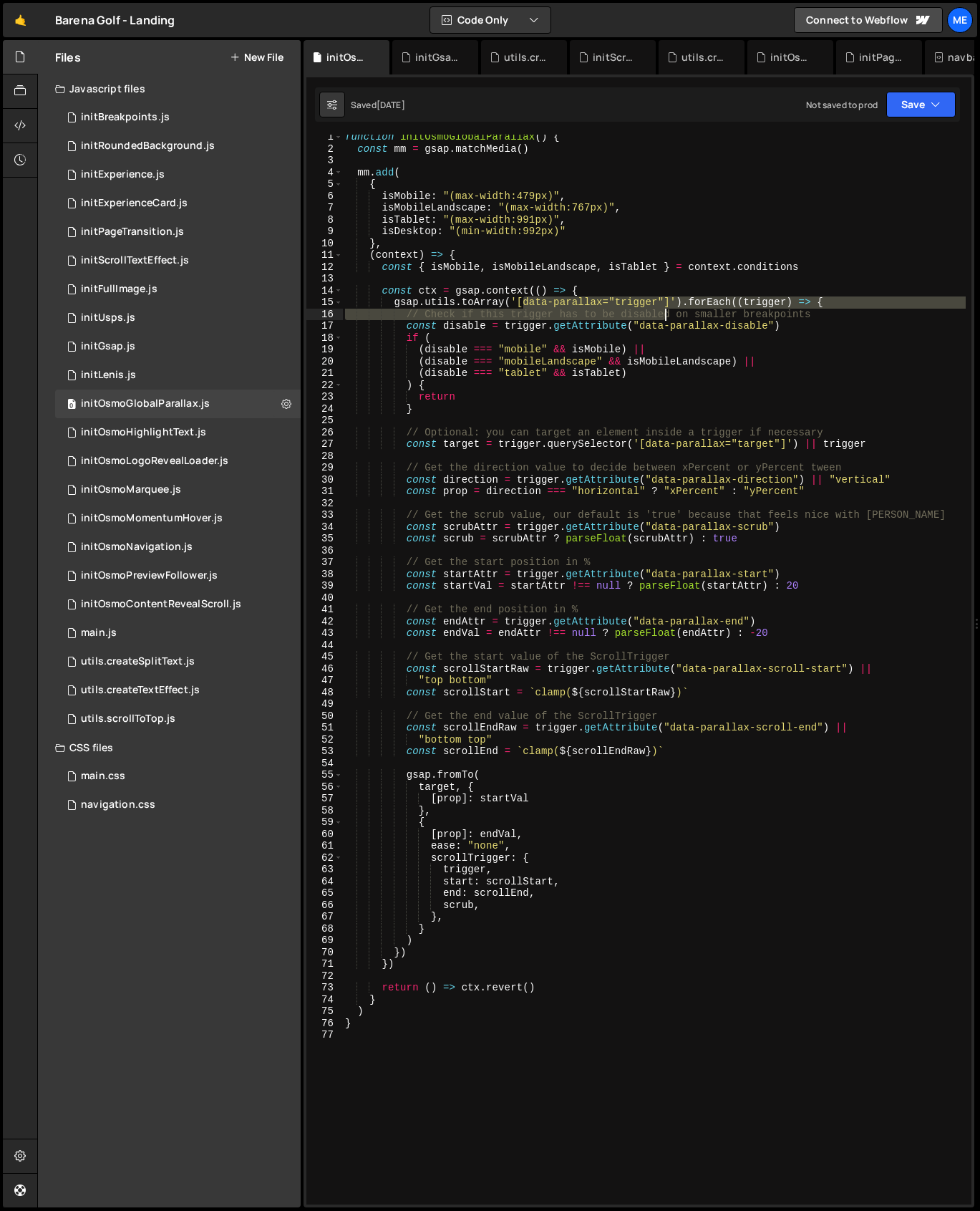
scroll to position [4, 0]
drag, startPoint x: 523, startPoint y: 307, endPoint x: 665, endPoint y: 303, distance: 142.1
click at [665, 303] on div "function initOsmoGlobalParallax ( ) { const mm = gsap . matchMedia ( ) mm . add…" at bounding box center [654, 678] width 624 height 1094
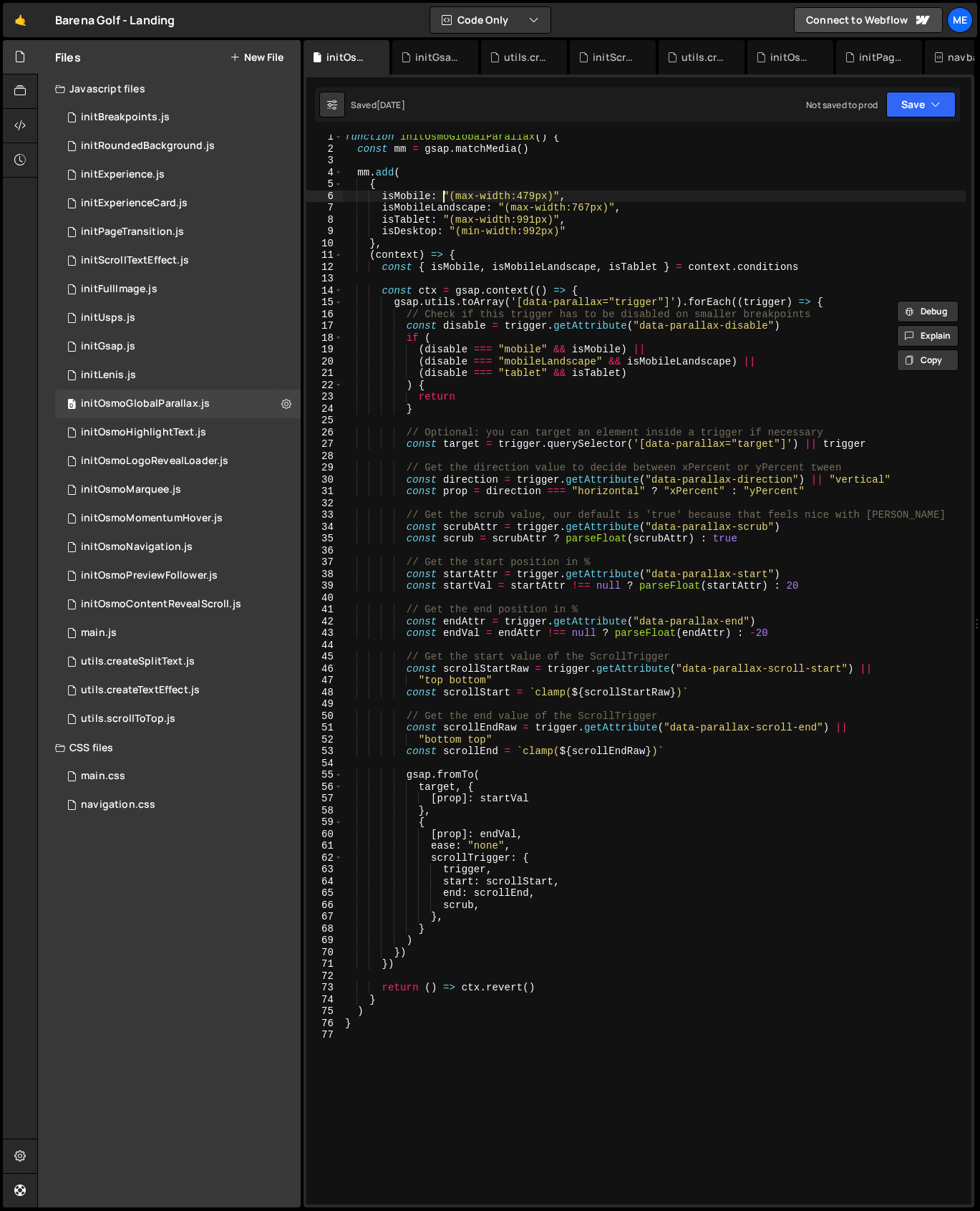
click at [444, 194] on div "function initOsmoGlobalParallax ( ) { const mm = gsap . matchMedia ( ) mm . add…" at bounding box center [654, 678] width 624 height 1094
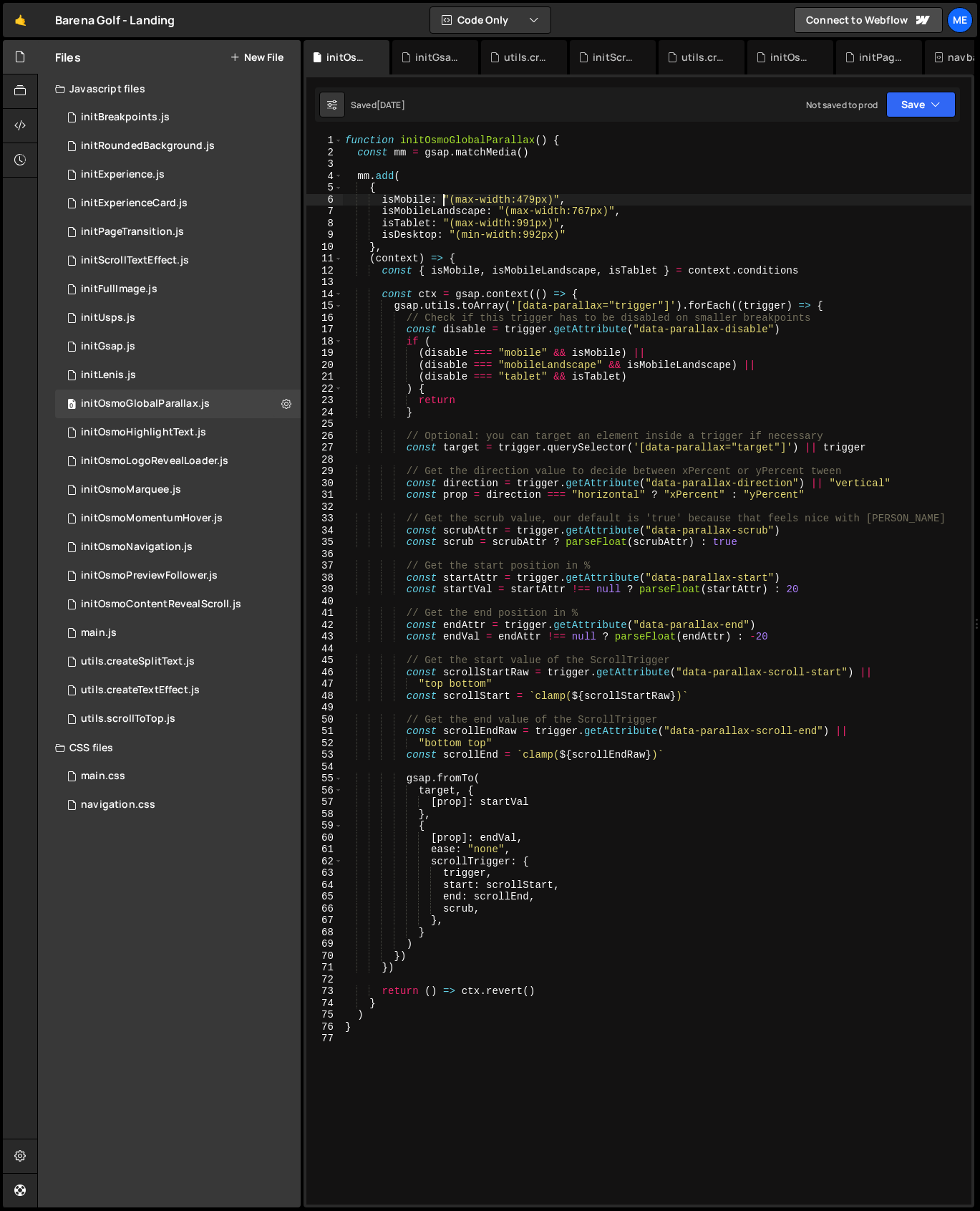
scroll to position [0, 0]
drag, startPoint x: 772, startPoint y: 576, endPoint x: 751, endPoint y: 578, distance: 21.1
click at [751, 578] on div "function initOsmoGlobalParallax ( ) { const mm = gsap . matchMedia ( ) mm . add…" at bounding box center [657, 681] width 630 height 1094
click at [781, 561] on div "function initOsmoGlobalParallax ( ) { const mm = gsap . matchMedia ( ) mm . add…" at bounding box center [657, 681] width 630 height 1094
drag, startPoint x: 845, startPoint y: 669, endPoint x: 682, endPoint y: 670, distance: 163.0
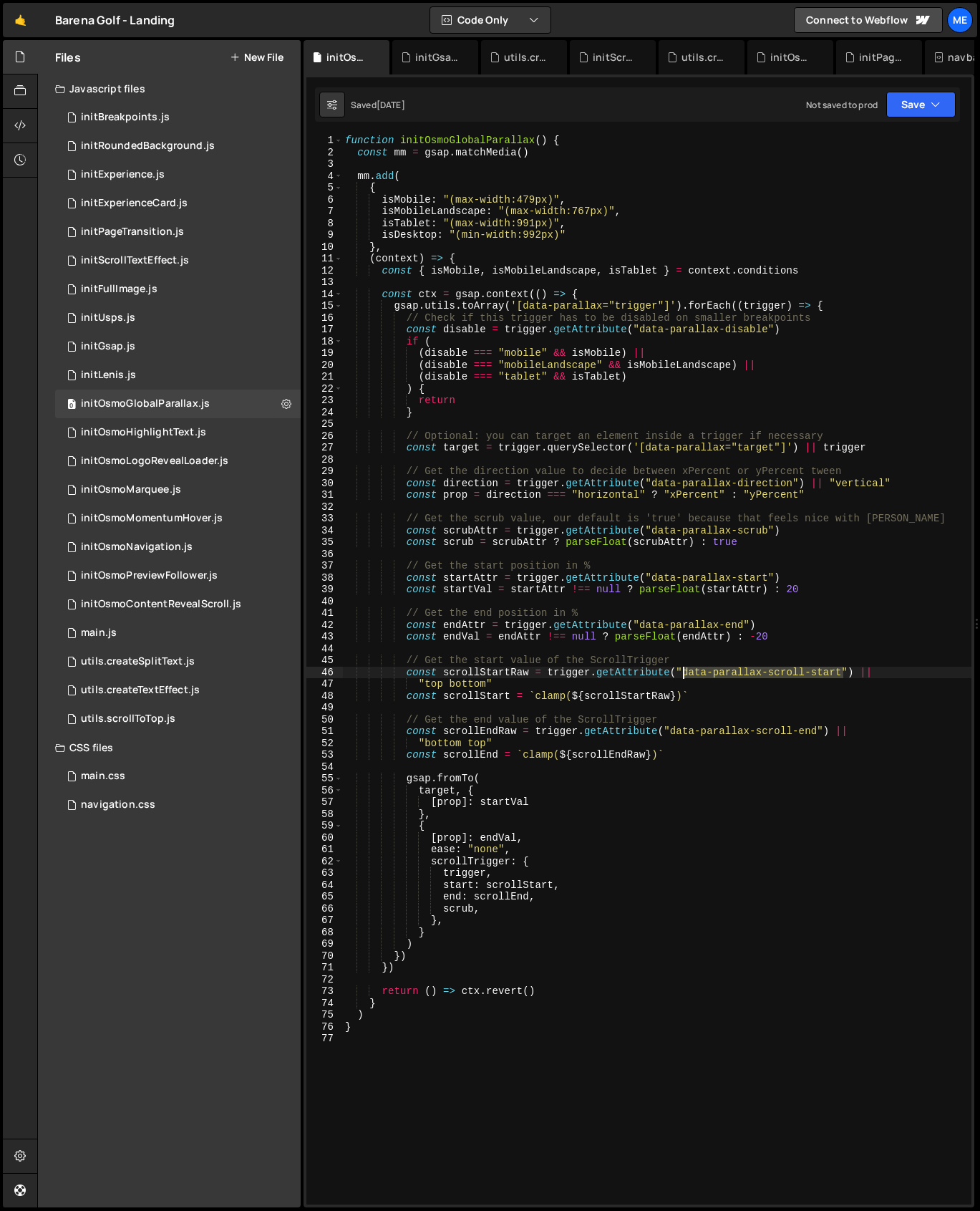
click at [683, 670] on div "function initOsmoGlobalParallax ( ) { const mm = gsap . matchMedia ( ) mm . add…" at bounding box center [657, 681] width 630 height 1094
drag, startPoint x: 668, startPoint y: 734, endPoint x: 794, endPoint y: 733, distance: 126.0
click at [793, 733] on div "function initOsmoGlobalParallax ( ) { const mm = gsap . matchMedia ( ) mm . add…" at bounding box center [657, 681] width 630 height 1094
type textarea "const scrollEndRaw = trigger.getAttribute("data-parallax-scroll-end") ||"
drag, startPoint x: 820, startPoint y: 733, endPoint x: 673, endPoint y: 735, distance: 147.0
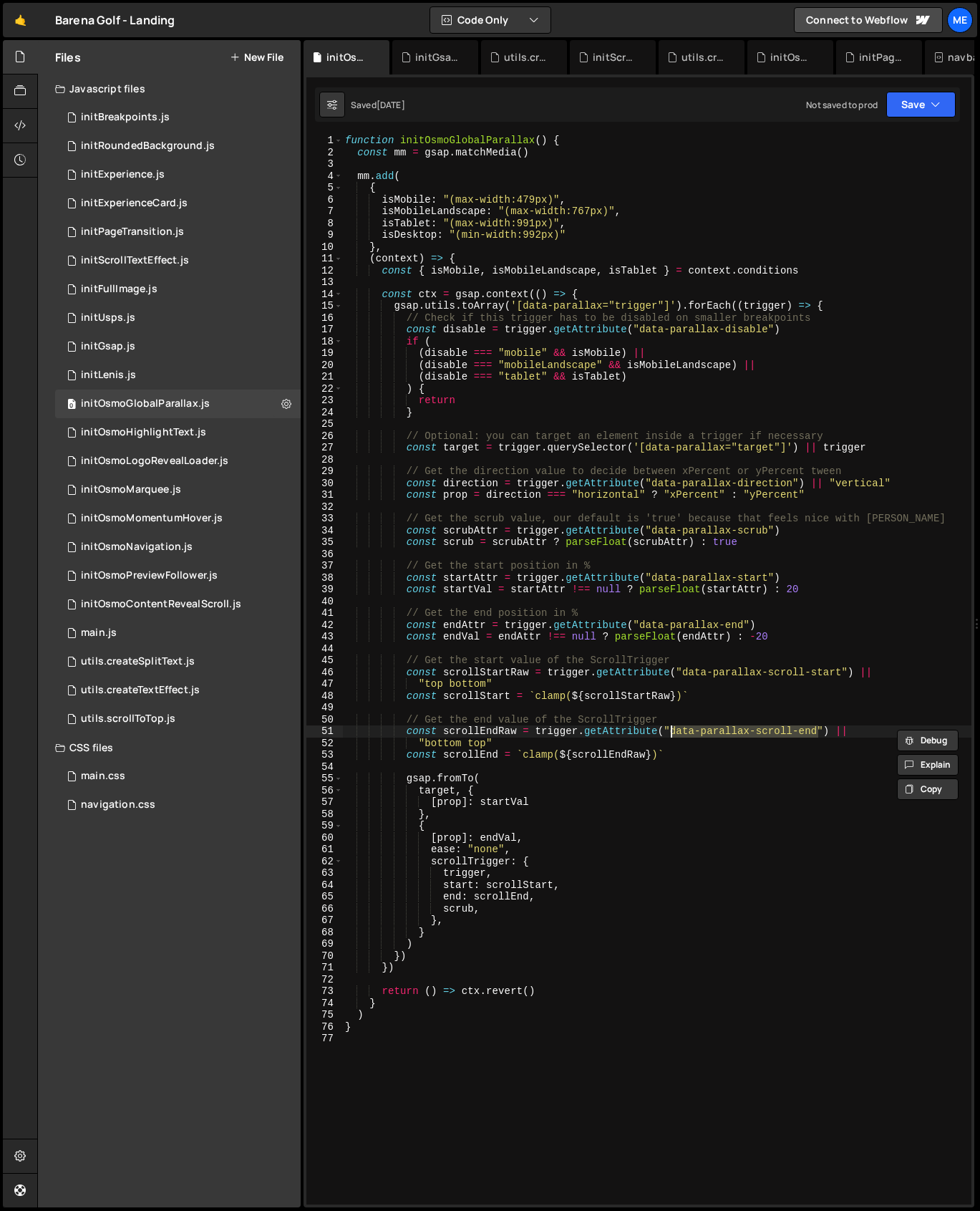
click at [674, 734] on div "function initOsmoGlobalParallax ( ) { const mm = gsap . matchMedia ( ) mm . add…" at bounding box center [657, 681] width 630 height 1094
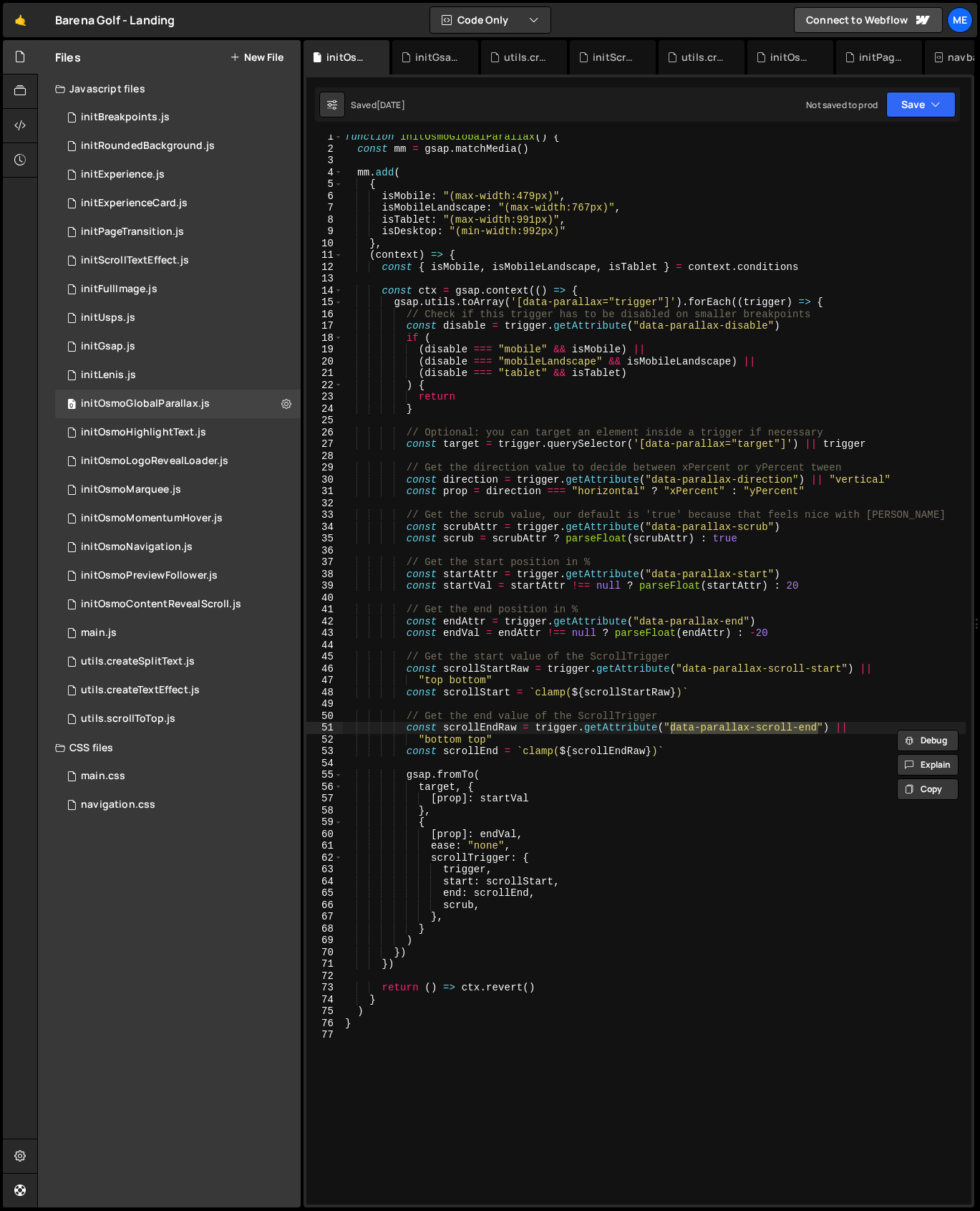
click at [252, 61] on button "New File" at bounding box center [257, 57] width 54 height 11
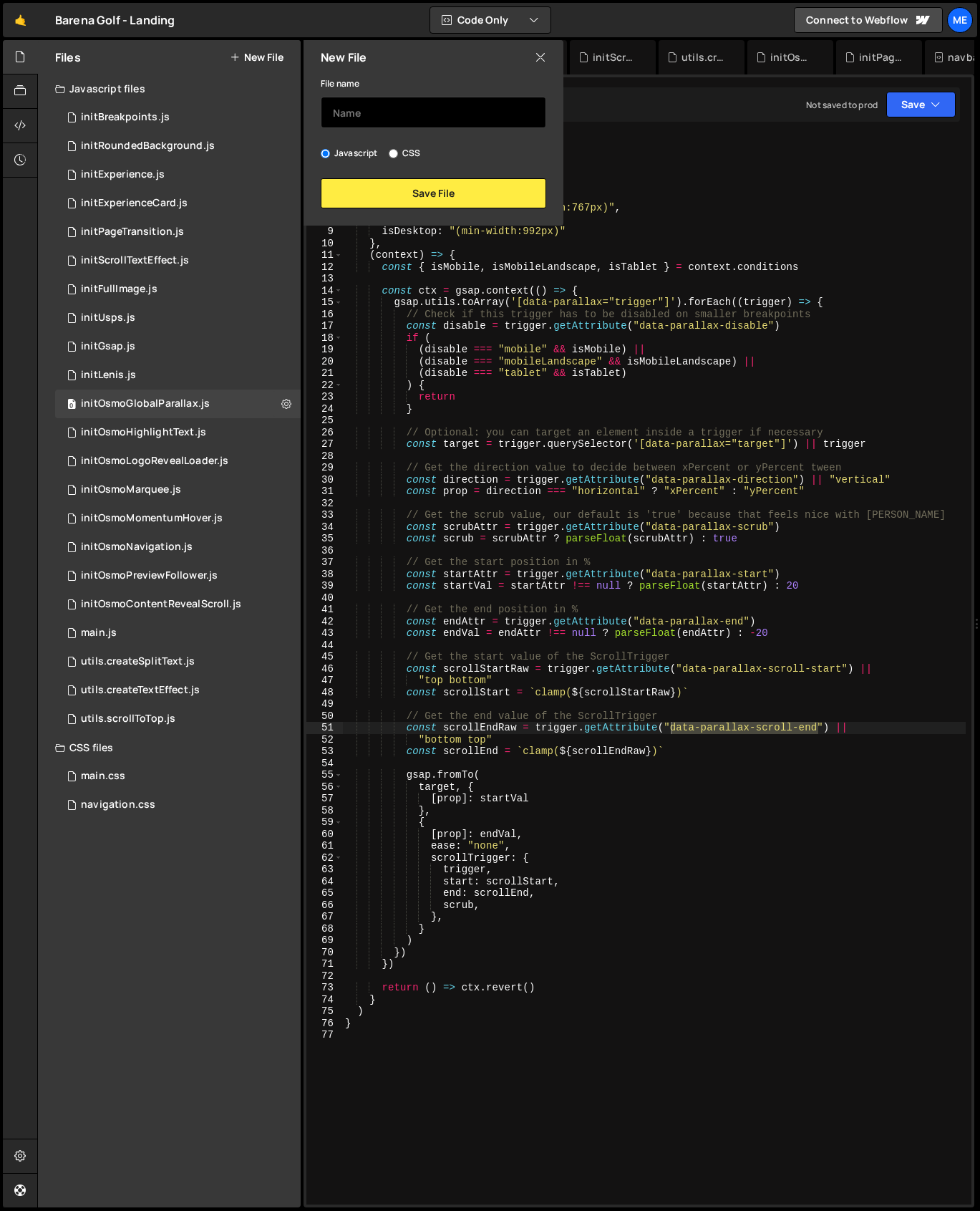
click at [452, 124] on input "text" at bounding box center [433, 112] width 226 height 31
type input "initConceptCircle"
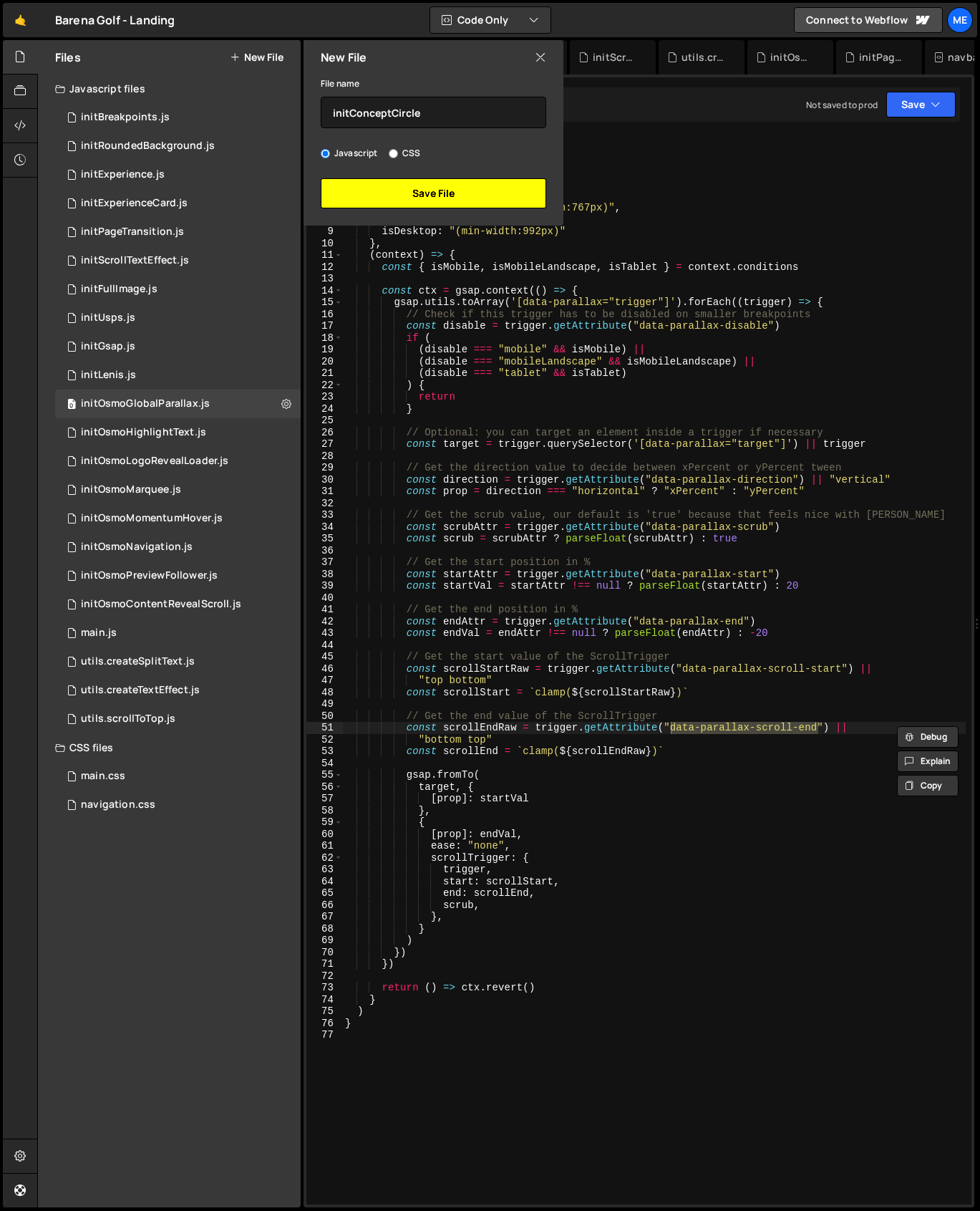
click at [497, 205] on button "Save File" at bounding box center [433, 193] width 226 height 30
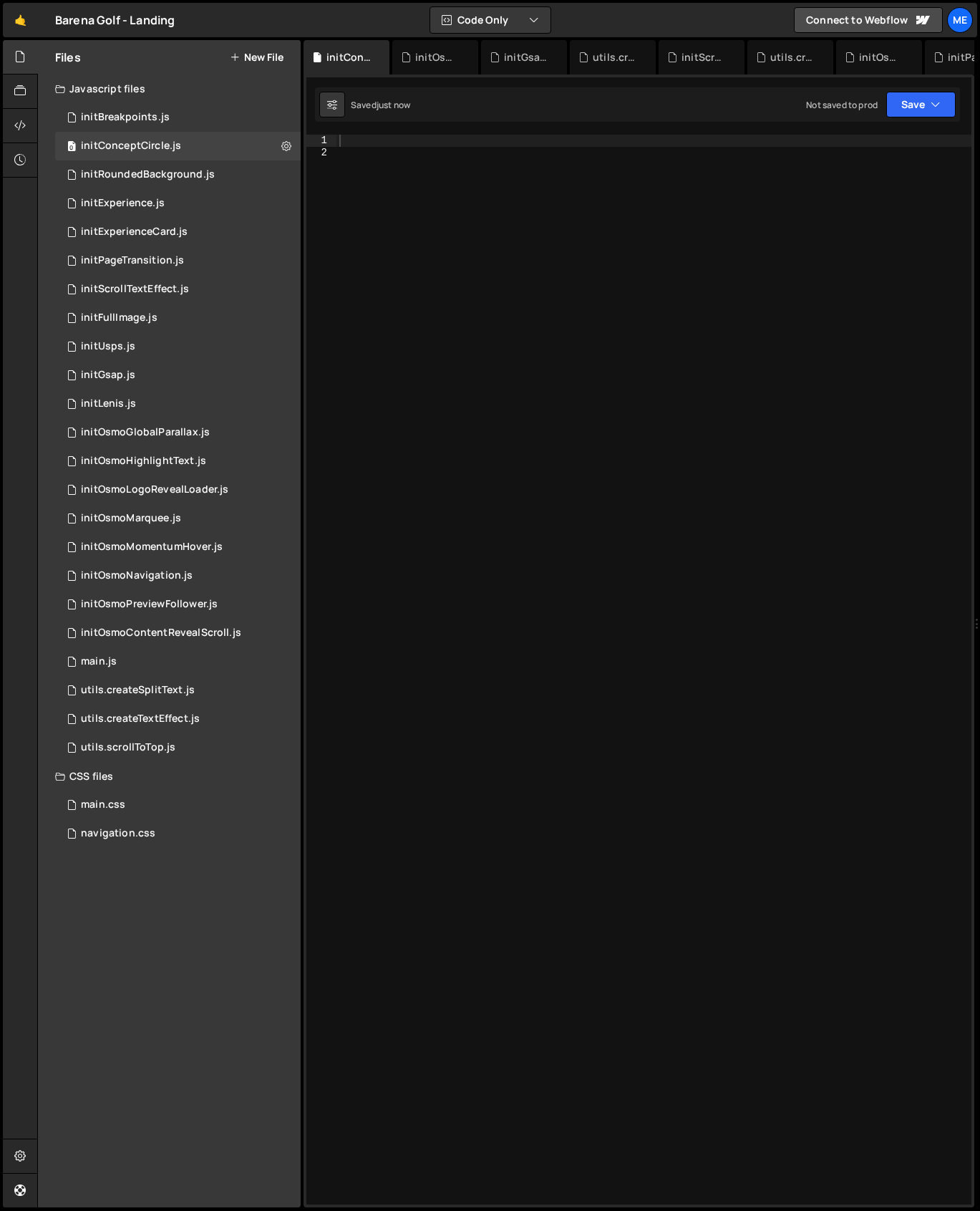
click at [439, 144] on div at bounding box center [654, 681] width 635 height 1094
type textarea "function initConceptCircle() {}"
drag, startPoint x: 615, startPoint y: 149, endPoint x: 633, endPoint y: 169, distance: 26.9
click at [615, 150] on div "function initConceptCircle ( ) { const elements = gsap . utils . toArray ( '[da…" at bounding box center [654, 681] width 635 height 1094
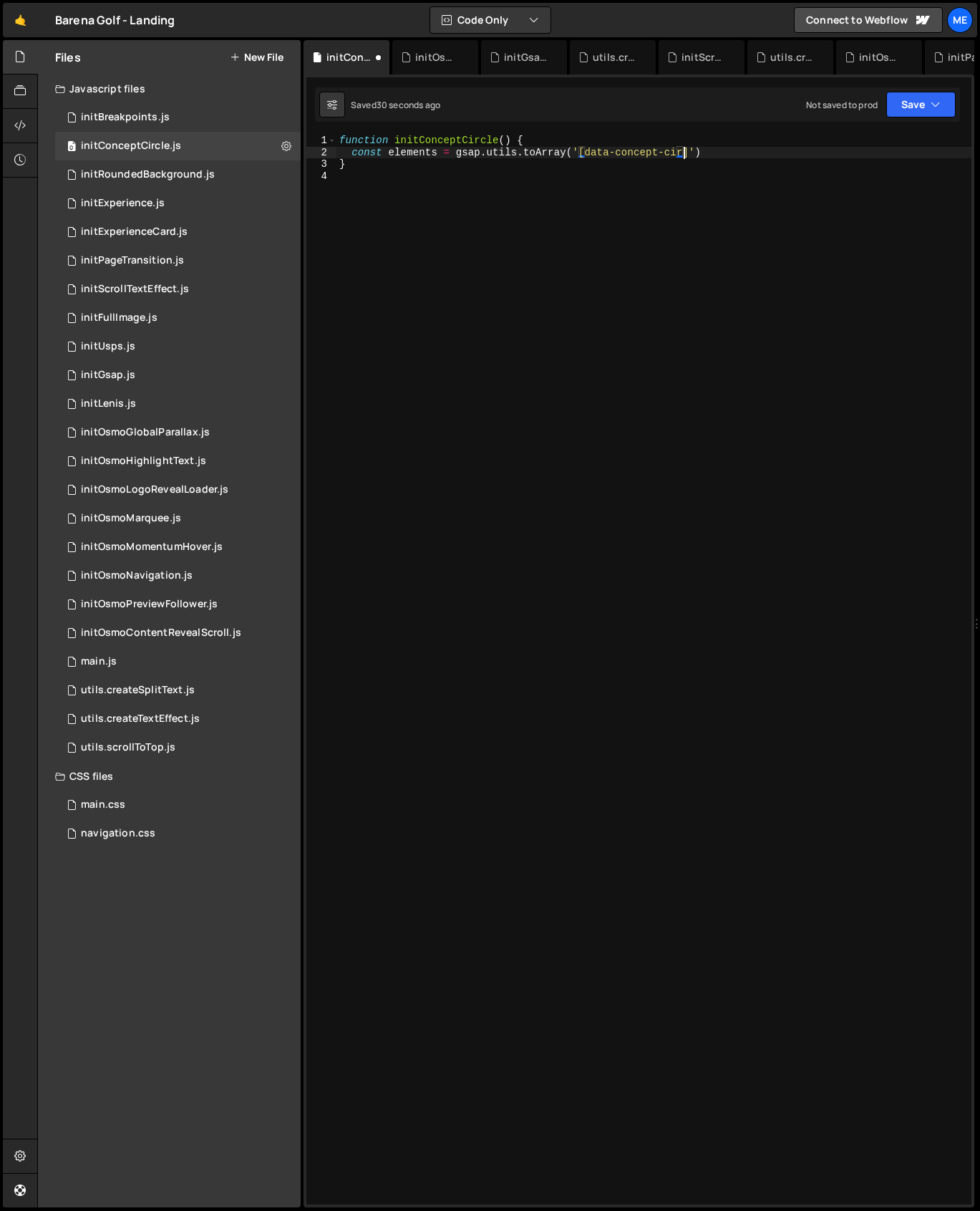
scroll to position [0, 25]
type textarea "const elements = gsap.utils.toArray('[data-concept-circle="trigger"]')"
click at [828, 149] on div "function initConceptCircle ( ) { const elements = gsap . utils . toArray ( '[da…" at bounding box center [654, 681] width 635 height 1094
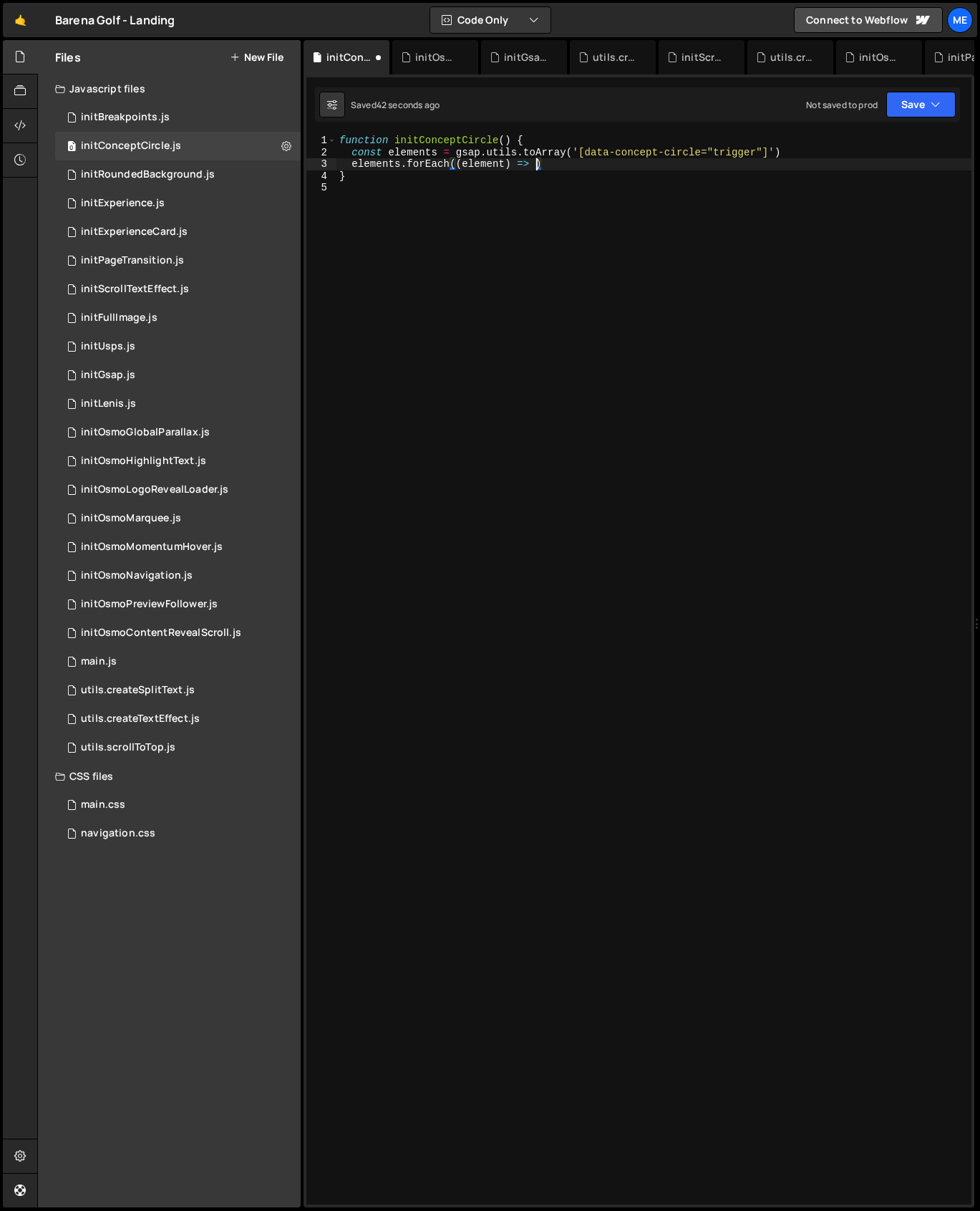
type textarea "elements.forEach((element) => {})"
click at [426, 180] on div "function initConceptCircle ( ) { const elements = gsap . utils . toArray ( '[da…" at bounding box center [654, 681] width 635 height 1094
type textarea "const target = element.querySelector('[data-concept-circle="target"]')"
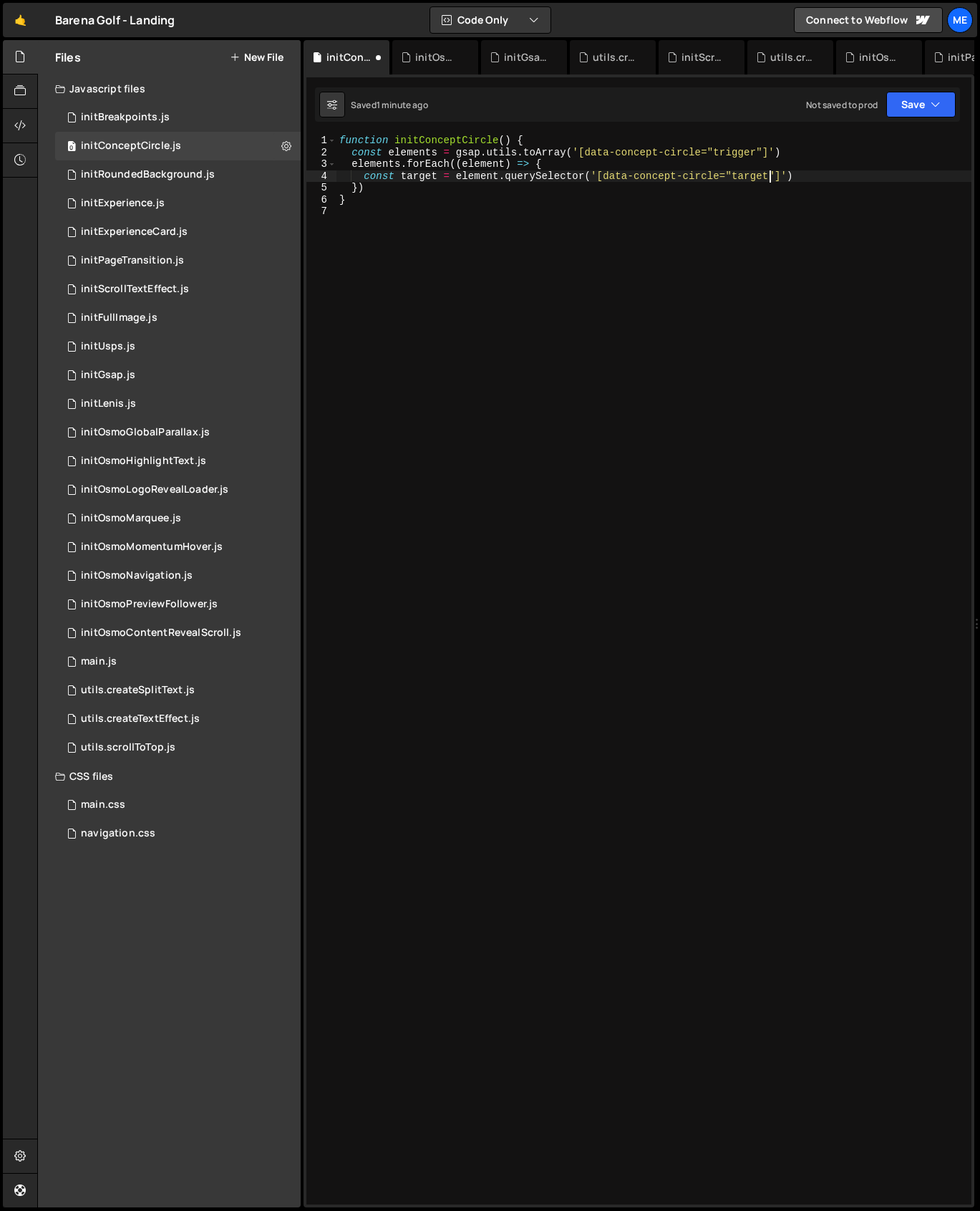
click at [808, 174] on div "function initConceptCircle ( ) { const elements = gsap . utils . toArray ( '[da…" at bounding box center [654, 681] width 635 height 1094
click at [424, 52] on div "initOsmoGlobalParallax.js" at bounding box center [438, 57] width 46 height 14
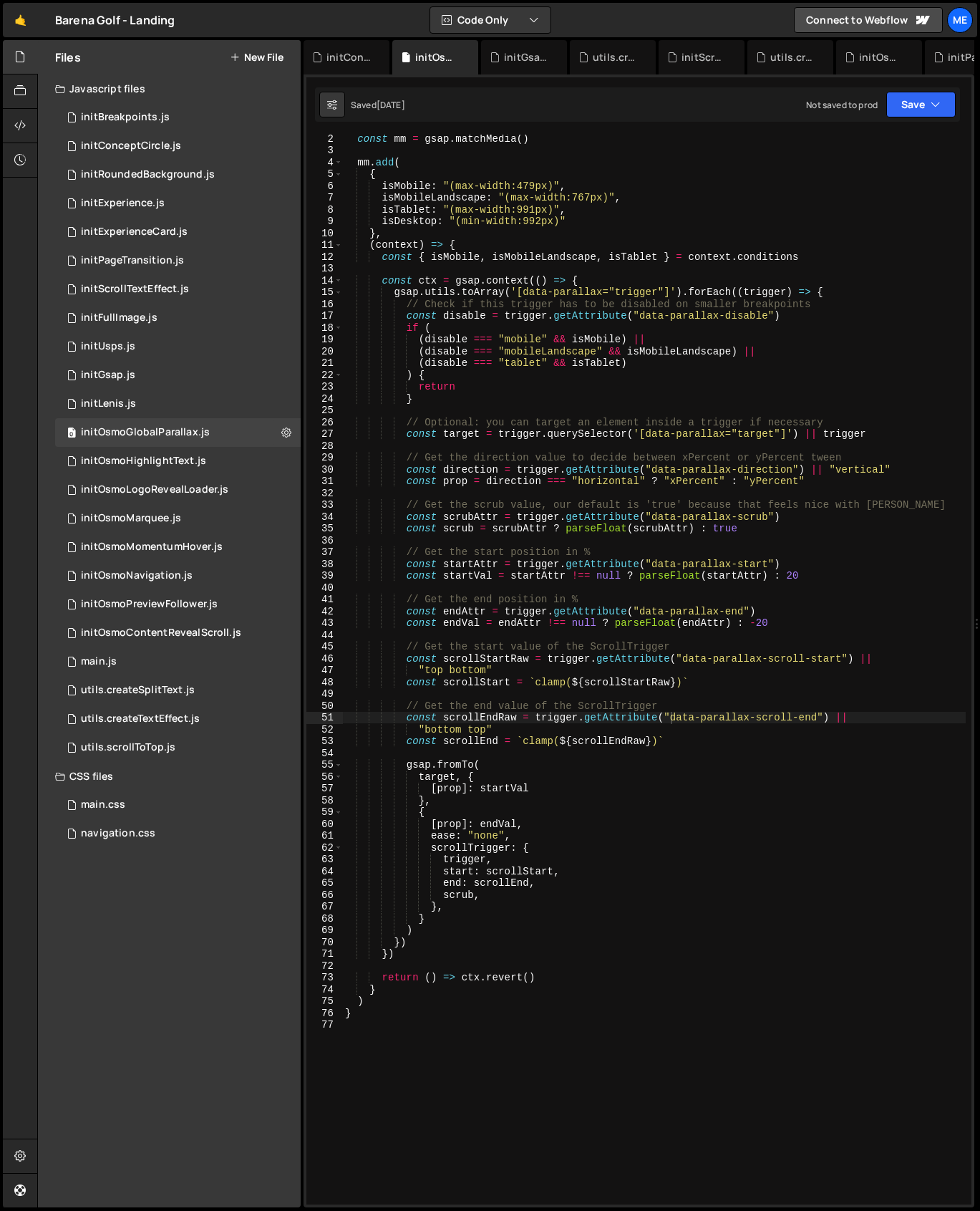
scroll to position [14, 0]
click at [406, 768] on div "const mm = gsap . matchMedia ( ) mm . add ( { isMobile : "(max-width:479px)" , …" at bounding box center [654, 678] width 624 height 1094
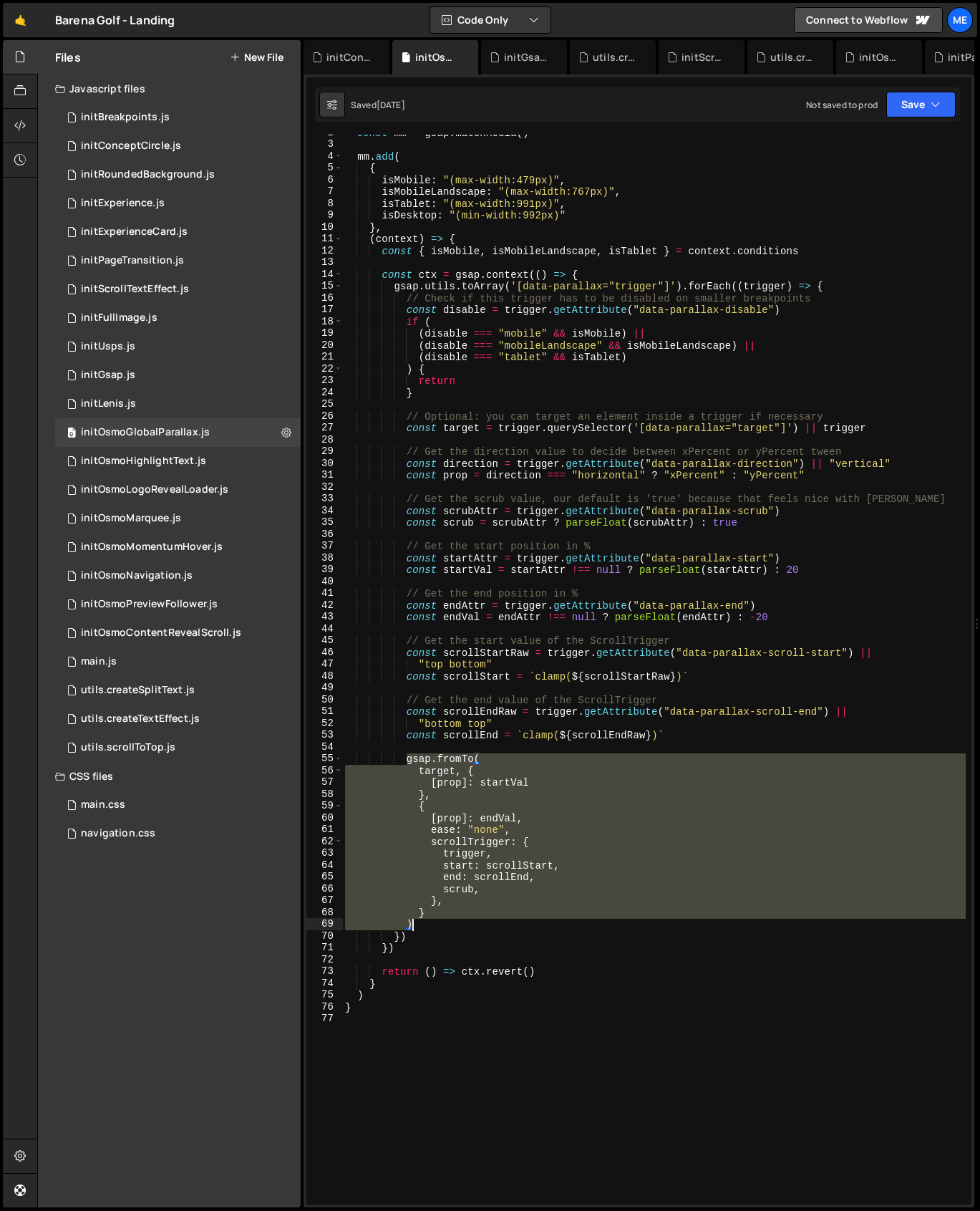
drag, startPoint x: 407, startPoint y: 764, endPoint x: 472, endPoint y: 929, distance: 177.3
click at [472, 929] on div "const mm = gsap . matchMedia ( ) mm . add ( { isMobile : "(max-width:479px)" , …" at bounding box center [654, 674] width 624 height 1094
type textarea "} )"
drag, startPoint x: 350, startPoint y: 56, endPoint x: 383, endPoint y: 89, distance: 46.7
click at [350, 56] on div "initConceptCircle.js" at bounding box center [349, 57] width 46 height 14
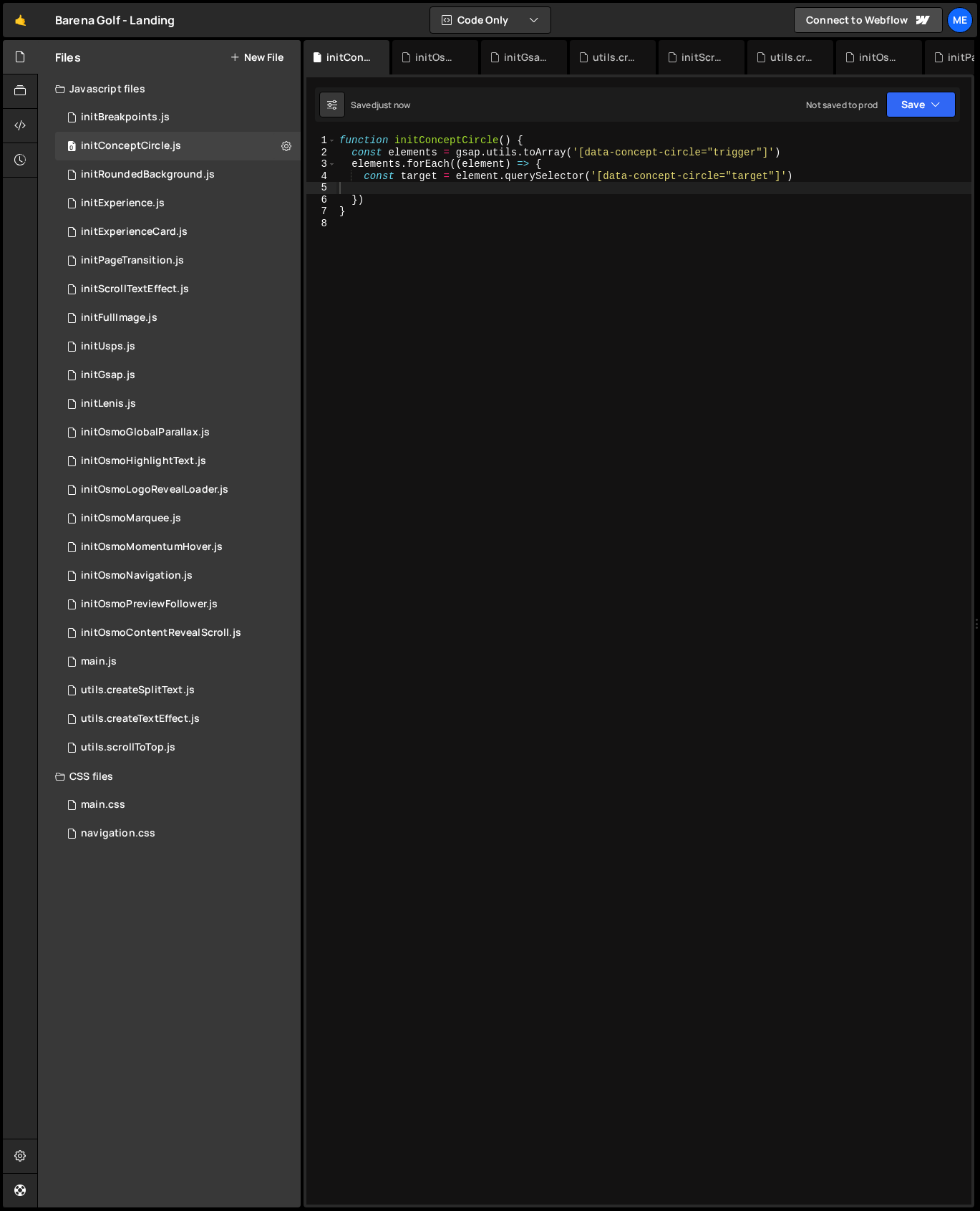
click at [428, 194] on div "function initConceptCircle ( ) { const elements = gsap . utils . toArray ( '[da…" at bounding box center [654, 681] width 635 height 1094
type textarea "})"
paste textarea ")"
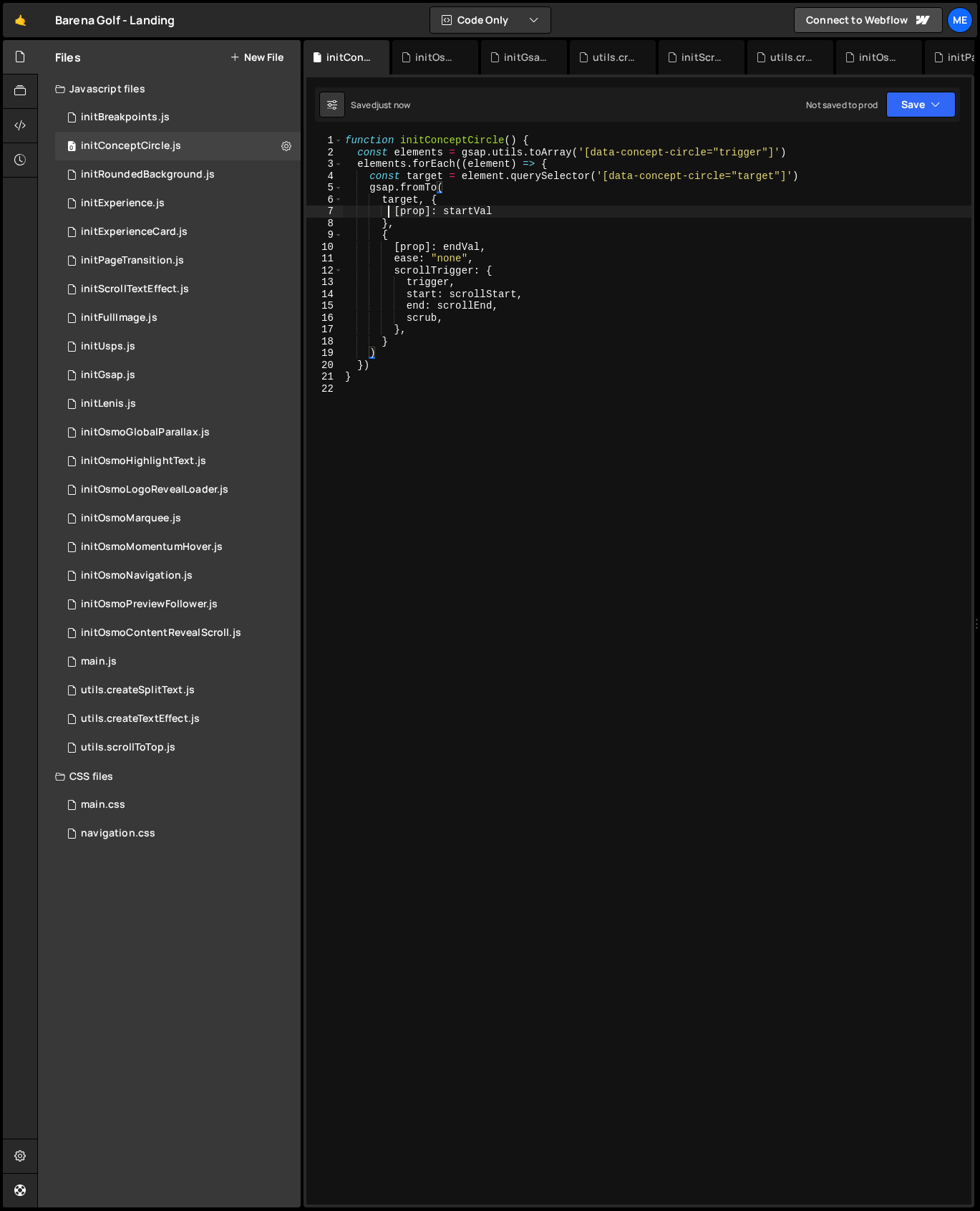
click at [390, 207] on div "function initConceptCircle ( ) { const elements = gsap . utils . toArray ( '[da…" at bounding box center [657, 681] width 630 height 1094
drag, startPoint x: 390, startPoint y: 211, endPoint x: 574, endPoint y: 211, distance: 184.0
click at [574, 211] on div "function initConceptCircle ( ) { const elements = gsap . utils . toArray ( '[da…" at bounding box center [657, 681] width 630 height 1094
click at [379, 199] on div "function initConceptCircle ( ) { const elements = gsap . utils . toArray ( '[da…" at bounding box center [657, 681] width 630 height 1094
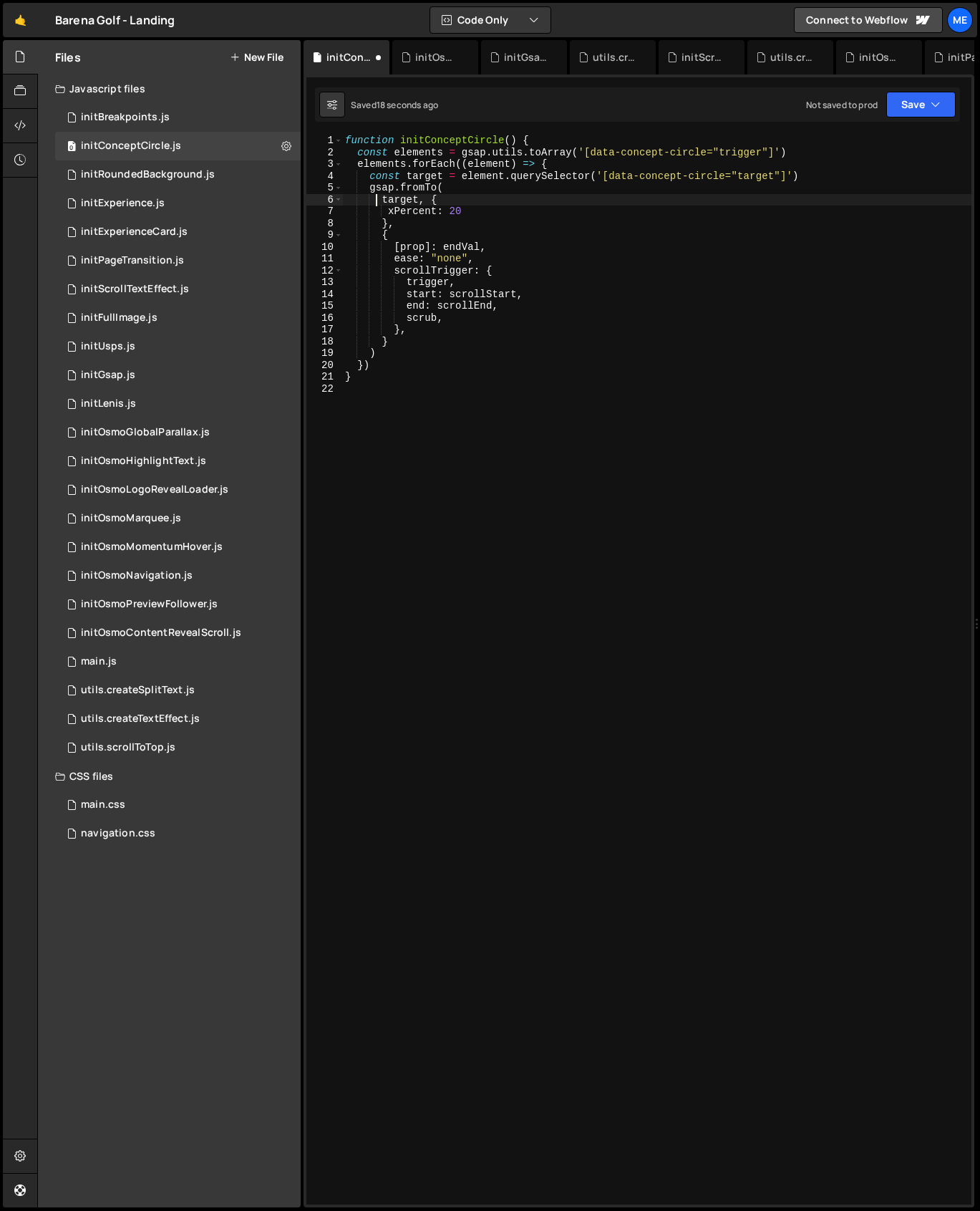
scroll to position [0, 6]
click at [457, 192] on div "function initConceptCircle ( ) { const elements = gsap . utils . toArray ( '[da…" at bounding box center [657, 681] width 630 height 1094
click at [489, 204] on div "function initConceptCircle ( ) { const elements = gsap . utils . toArray ( '[da…" at bounding box center [657, 681] width 630 height 1094
type textarea "xPercent: 20,"
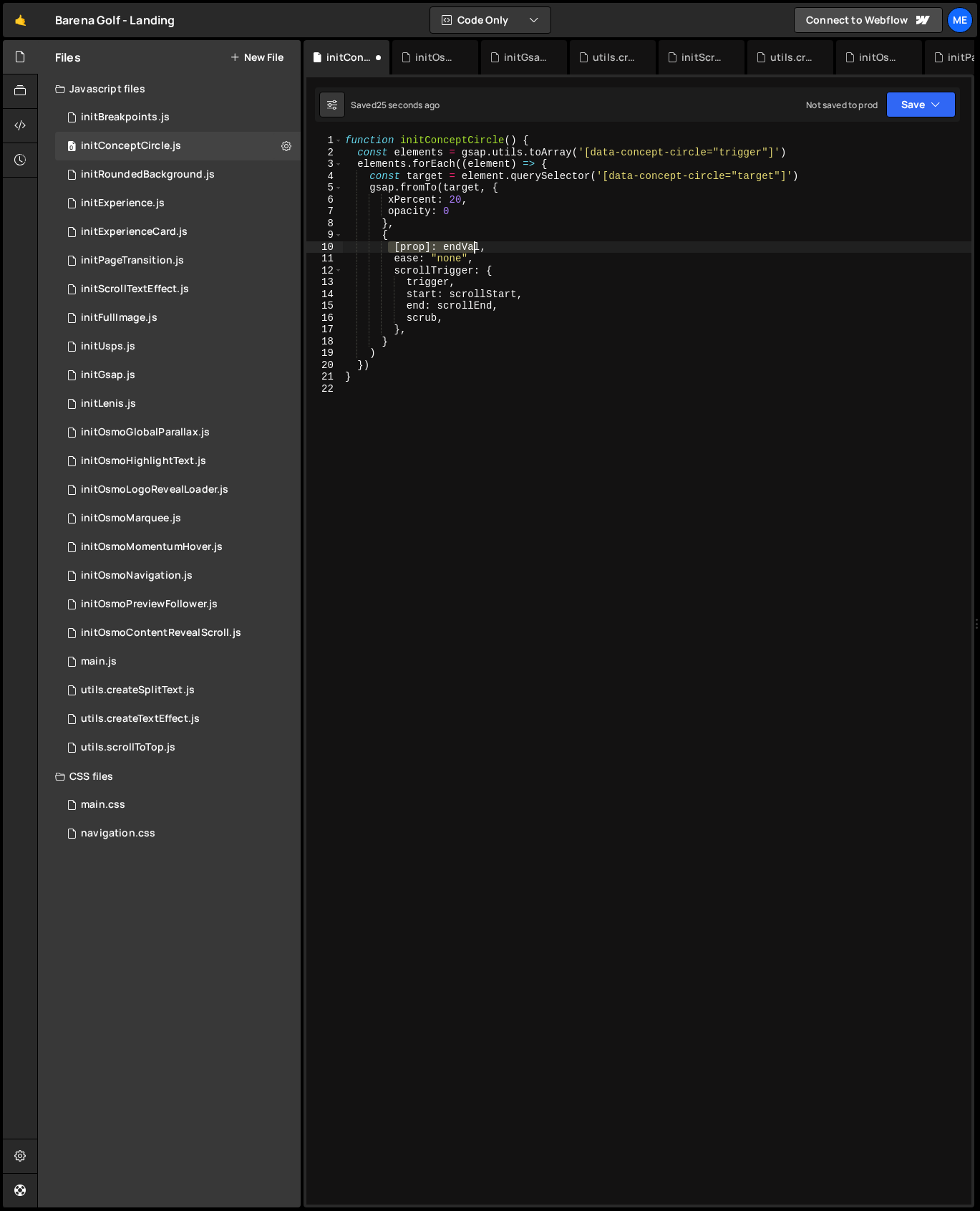
drag, startPoint x: 385, startPoint y: 244, endPoint x: 510, endPoint y: 243, distance: 125.0
click at [510, 243] on div "function initConceptCircle ( ) { const elements = gsap . utils . toArray ( '[da…" at bounding box center [657, 681] width 630 height 1094
drag, startPoint x: 385, startPoint y: 200, endPoint x: 475, endPoint y: 200, distance: 90.0
click at [471, 199] on div "function initConceptCircle ( ) { const elements = gsap . utils . toArray ( '[da…" at bounding box center [657, 681] width 630 height 1094
drag, startPoint x: 416, startPoint y: 247, endPoint x: 536, endPoint y: 250, distance: 120.0
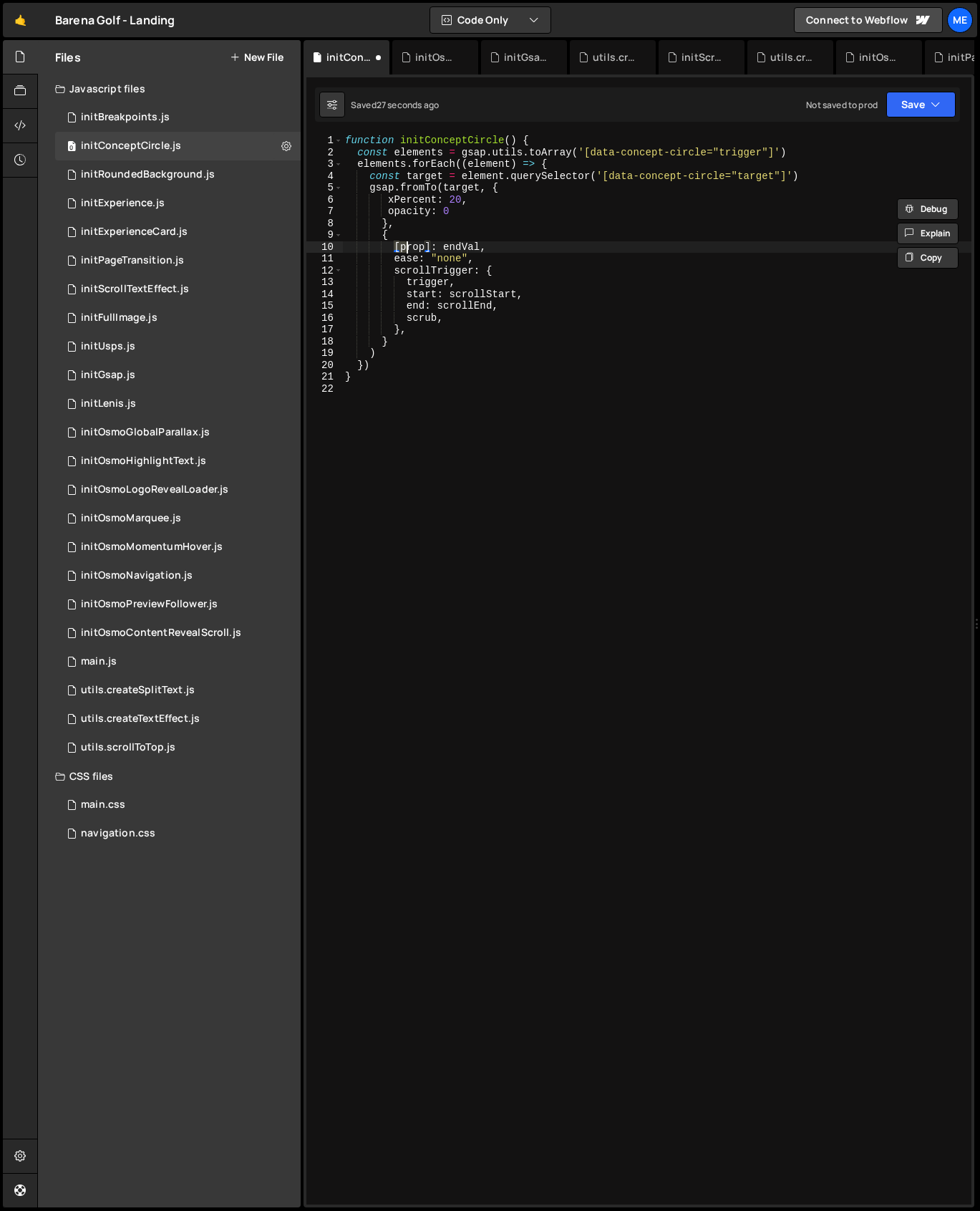
click at [536, 250] on div "function initConceptCircle ( ) { const elements = gsap . utils . toArray ( '[da…" at bounding box center [657, 681] width 630 height 1094
paste textarea "xPercent: 20"
click at [462, 244] on div "function initConceptCircle ( ) { const elements = gsap . utils . toArray ( '[da…" at bounding box center [657, 681] width 630 height 1094
type textarea "xPercent: 0,"
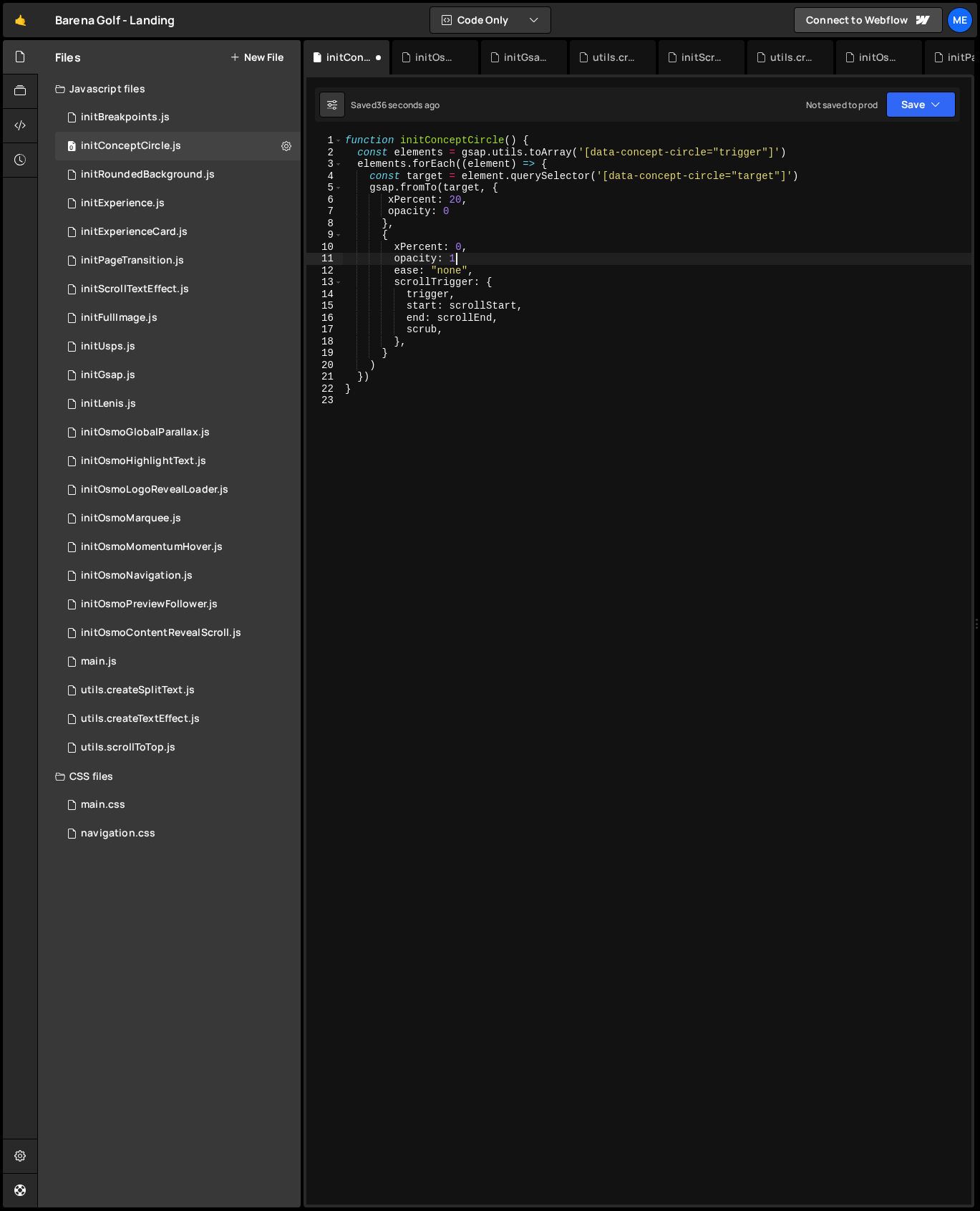
click at [462, 304] on div "function initConceptCircle ( ) { const elements = gsap . utils . toArray ( '[da…" at bounding box center [657, 681] width 630 height 1094
drag, startPoint x: 462, startPoint y: 304, endPoint x: 552, endPoint y: 308, distance: 90.1
click at [463, 304] on div "function initConceptCircle ( ) { const elements = gsap . utils . toArray ( '[da…" at bounding box center [657, 681] width 630 height 1094
click at [468, 318] on div "function initConceptCircle ( ) { const elements = gsap . utils . toArray ( '[da…" at bounding box center [657, 681] width 630 height 1094
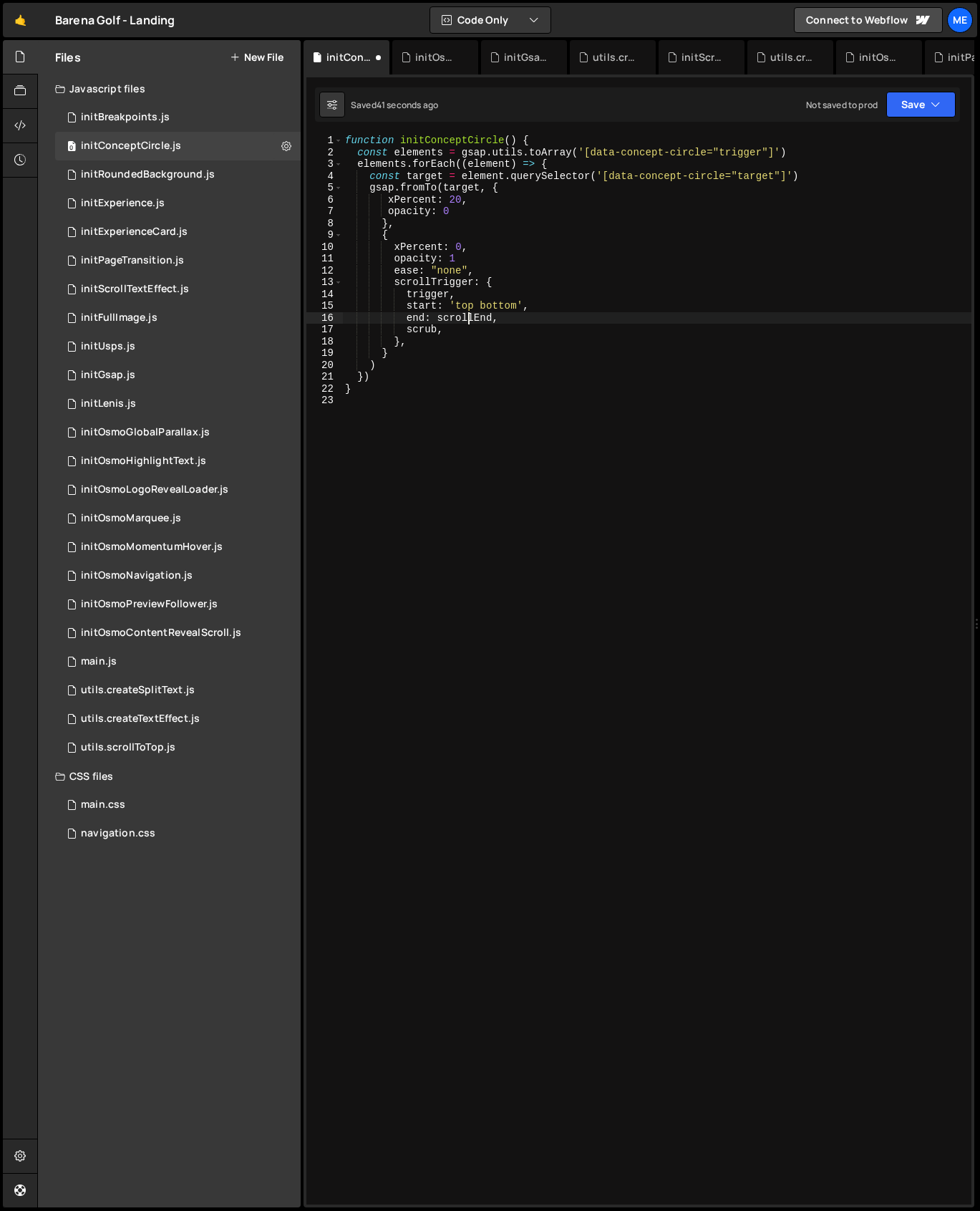
click at [468, 318] on div "function initConceptCircle ( ) { const elements = gsap . utils . toArray ( '[da…" at bounding box center [657, 681] width 630 height 1094
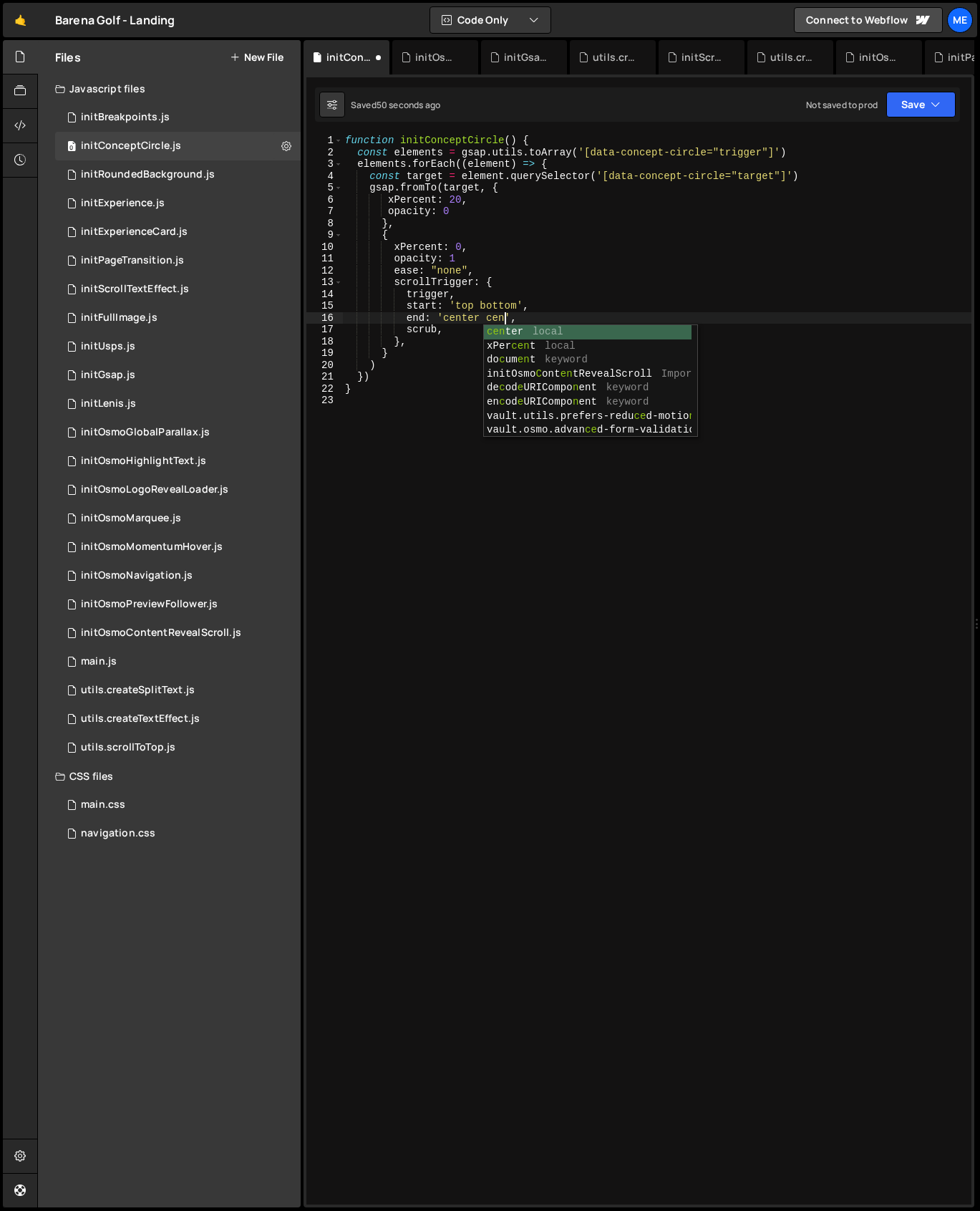
type textarea "end: 'center center,"
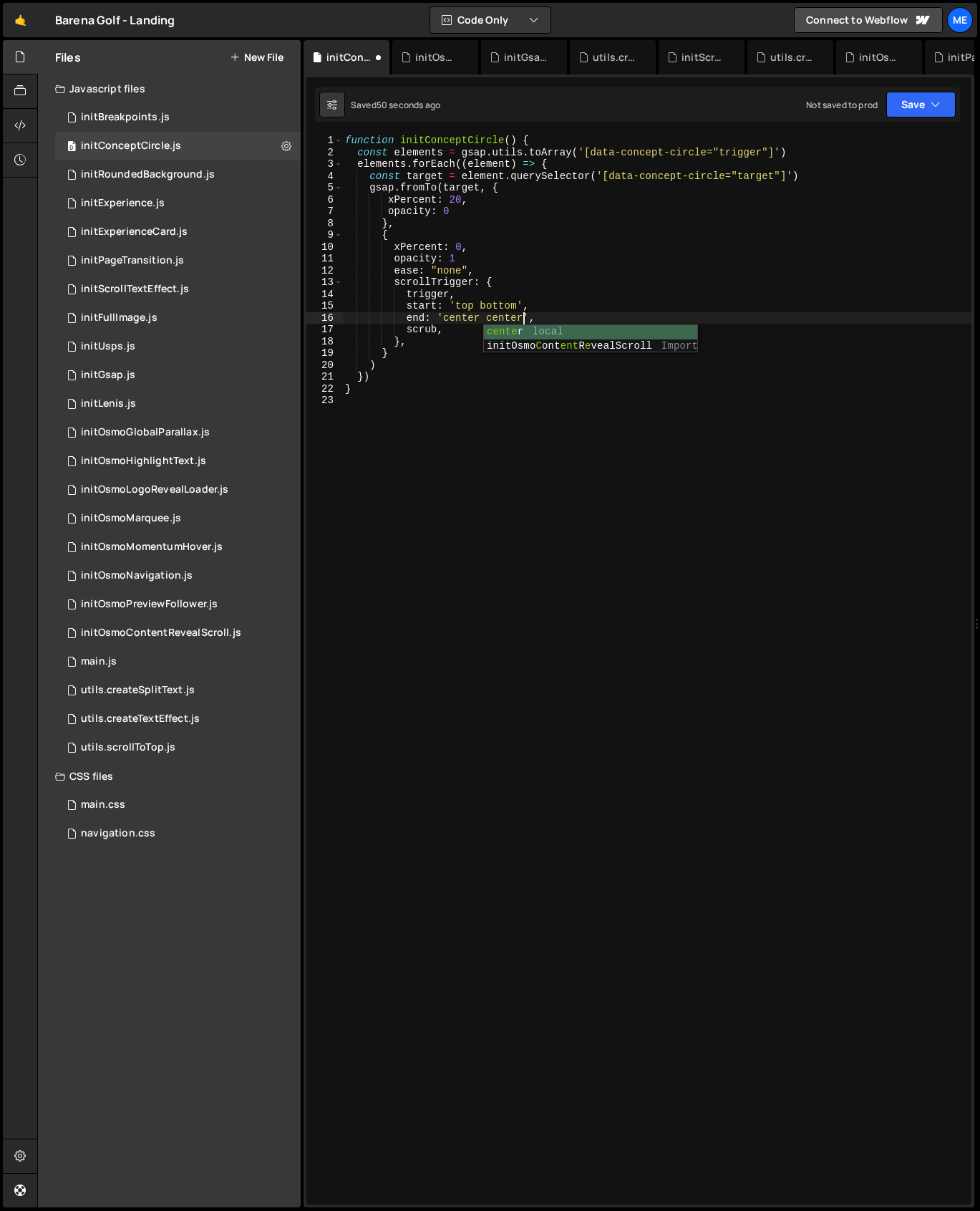
scroll to position [0, 12]
click at [509, 479] on div "function initConceptCircle ( ) { const elements = gsap . utils . toArray ( '[da…" at bounding box center [657, 681] width 630 height 1094
click at [425, 328] on div "function initConceptCircle ( ) { const elements = gsap . utils . toArray ( '[da…" at bounding box center [657, 681] width 630 height 1094
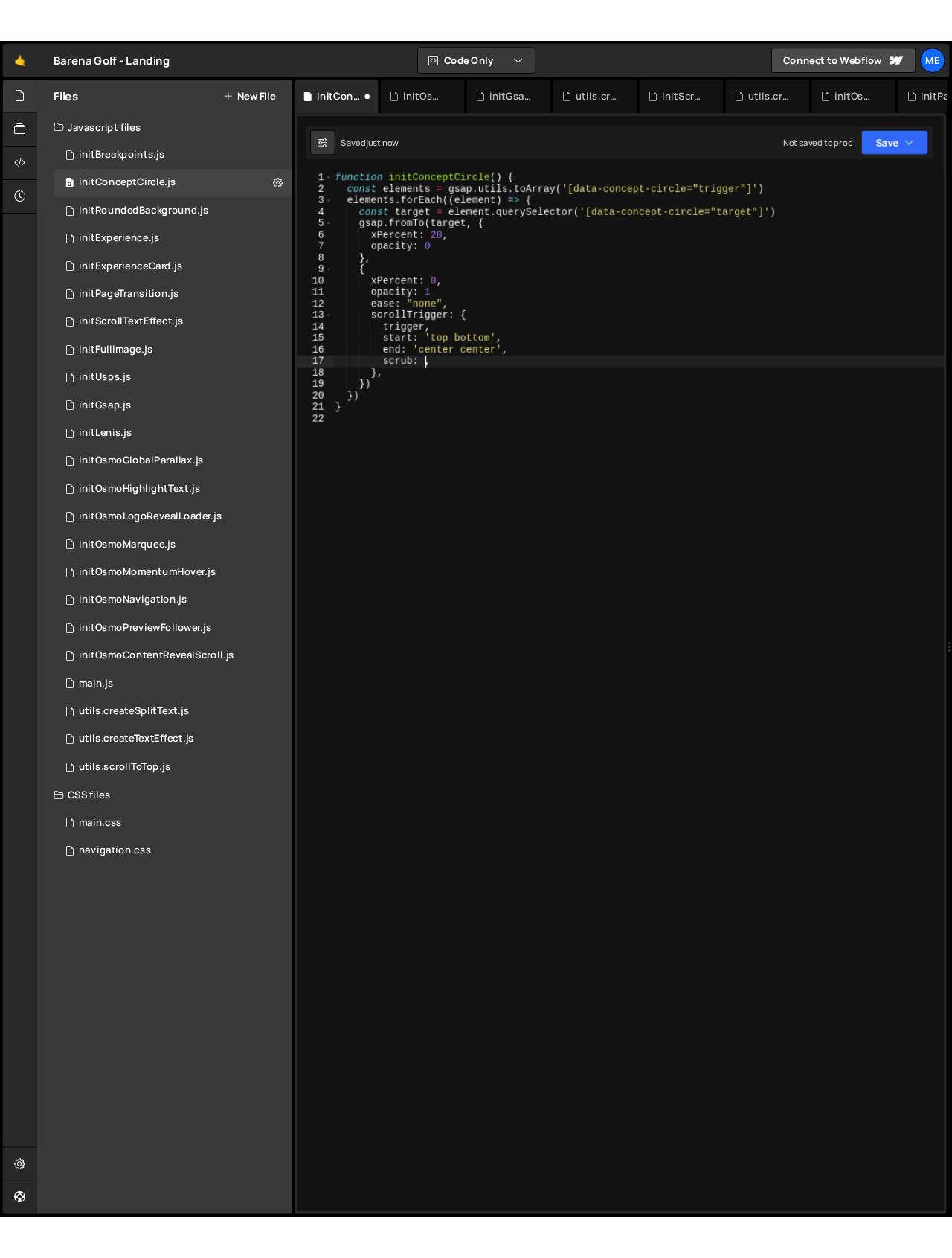
scroll to position [0, 7]
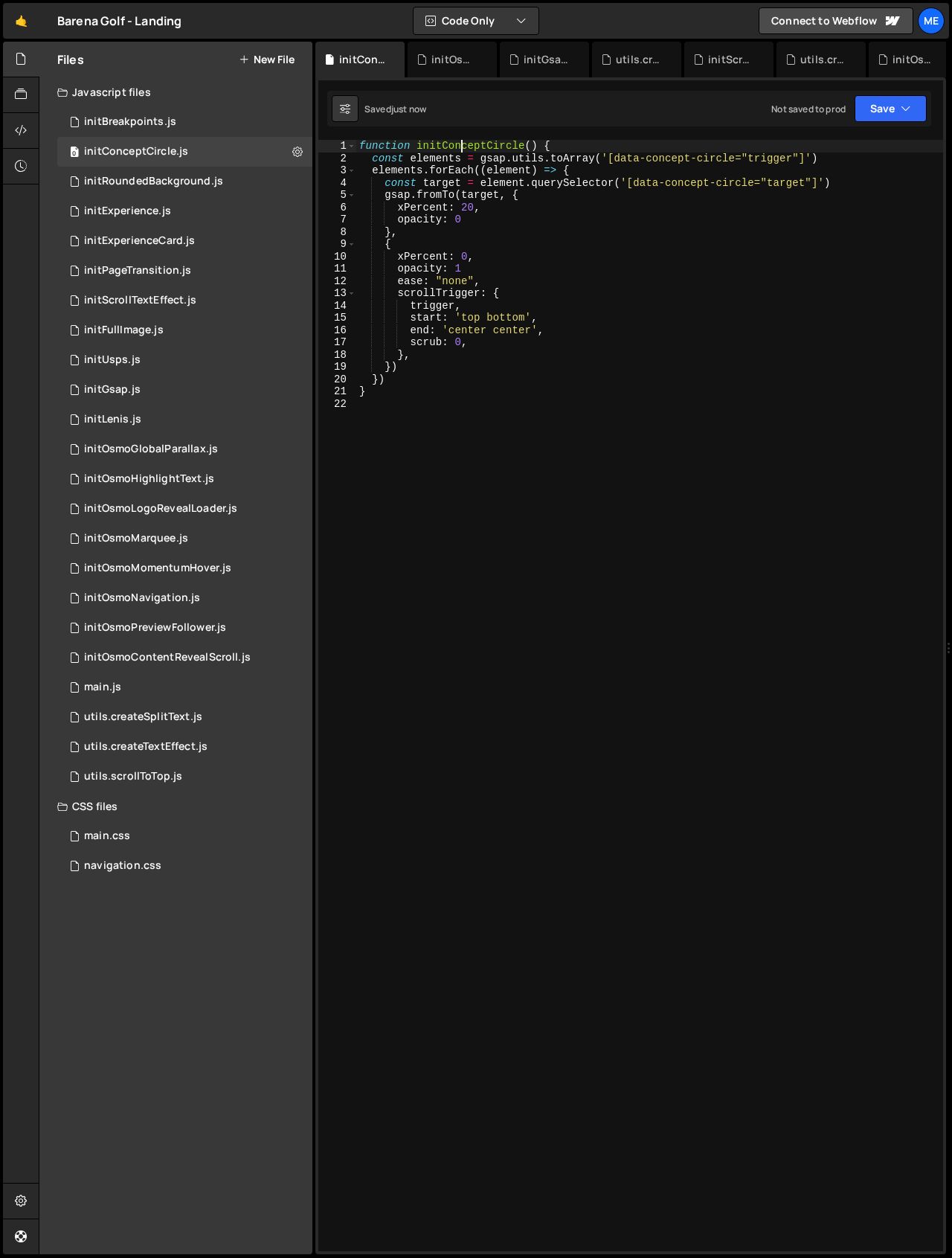
click at [460, 148] on div "function initConceptCircle ( ) { const elements = gsap . utils . toArray ( '[da…" at bounding box center [649, 708] width 587 height 1136
type textarea "function initConceptCircle() {"
click at [129, 677] on div "0 main.js 0" at bounding box center [185, 688] width 255 height 29
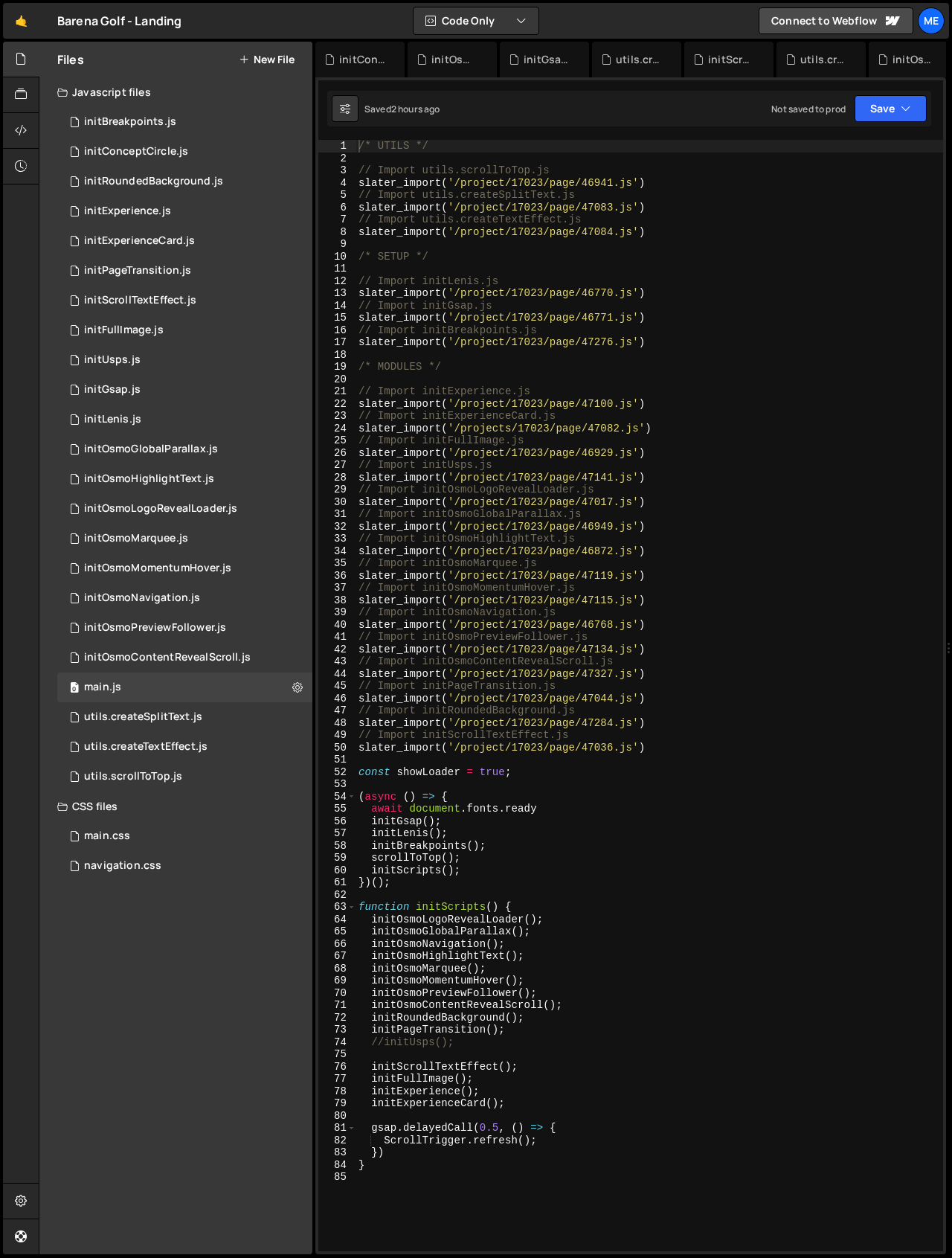
click at [646, 381] on div "/* UTILS */ // Import utils.scrollToTop.js slater_import ( '/project/17023/page…" at bounding box center [649, 705] width 587 height 1130
click at [648, 379] on div "/* UTILS */ // Import utils.scrollToTop.js slater_import ( '/project/17023/page…" at bounding box center [649, 705] width 587 height 1130
click at [627, 366] on div "/* UTILS */ // Import utils.scrollToTop.js slater_import ( '/project/17023/page…" at bounding box center [649, 705] width 587 height 1130
type textarea "/* MODULES */"
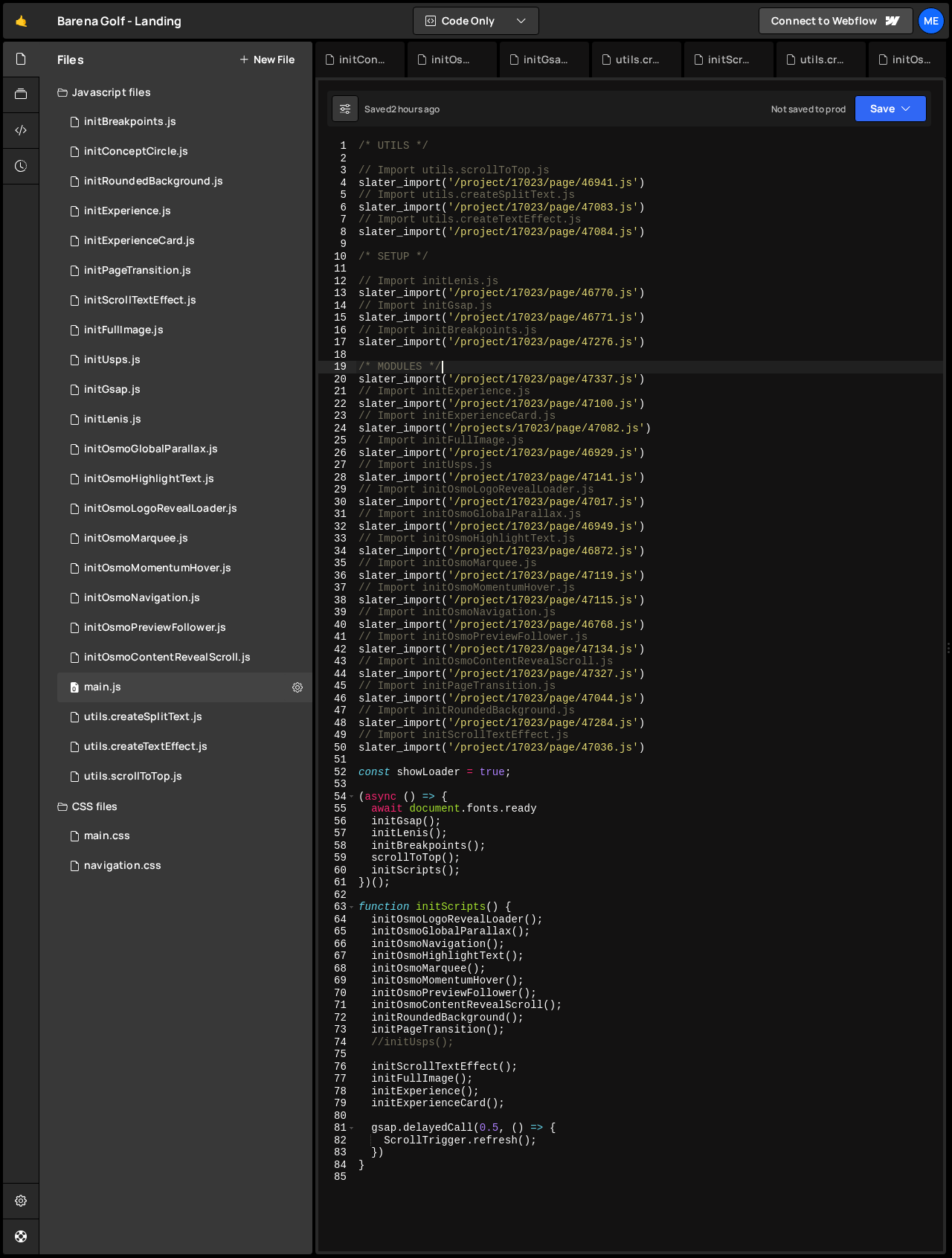
scroll to position [0, 0]
paste textarea "// Import initConceptCircle.js"
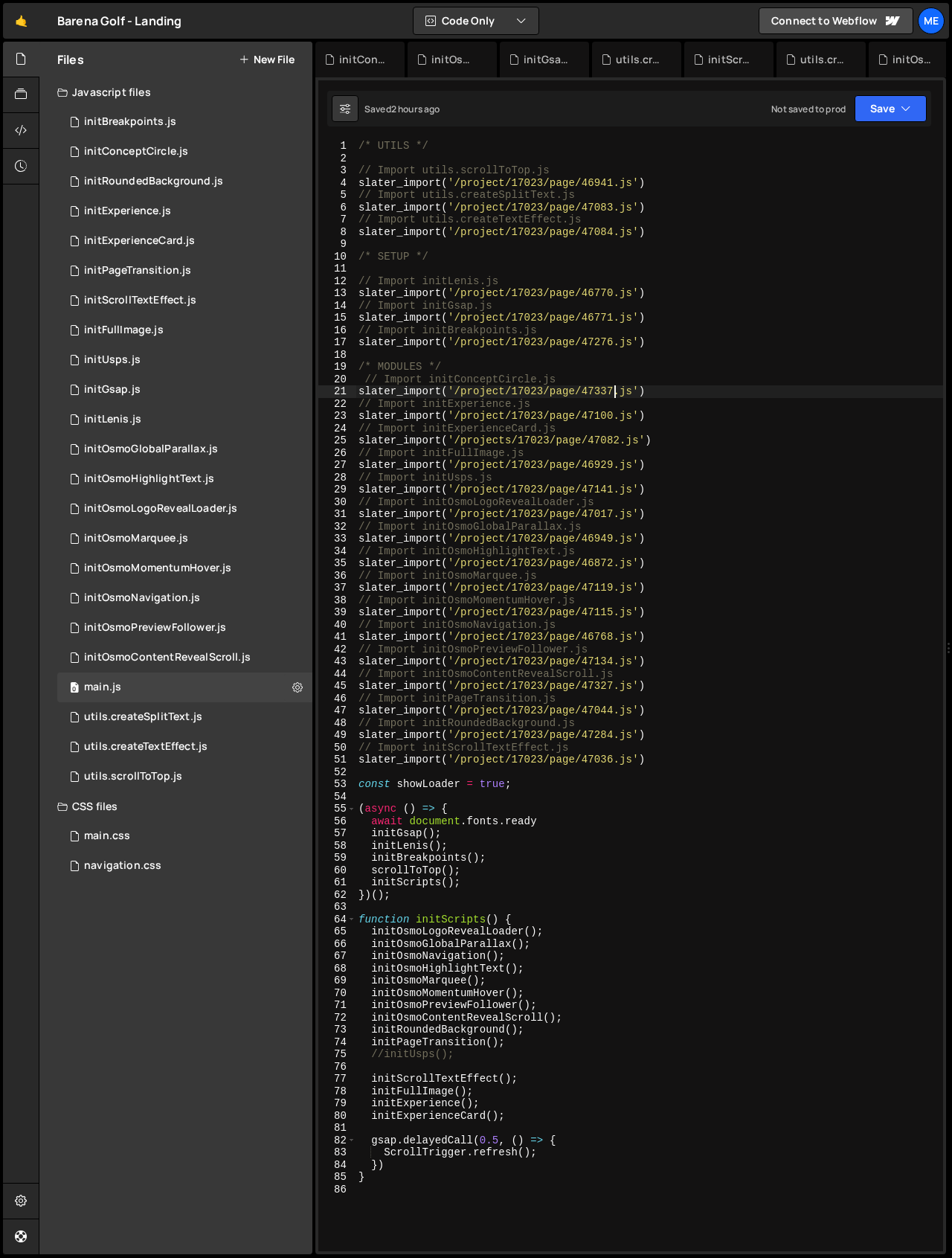
click at [614, 386] on div "/* UTILS */ // Import utils.scrollToTop.js slater_import ( '/project/17023/page…" at bounding box center [649, 705] width 587 height 1130
drag, startPoint x: 545, startPoint y: 380, endPoint x: 507, endPoint y: 381, distance: 38.0
click at [544, 380] on div "/* UTILS */ // Import utils.scrollToTop.js slater_import ( '/project/17023/page…" at bounding box center [649, 705] width 587 height 1130
click at [504, 381] on div "/* UTILS */ // Import utils.scrollToTop.js slater_import ( '/project/17023/page…" at bounding box center [649, 705] width 587 height 1130
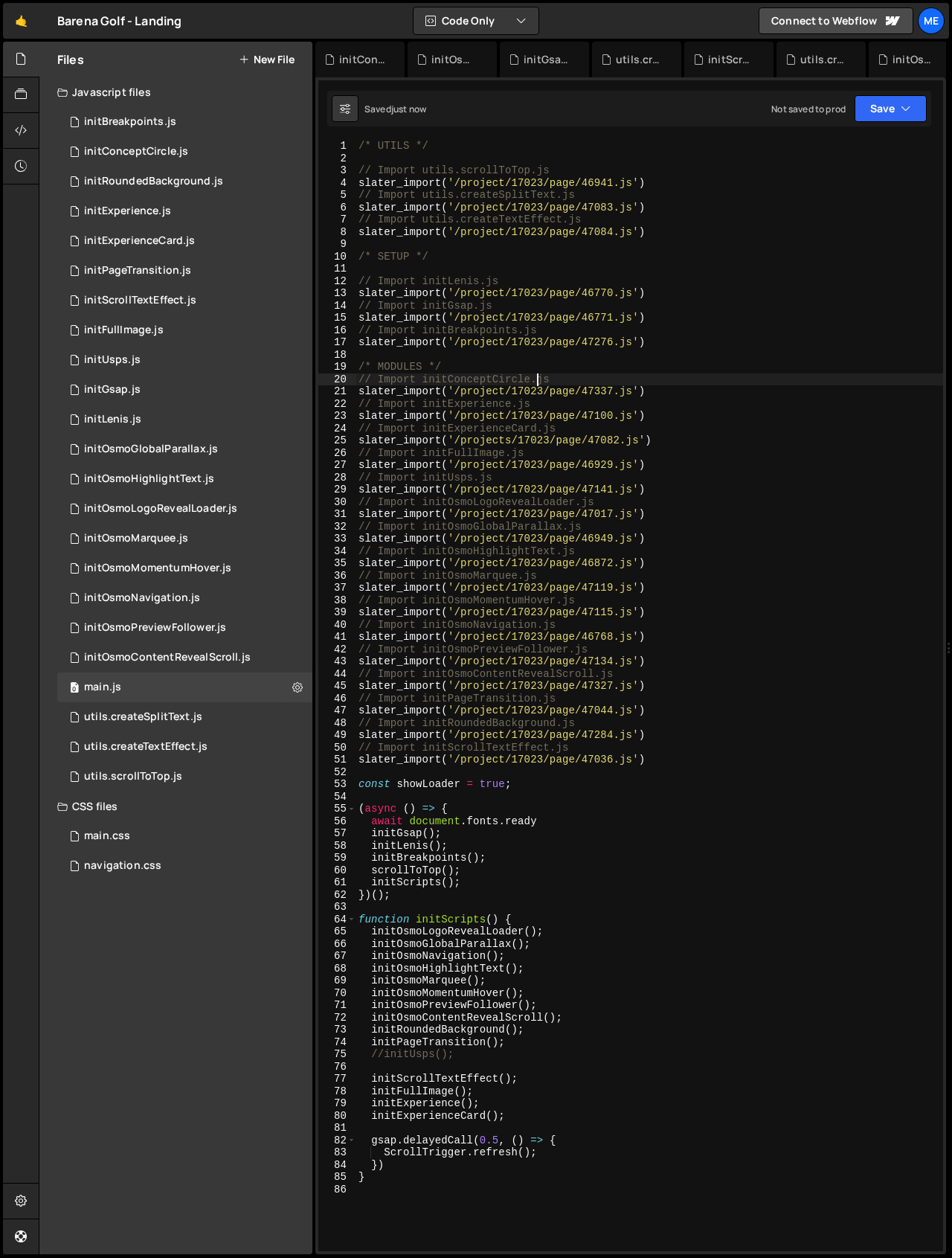
click at [477, 384] on div "/* UTILS */ // Import utils.scrollToTop.js slater_import ( '/project/17023/page…" at bounding box center [649, 705] width 587 height 1130
click at [576, 1012] on div "/* UTILS */ // Import utils.scrollToTop.js slater_import ( '/project/17023/page…" at bounding box center [649, 705] width 587 height 1130
click at [540, 1078] on div "/* UTILS */ // Import utils.scrollToTop.js slater_import ( '/project/17023/page…" at bounding box center [649, 705] width 587 height 1130
type textarea "initScrollTextEffect();"
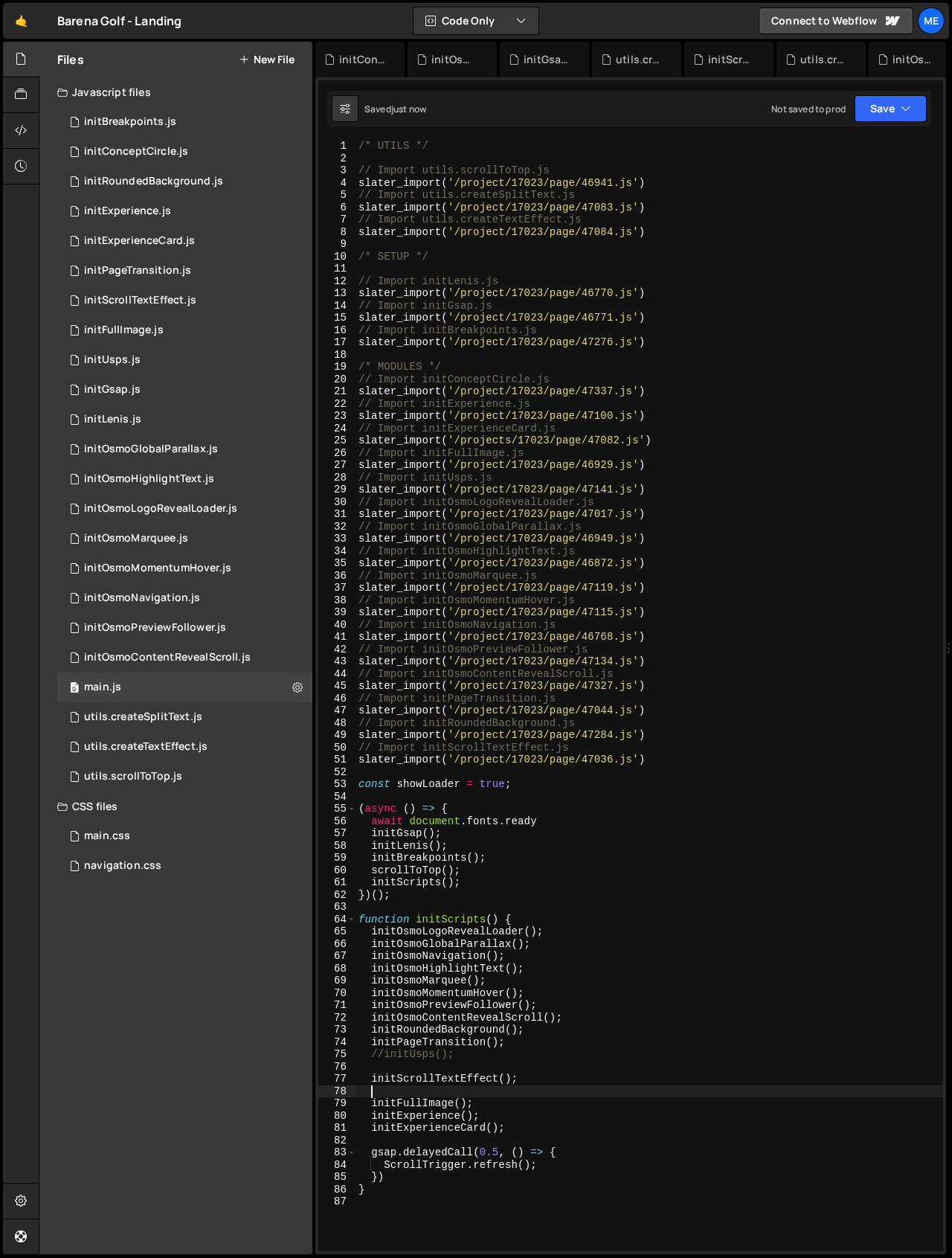
paste textarea "initConceptCircle"
type textarea "initScrollTextEffect();"
type textarea "initExperienceCard();"
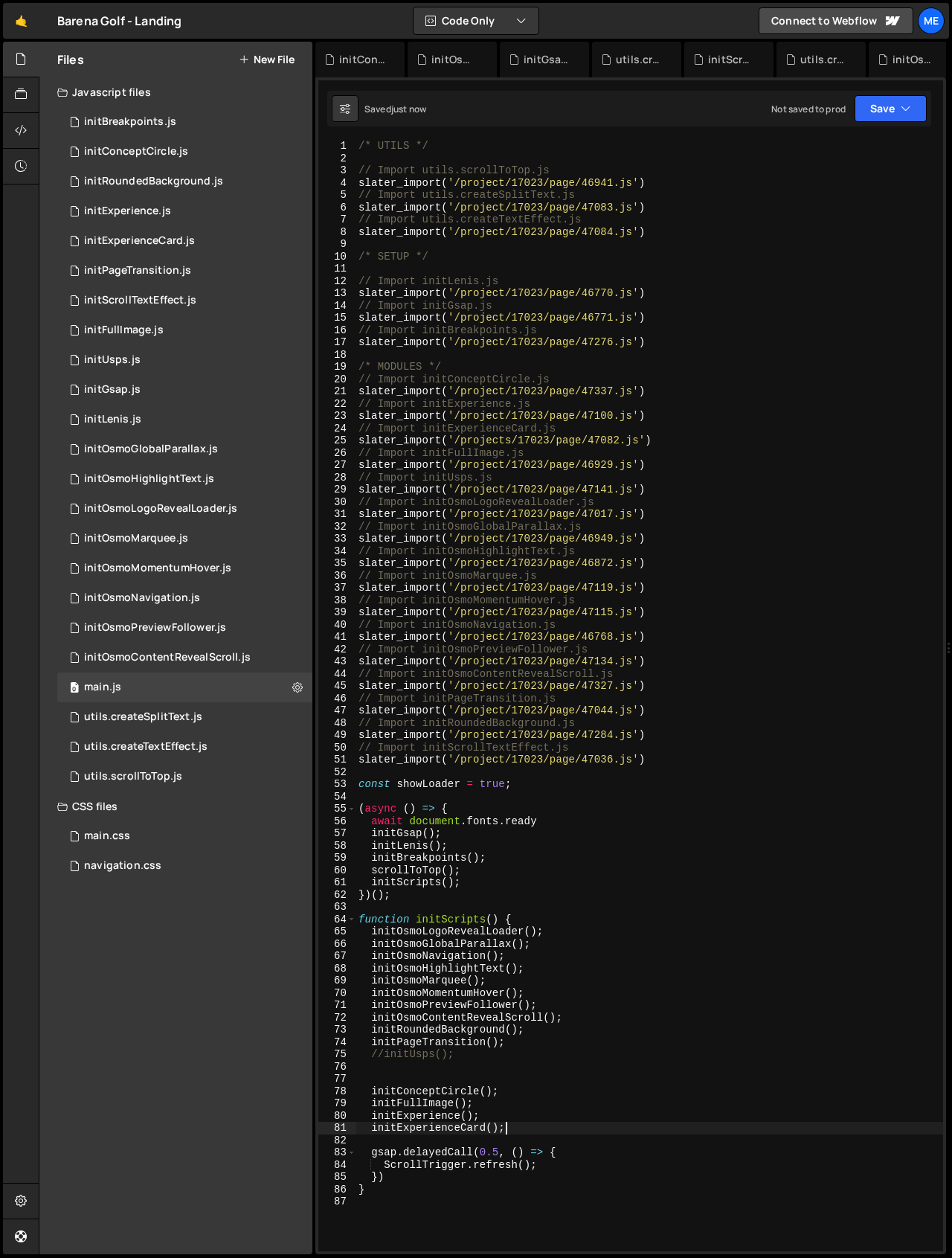
paste textarea "initScrollTextEffect();"
type textarea "initFullImage();"
type textarea "initExperienceCard();"
paste textarea "initFullImage();"
type textarea "initExperience();"
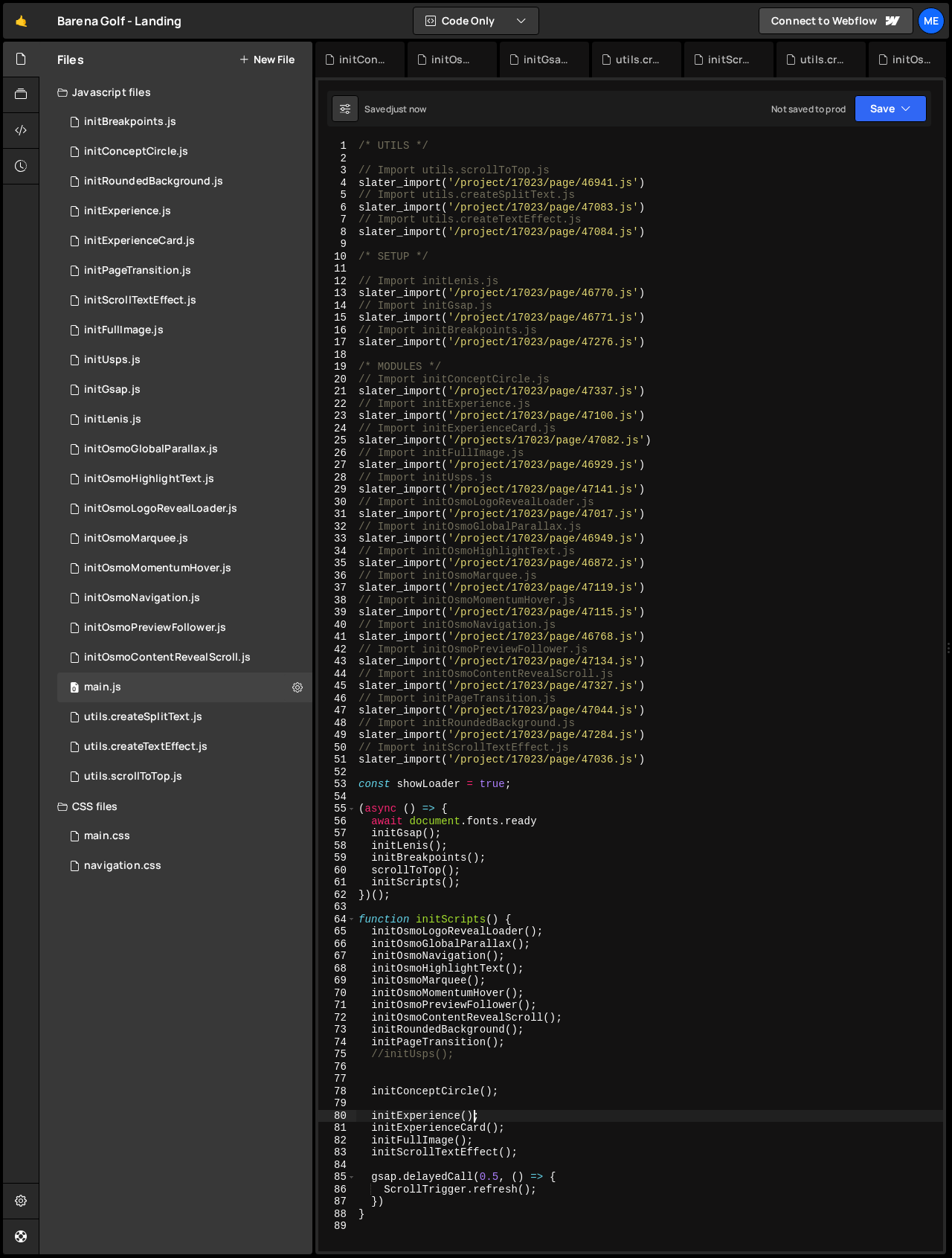
type textarea "initConceptCircle();"
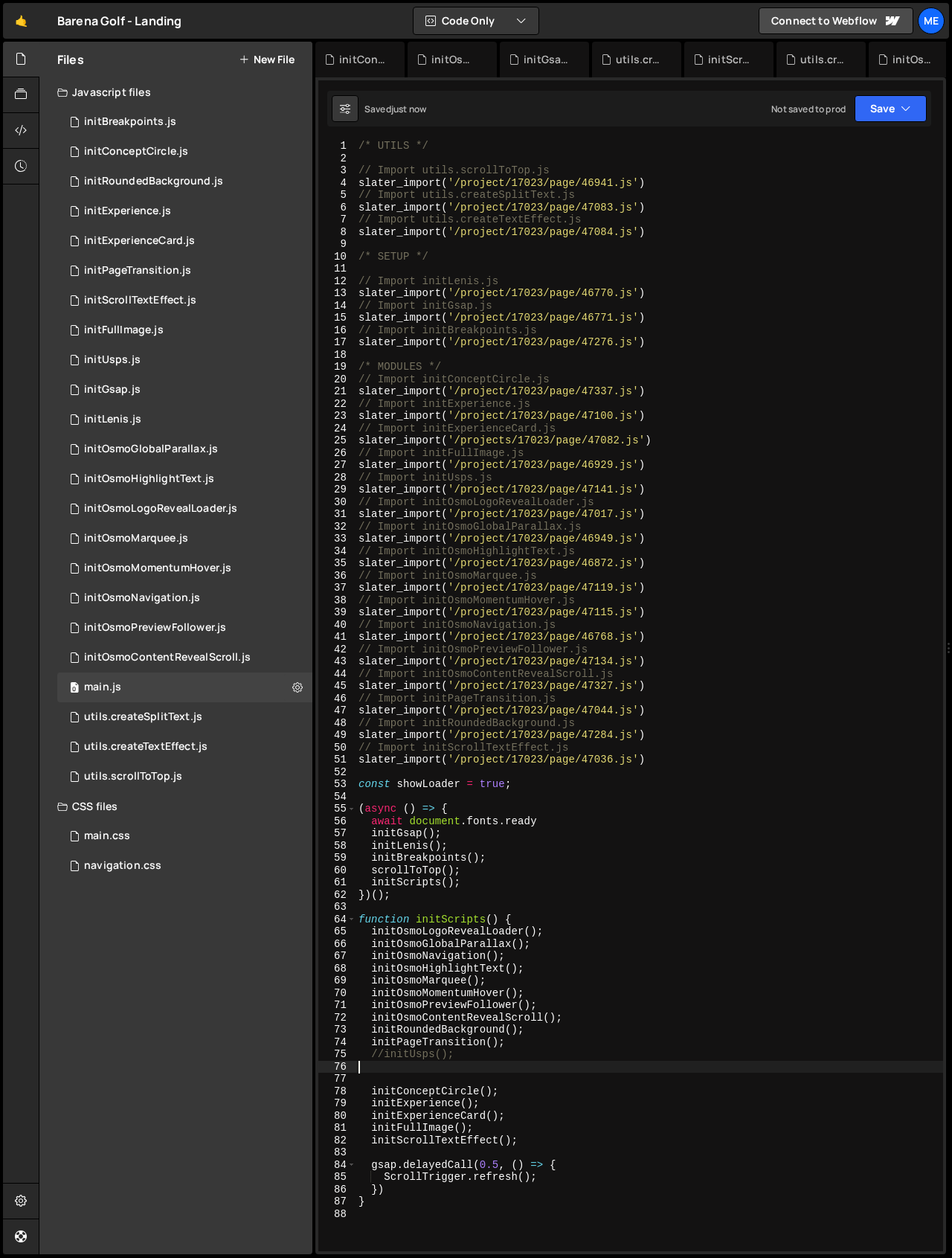
type textarea "//initUsps();"
type textarea "initPageTransition();"
click at [489, 1125] on div "/* UTILS */ // Import utils.scrollToTop.js slater_import ( '/project/17023/page…" at bounding box center [649, 705] width 587 height 1130
type textarea "initFullImage();"
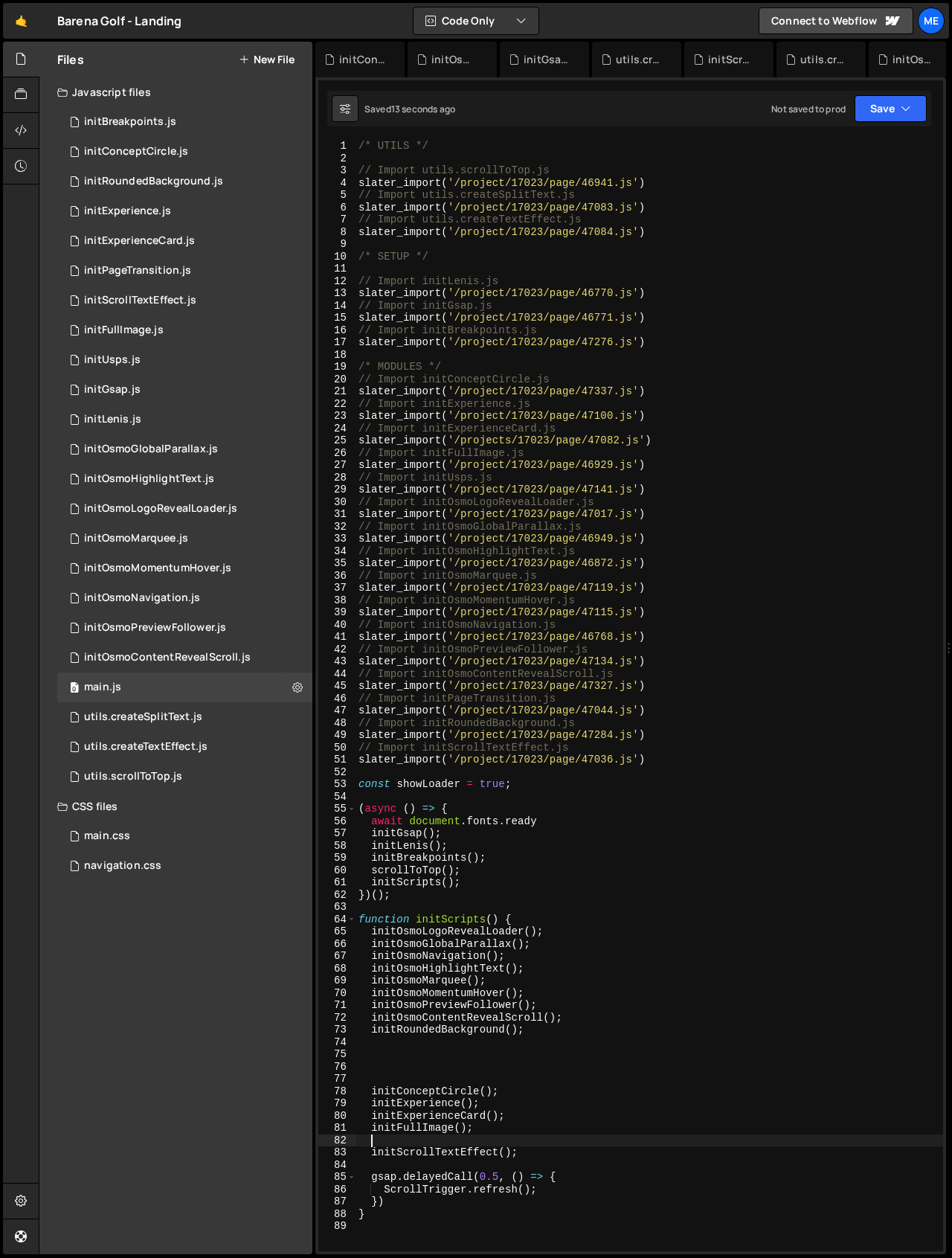
paste textarea "initPageTransition();"
drag, startPoint x: 368, startPoint y: 1029, endPoint x: 533, endPoint y: 1034, distance: 165.1
click at [533, 1034] on div "/* UTILS */ // Import utils.scrollToTop.js slater_import ( '/project/17023/page…" at bounding box center [649, 705] width 587 height 1130
type textarea "initRoundedBackground();"
click at [530, 1136] on div "/* UTILS */ // Import utils.scrollToTop.js slater_import ( '/project/17023/page…" at bounding box center [649, 705] width 587 height 1130
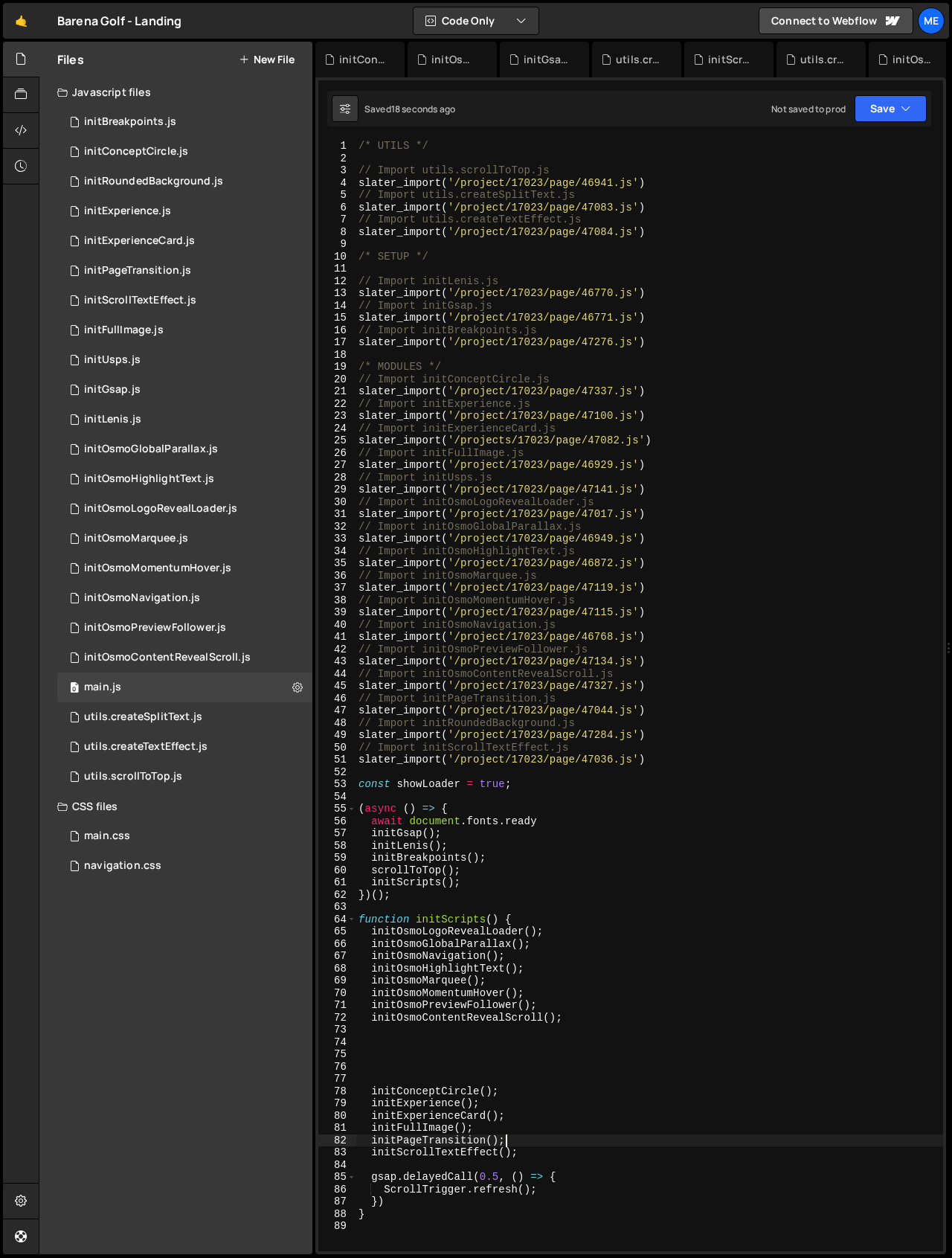
type textarea "initPageTransition();"
paste textarea "initRoundedBackground();"
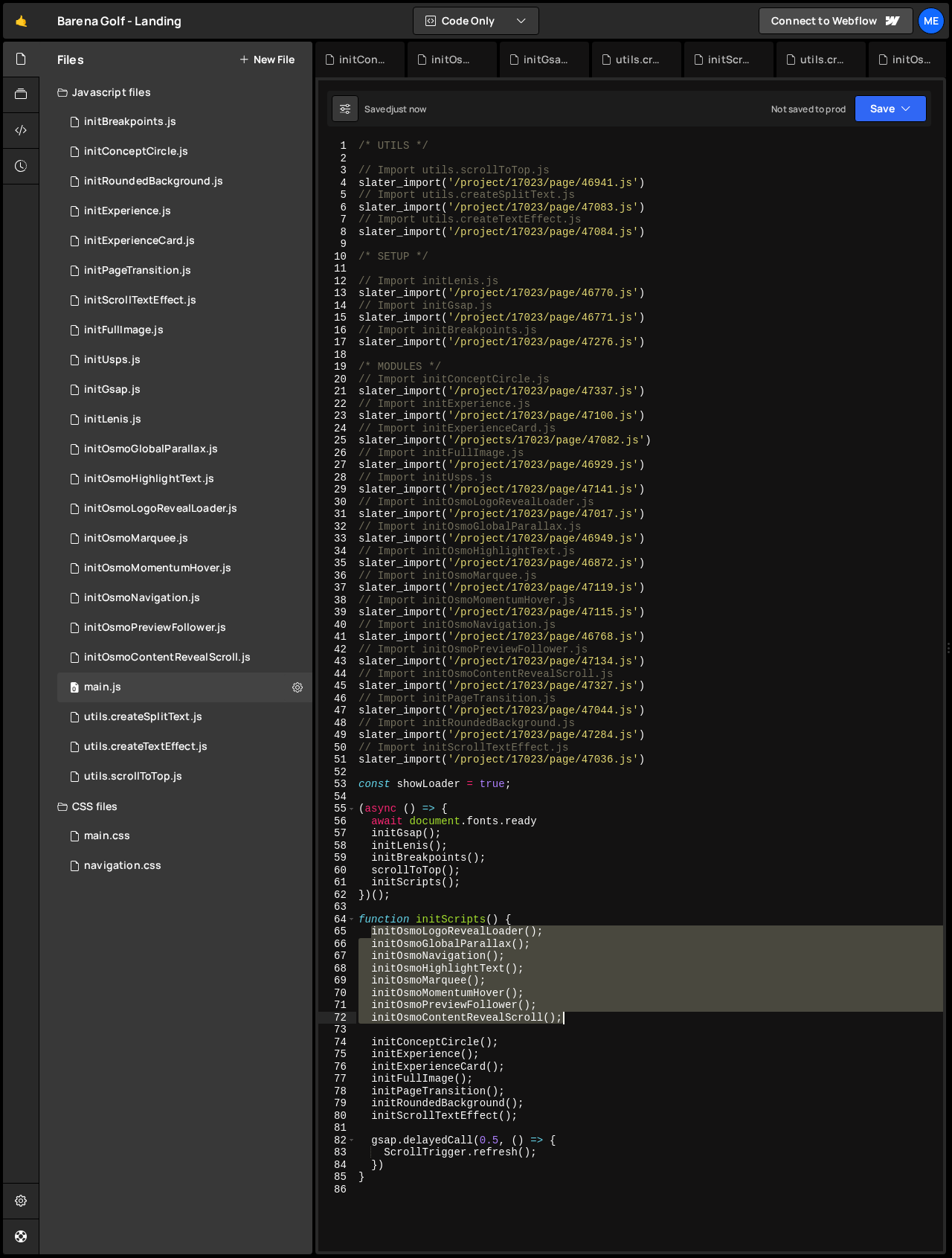
drag, startPoint x: 370, startPoint y: 933, endPoint x: 589, endPoint y: 1017, distance: 234.6
click at [589, 1017] on div "/* UTILS */ // Import utils.scrollToTop.js slater_import ( '/project/17023/page…" at bounding box center [649, 705] width 587 height 1130
type textarea "initOsmoPreviewFollower(); initOsmoContentRevealScroll();"
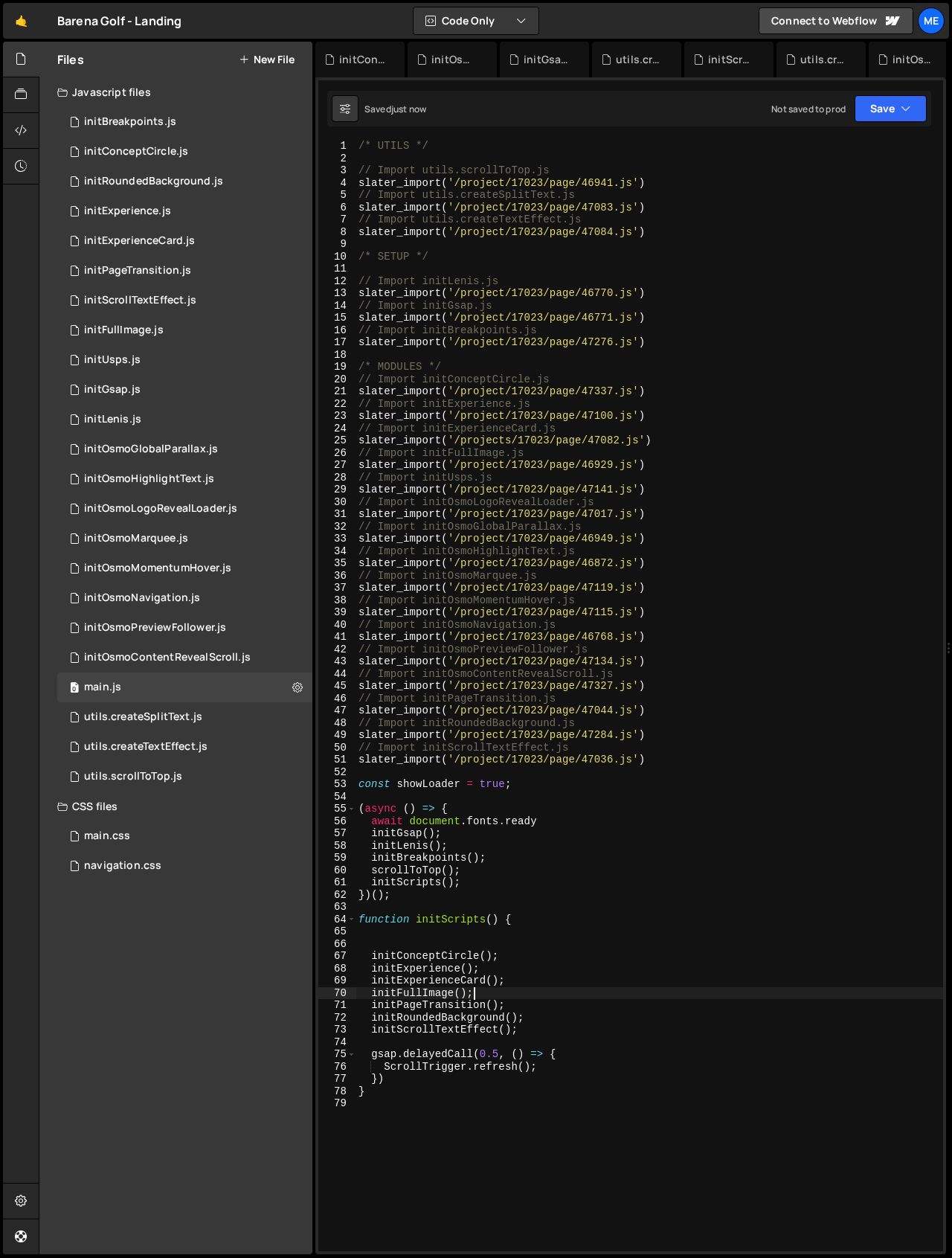
click at [485, 990] on div "/* UTILS */ // Import utils.scrollToTop.js slater_import ( '/project/17023/page…" at bounding box center [649, 705] width 587 height 1130
type textarea "initFullImage();"
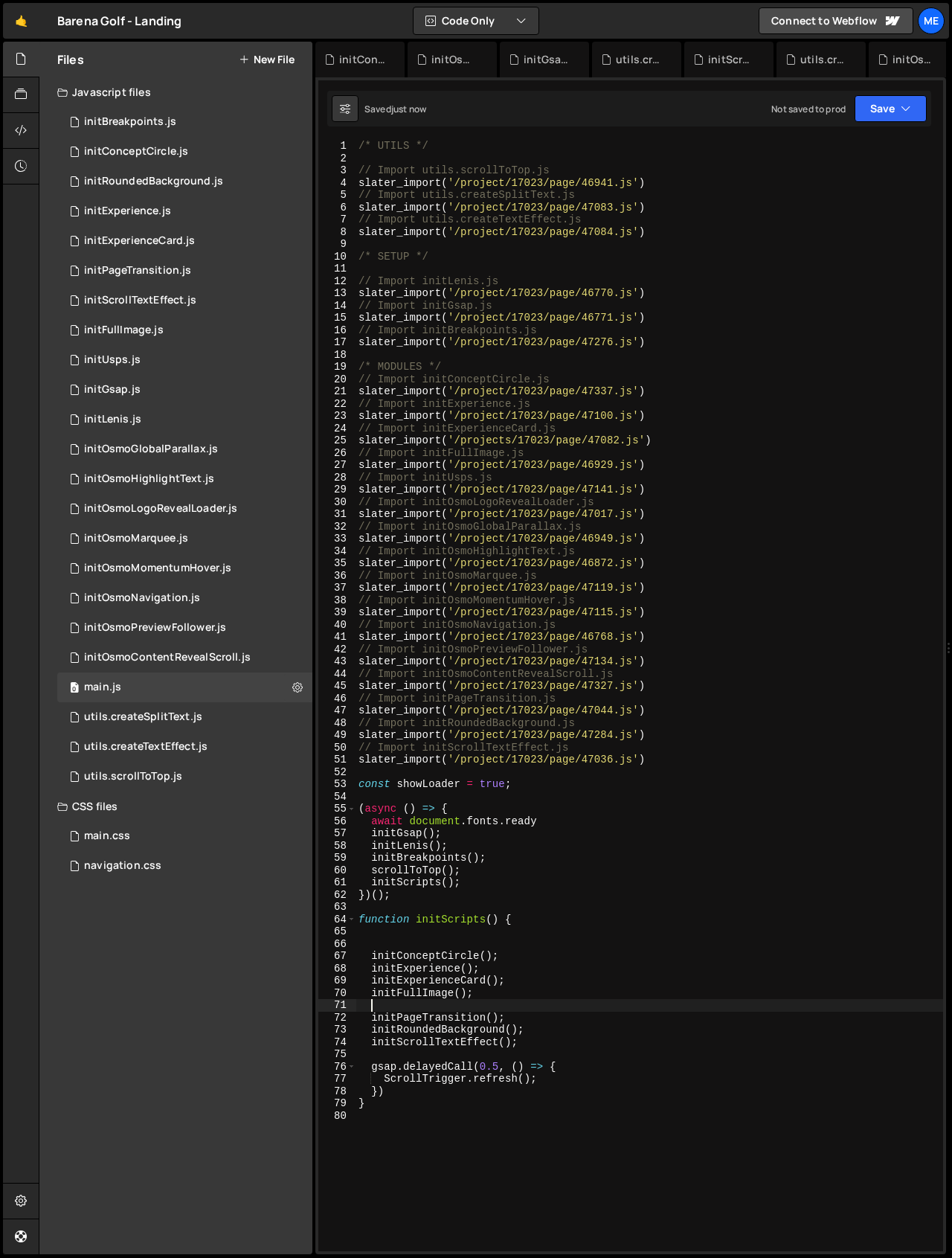
paste textarea "initOsmoContentRevealScroll();"
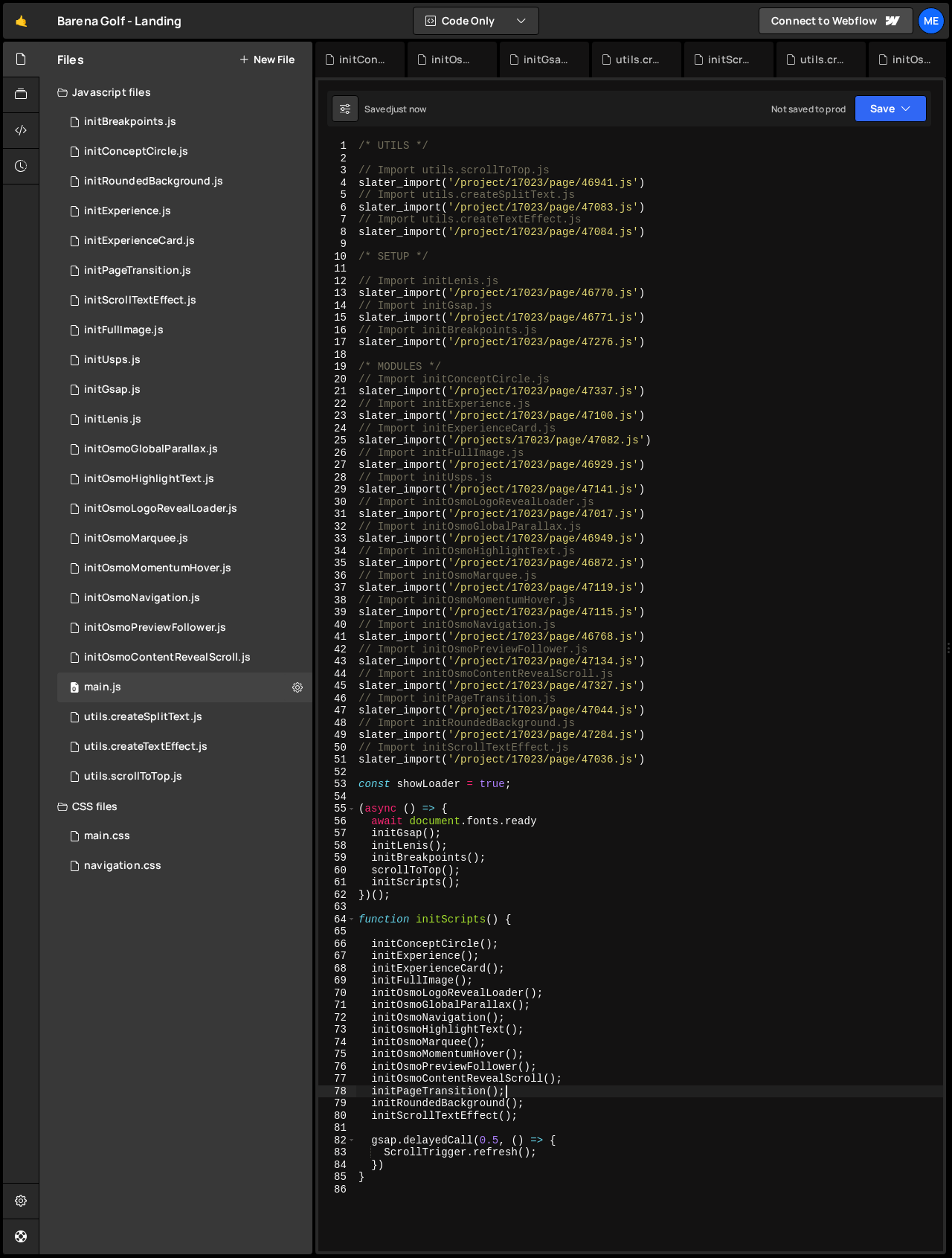
type textarea "initPageTransition();"
click at [355, 62] on div "initConceptCircle.js" at bounding box center [362, 59] width 47 height 15
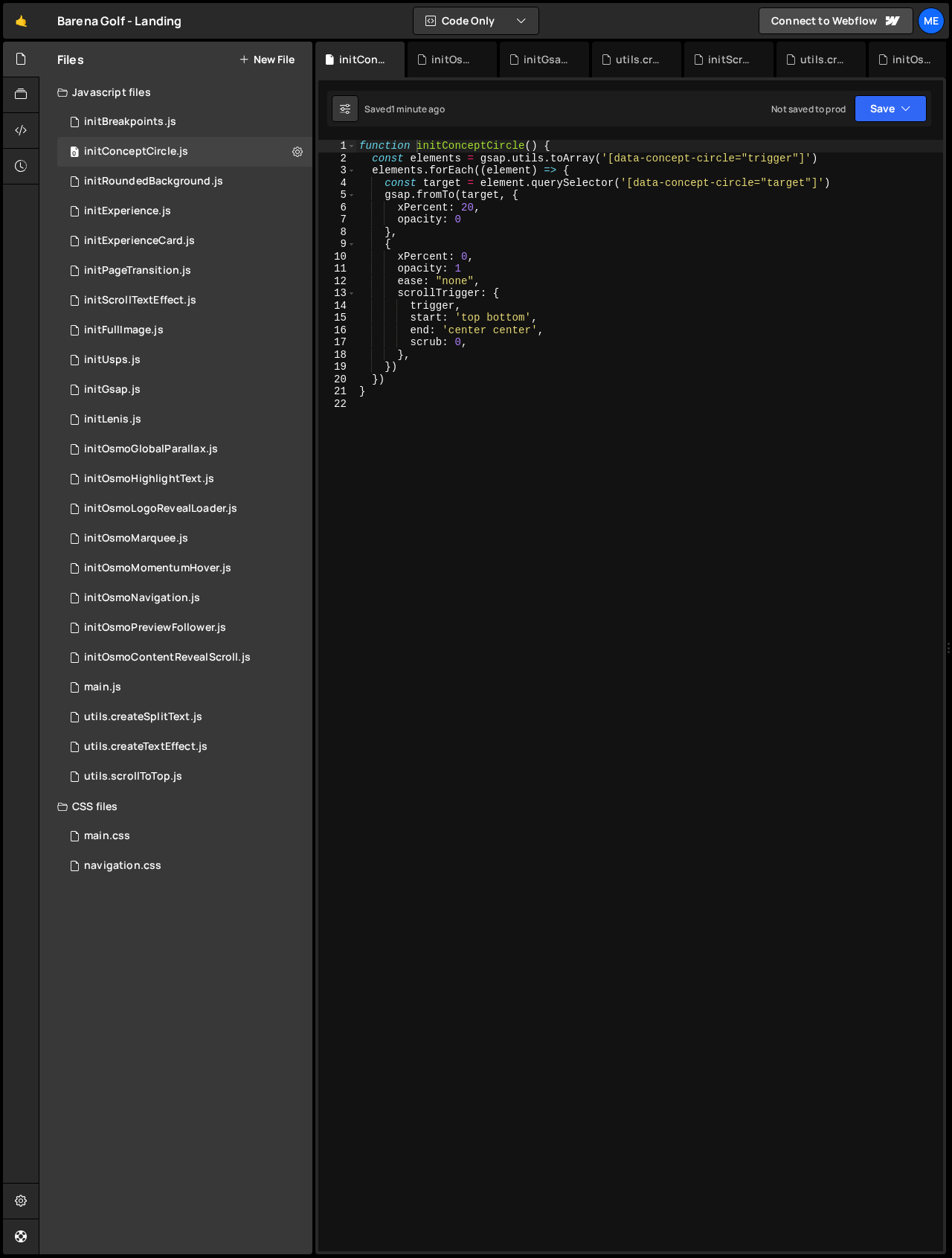
drag, startPoint x: 521, startPoint y: 289, endPoint x: 521, endPoint y: 317, distance: 28.0
click at [521, 292] on div "function initConceptCircle ( ) { const elements = gsap . utils . toArray ( '[da…" at bounding box center [649, 708] width 587 height 1136
click at [465, 265] on div "function initConceptCircle ( ) { const elements = gsap . utils . toArray ( '[da…" at bounding box center [649, 708] width 587 height 1136
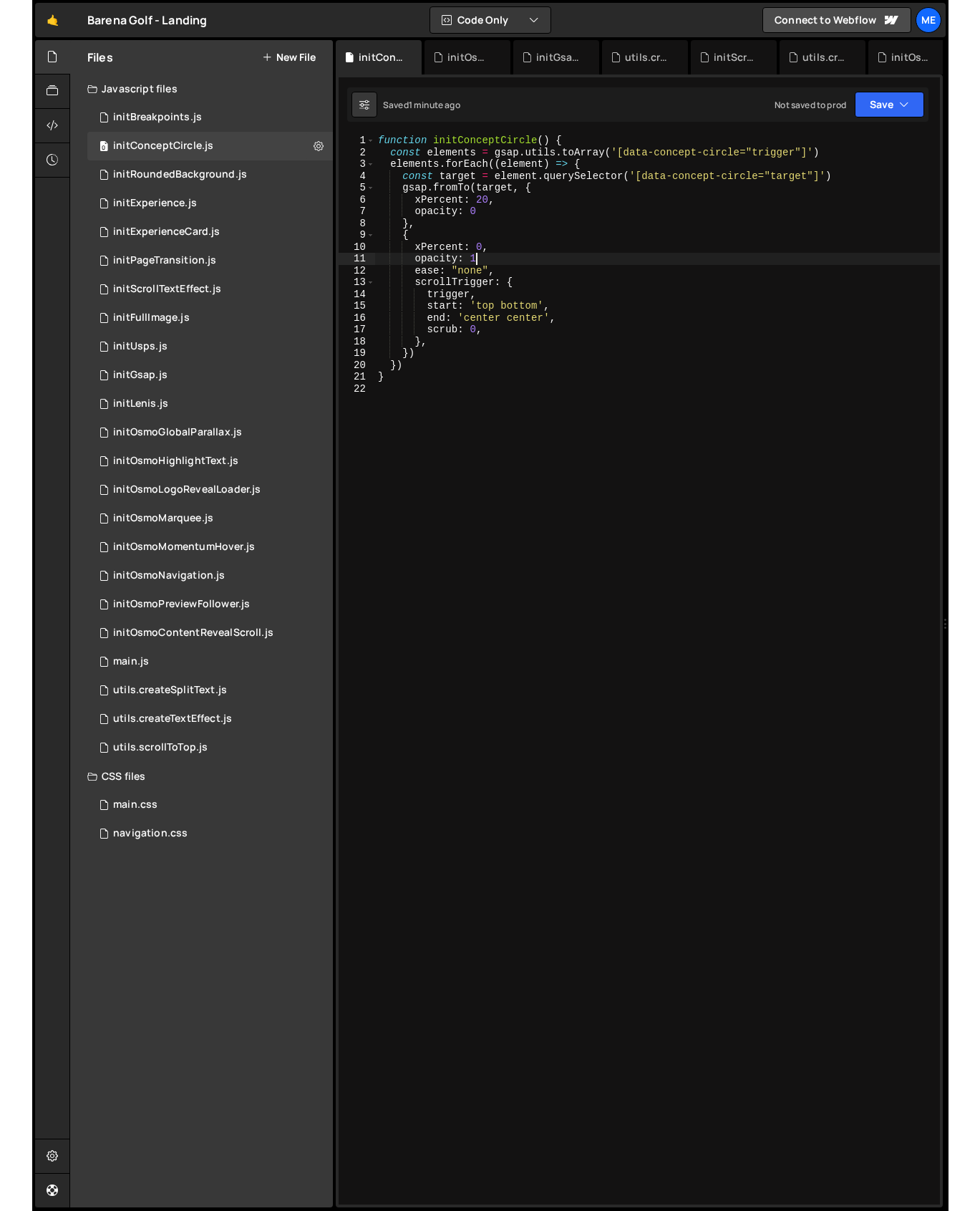
scroll to position [0, 7]
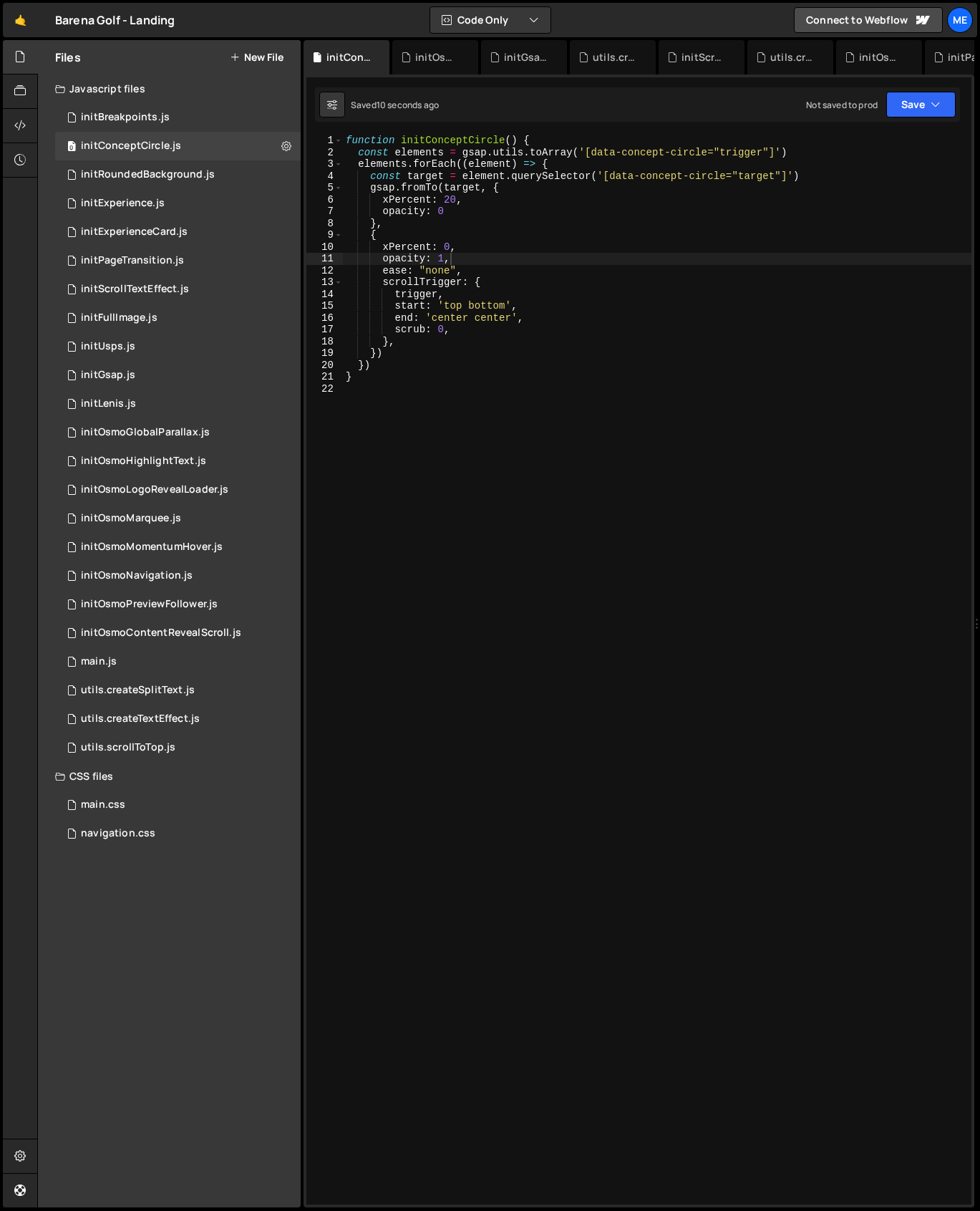
click at [415, 291] on div "function initConceptCircle ( ) { const elements = gsap . utils . toArray ( '[da…" at bounding box center [657, 681] width 629 height 1094
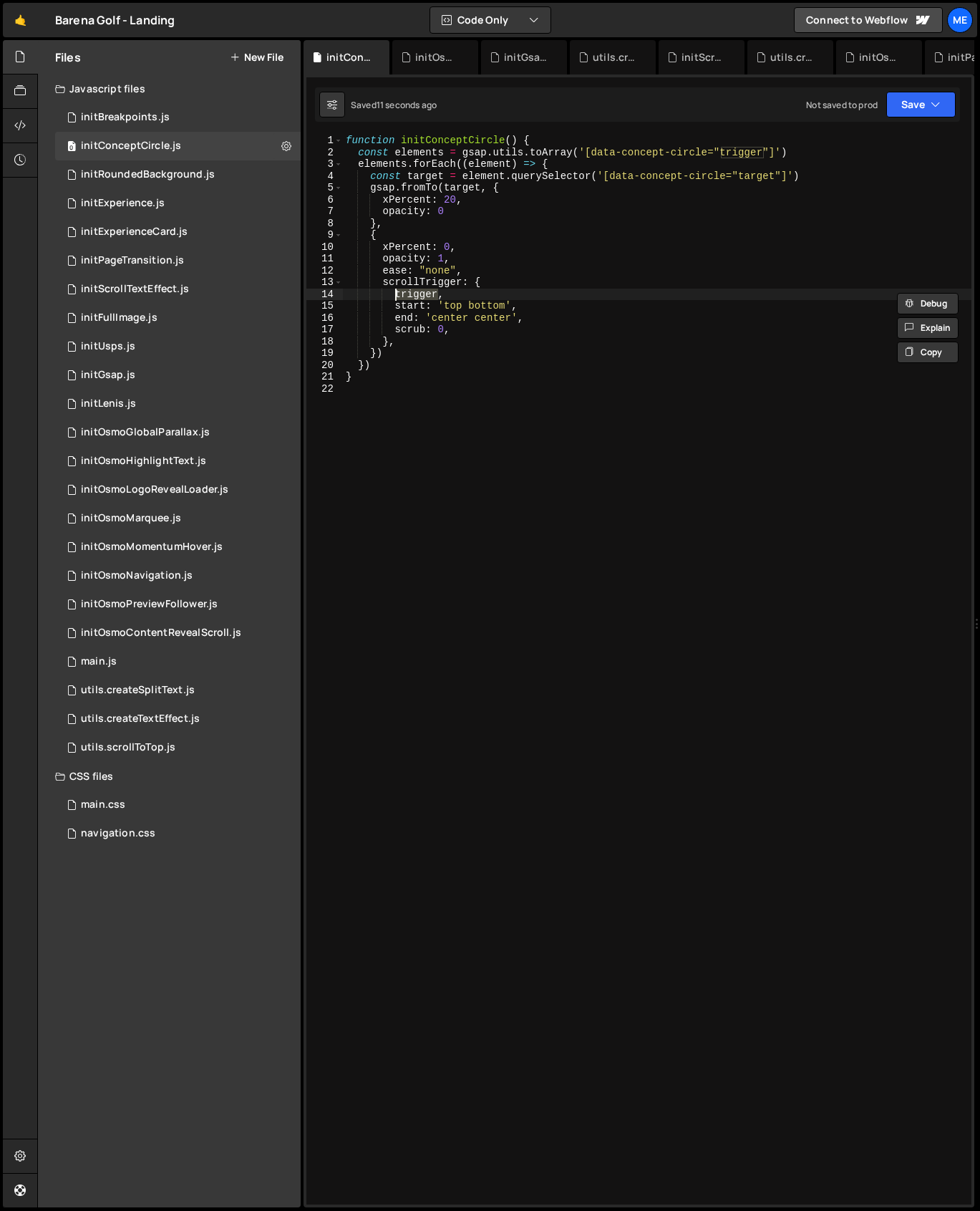
click at [491, 166] on div "function initConceptCircle ( ) { const elements = gsap . utils . toArray ( '[da…" at bounding box center [657, 681] width 629 height 1094
click at [491, 165] on div "function initConceptCircle ( ) { const elements = gsap . utils . toArray ( '[da…" at bounding box center [657, 681] width 629 height 1094
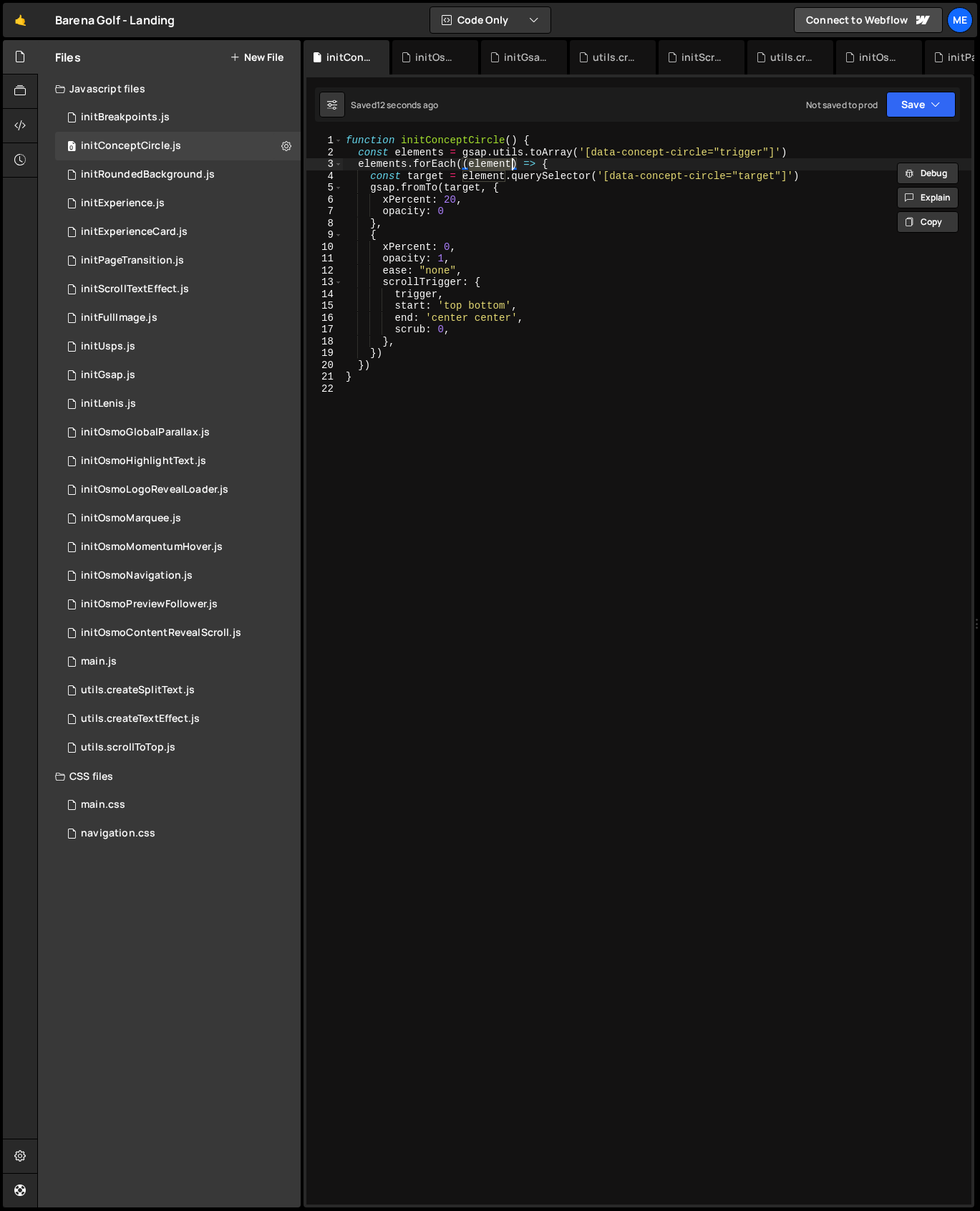
click at [407, 296] on div "function initConceptCircle ( ) { const elements = gsap . utils . toArray ( '[da…" at bounding box center [657, 681] width 629 height 1094
click at [407, 295] on div "function initConceptCircle ( ) { const elements = gsap . utils . toArray ( '[da…" at bounding box center [657, 681] width 629 height 1094
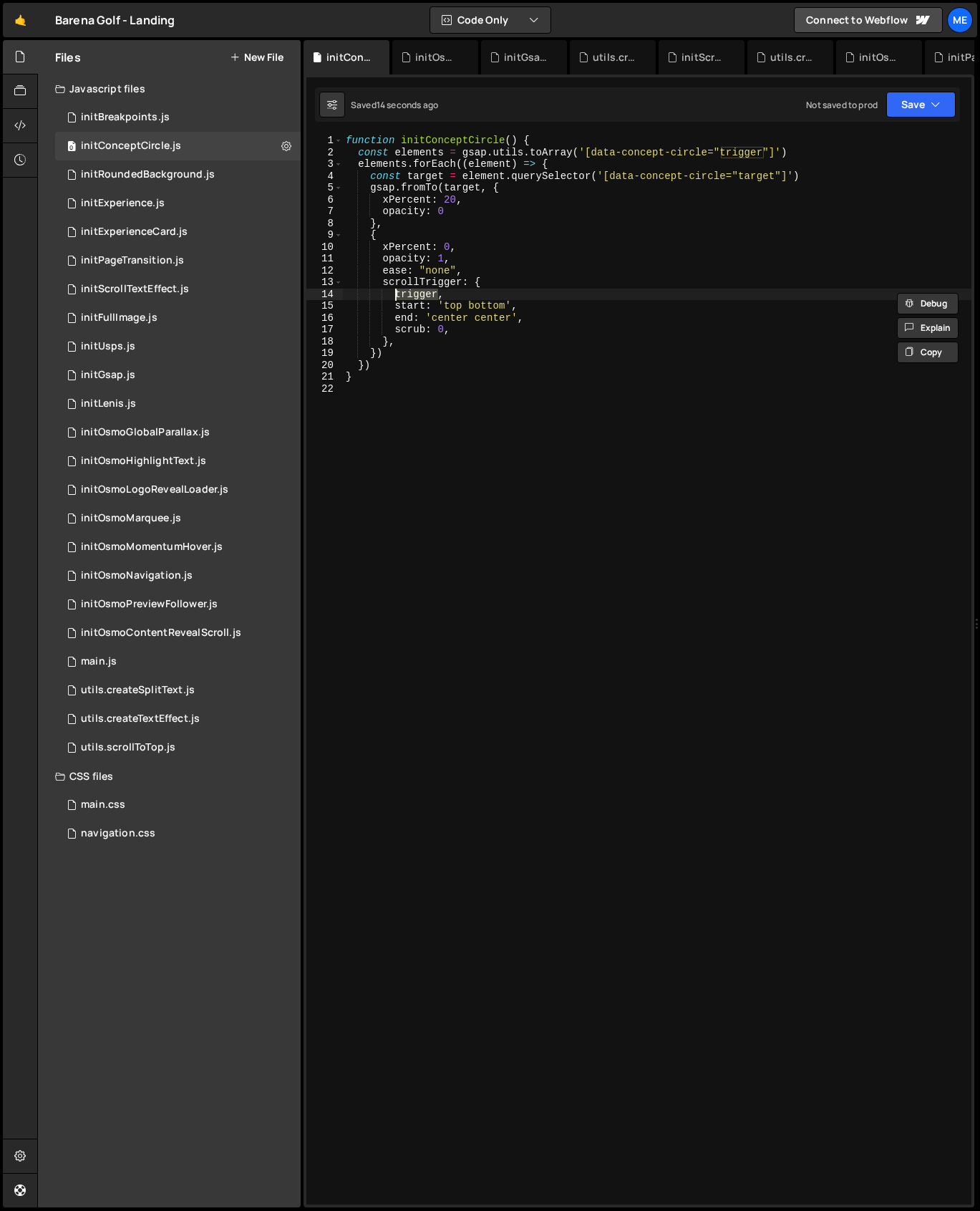
paste textarea "element"
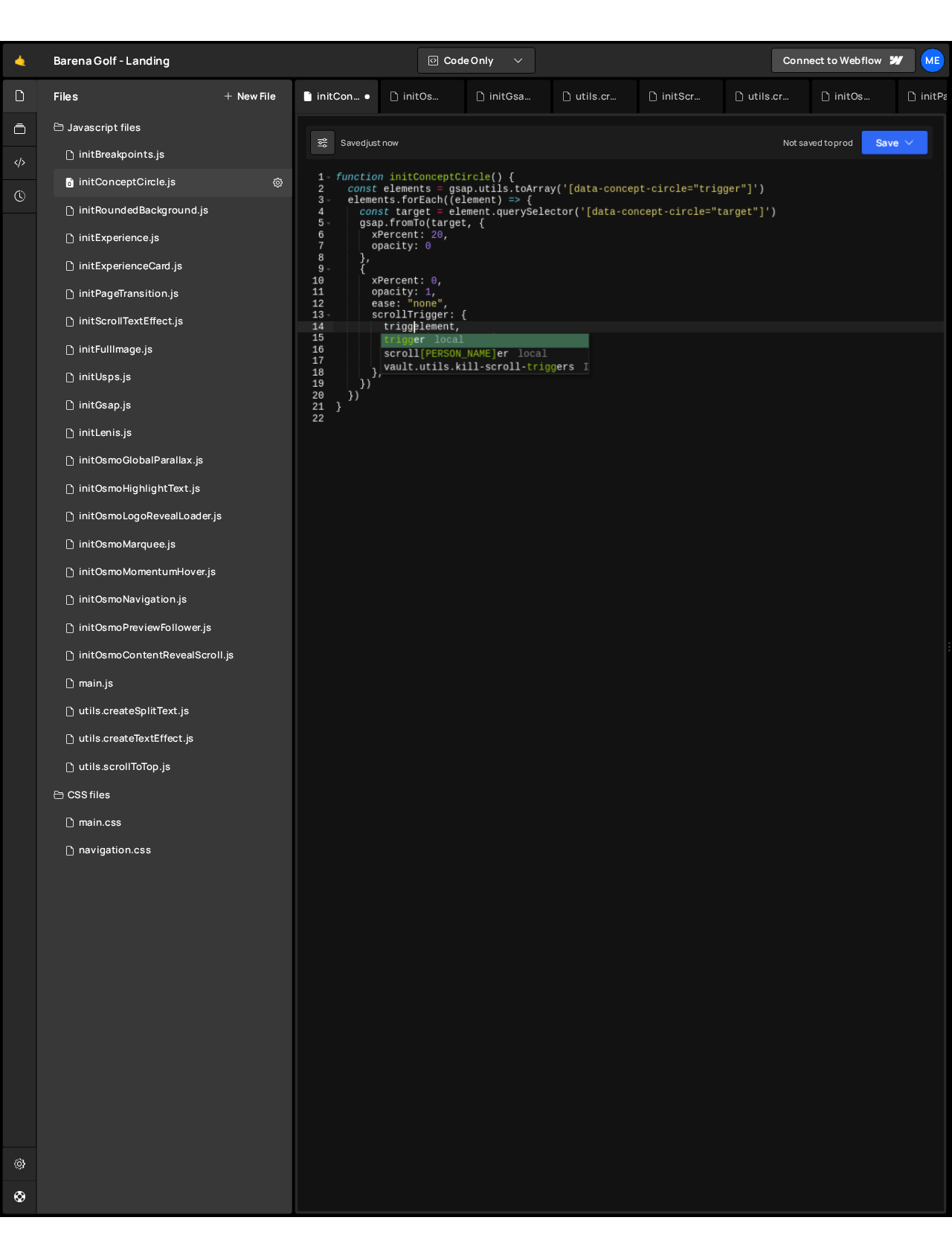
scroll to position [0, 7]
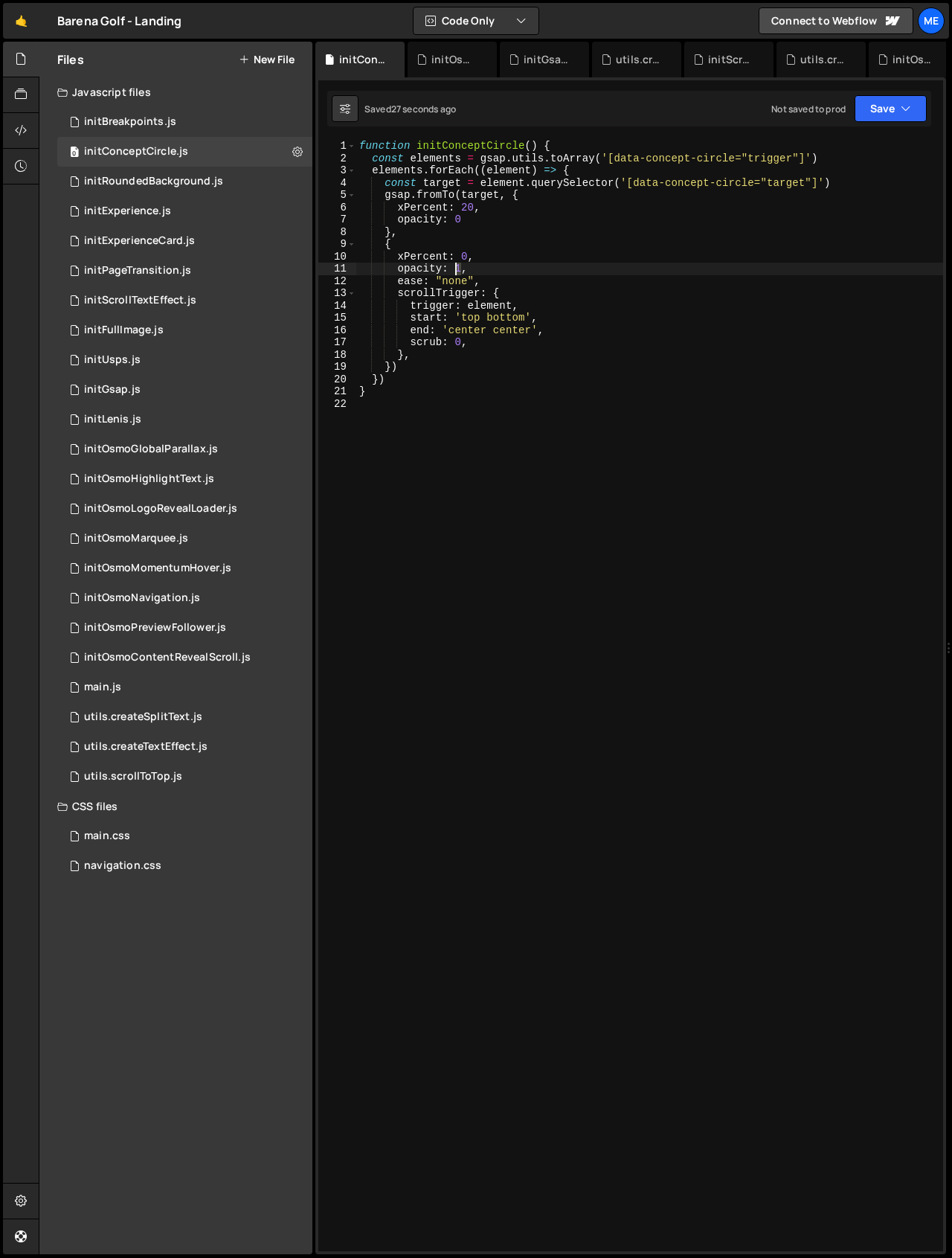
click at [456, 267] on div "function initConceptCircle ( ) { const elements = gsap . utils . toArray ( '[da…" at bounding box center [649, 708] width 587 height 1136
drag, startPoint x: 512, startPoint y: 200, endPoint x: 509, endPoint y: 208, distance: 8.5
click at [512, 200] on div "function initConceptCircle ( ) { const elements = gsap . utils . toArray ( '[da…" at bounding box center [649, 708] width 587 height 1136
click at [509, 208] on div "function initConceptCircle ( ) { const elements = gsap . utils . toArray ( '[da…" at bounding box center [649, 708] width 587 height 1136
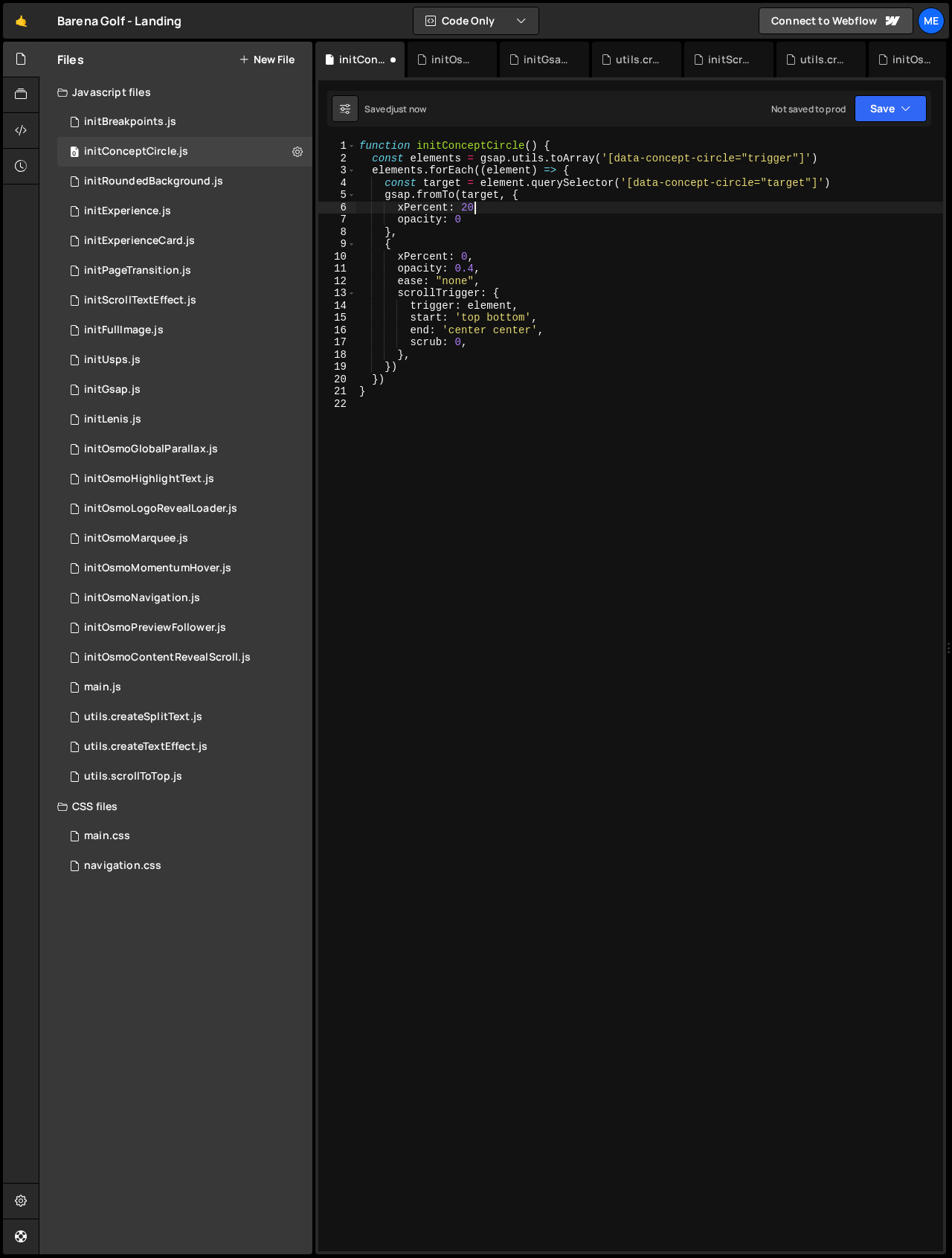
type textarea "xPercent: 20,"
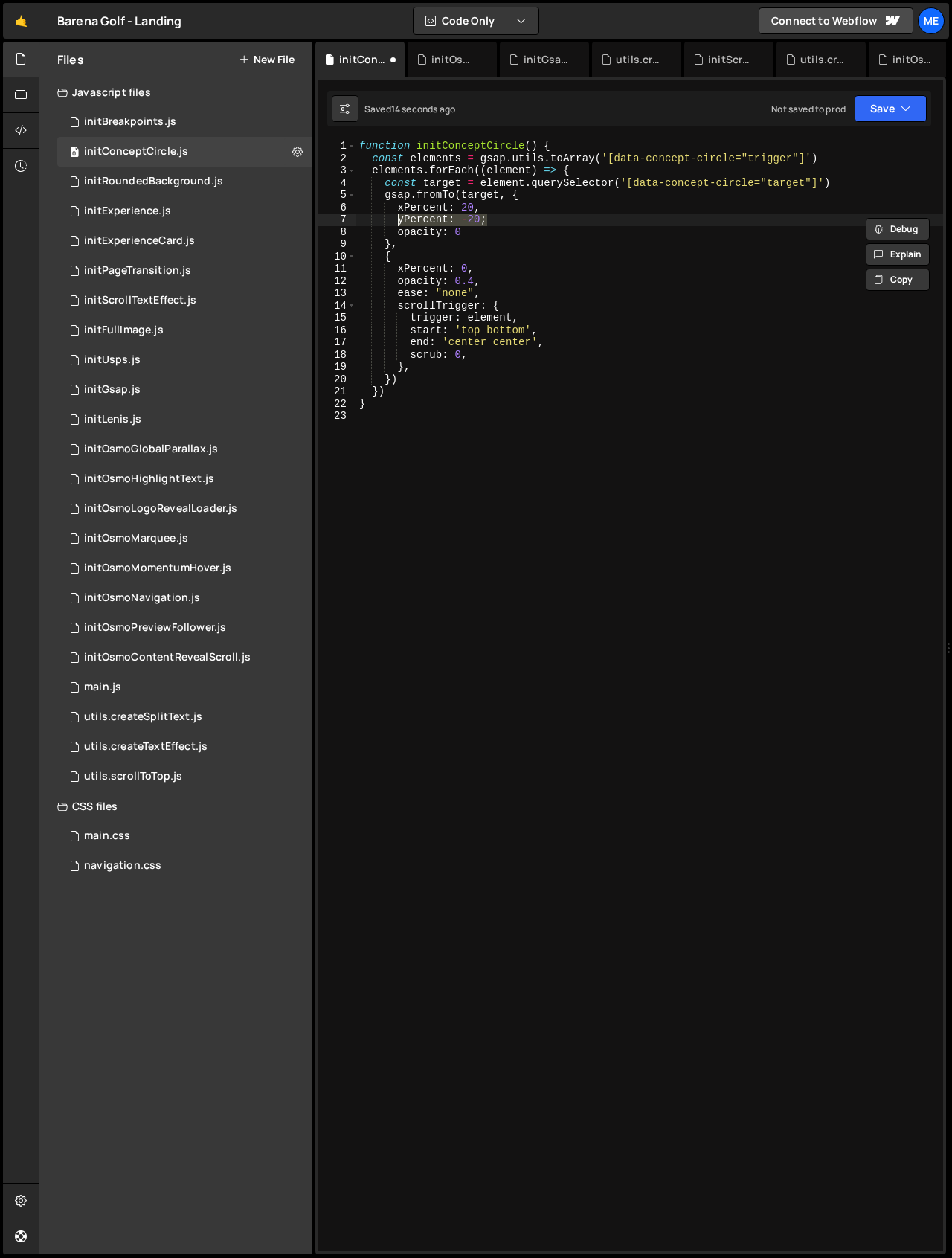
click at [514, 271] on div "function initConceptCircle ( ) { const elements = gsap . utils . toArray ( '[da…" at bounding box center [649, 708] width 587 height 1136
type textarea "xPercent: 0,"
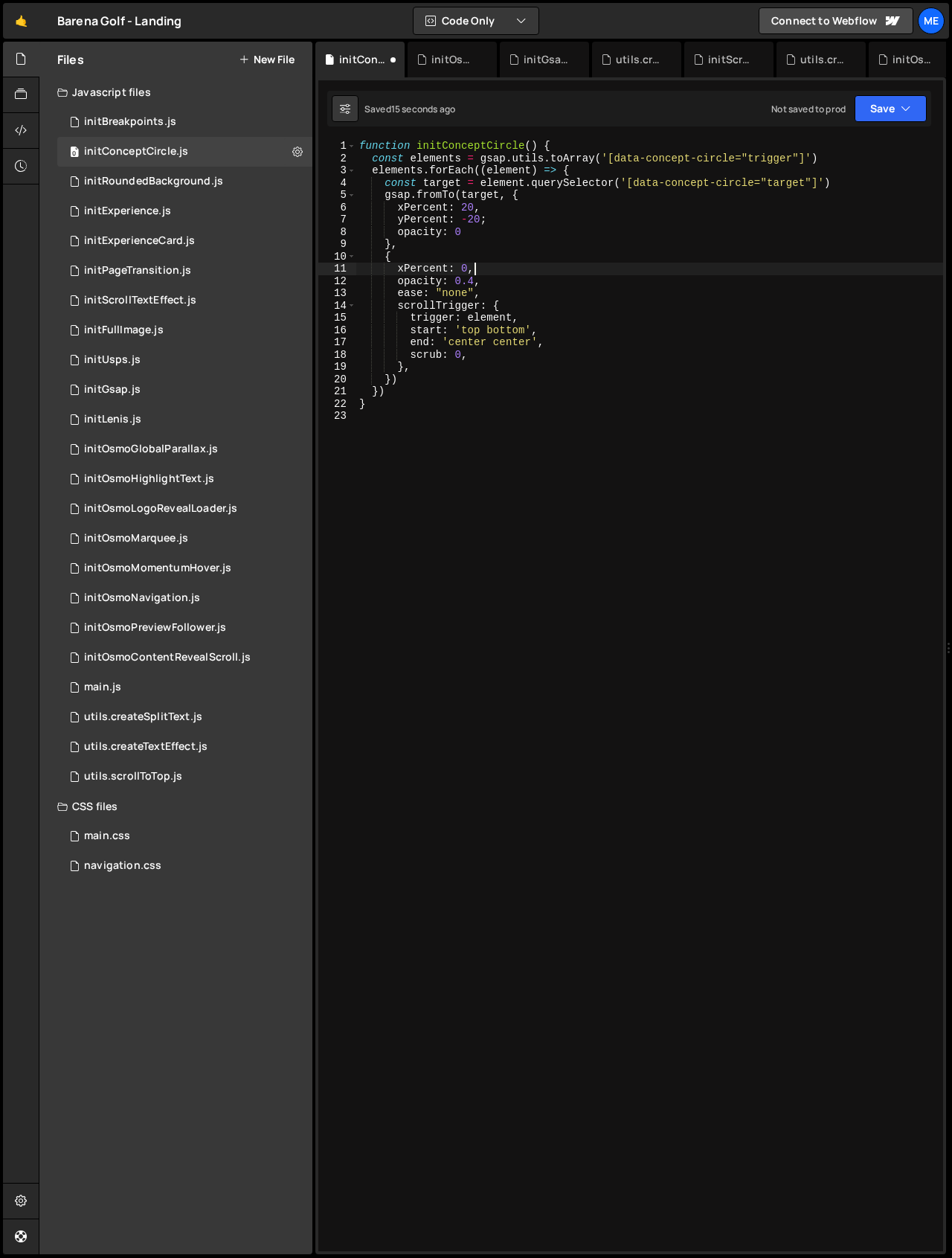
paste textarea "yPercent: -20;"
click at [502, 227] on div "function initConceptCircle ( ) { const elements = gsap . utils . toArray ( '[da…" at bounding box center [649, 708] width 587 height 1136
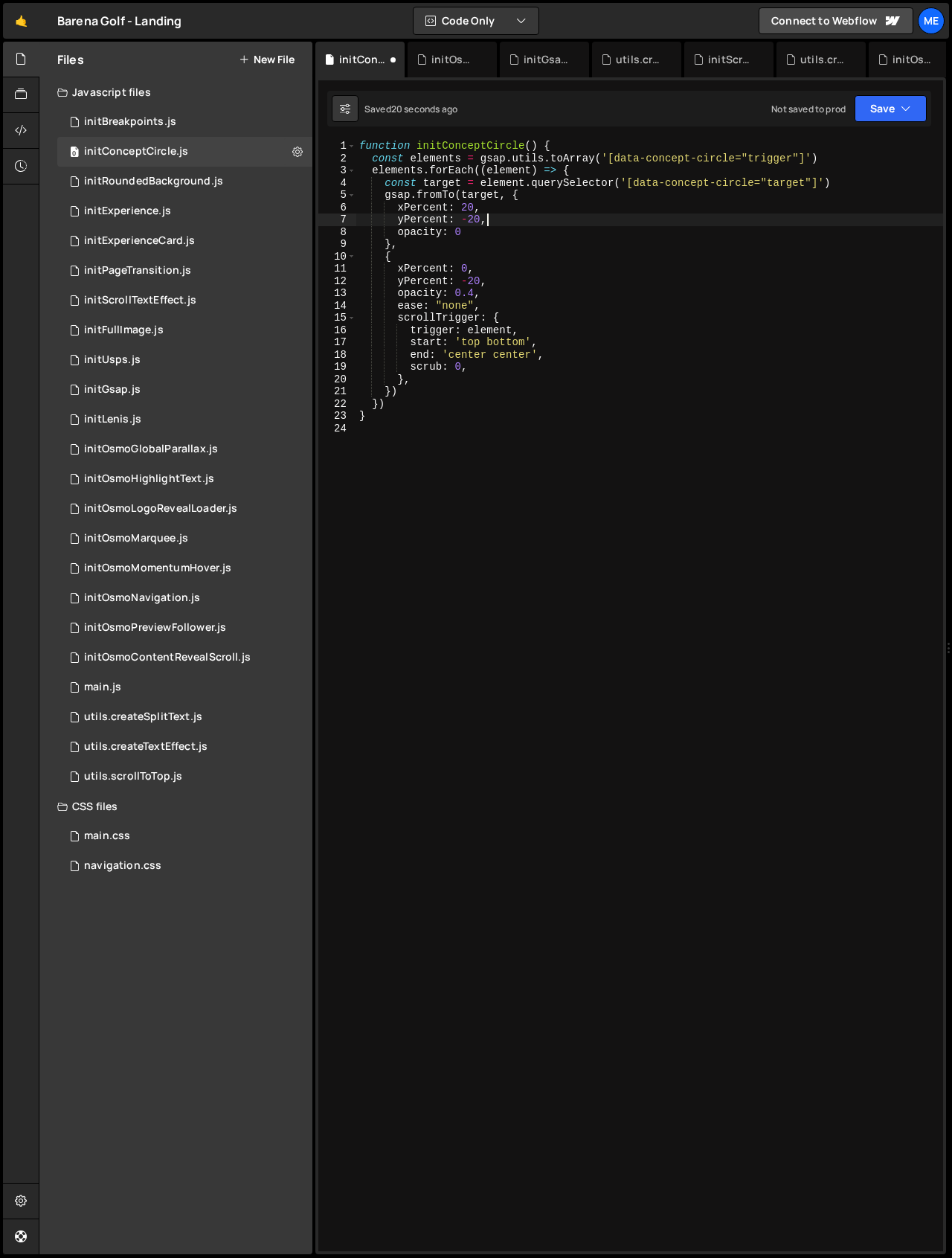
scroll to position [0, 9]
click at [474, 282] on div "function initConceptCircle ( ) { const elements = gsap . utils . toArray ( '[da…" at bounding box center [649, 708] width 587 height 1136
click at [466, 351] on div "function initConceptCircle ( ) { const elements = gsap . utils . toArray ( '[da…" at bounding box center [649, 708] width 587 height 1136
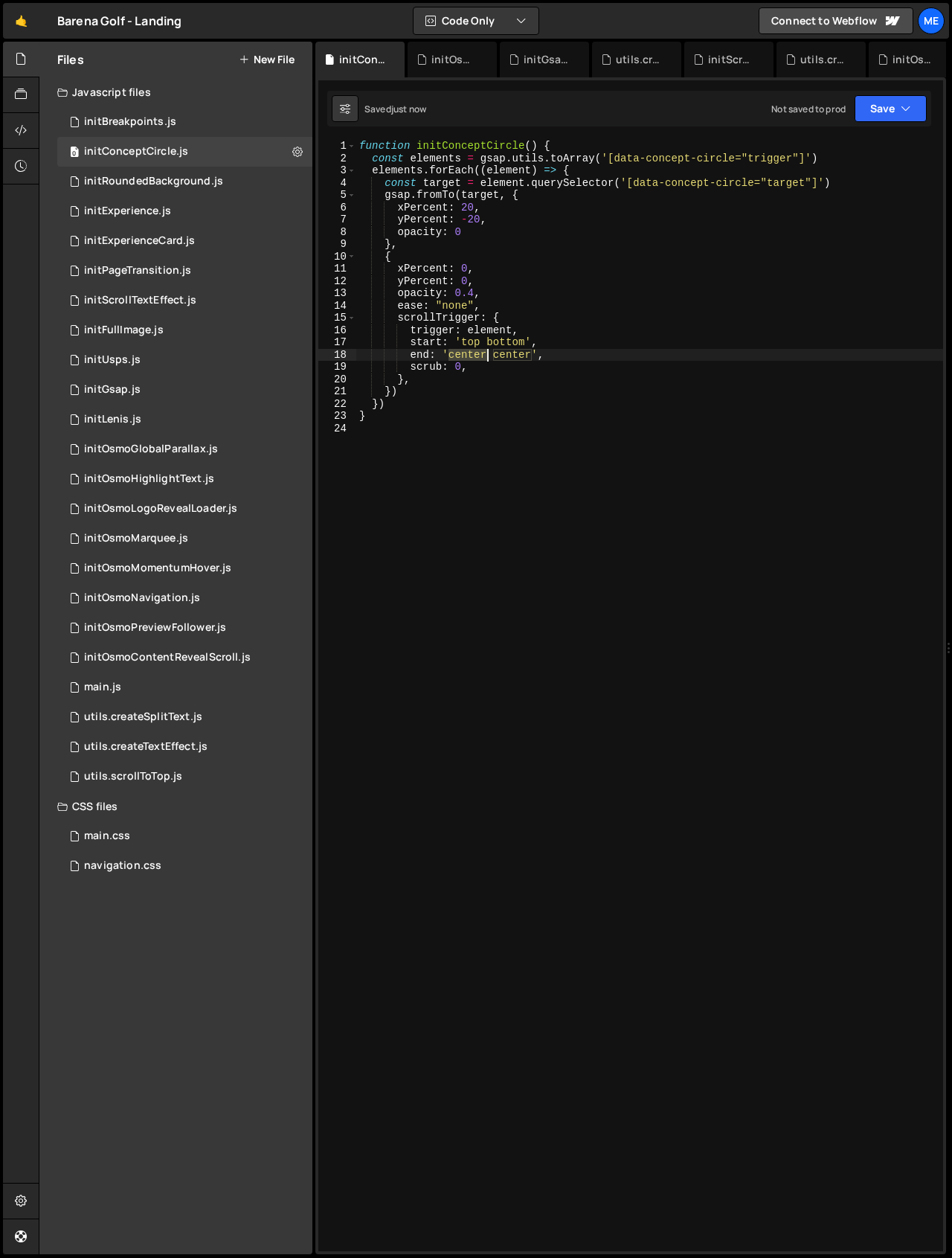
click at [466, 351] on div "function initConceptCircle ( ) { const elements = gsap . utils . toArray ( '[da…" at bounding box center [649, 708] width 587 height 1136
click at [495, 354] on div "function initConceptCircle ( ) { const elements = gsap . utils . toArray ( '[da…" at bounding box center [649, 708] width 587 height 1136
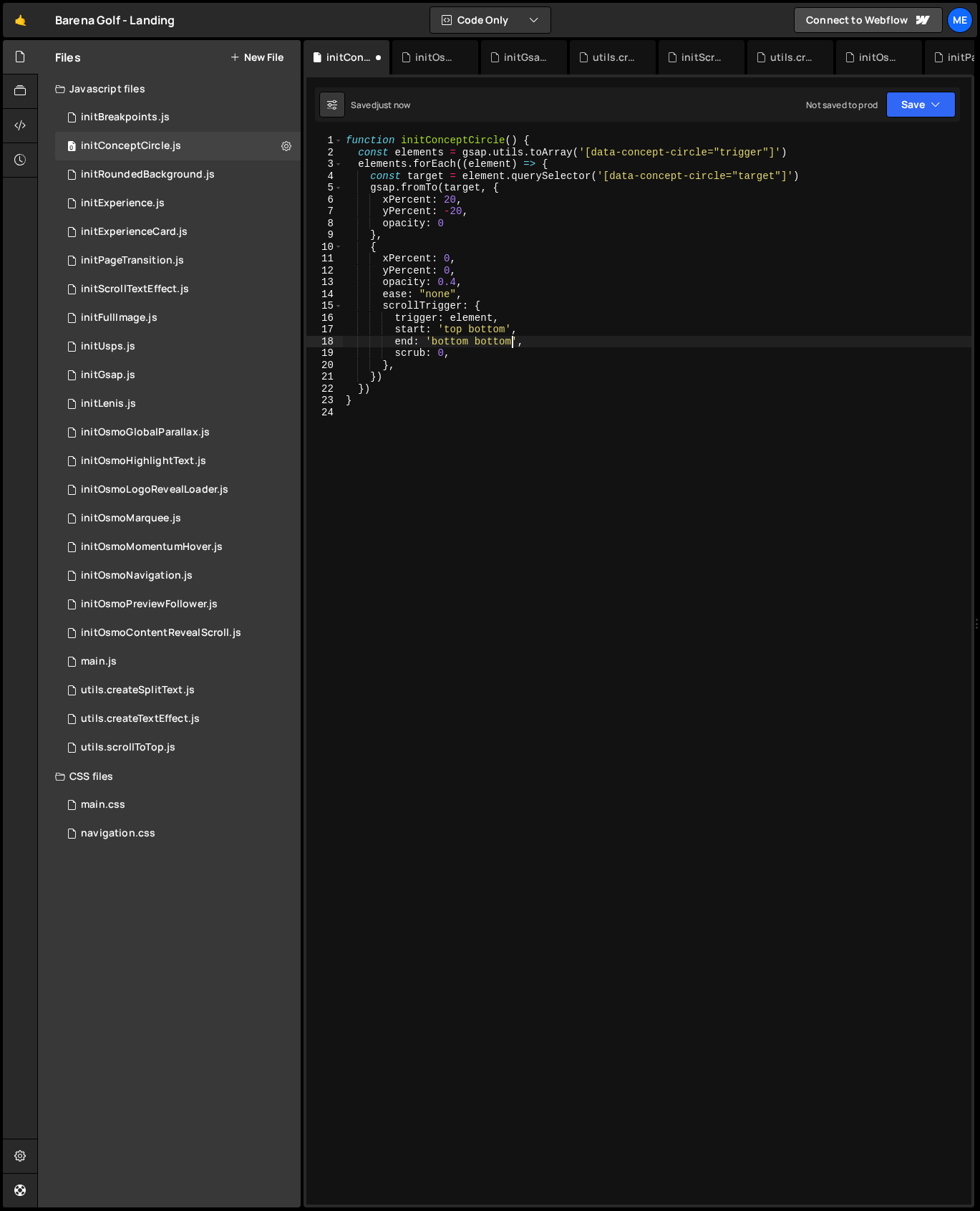
scroll to position [0, 11]
click at [448, 198] on div "function initConceptCircle ( ) { const elements = gsap . utils . toArray ( '[da…" at bounding box center [657, 681] width 629 height 1094
drag, startPoint x: 448, startPoint y: 198, endPoint x: 457, endPoint y: 199, distance: 9.1
click at [448, 198] on div "function initConceptCircle ( ) { const elements = gsap . utils . toArray ( '[da…" at bounding box center [657, 681] width 629 height 1094
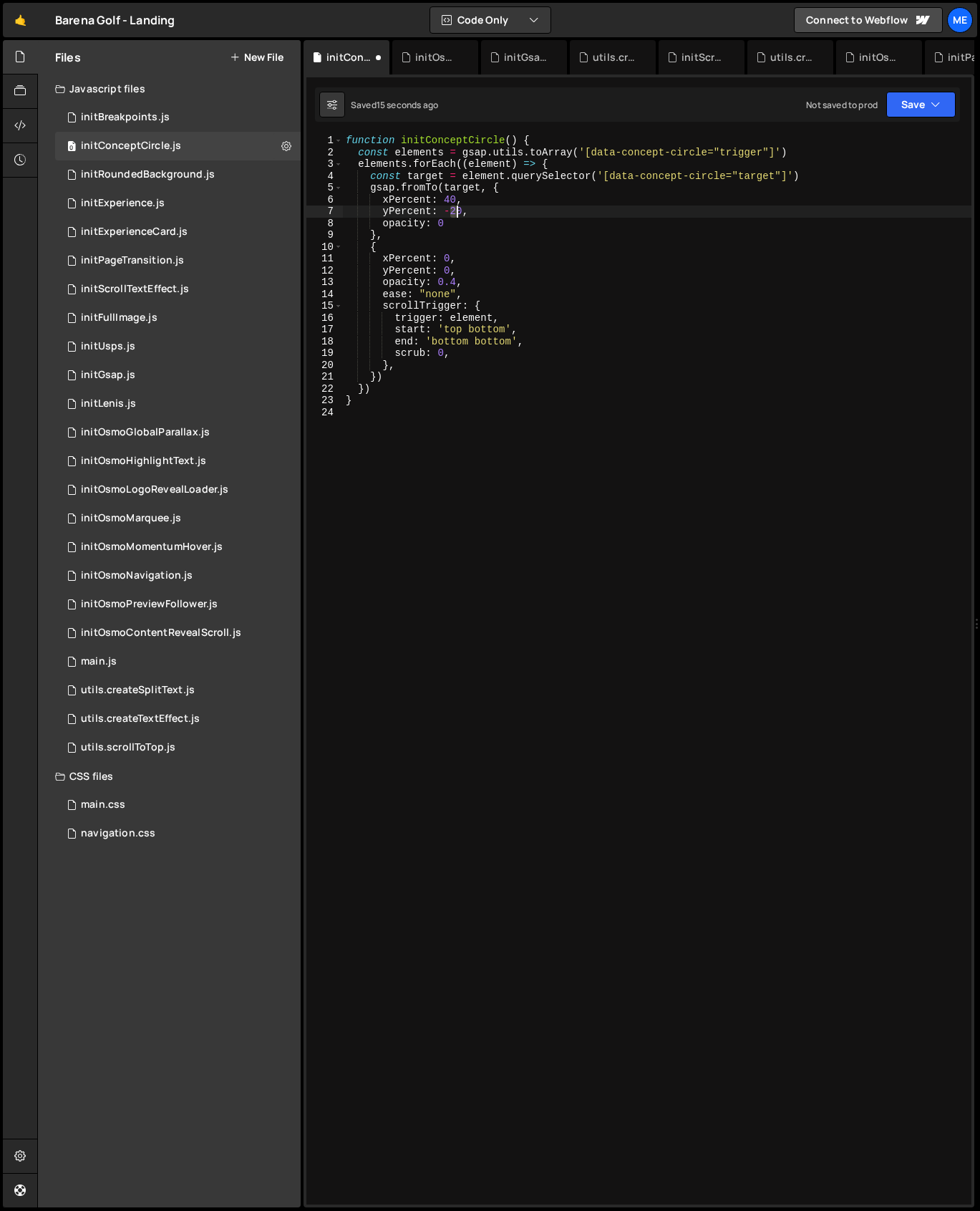
click at [457, 211] on div "function initConceptCircle ( ) { const elements = gsap . utils . toArray ( '[da…" at bounding box center [657, 681] width 629 height 1094
click at [448, 212] on div "function initConceptCircle ( ) { const elements = gsap . utils . toArray ( '[da…" at bounding box center [657, 681] width 629 height 1094
click at [453, 202] on div "function initConceptCircle ( ) { const elements = gsap . utils . toArray ( '[da…" at bounding box center [657, 681] width 629 height 1094
click at [449, 206] on div "function initConceptCircle ( ) { const elements = gsap . utils . toArray ( '[da…" at bounding box center [657, 681] width 629 height 1094
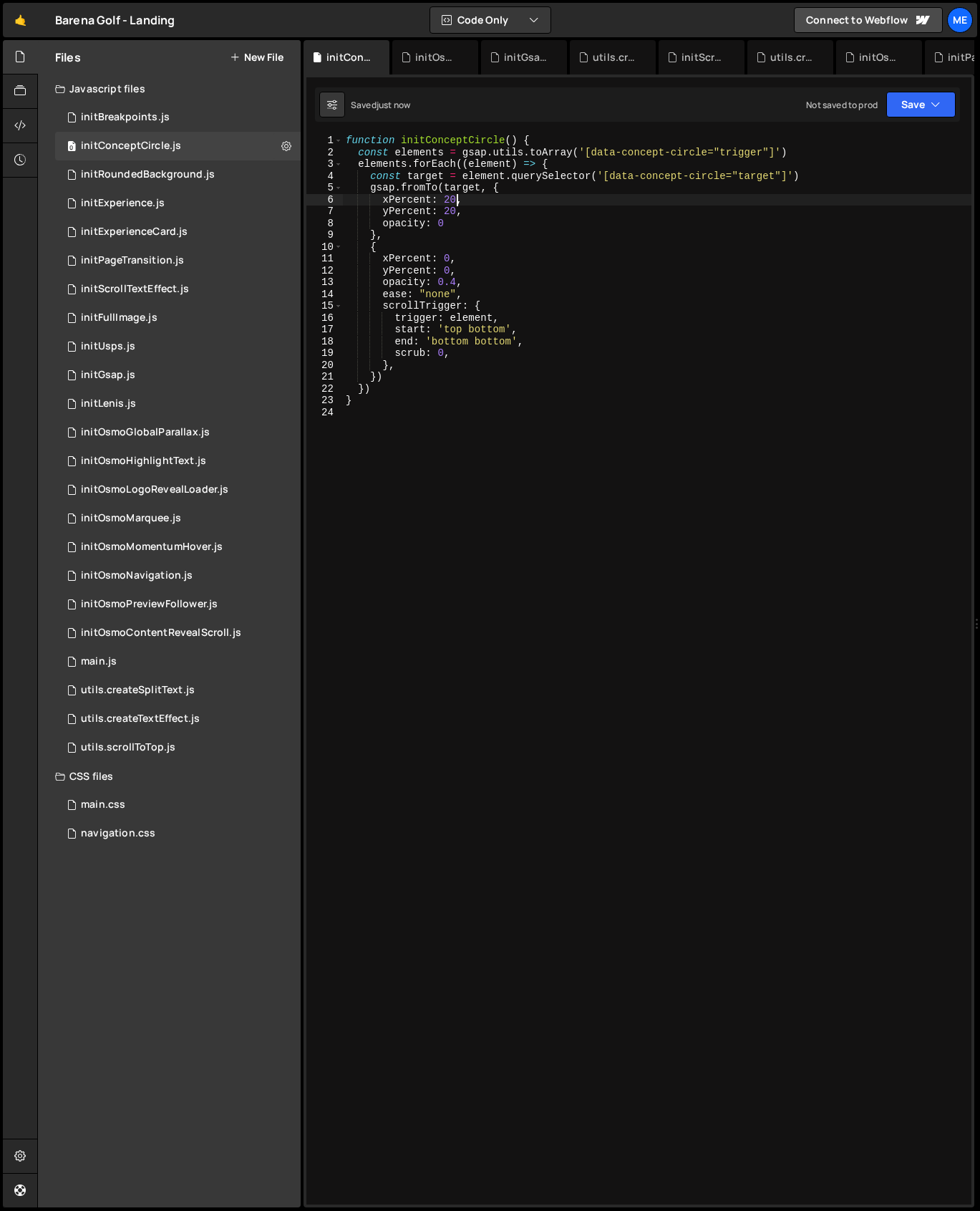
click at [449, 206] on div "function initConceptCircle ( ) { const elements = gsap . utils . toArray ( '[da…" at bounding box center [657, 681] width 629 height 1094
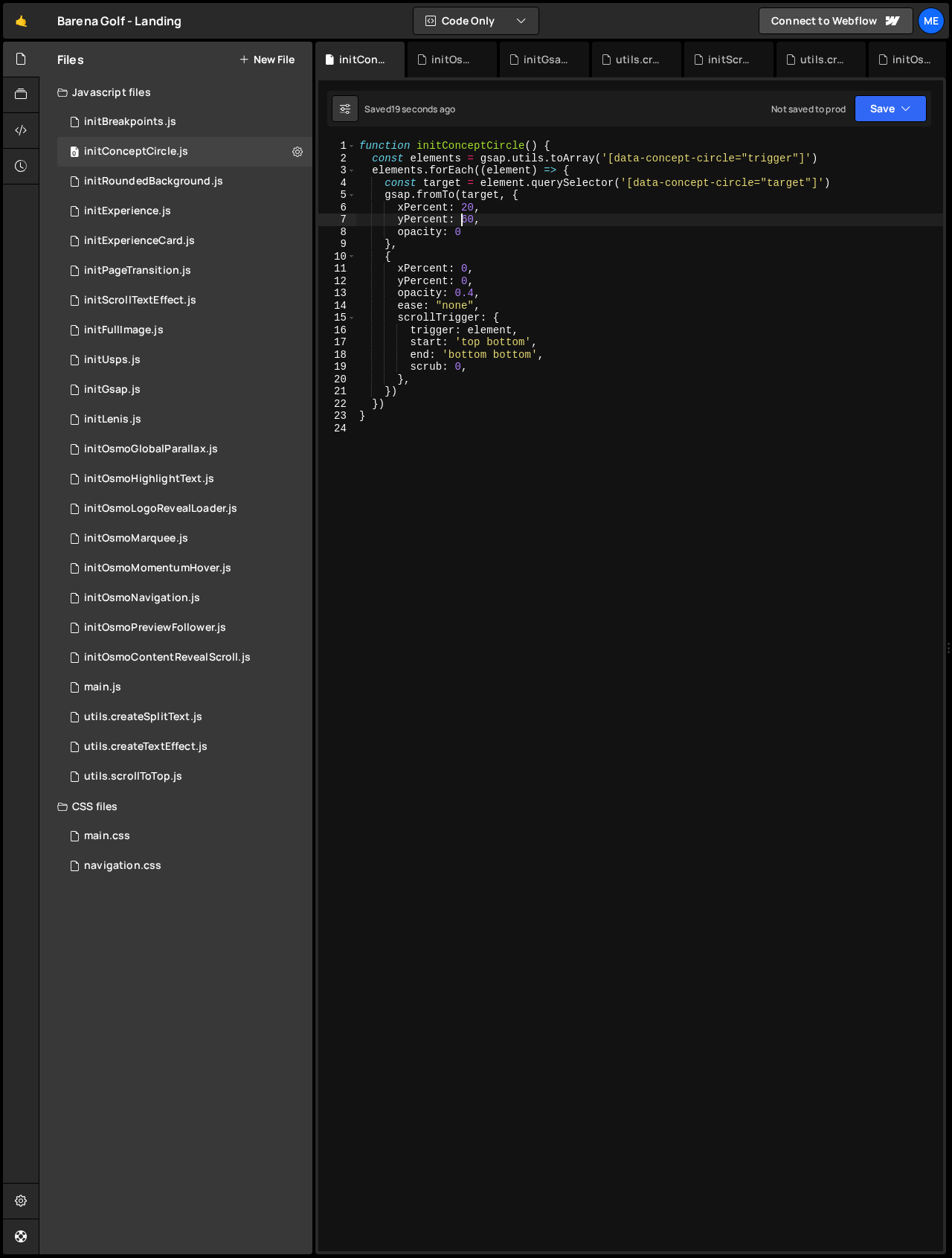
click at [462, 223] on div "function initConceptCircle ( ) { const elements = gsap . utils . toArray ( '[da…" at bounding box center [649, 708] width 587 height 1136
drag, startPoint x: 464, startPoint y: 218, endPoint x: 480, endPoint y: 217, distance: 16.0
click at [480, 217] on div "function initConceptCircle ( ) { const elements = gsap . utils . toArray ( '[da…" at bounding box center [649, 708] width 587 height 1136
type textarea "yPercent: 0,"
click at [493, 220] on div "function initConceptCircle ( ) { const elements = gsap . utils . toArray ( '[da…" at bounding box center [649, 708] width 587 height 1136
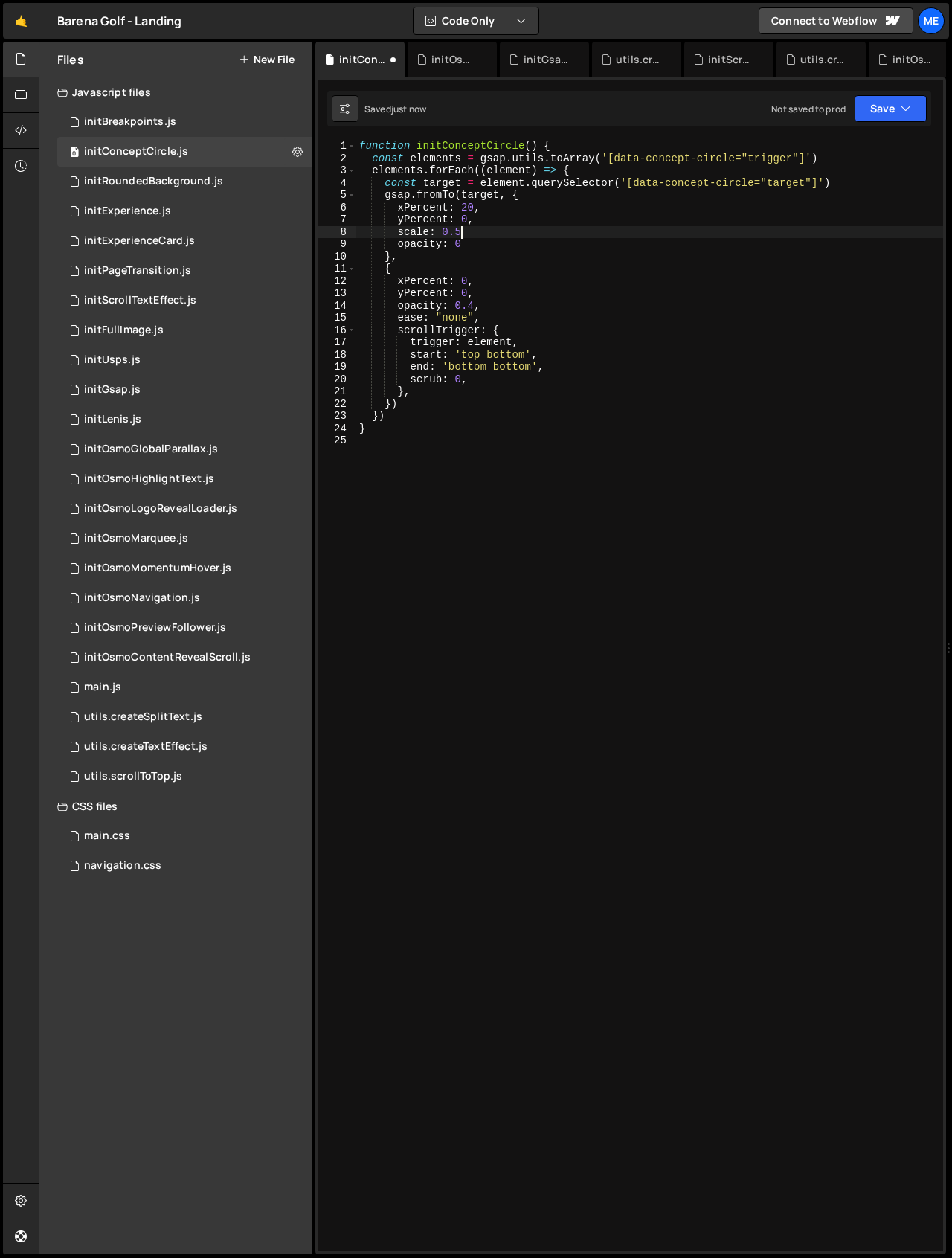
scroll to position [0, 7]
click at [499, 298] on div "function initConceptCircle ( ) { const elements = gsap . utils . toArray ( '[da…" at bounding box center [649, 708] width 587 height 1136
type textarea "yPercent: 0,"
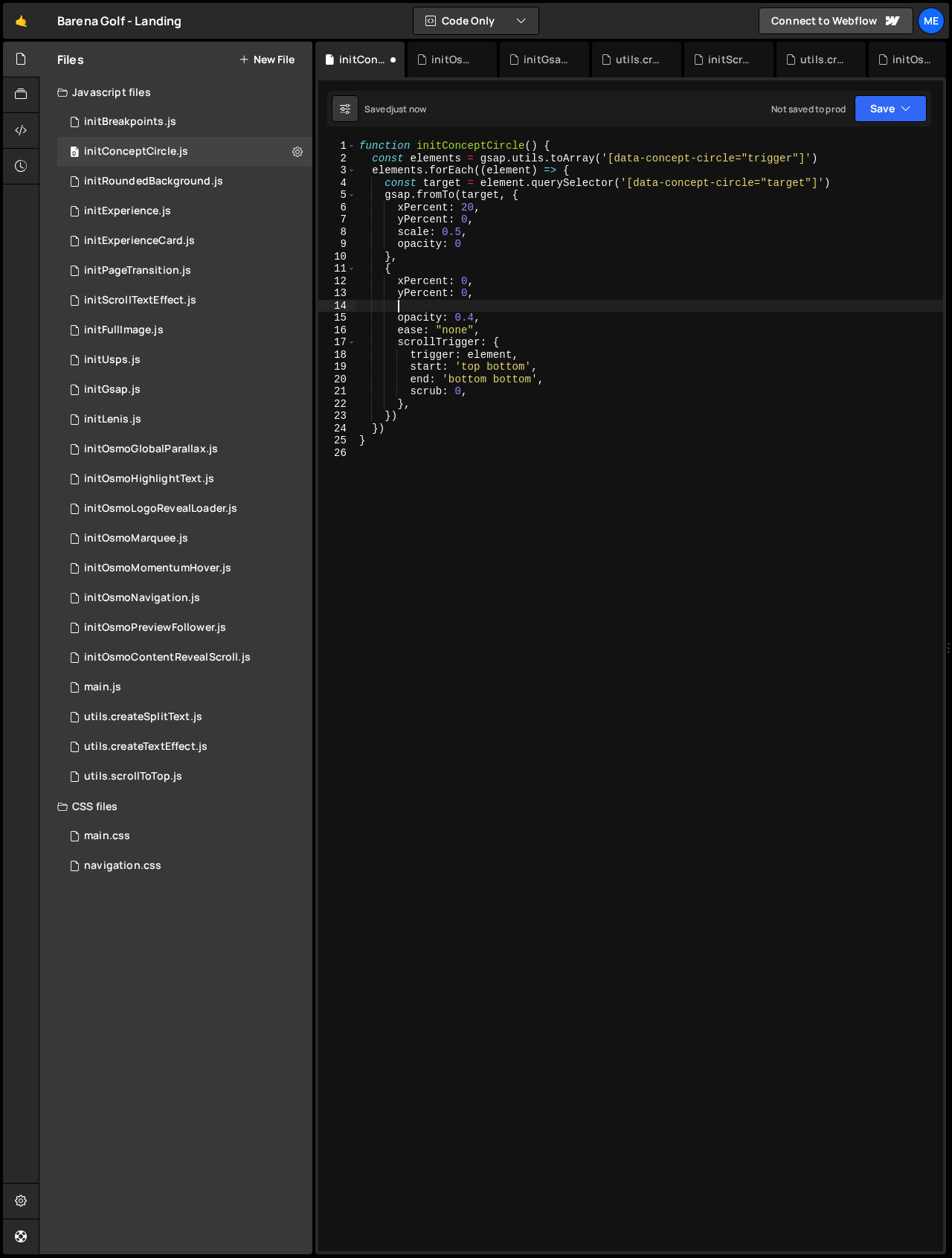
paste textarea "scale: 0.5,"
click at [450, 343] on div "function initConceptCircle ( ) { const elements = gsap . utils . toArray ( '[da…" at bounding box center [649, 708] width 587 height 1136
click at [473, 323] on div "function initConceptCircle ( ) { const elements = gsap . utils . toArray ( '[da…" at bounding box center [649, 708] width 587 height 1136
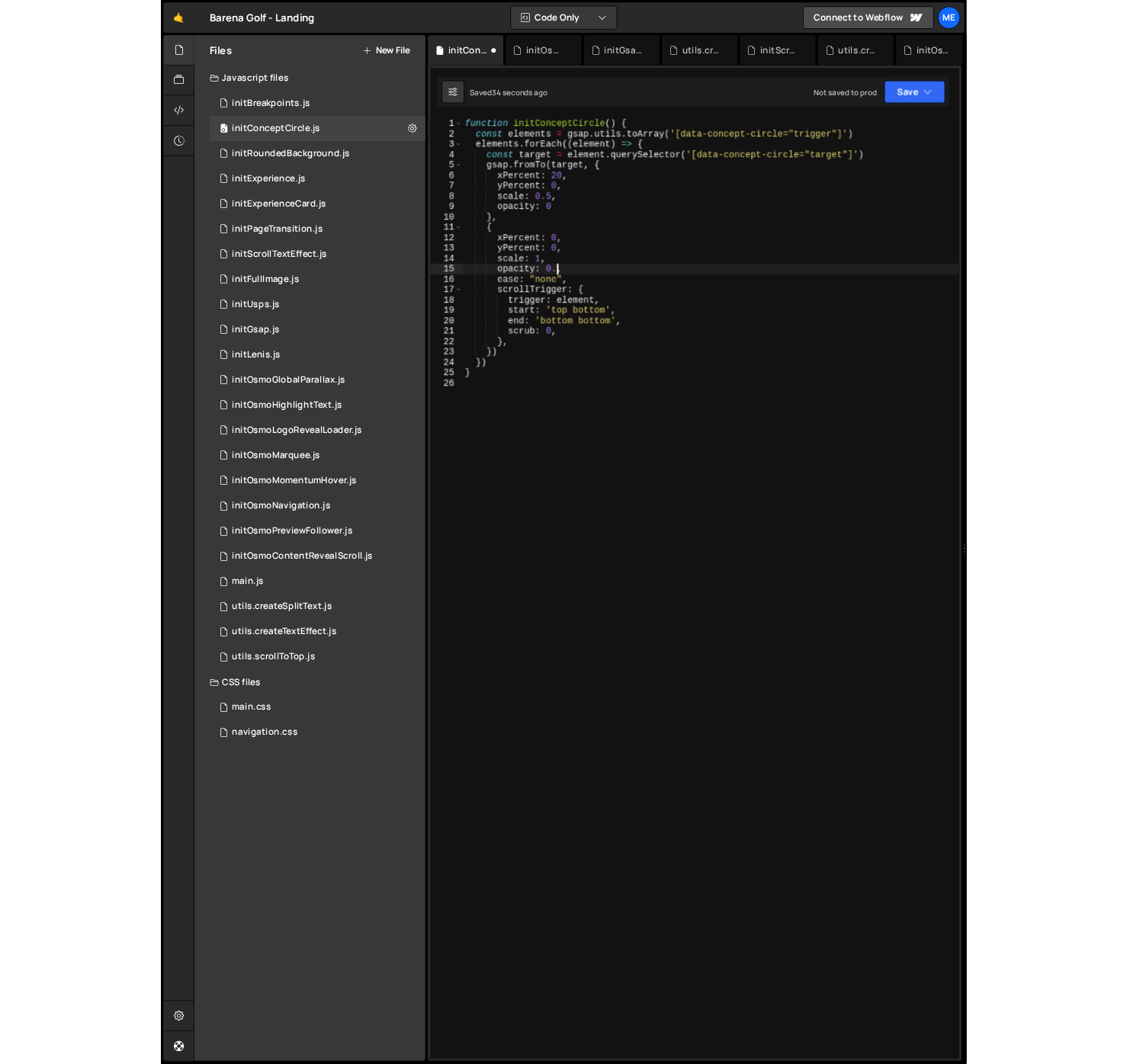
scroll to position [0, 8]
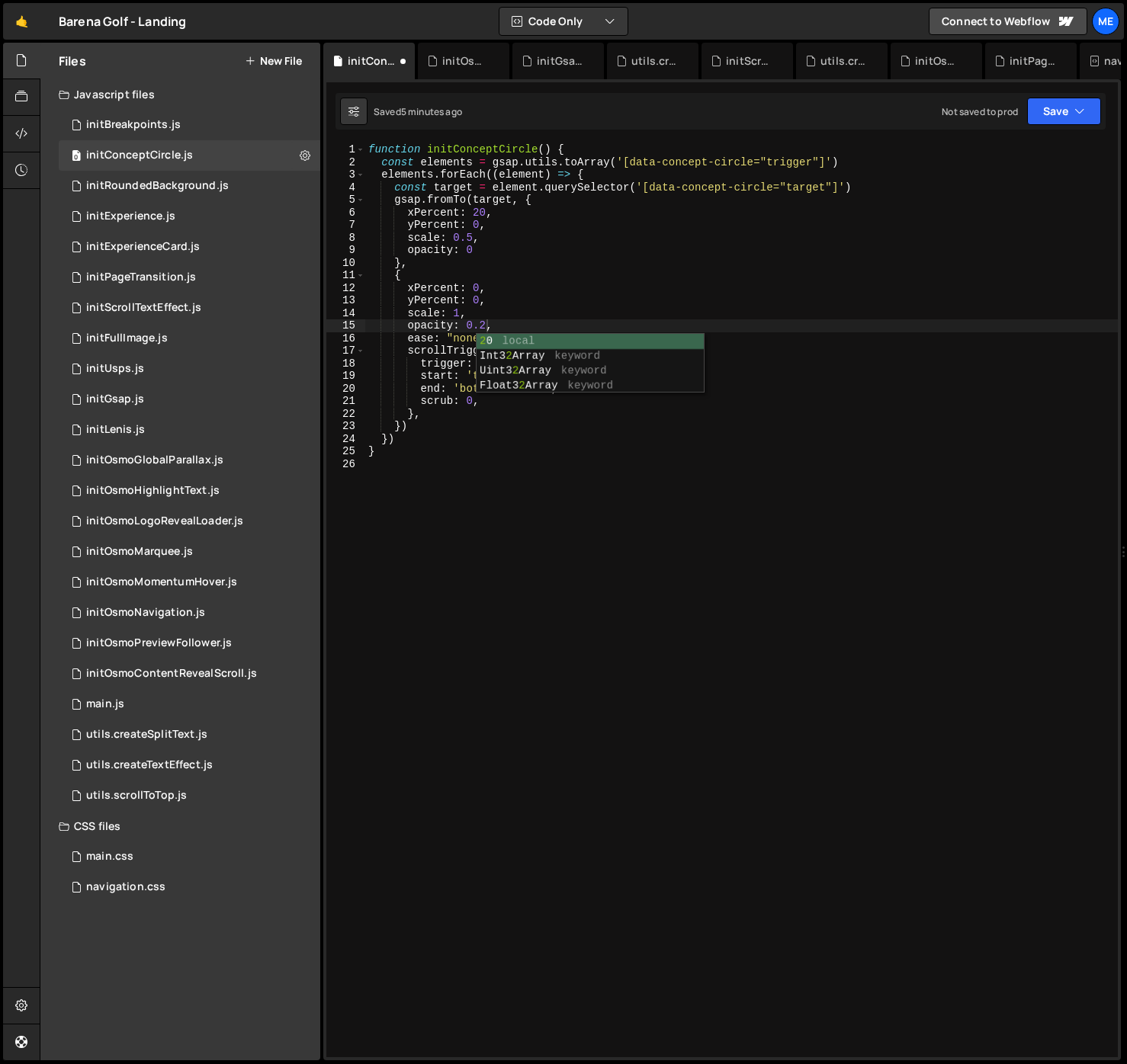
click at [576, 243] on div "function initConceptCircle ( ) { const elements = gsap . utils . toArray ( '[da…" at bounding box center [741, 612] width 752 height 939
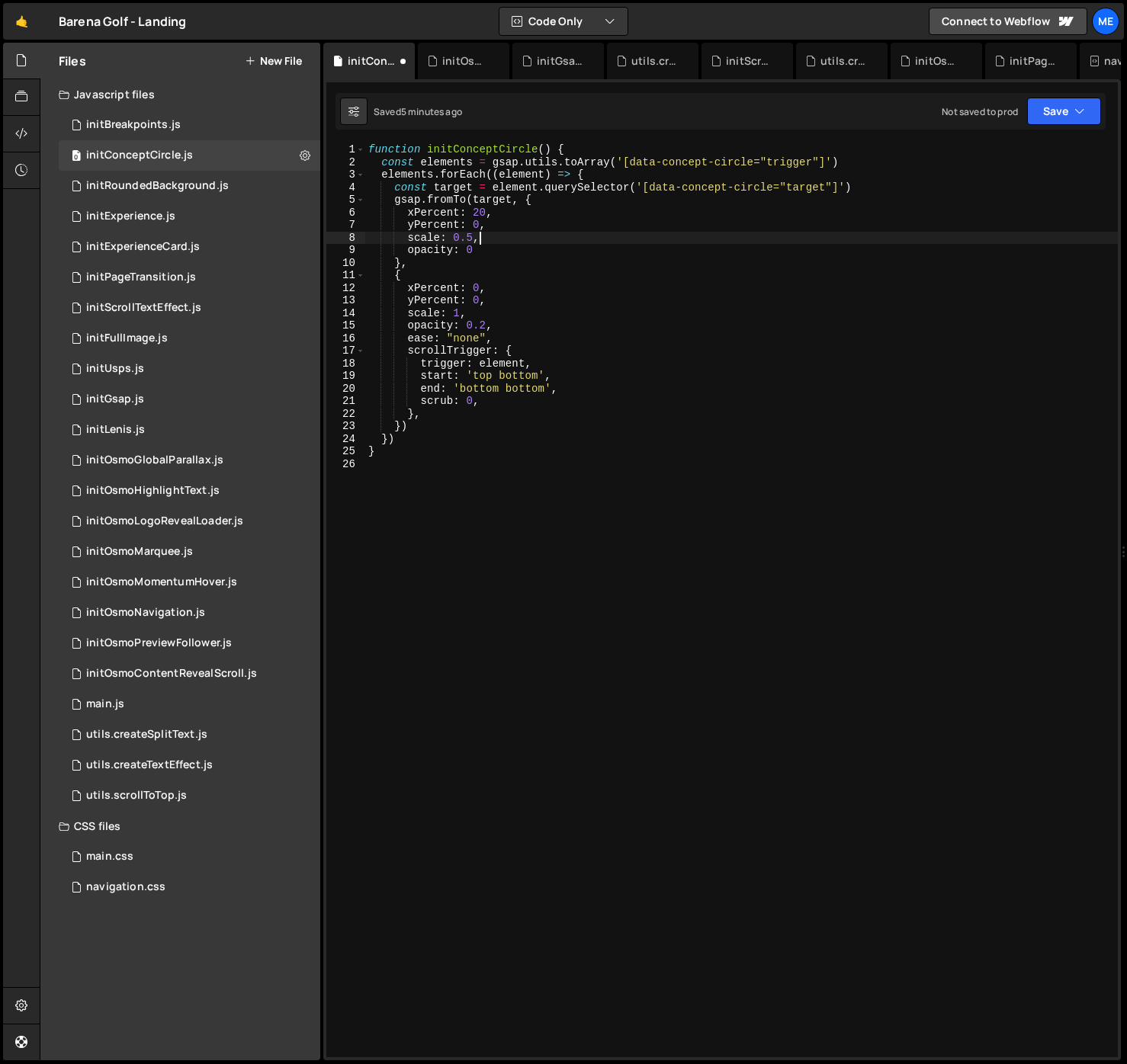
scroll to position [0, 7]
click at [476, 211] on div "function initConceptCircle ( ) { const elements = gsap . utils . toArray ( '[da…" at bounding box center [741, 612] width 752 height 939
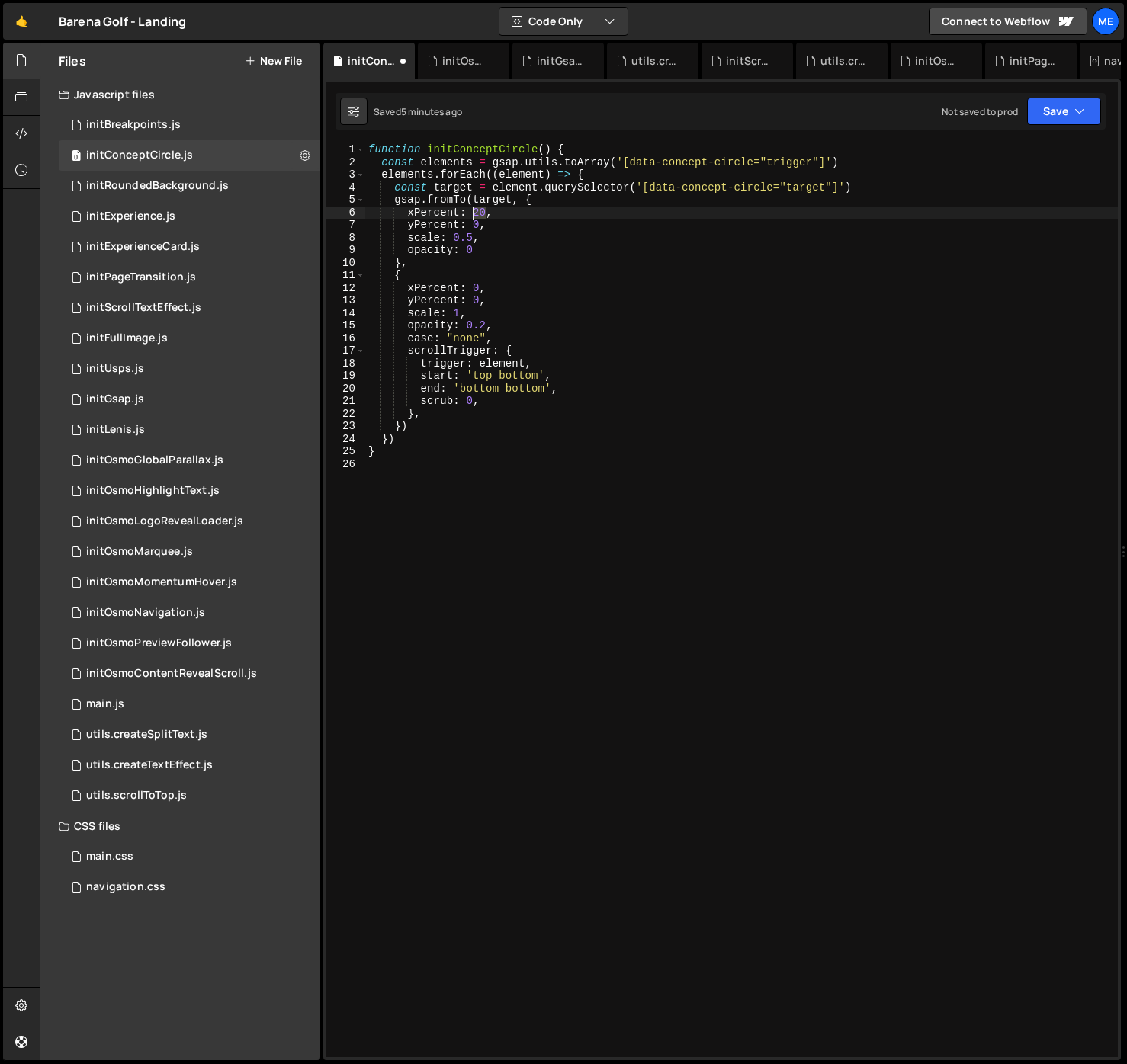
click at [476, 211] on div "function initConceptCircle ( ) { const elements = gsap . utils . toArray ( '[da…" at bounding box center [741, 612] width 752 height 939
drag, startPoint x: 479, startPoint y: 211, endPoint x: 523, endPoint y: 225, distance: 46.2
click at [479, 211] on div "function initConceptCircle ( ) { const elements = gsap . utils . toArray ( '[da…" at bounding box center [741, 612] width 752 height 939
click at [542, 205] on div "function initConceptCircle ( ) { const elements = gsap . utils . toArray ( '[da…" at bounding box center [741, 612] width 752 height 939
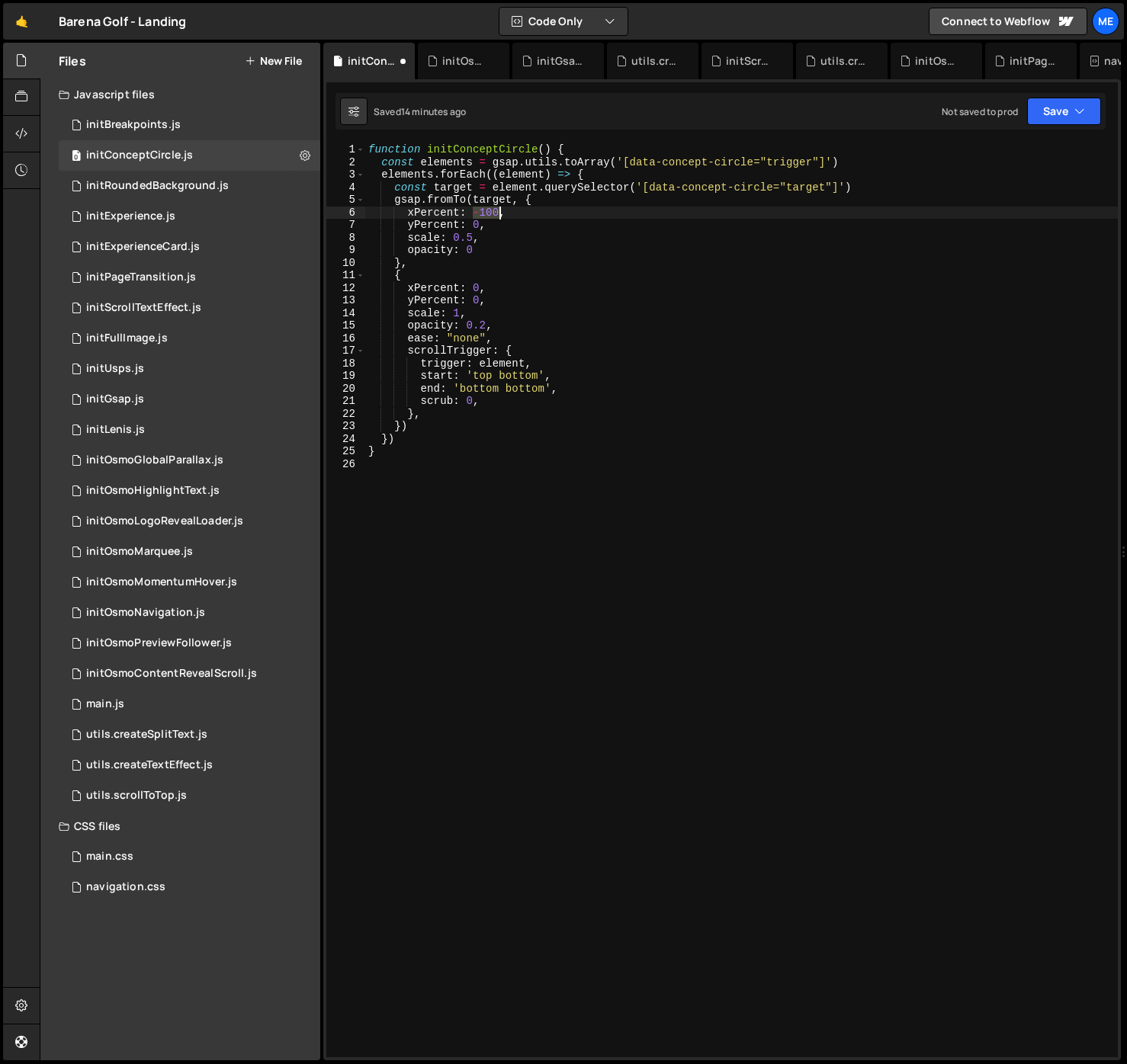
drag, startPoint x: 475, startPoint y: 216, endPoint x: 501, endPoint y: 216, distance: 26.0
click at [501, 216] on div "function initConceptCircle ( ) { const elements = gsap . utils . toArray ( '[da…" at bounding box center [741, 612] width 752 height 939
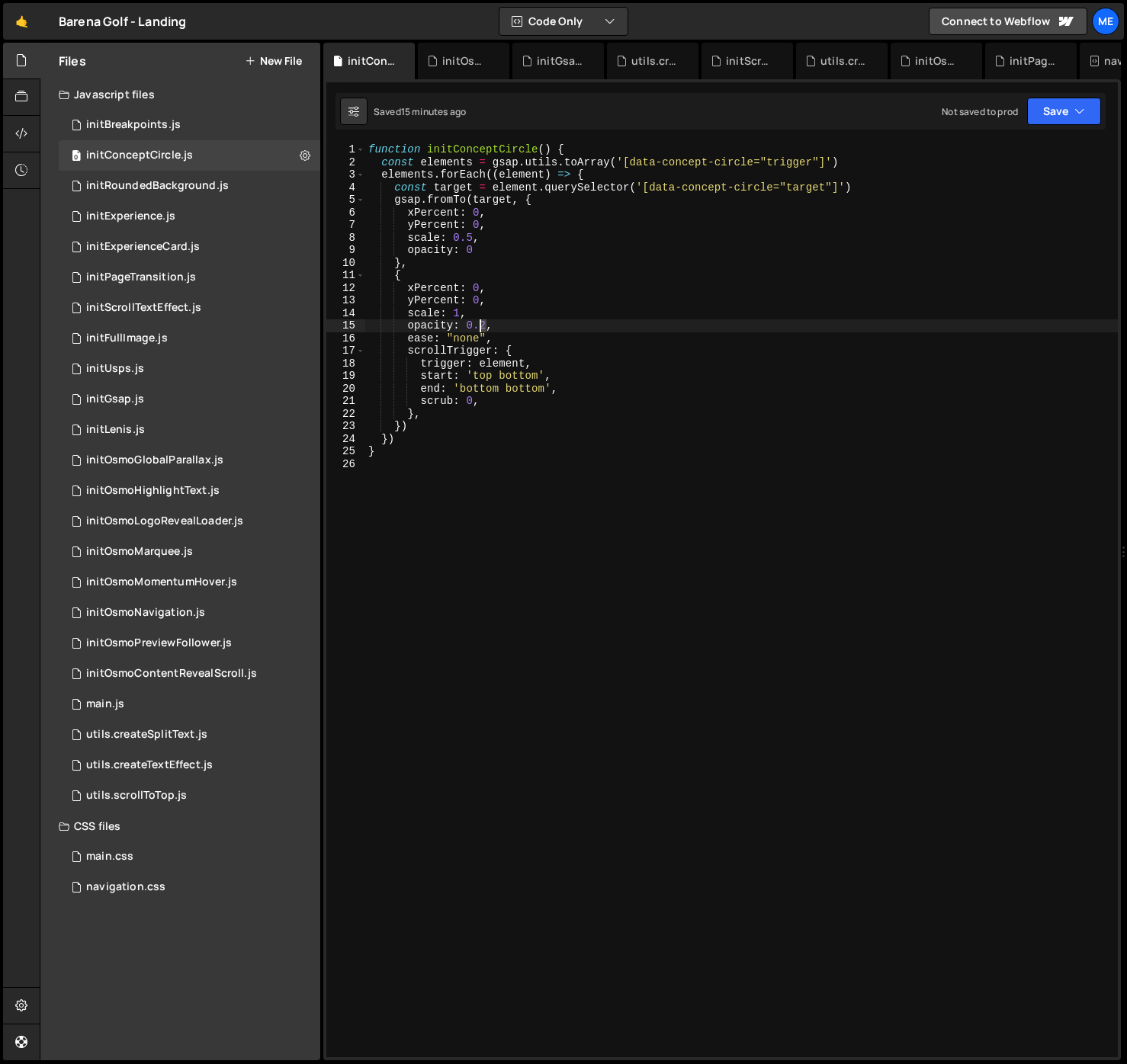
drag, startPoint x: 485, startPoint y: 322, endPoint x: 477, endPoint y: 322, distance: 8.0
click at [477, 322] on div "function initConceptCircle ( ) { const elements = gsap . utils . toArray ( '[da…" at bounding box center [741, 612] width 752 height 939
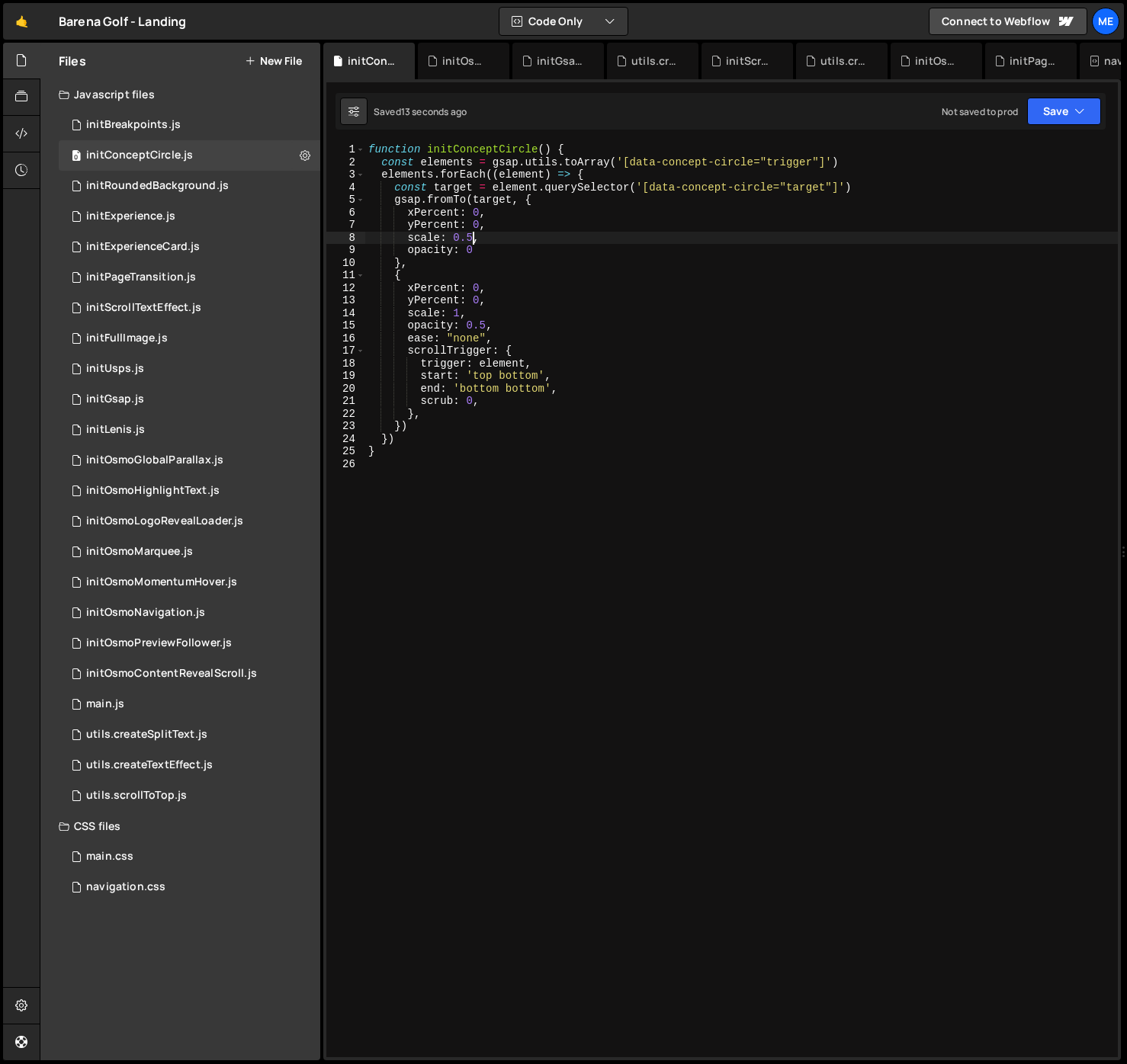
click at [467, 237] on div "function initConceptCircle ( ) { const elements = gsap . utils . toArray ( '[da…" at bounding box center [741, 612] width 752 height 939
type textarea "scale: 0.3,"
click at [138, 216] on div "initExperience.js" at bounding box center [130, 216] width 89 height 14
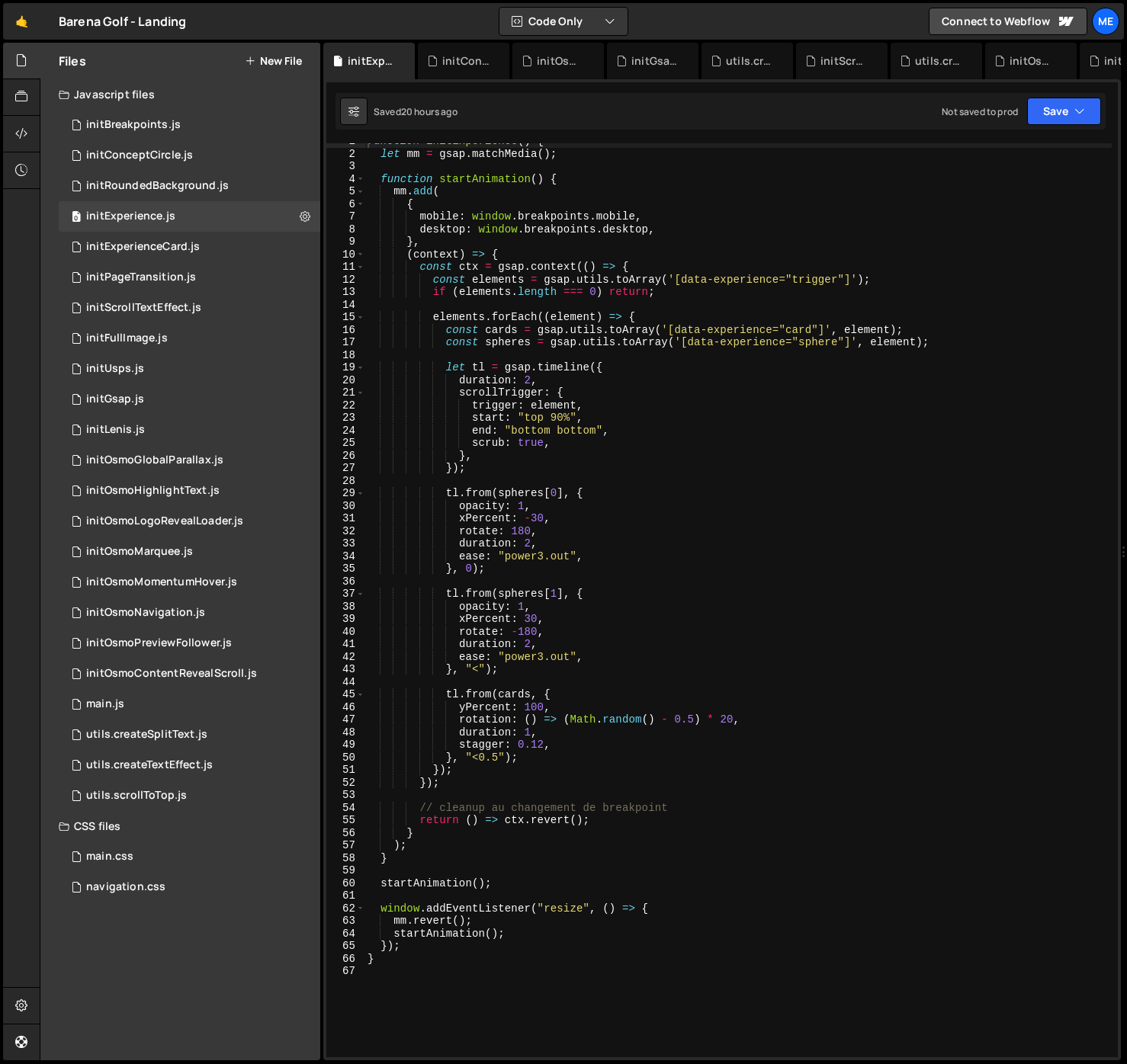
scroll to position [10, 0]
click at [552, 420] on div "function initExperience ( ) { let mm = gsap . matchMedia ( ) ; function startAn…" at bounding box center [737, 602] width 747 height 939
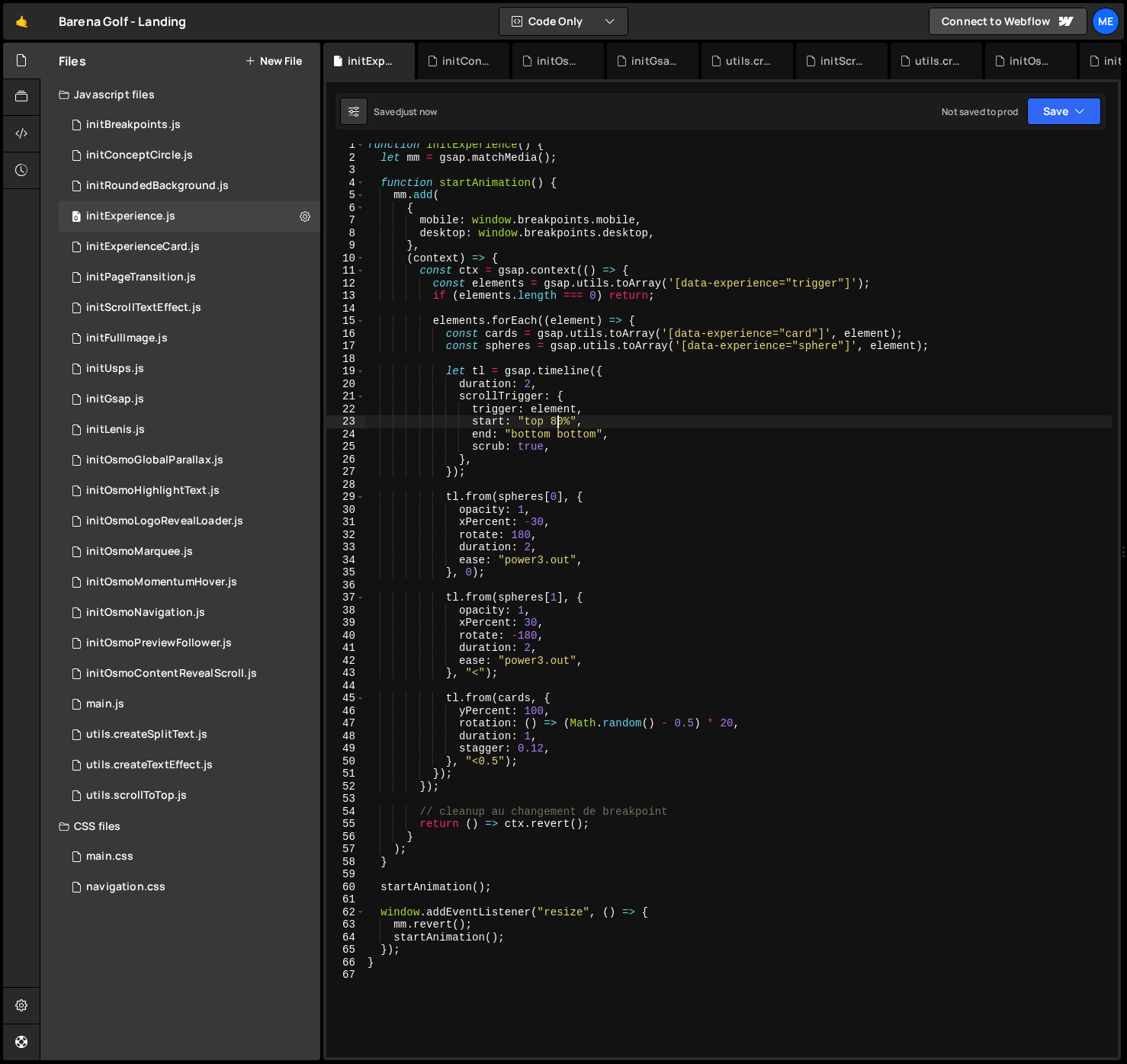
scroll to position [9, 0]
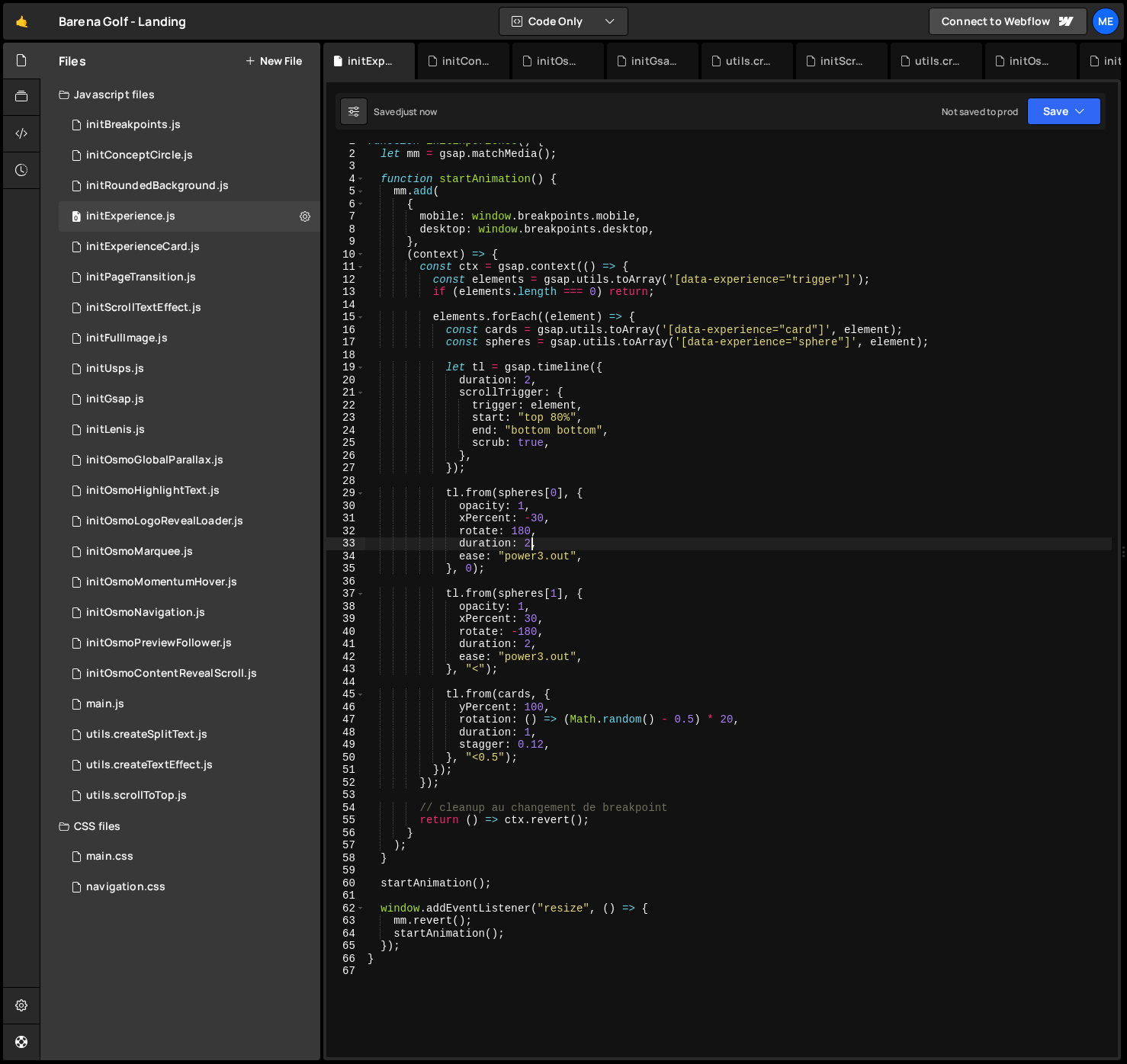
click at [530, 545] on div "function initExperience ( ) { let mm = gsap . matchMedia ( ) ; function startAn…" at bounding box center [737, 604] width 747 height 939
click at [530, 545] on div "function initExperience ( ) { let mm = gsap . matchMedia ( ) ; function startAn…" at bounding box center [737, 605] width 747 height 939
click at [536, 518] on div "function initExperience ( ) { let mm = gsap . matchMedia ( ) ; function startAn…" at bounding box center [737, 601] width 747 height 939
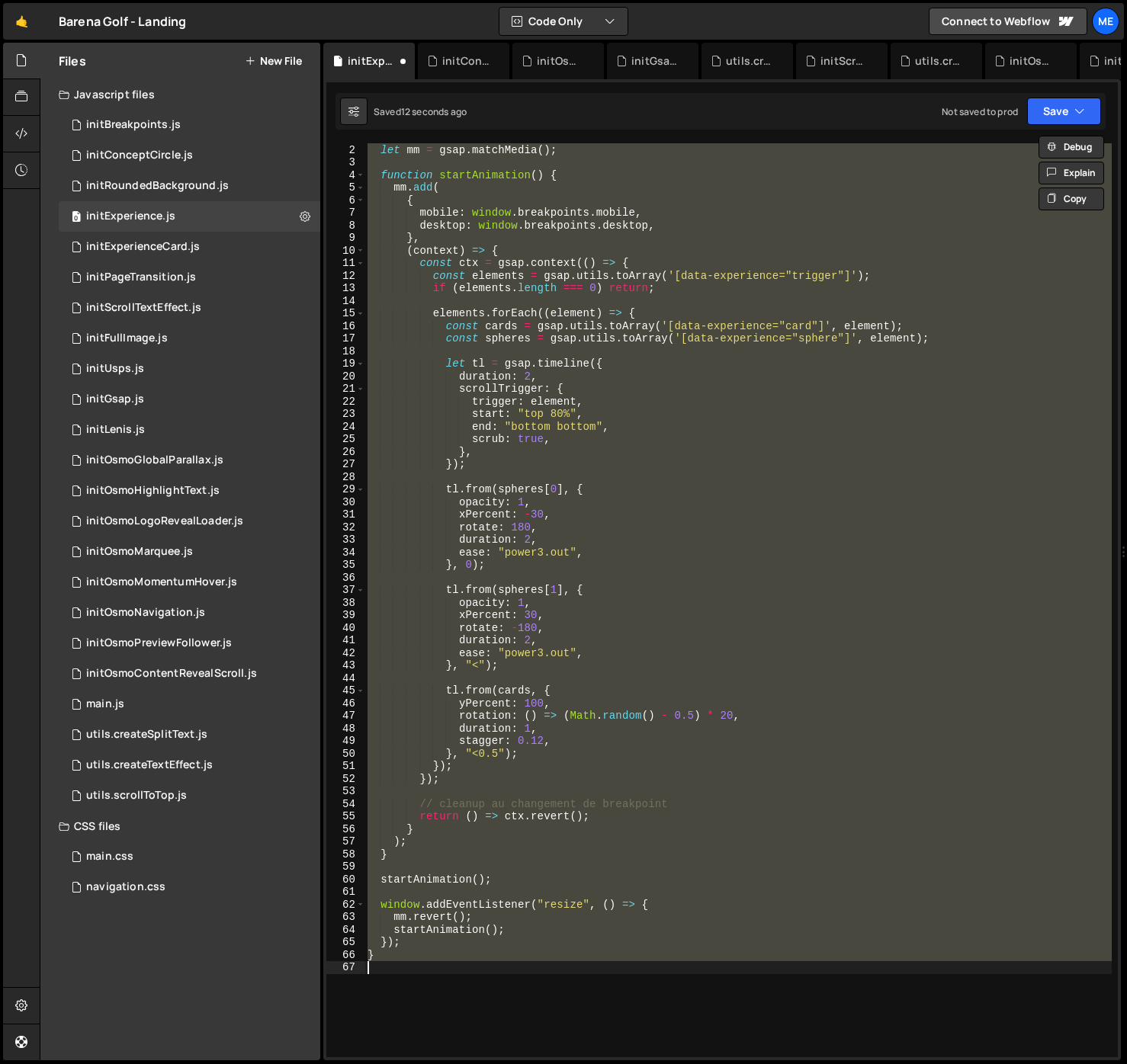
scroll to position [0, 0]
click at [593, 453] on div "function initExperience ( ) { let mm = gsap . matchMedia ( ) ; function startAn…" at bounding box center [737, 600] width 747 height 914
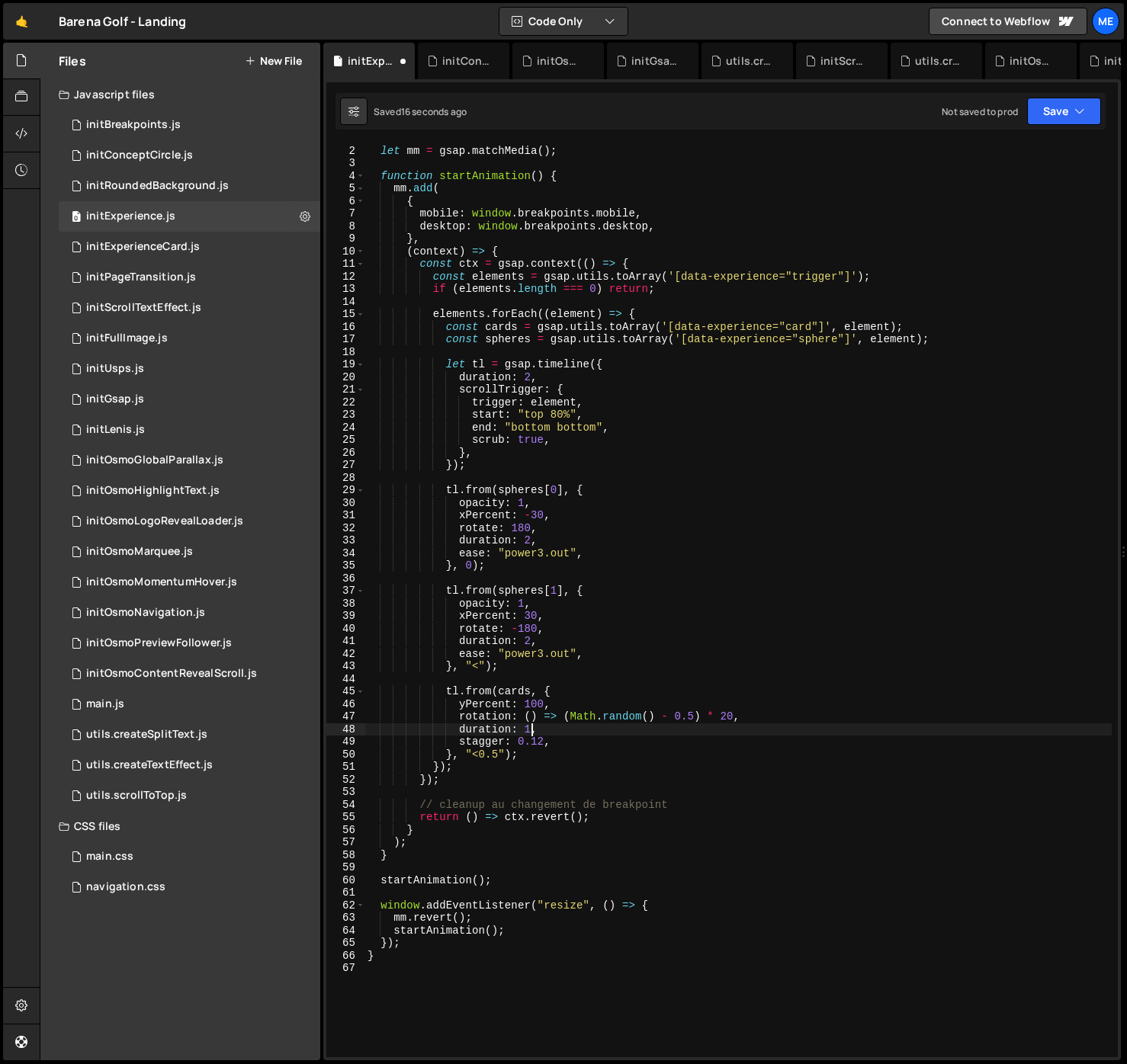
scroll to position [10, 0]
click at [530, 730] on div "function initExperience ( ) { let mm = gsap . matchMedia ( ) ; function startAn…" at bounding box center [737, 601] width 747 height 939
click at [635, 623] on div "function initExperience ( ) { let mm = gsap . matchMedia ( ) ; function startAn…" at bounding box center [737, 602] width 747 height 939
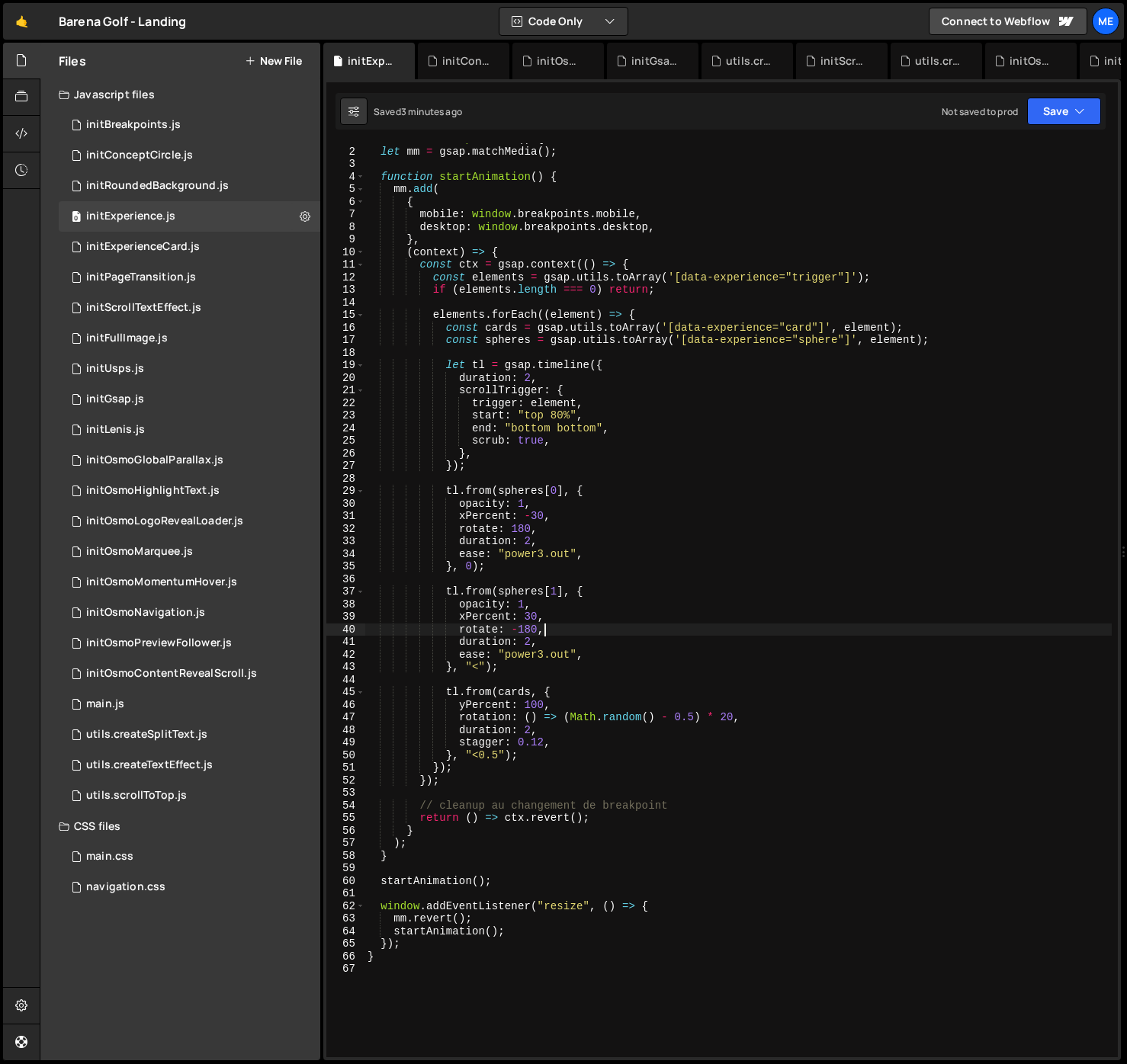
type textarea "rotate: -180,"
